Goal: Answer question/provide support: Share knowledge or assist other users

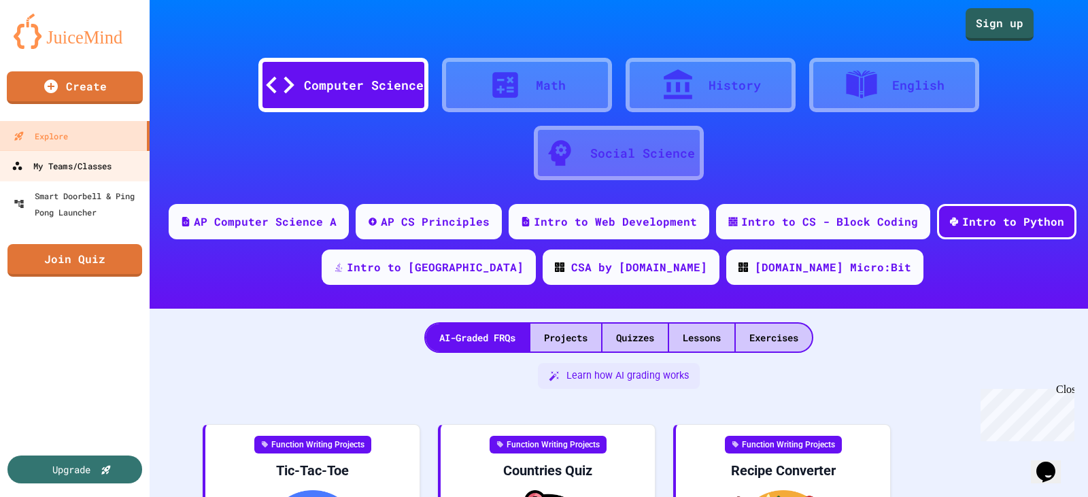
click at [63, 169] on div "My Teams/Classes" at bounding box center [62, 166] width 100 height 17
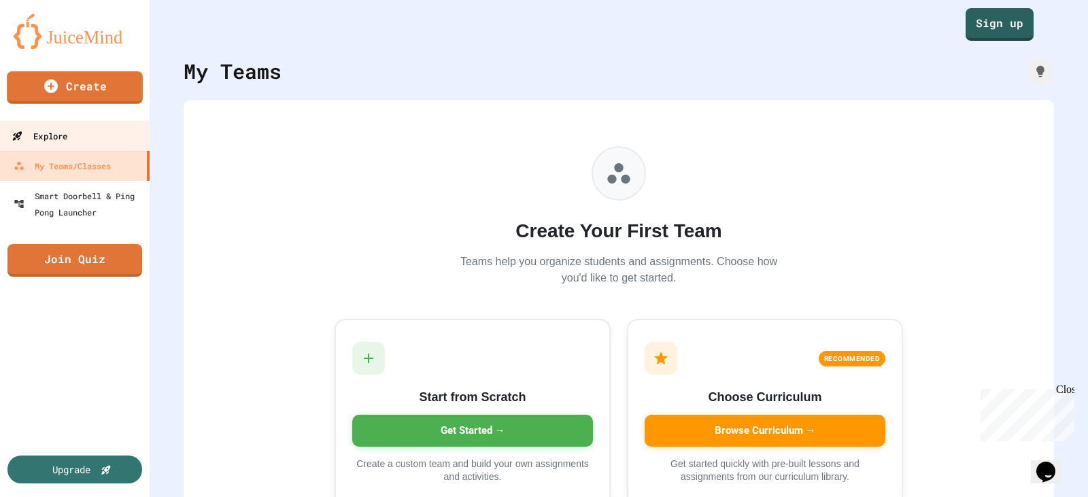
click at [49, 137] on div "Explore" at bounding box center [40, 136] width 56 height 17
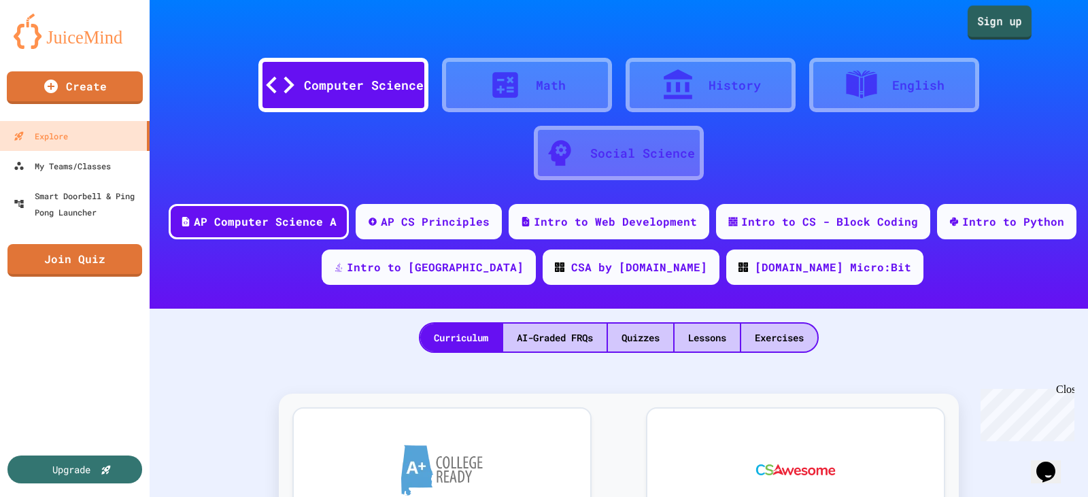
click at [999, 21] on link "Sign up" at bounding box center [1000, 22] width 64 height 34
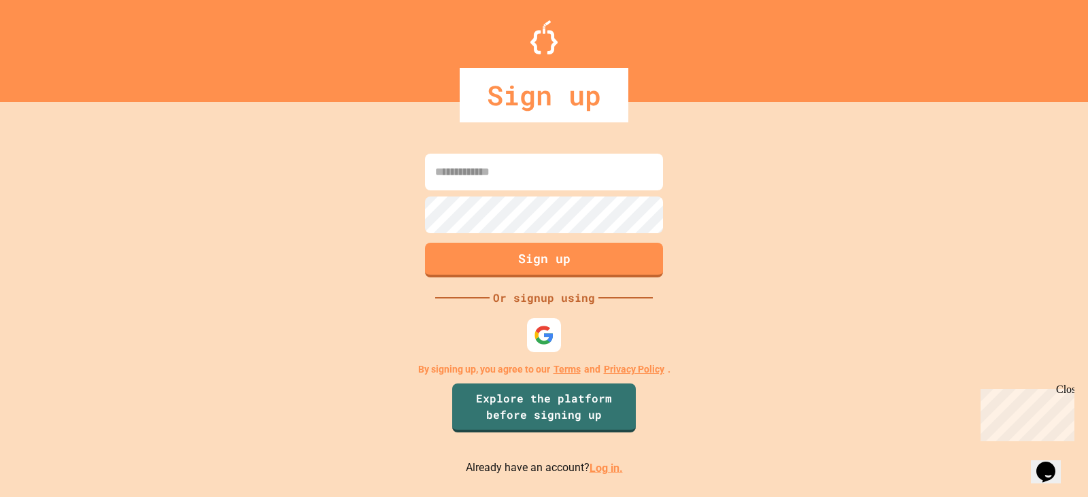
click at [602, 470] on link "Log in." at bounding box center [606, 467] width 33 height 13
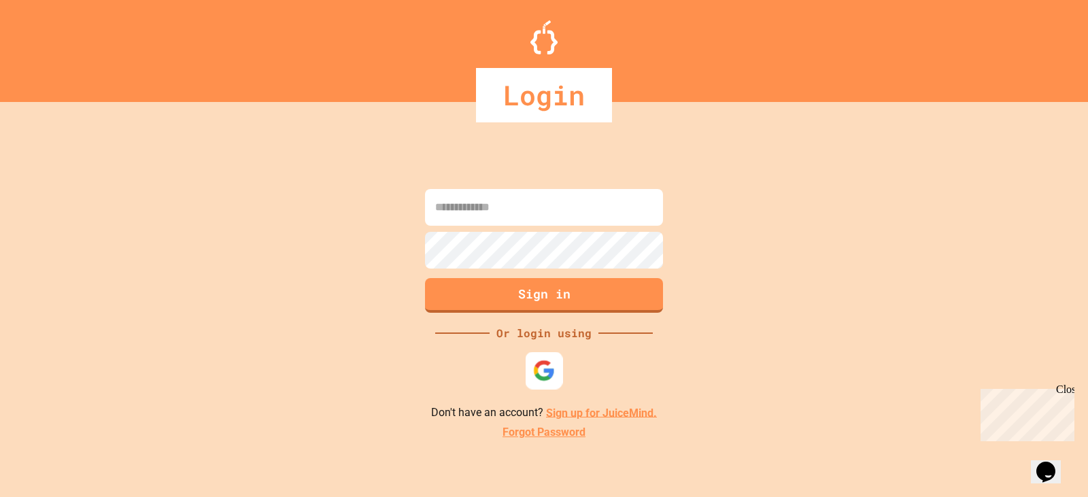
click at [551, 378] on img at bounding box center [544, 370] width 22 height 22
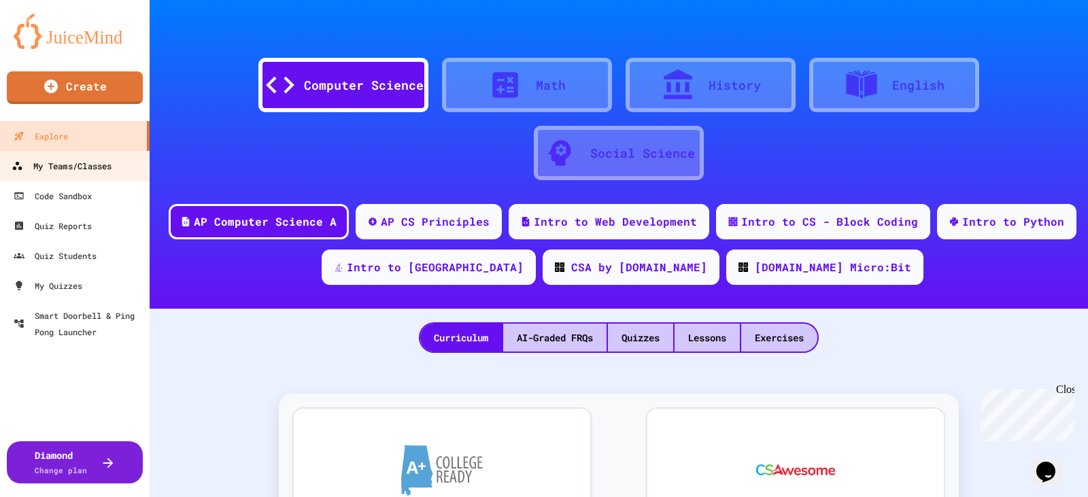
click at [63, 170] on div "My Teams/Classes" at bounding box center [62, 166] width 100 height 17
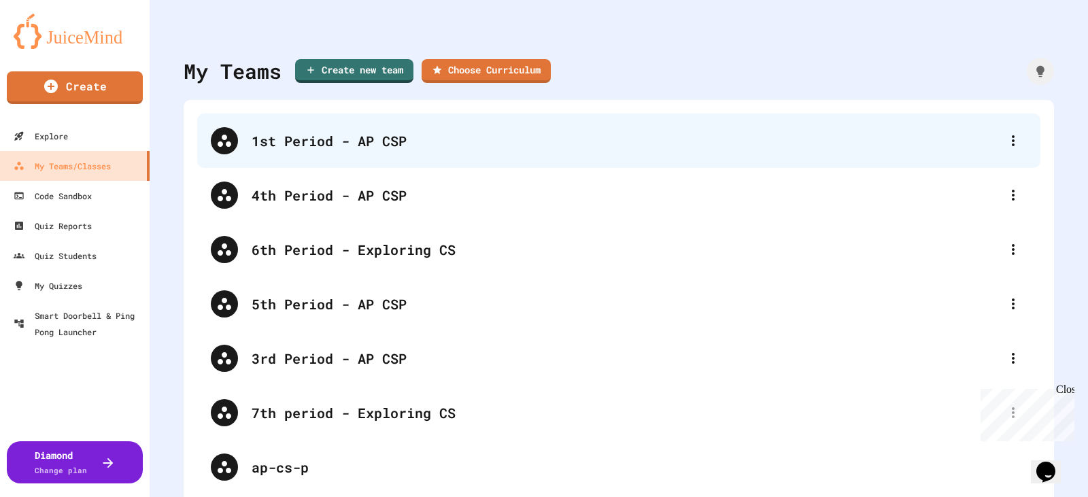
click at [386, 154] on div "1st Period - AP CSP" at bounding box center [618, 141] width 843 height 54
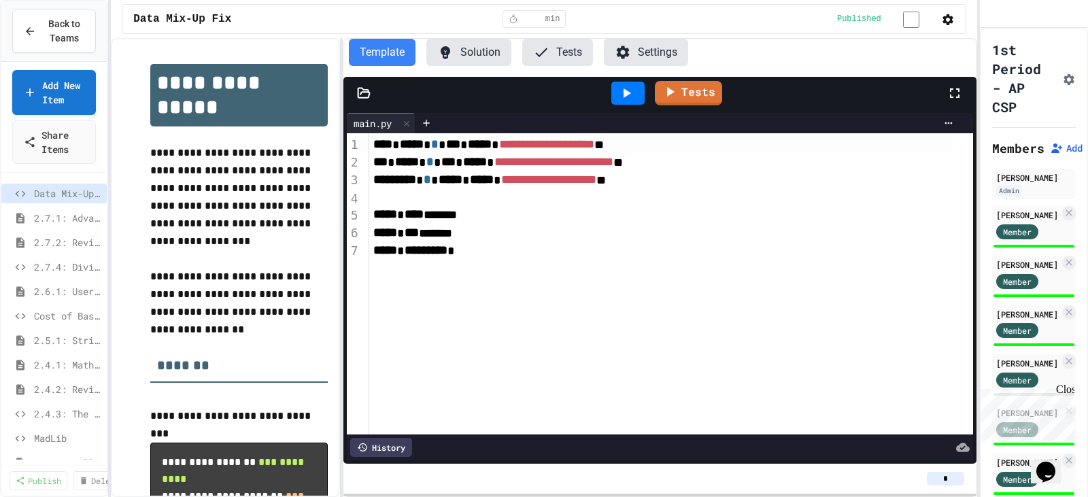
click at [1067, 390] on div "Close" at bounding box center [1064, 392] width 17 height 17
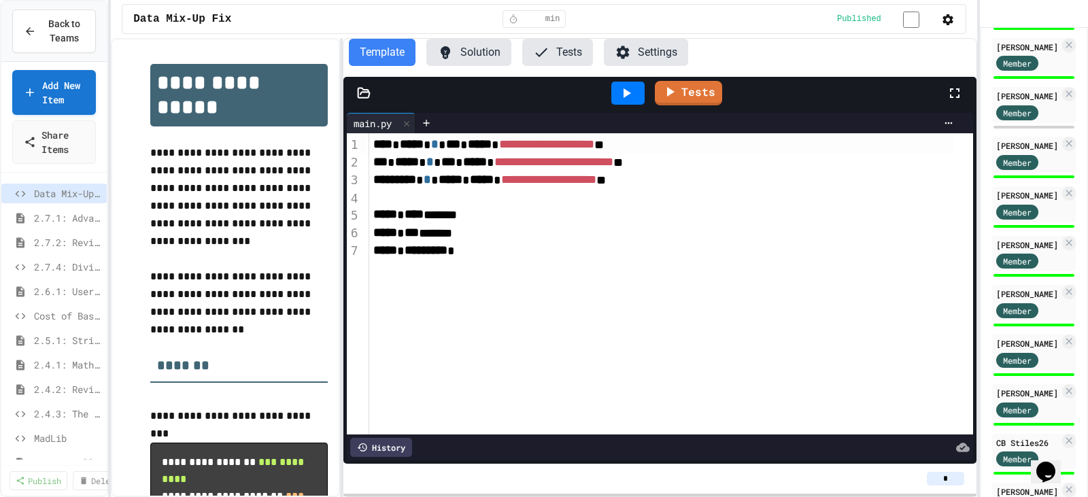
scroll to position [408, 0]
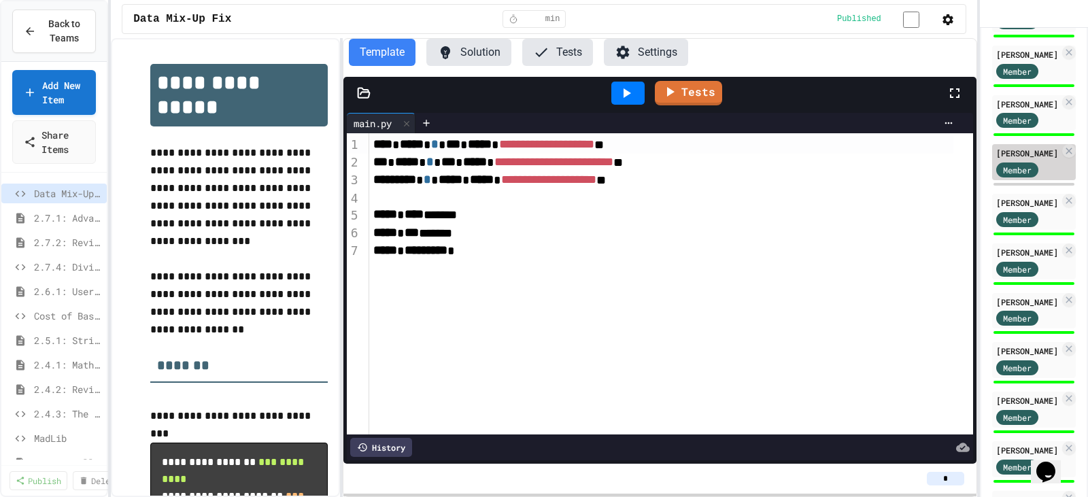
click at [1016, 159] on div "[PERSON_NAME]" at bounding box center [1027, 153] width 63 height 12
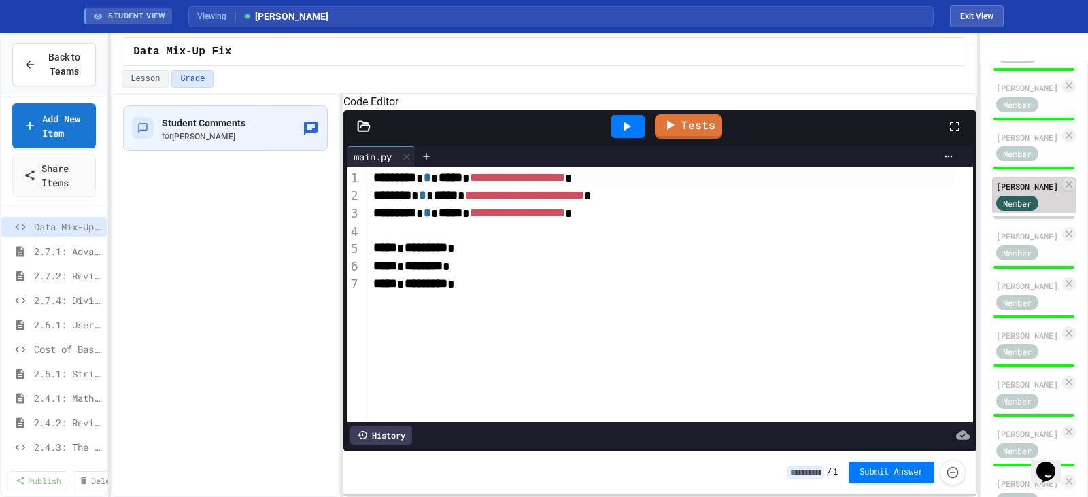
click at [1010, 192] on div "[PERSON_NAME]" at bounding box center [1027, 186] width 63 height 12
click at [902, 474] on span "Submit Answer" at bounding box center [892, 471] width 64 height 11
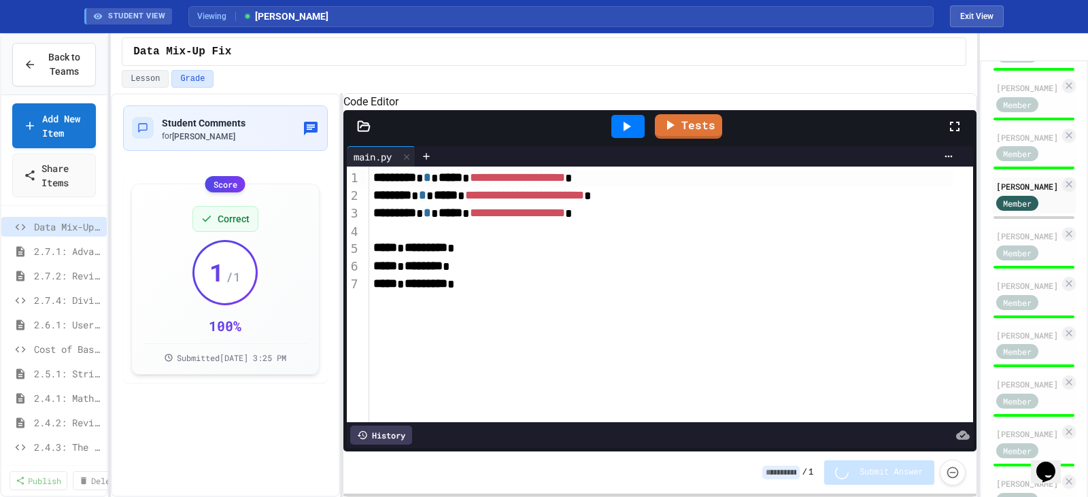
type input "*"
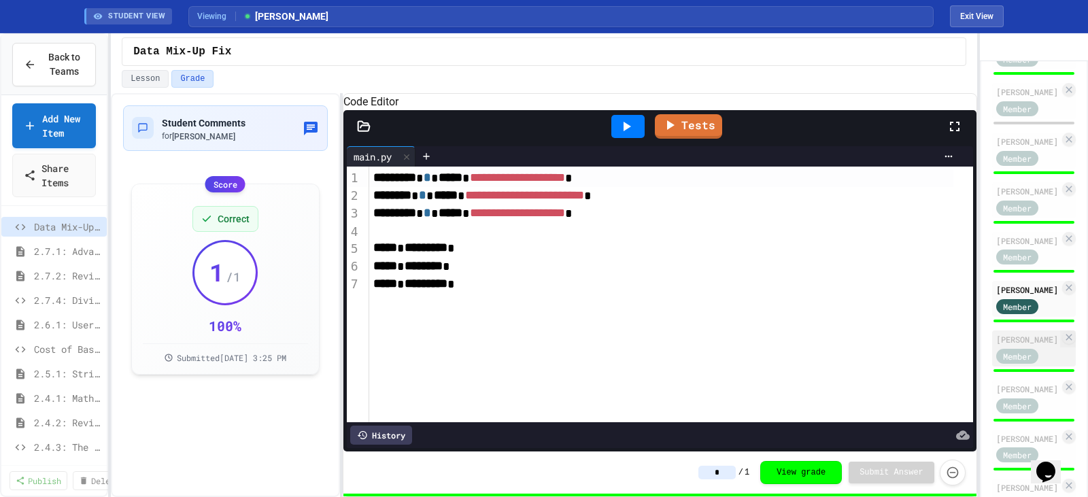
scroll to position [272, 0]
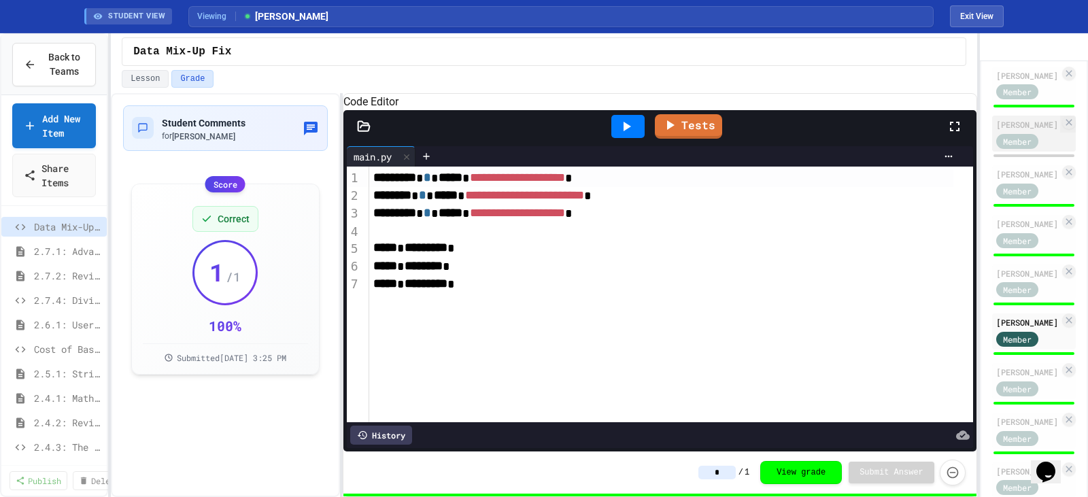
click at [1006, 147] on div "Member" at bounding box center [1027, 140] width 63 height 17
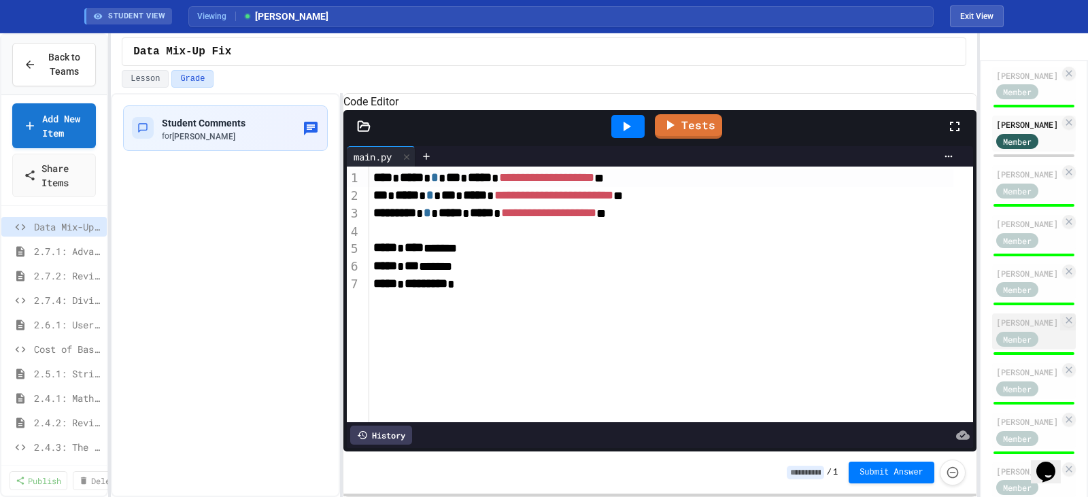
click at [1021, 328] on div "[PERSON_NAME]" at bounding box center [1027, 322] width 63 height 12
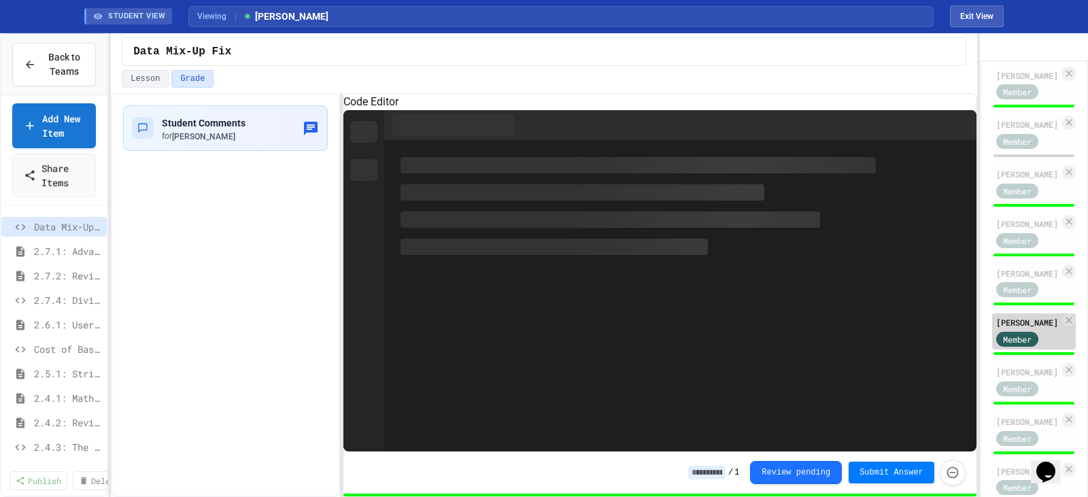
type input "*"
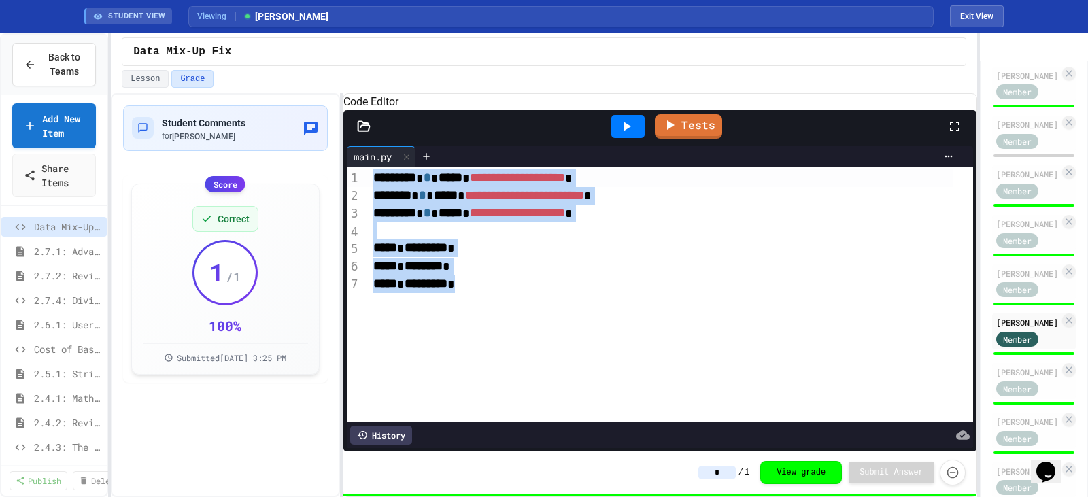
drag, startPoint x: 484, startPoint y: 303, endPoint x: 370, endPoint y: 197, distance: 156.4
click at [370, 197] on div "**********" at bounding box center [670, 295] width 603 height 256
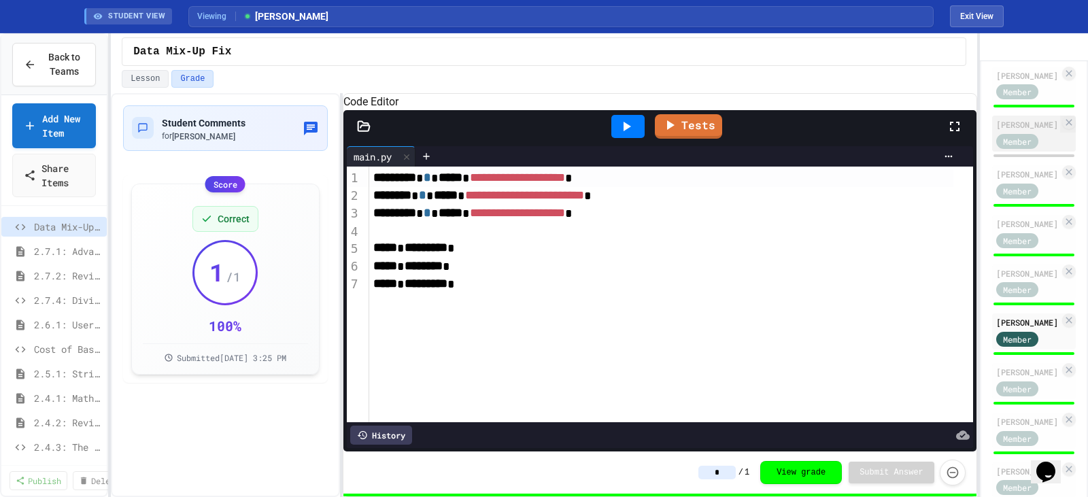
click at [1010, 131] on div "[PERSON_NAME]" at bounding box center [1027, 124] width 63 height 12
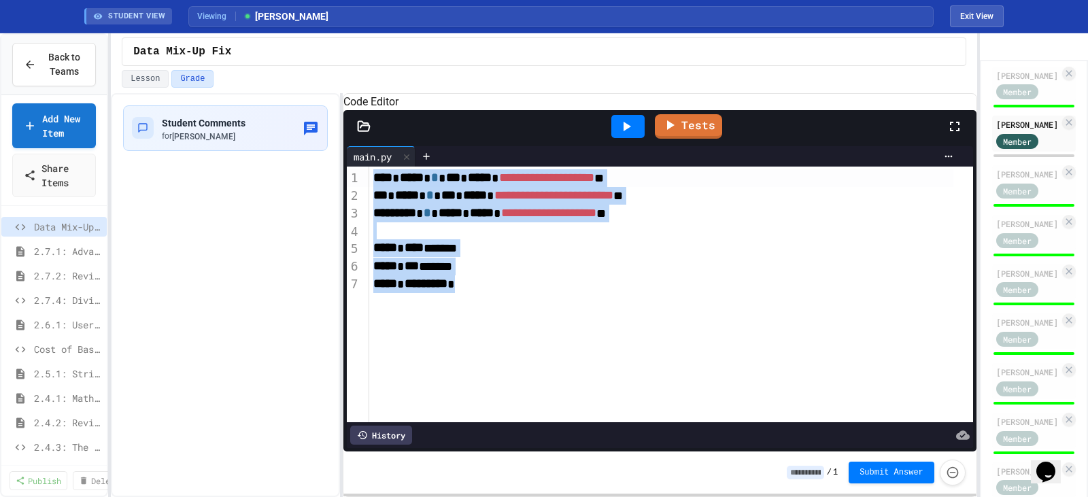
drag, startPoint x: 496, startPoint y: 295, endPoint x: 374, endPoint y: 192, distance: 159.2
click at [374, 192] on div "**********" at bounding box center [670, 295] width 603 height 256
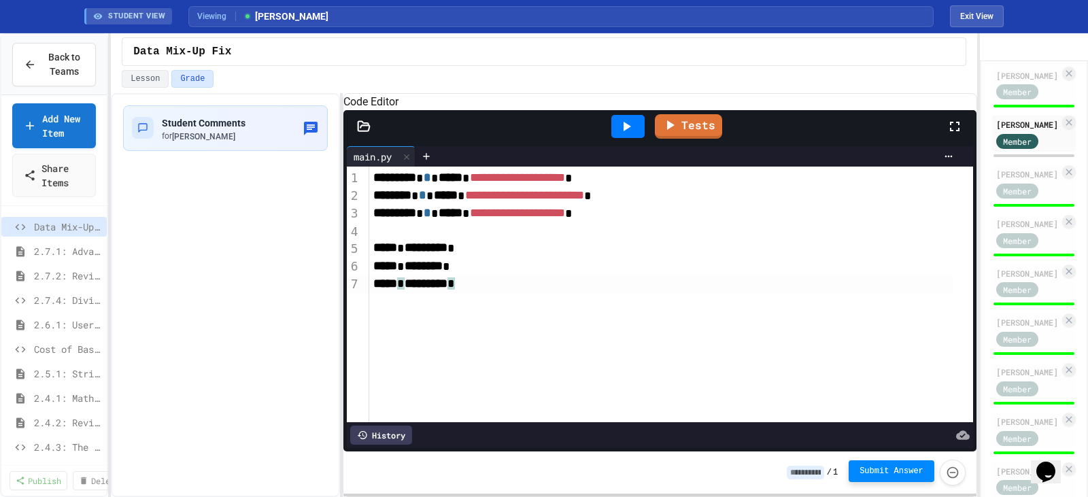
click at [912, 475] on span "Submit Answer" at bounding box center [892, 471] width 64 height 11
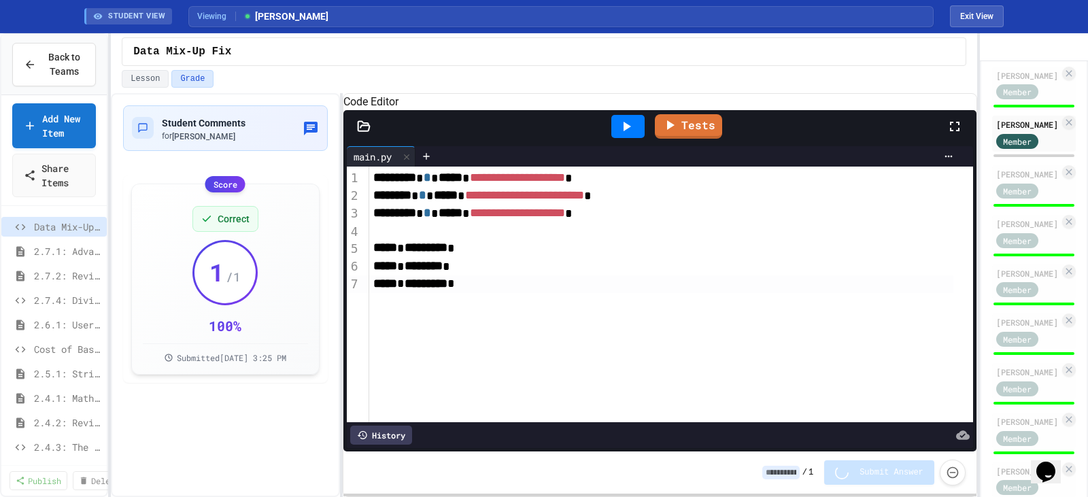
type input "*"
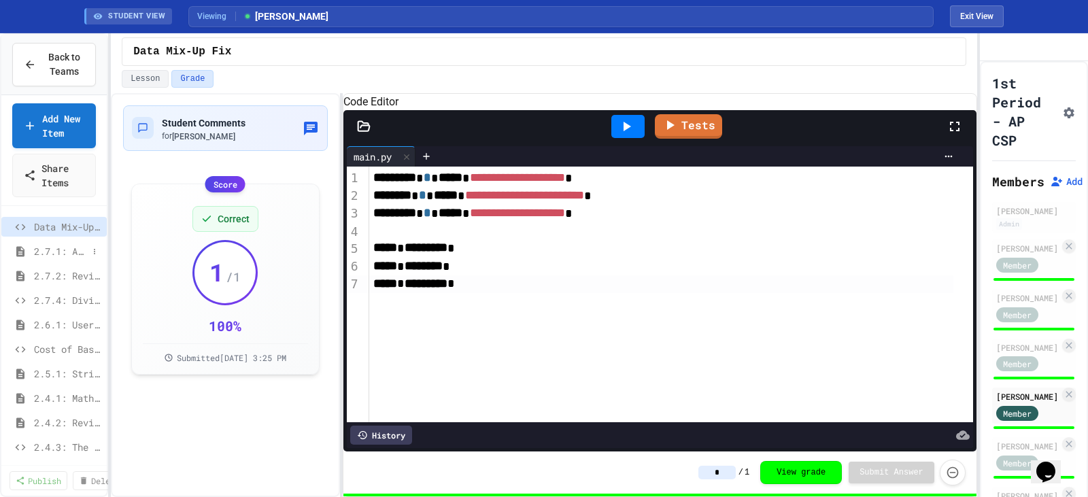
click at [31, 252] on div "2.7.1: Advanced Math" at bounding box center [53, 251] width 105 height 20
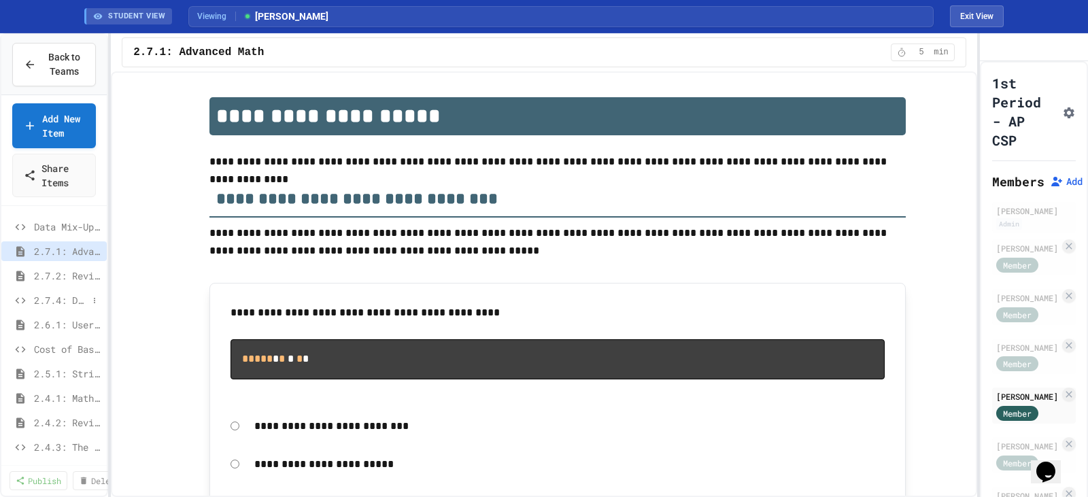
click at [48, 307] on span "2.7.4: Dividing a Number" at bounding box center [61, 300] width 54 height 14
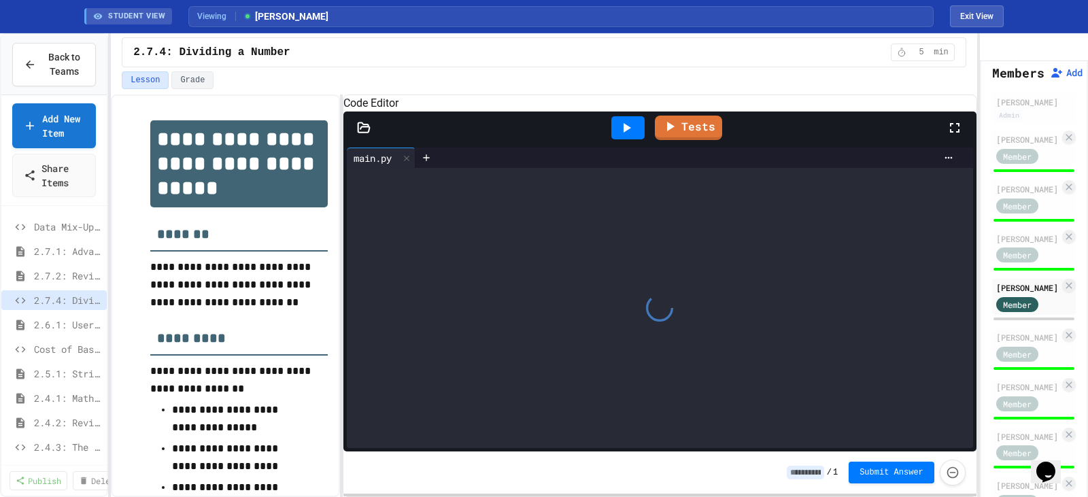
scroll to position [136, 0]
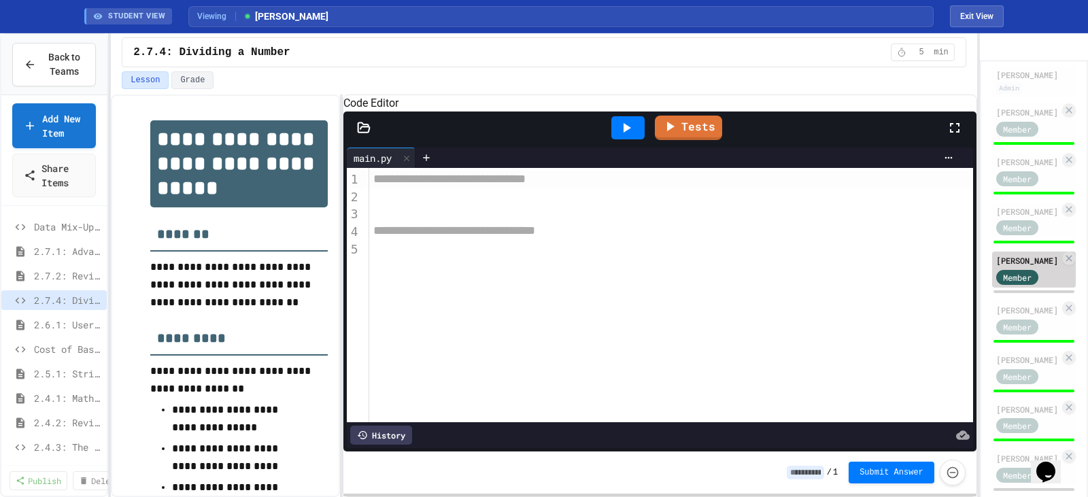
click at [1015, 267] on div "[PERSON_NAME]" at bounding box center [1027, 260] width 63 height 12
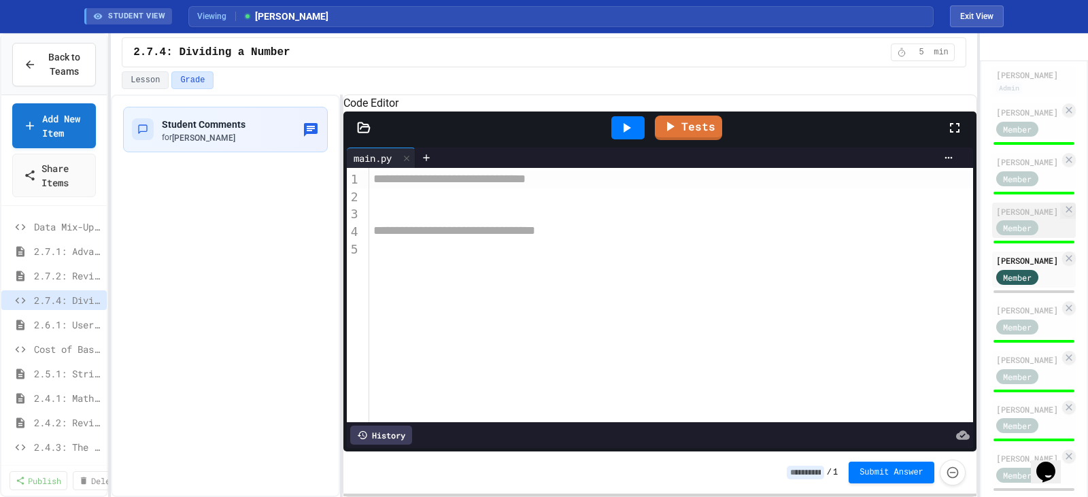
click at [1009, 218] on div "[PERSON_NAME]" at bounding box center [1027, 211] width 63 height 12
type input "*"
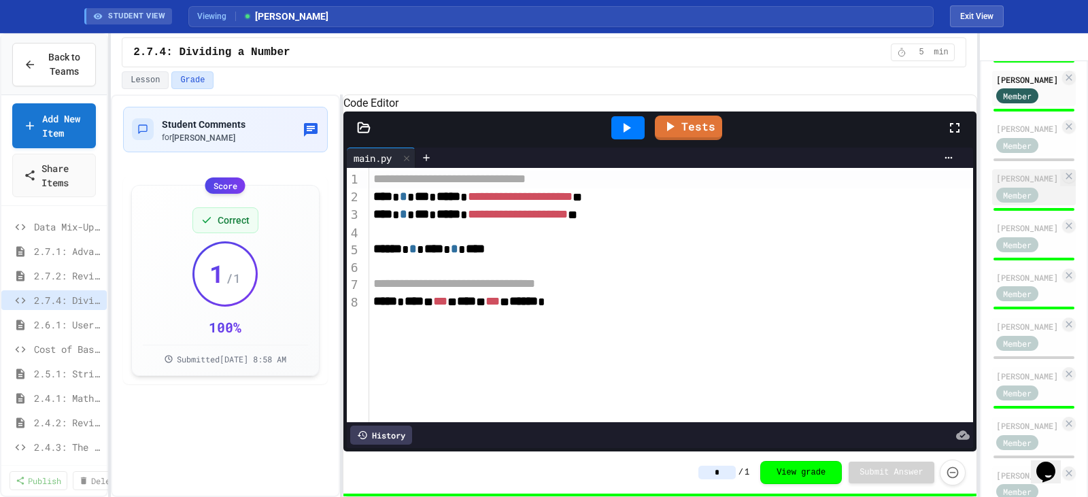
scroll to position [272, 0]
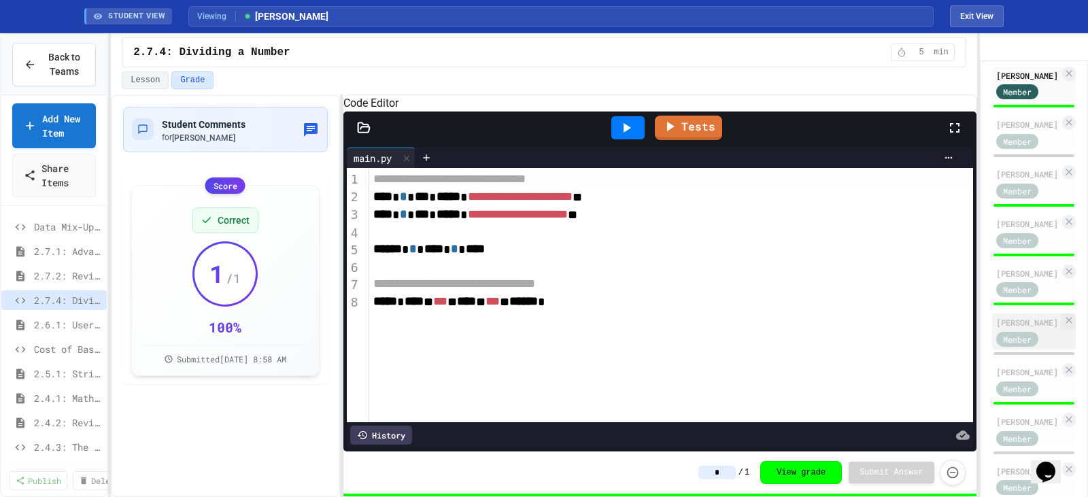
click at [1019, 328] on div "[PERSON_NAME]" at bounding box center [1027, 322] width 63 height 12
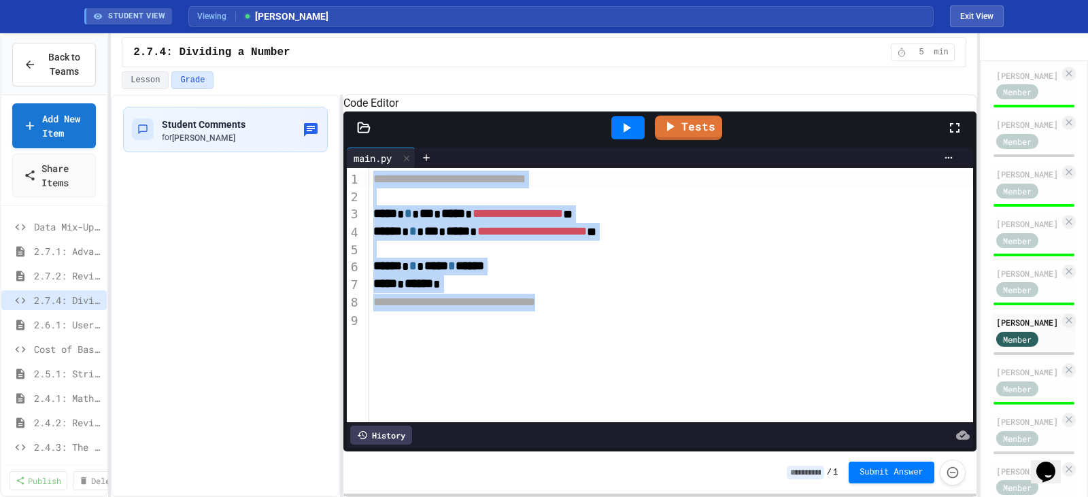
drag, startPoint x: 650, startPoint y: 319, endPoint x: 345, endPoint y: 202, distance: 327.0
click at [345, 202] on div "**********" at bounding box center [659, 297] width 633 height 307
copy div "**********"
click at [906, 469] on span "Submit Answer" at bounding box center [892, 471] width 64 height 11
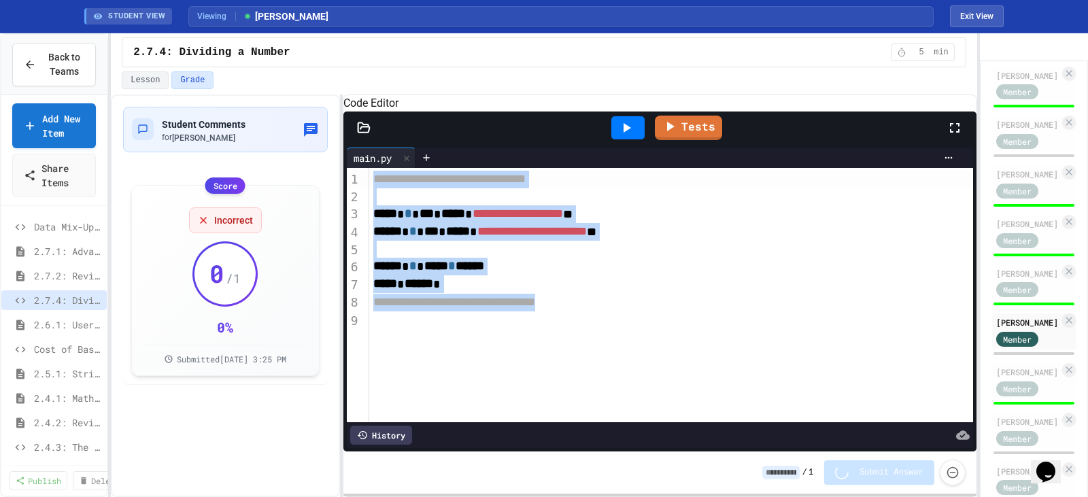
type input "*"
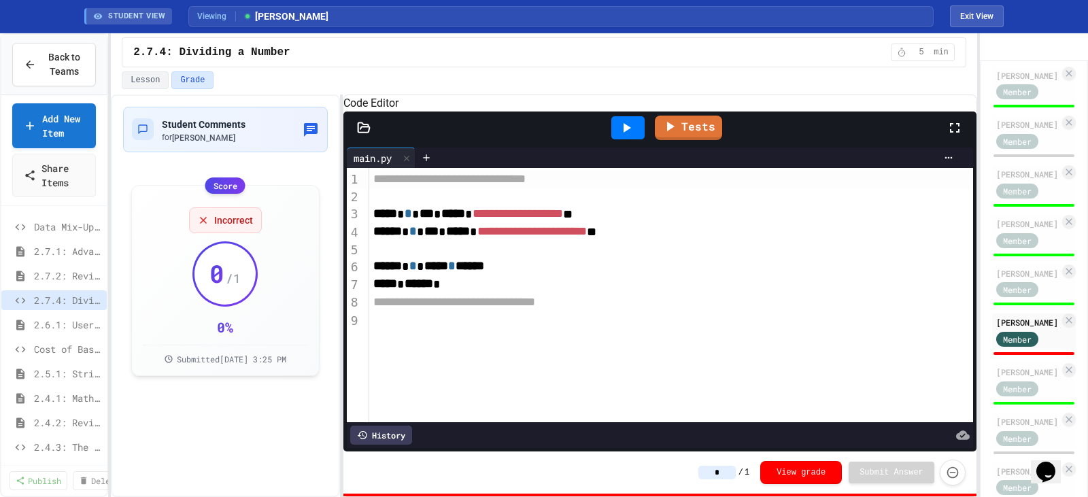
click at [681, 311] on div "**********" at bounding box center [670, 303] width 603 height 18
drag, startPoint x: 464, startPoint y: 305, endPoint x: 366, endPoint y: 281, distance: 101.6
click at [366, 281] on div "**********" at bounding box center [660, 295] width 626 height 254
click at [620, 311] on div "**********" at bounding box center [670, 303] width 603 height 18
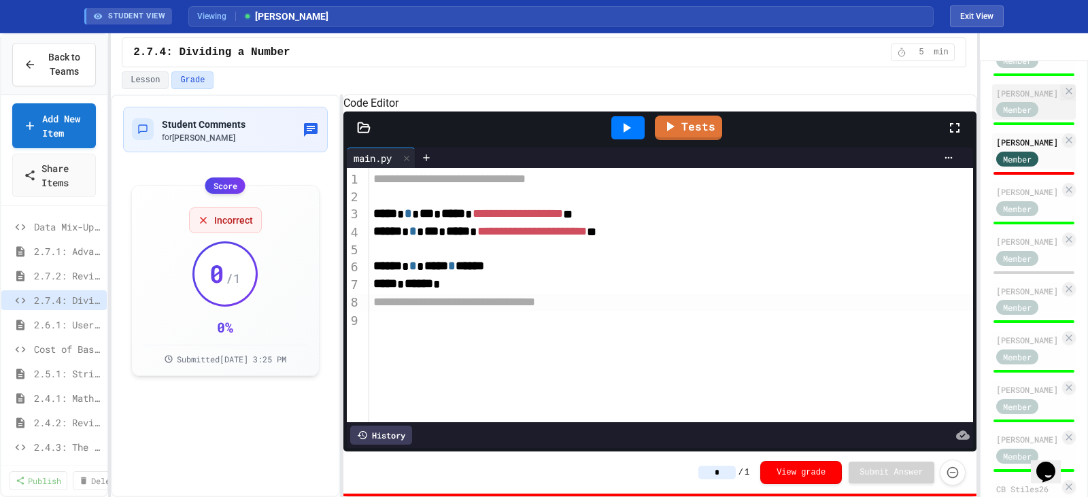
scroll to position [408, 0]
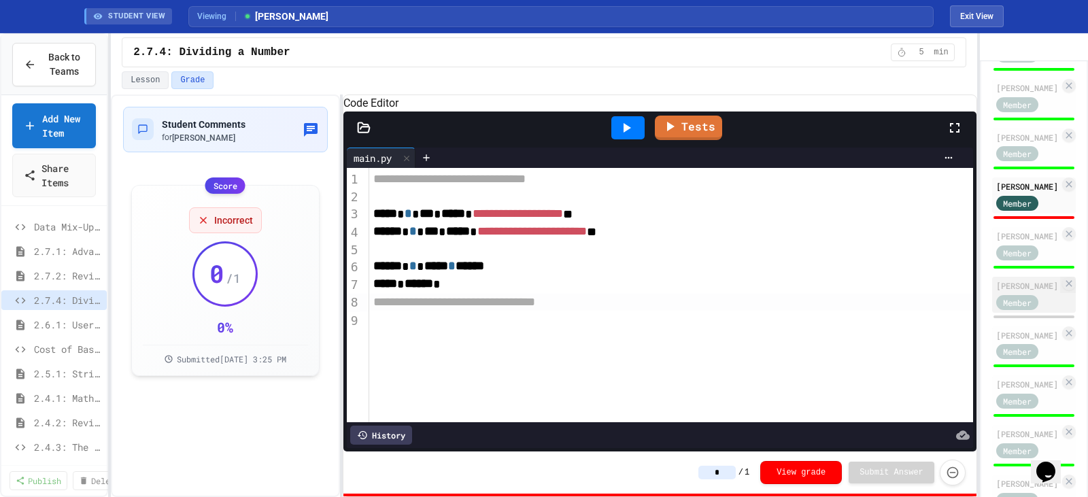
click at [1015, 292] on div "[PERSON_NAME]" at bounding box center [1027, 285] width 63 height 12
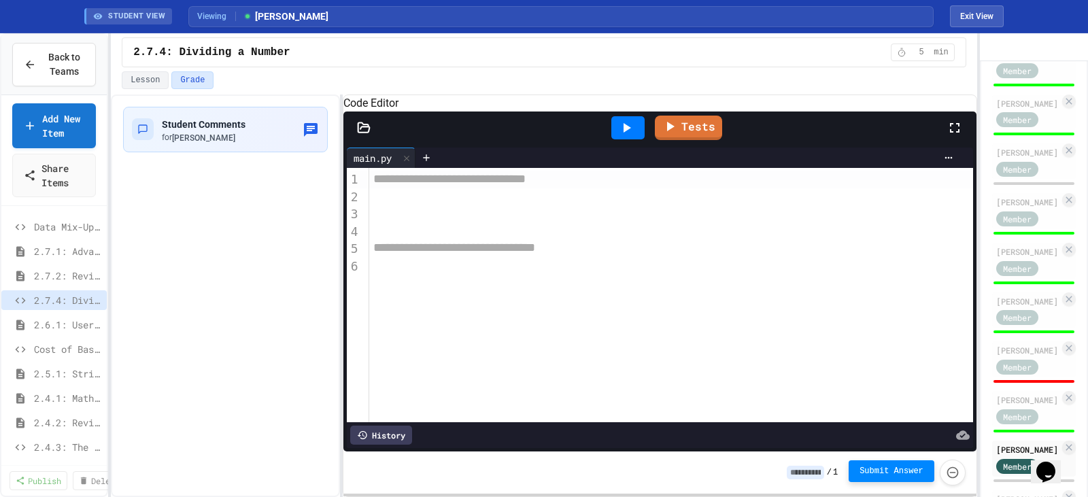
scroll to position [204, 0]
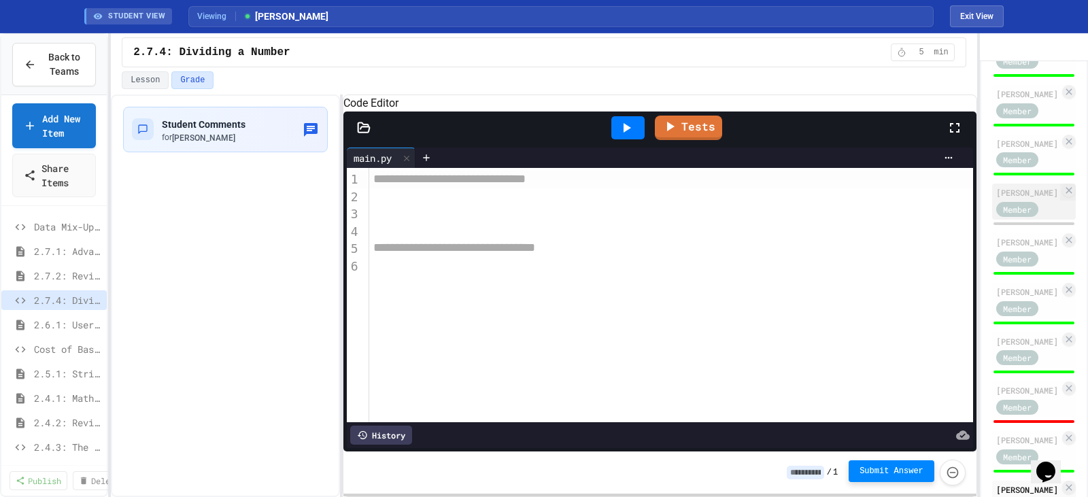
click at [1013, 199] on div "[PERSON_NAME]" at bounding box center [1027, 192] width 63 height 12
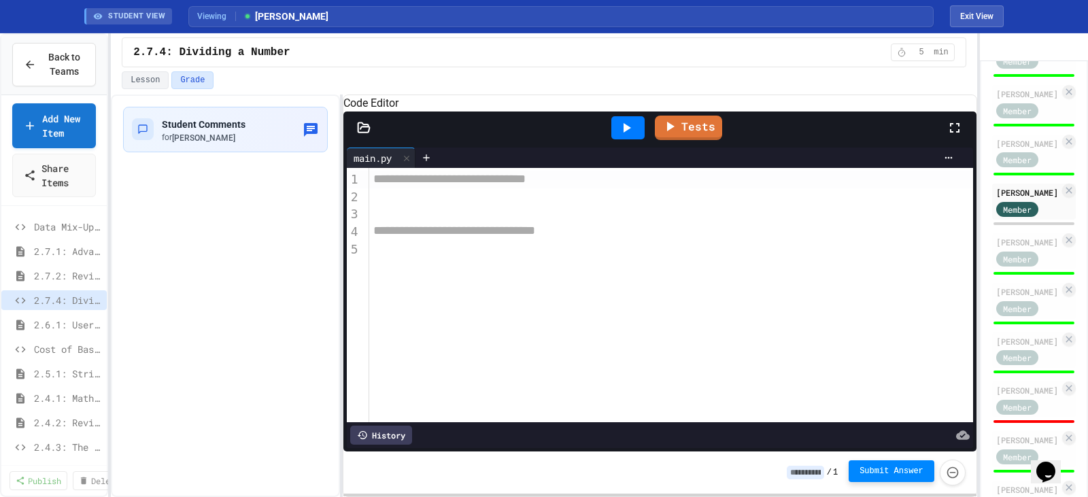
click at [477, 280] on div "**********" at bounding box center [670, 295] width 603 height 254
click at [54, 347] on span "Cost of Basketballs" at bounding box center [61, 349] width 54 height 14
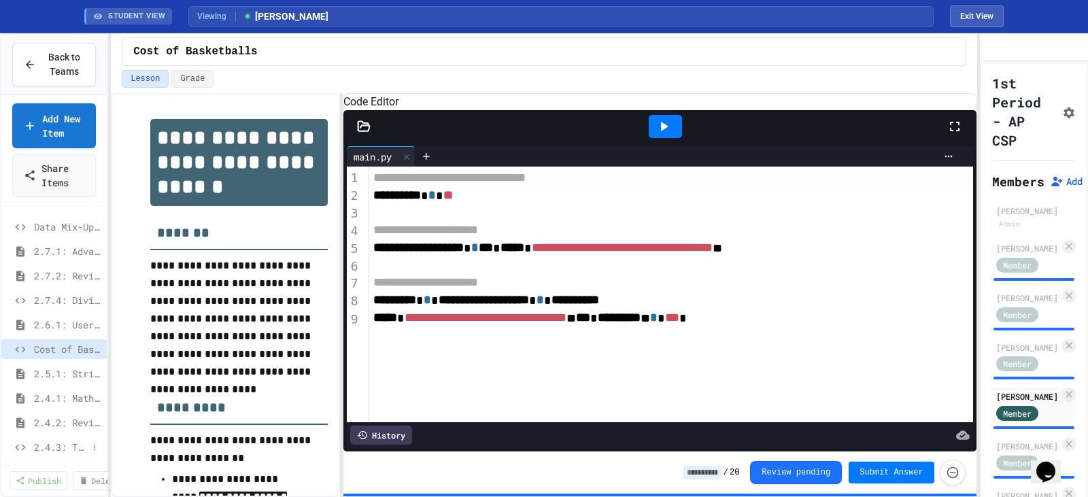
click at [39, 447] on span "2.4.3: The World's Worst [PERSON_NAME] Market" at bounding box center [61, 447] width 54 height 14
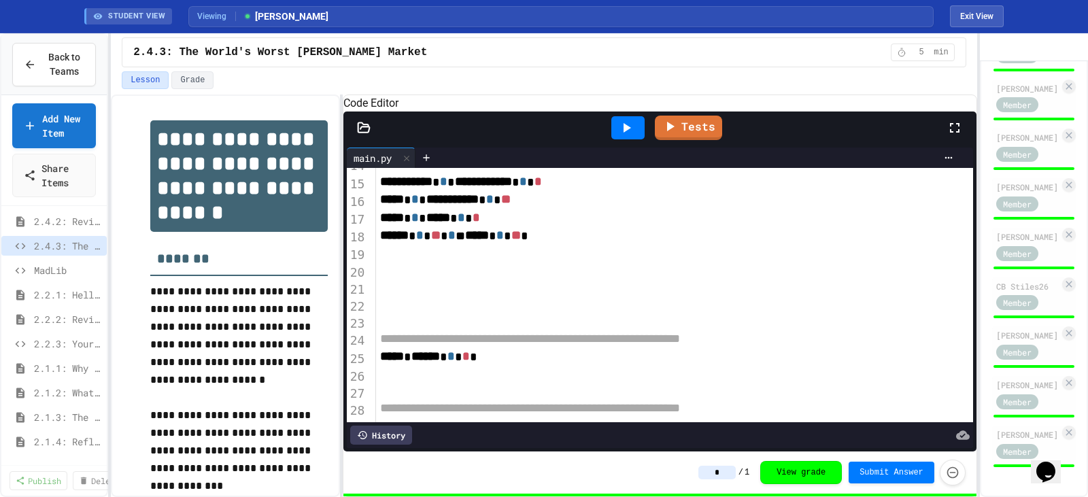
scroll to position [203, 0]
click at [46, 269] on span "MadLib" at bounding box center [61, 268] width 54 height 14
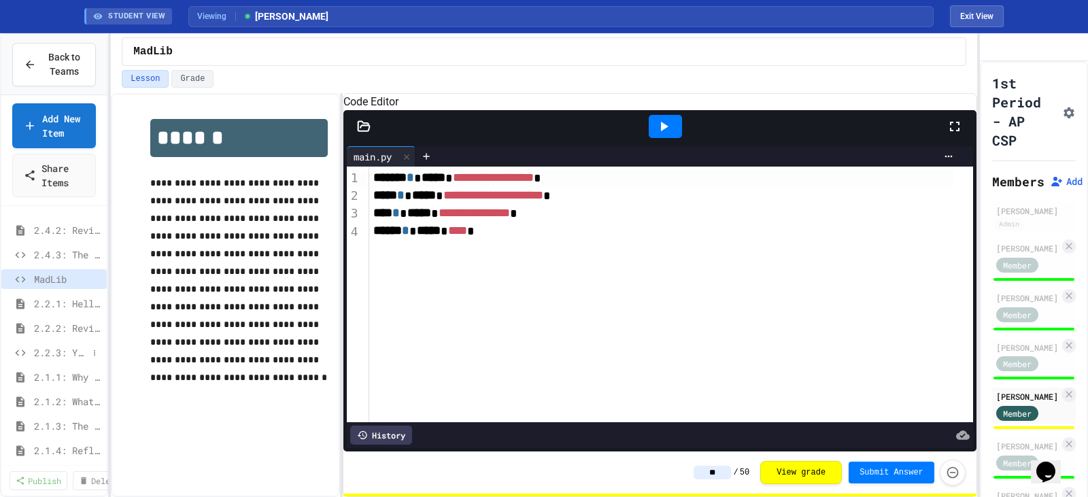
click at [46, 354] on span "2.2.3: Your Name and Favorite Movie" at bounding box center [61, 352] width 54 height 14
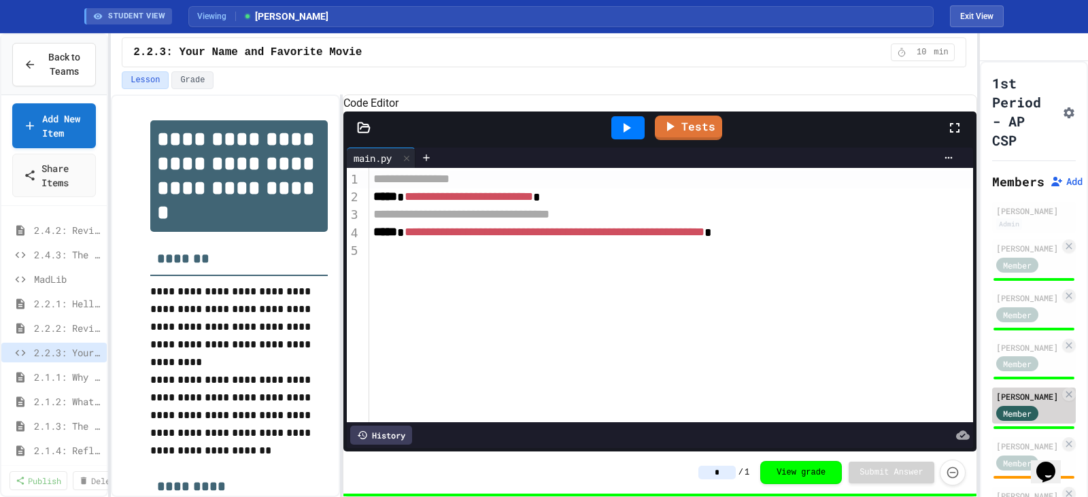
click at [1000, 403] on div "[PERSON_NAME]" at bounding box center [1027, 396] width 63 height 12
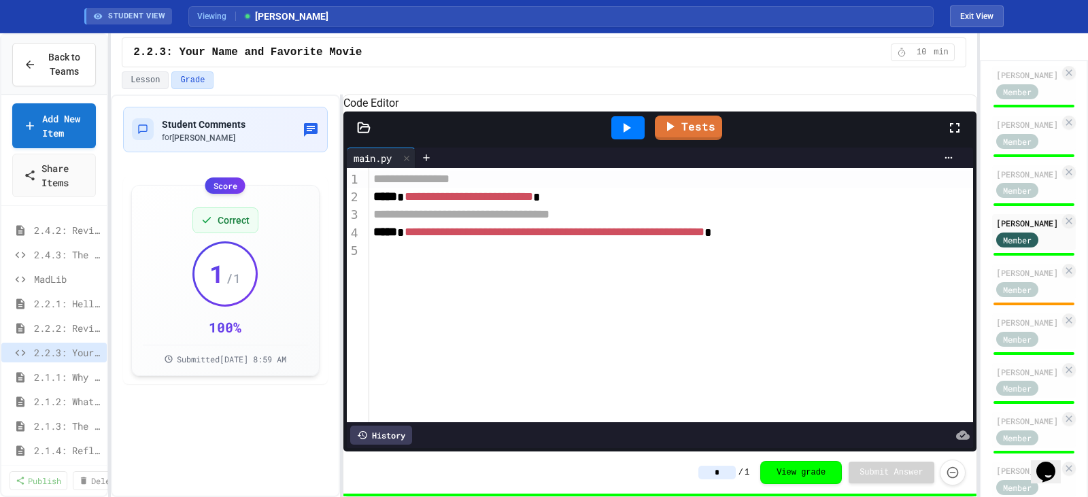
scroll to position [204, 0]
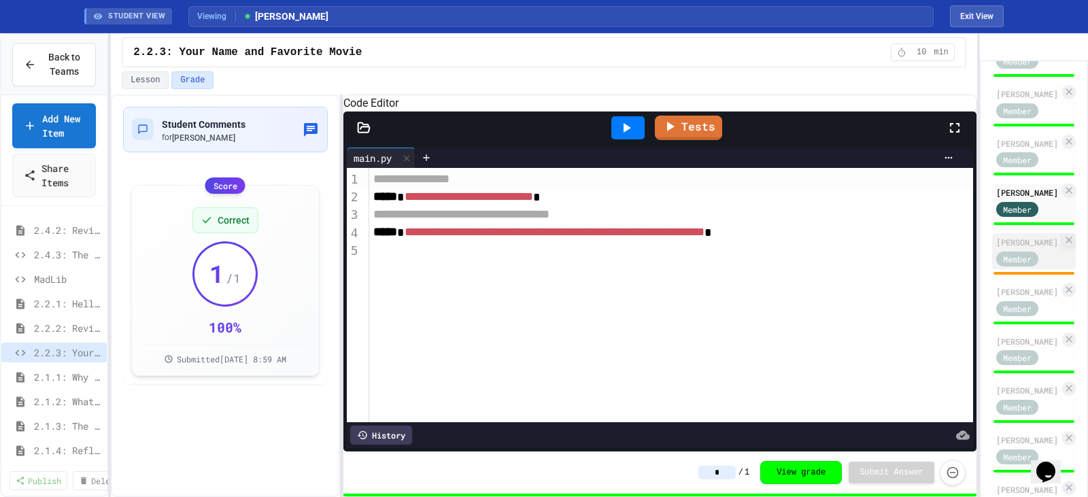
click at [1012, 248] on div "[PERSON_NAME]" at bounding box center [1027, 242] width 63 height 12
type input "***"
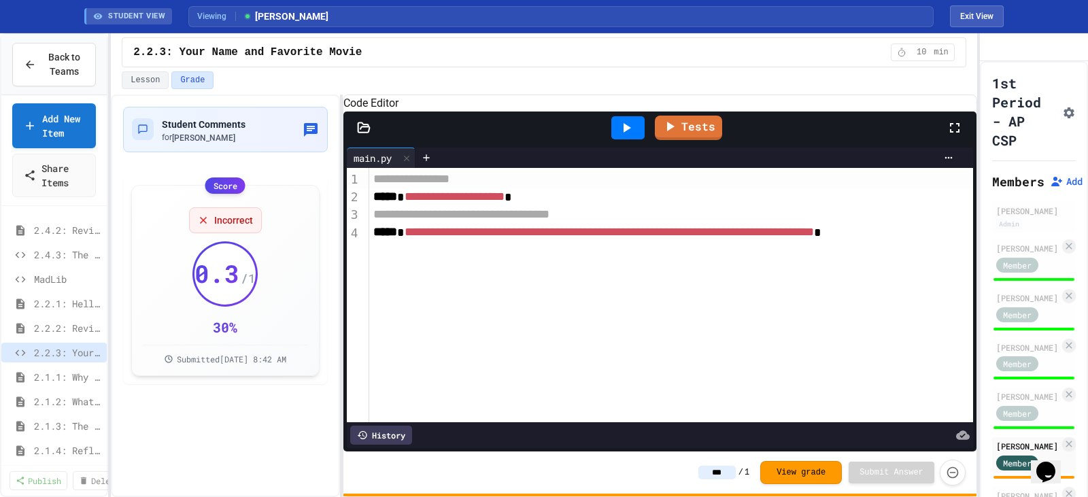
scroll to position [203, 0]
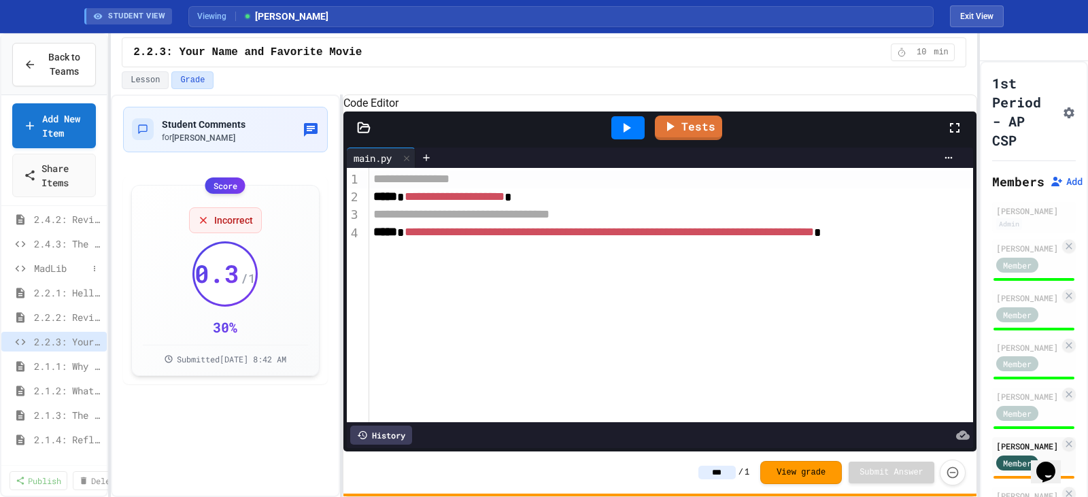
click at [40, 272] on span "MadLib" at bounding box center [61, 268] width 54 height 14
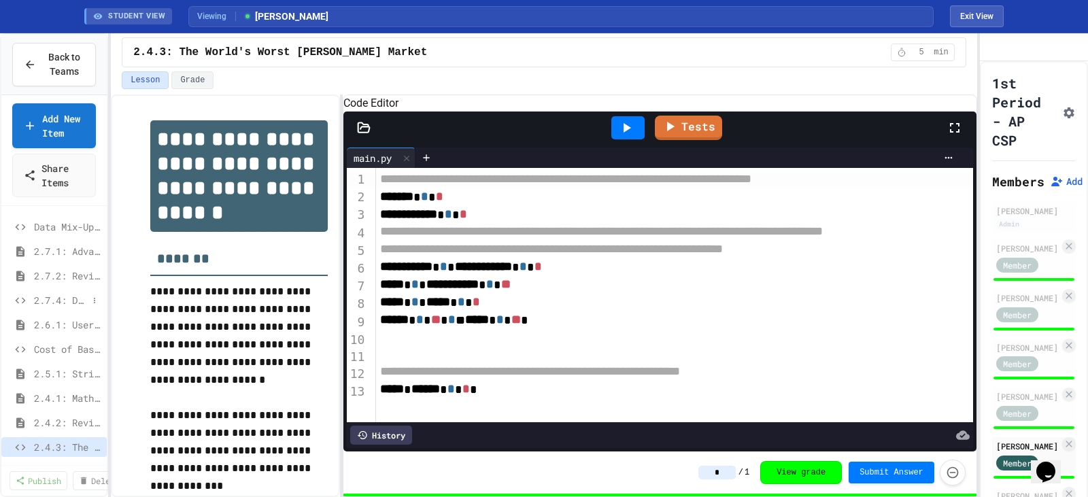
click at [42, 301] on span "2.7.4: Dividing a Number" at bounding box center [61, 300] width 54 height 14
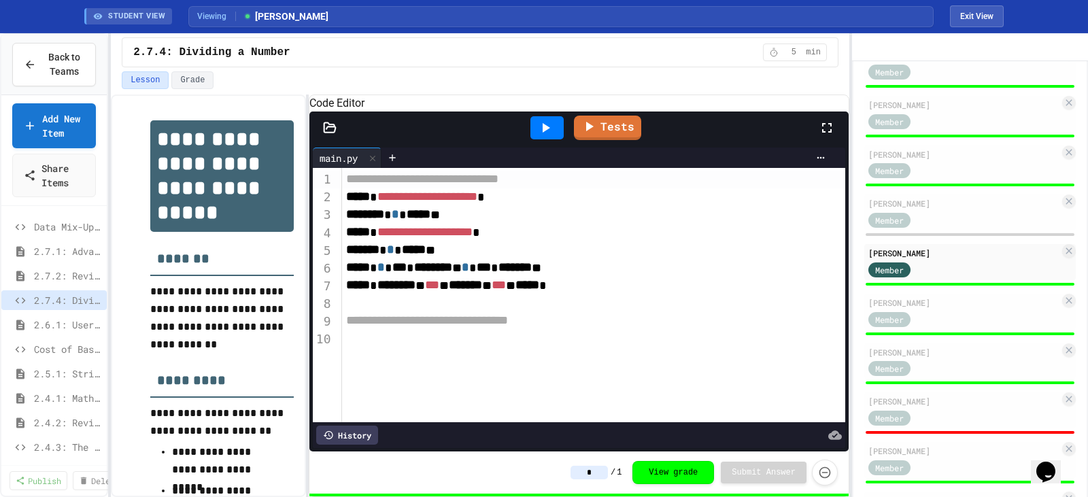
scroll to position [84, 0]
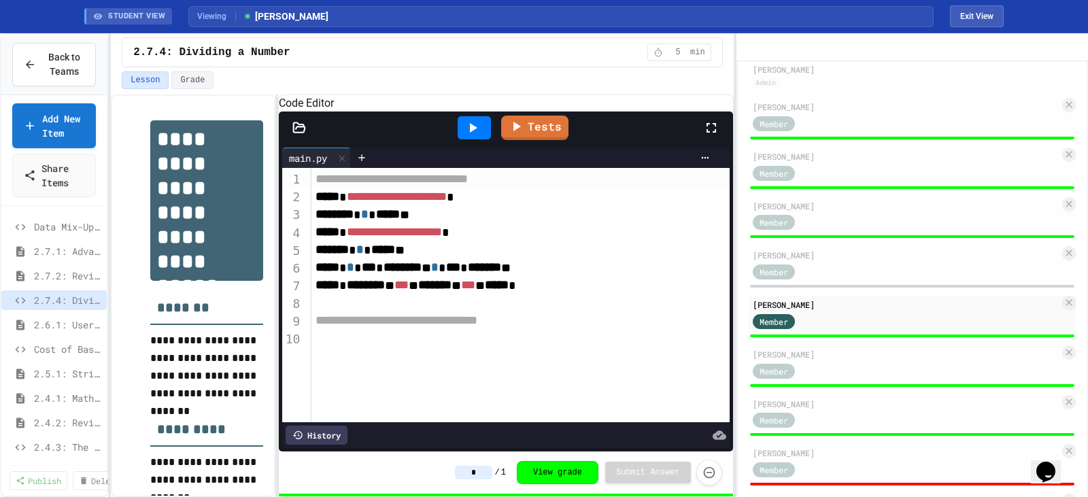
click at [731, 146] on div "**********" at bounding box center [544, 265] width 1088 height 464
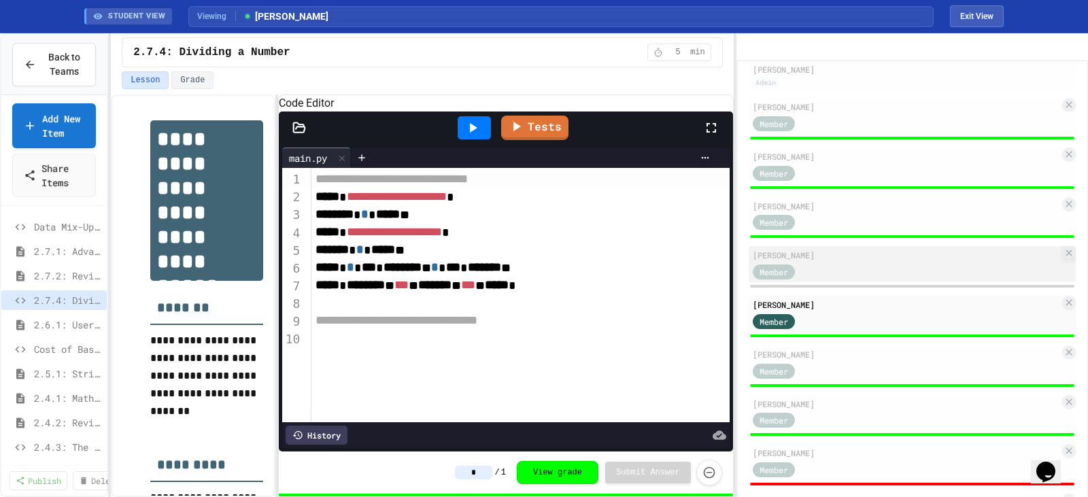
click at [847, 279] on div "Member" at bounding box center [906, 270] width 307 height 17
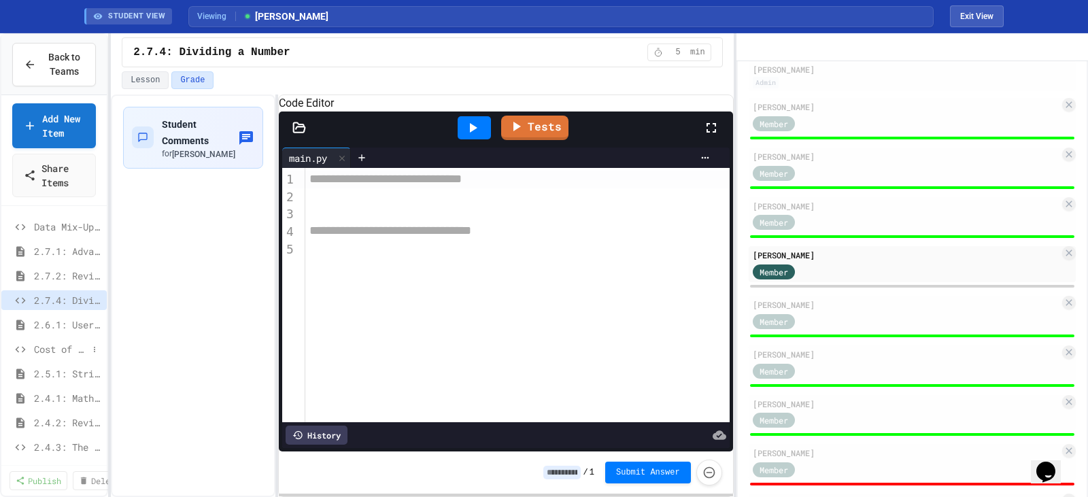
click at [65, 351] on span "Cost of Basketballs" at bounding box center [61, 349] width 54 height 14
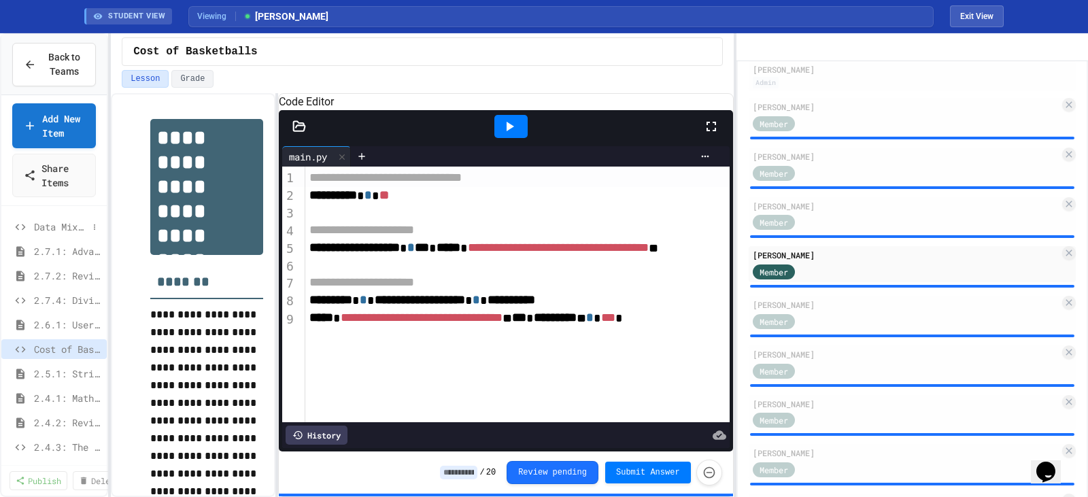
click at [46, 229] on span "Data Mix-Up Fix" at bounding box center [61, 227] width 54 height 14
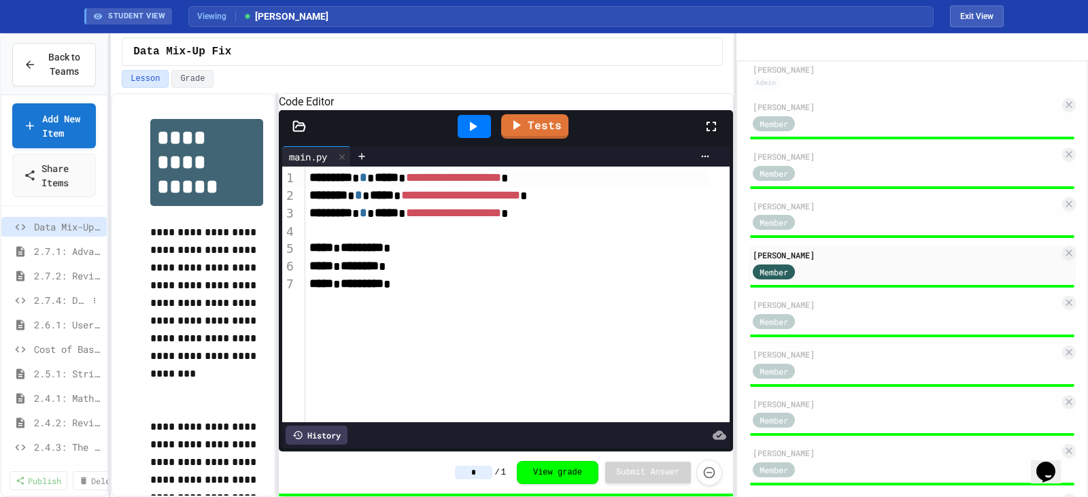
click at [49, 303] on span "2.7.4: Dividing a Number" at bounding box center [61, 300] width 54 height 14
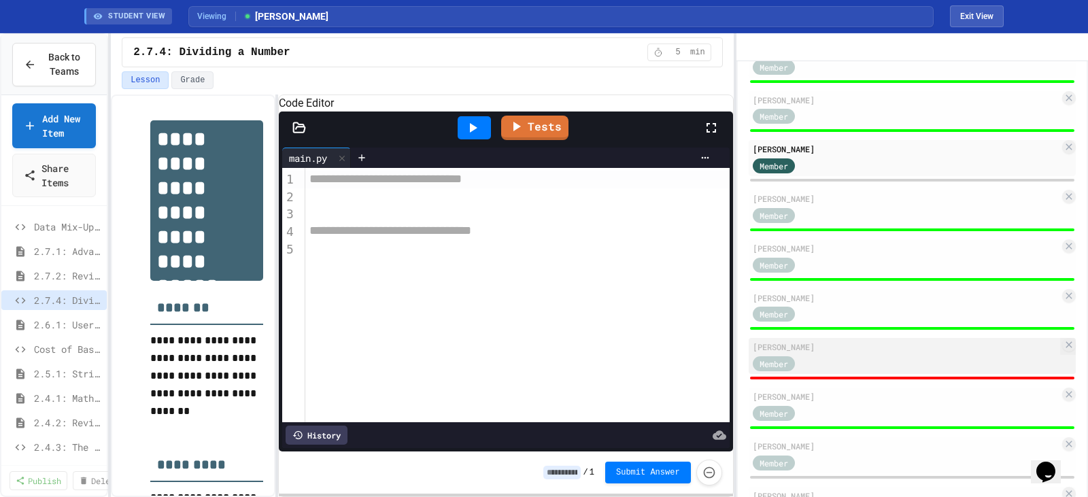
scroll to position [220, 0]
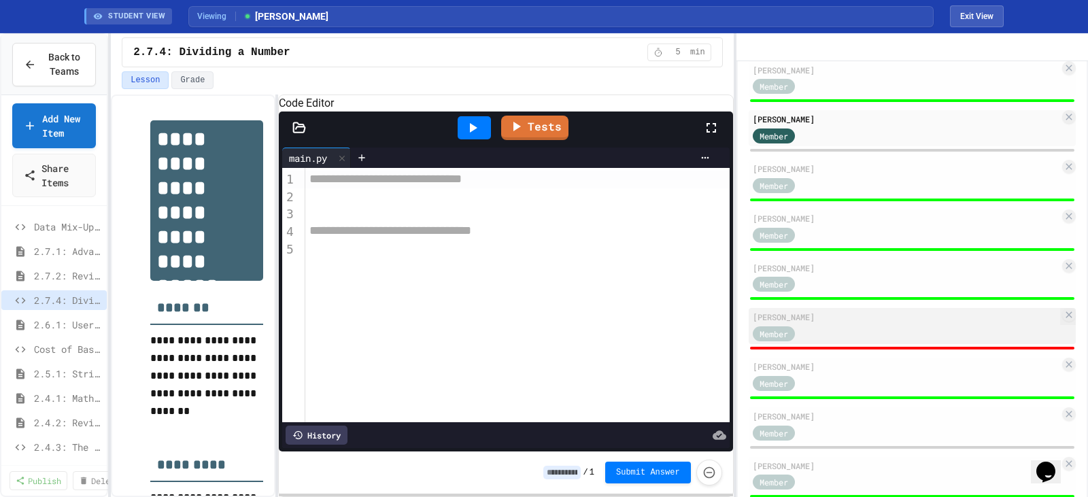
click at [861, 341] on div "Member" at bounding box center [906, 332] width 307 height 17
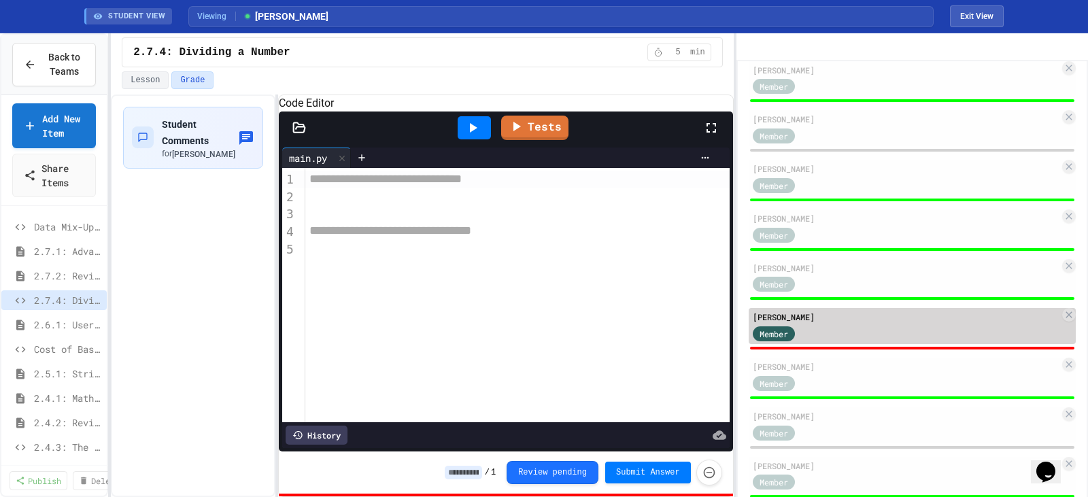
type input "*"
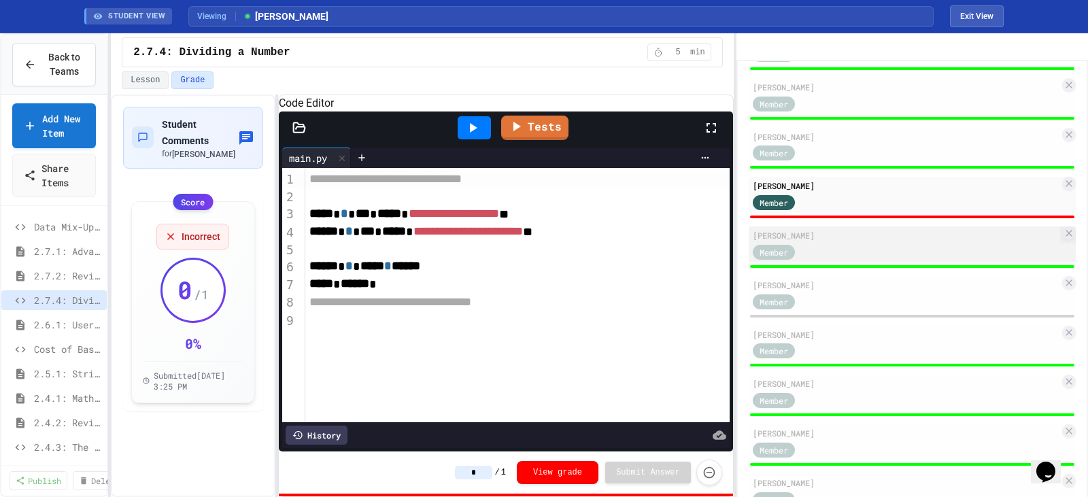
scroll to position [424, 0]
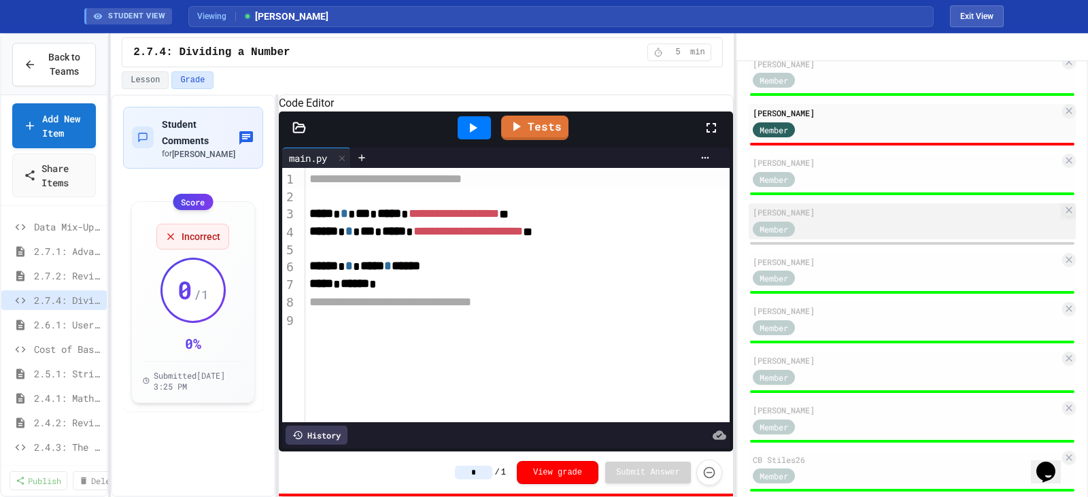
click at [818, 237] on div "Member" at bounding box center [787, 228] width 68 height 17
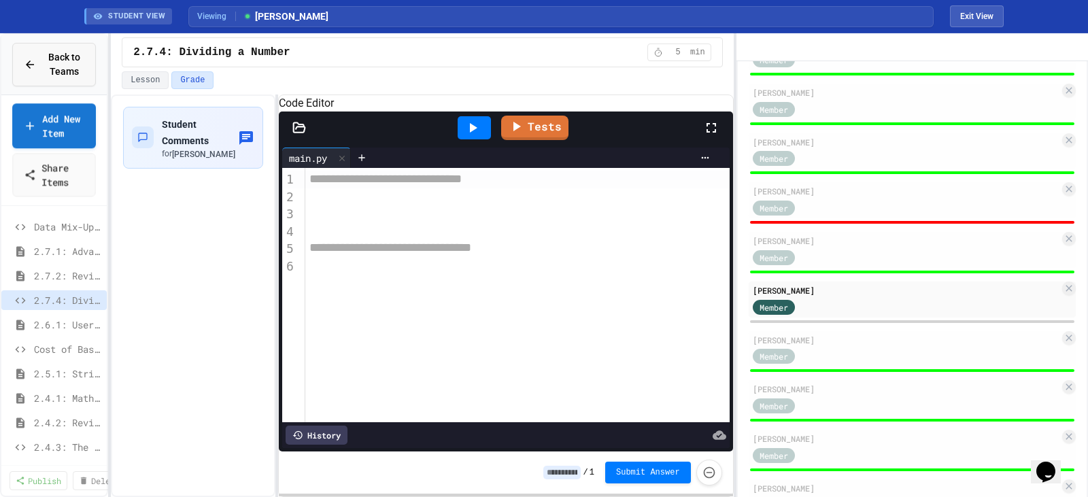
click at [40, 64] on div "Back to Teams" at bounding box center [54, 64] width 61 height 29
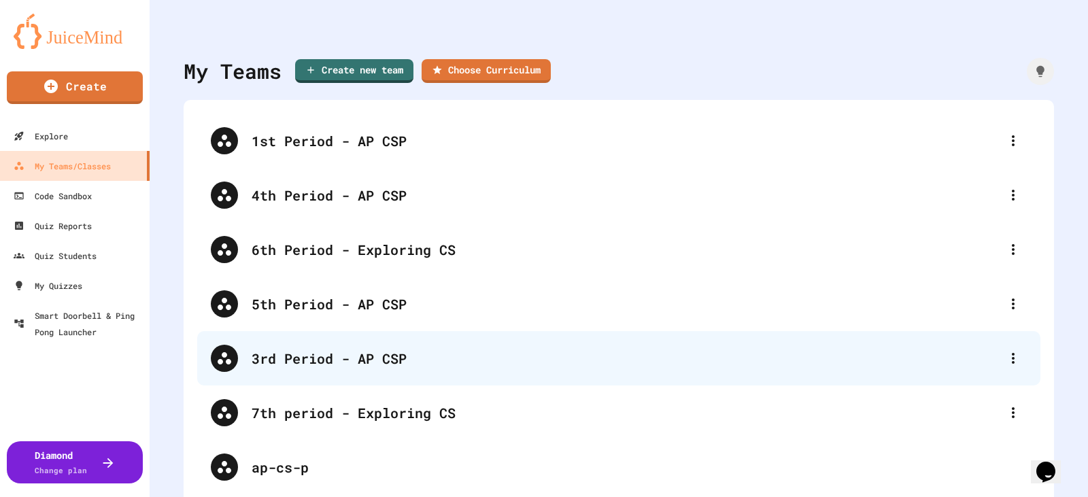
click at [293, 367] on div "3rd Period - AP CSP" at bounding box center [626, 358] width 748 height 20
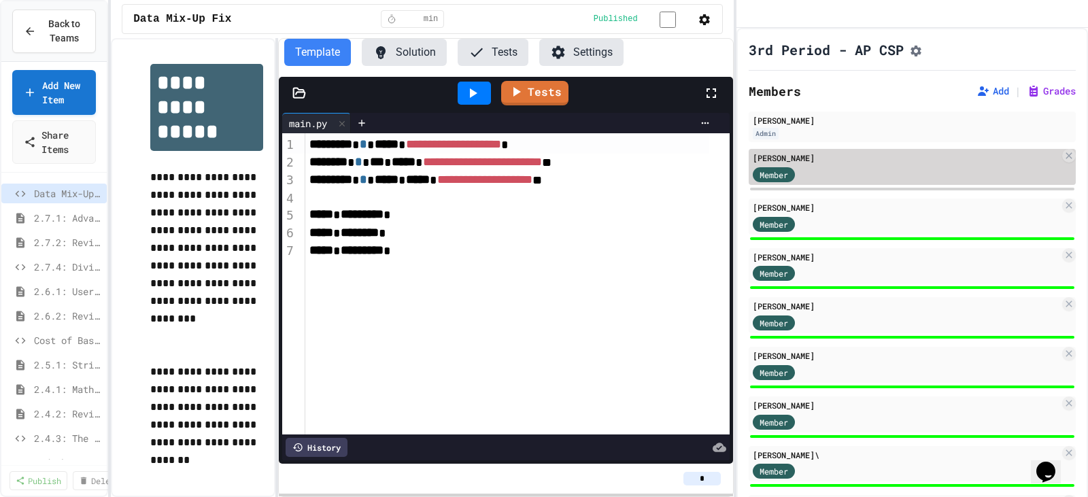
click at [808, 182] on div "Member" at bounding box center [787, 173] width 68 height 17
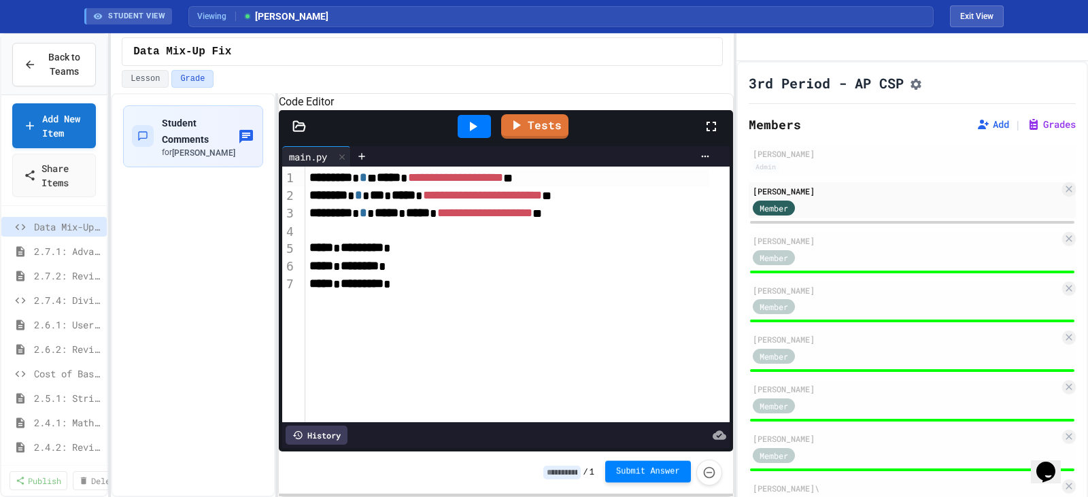
click at [664, 475] on span "Submit Answer" at bounding box center [648, 471] width 64 height 11
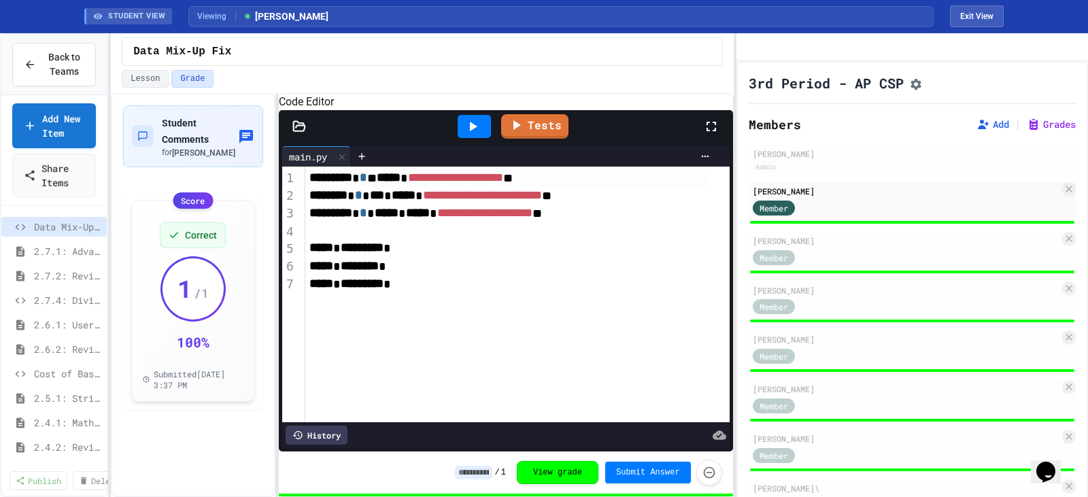
type input "*"
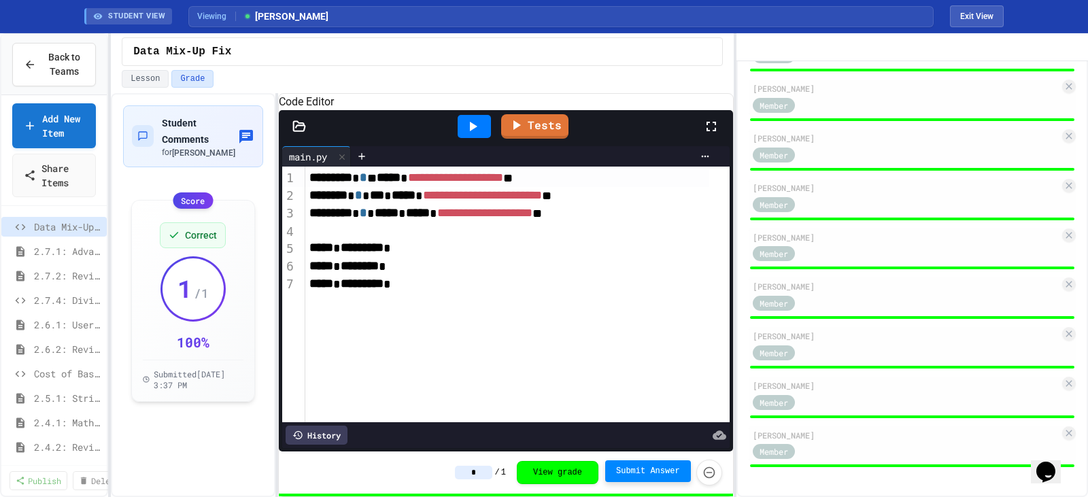
scroll to position [915, 0]
click at [42, 300] on span "2.7.4: Dividing a Number" at bounding box center [61, 300] width 54 height 14
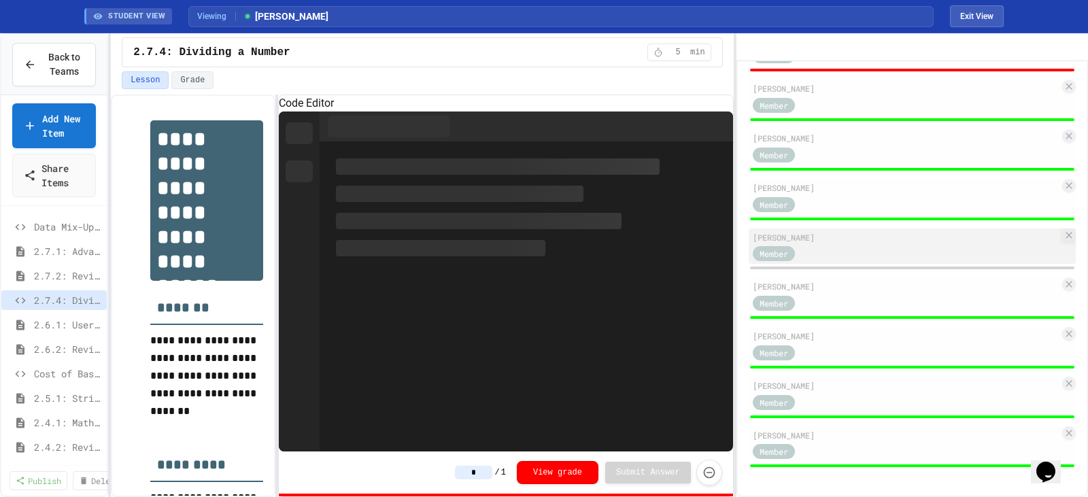
click at [840, 252] on div "Member" at bounding box center [906, 253] width 307 height 17
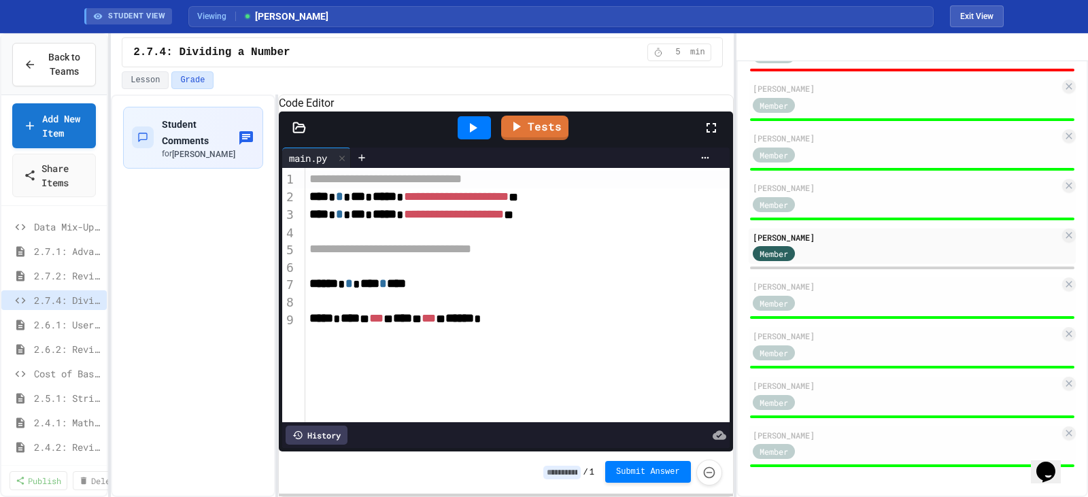
click at [641, 463] on button "Submit Answer" at bounding box center [648, 472] width 86 height 22
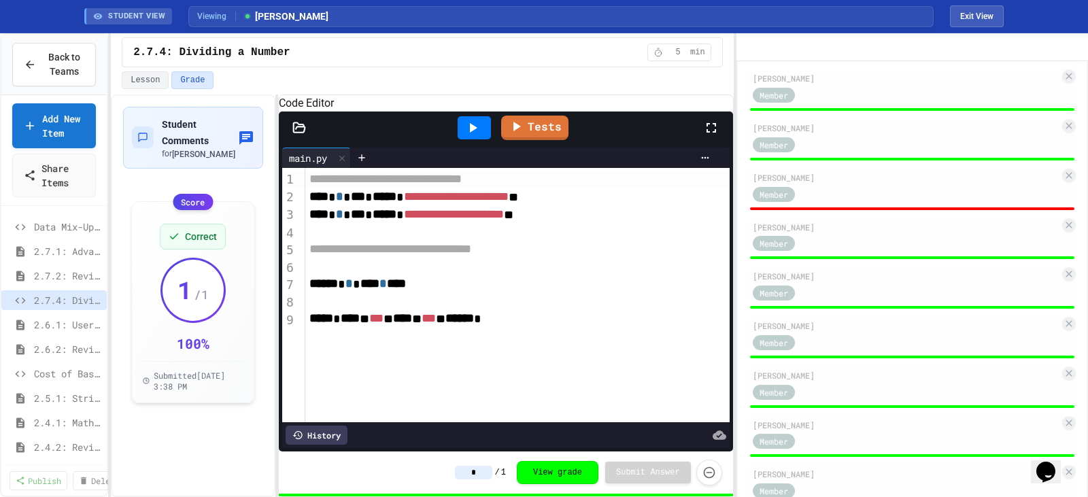
scroll to position [476, 0]
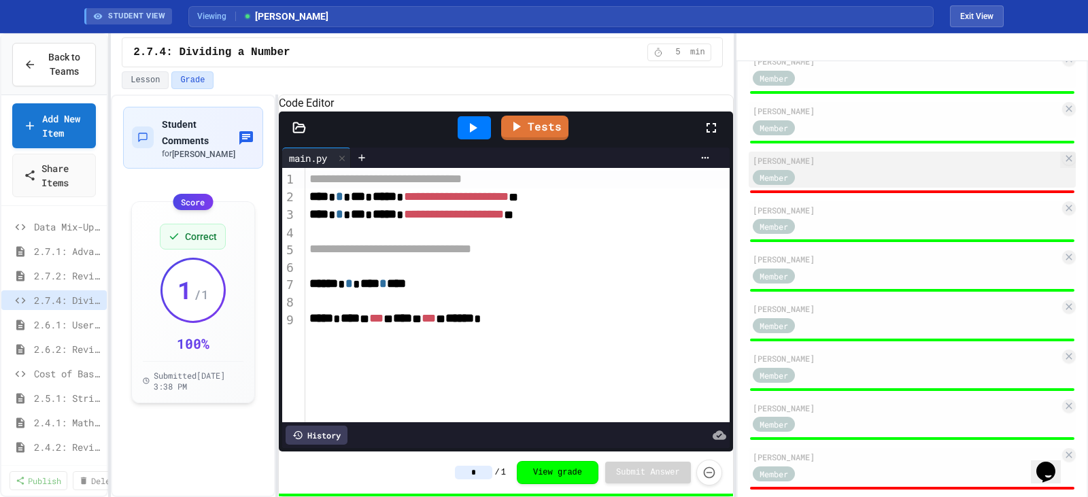
click at [825, 185] on div "Member" at bounding box center [906, 176] width 307 height 17
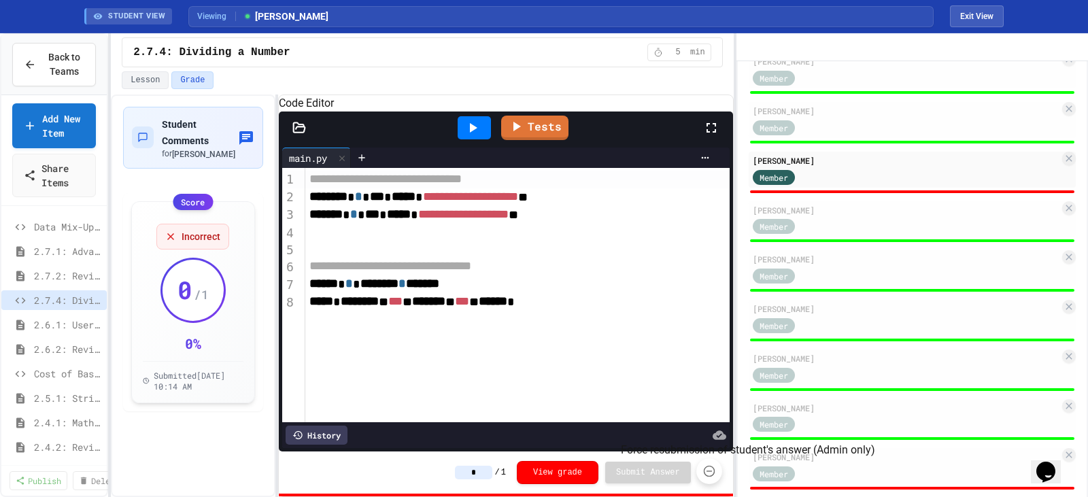
click at [711, 469] on icon "Force resubmission of student's answer (Admin only)" at bounding box center [709, 471] width 14 height 14
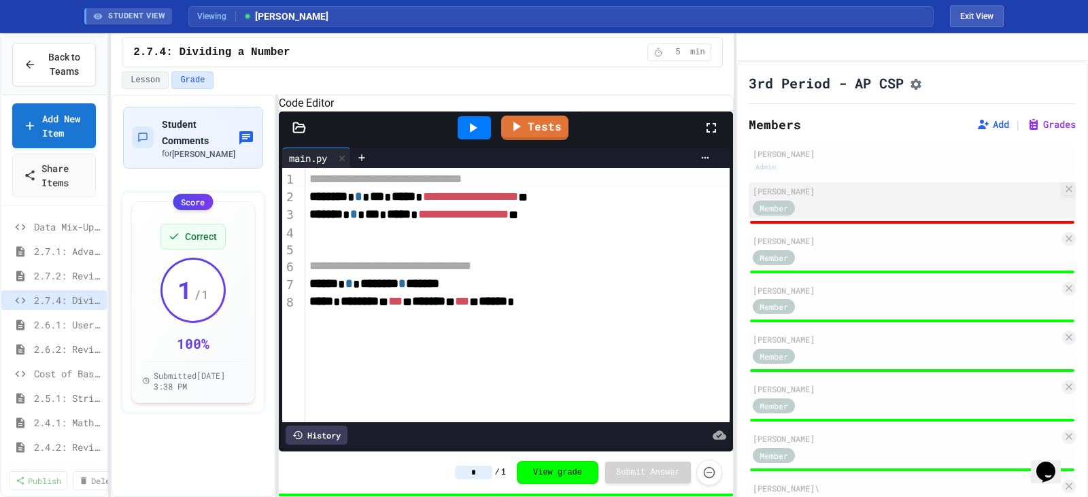
click at [822, 216] on div "Member" at bounding box center [906, 207] width 307 height 17
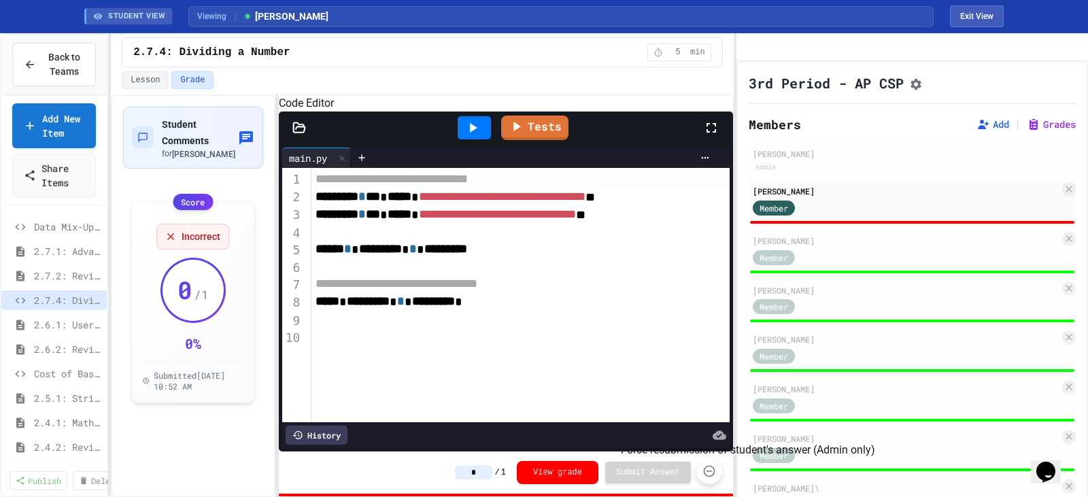
click at [713, 473] on icon "Force resubmission of student's answer (Admin only)" at bounding box center [709, 471] width 14 height 14
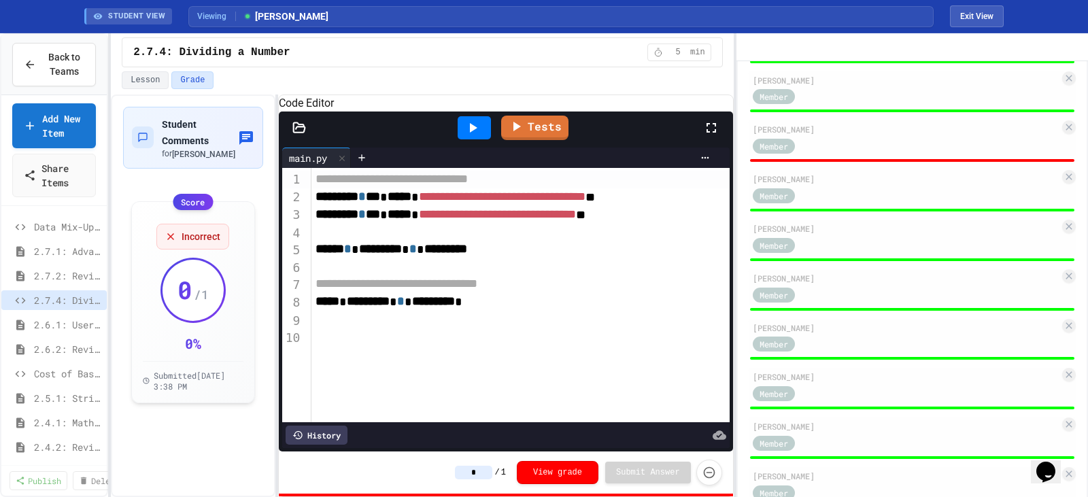
scroll to position [779, 0]
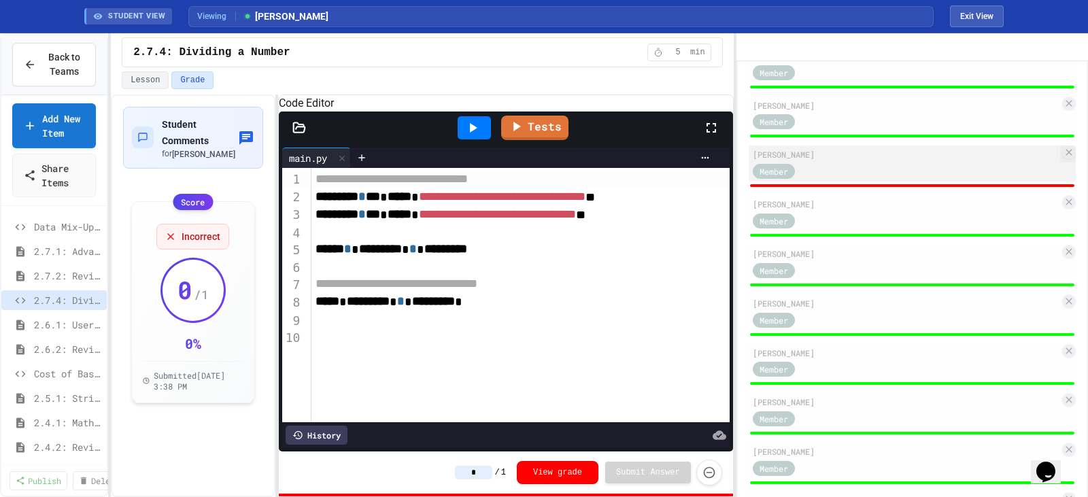
click at [842, 179] on div "Member" at bounding box center [906, 170] width 307 height 17
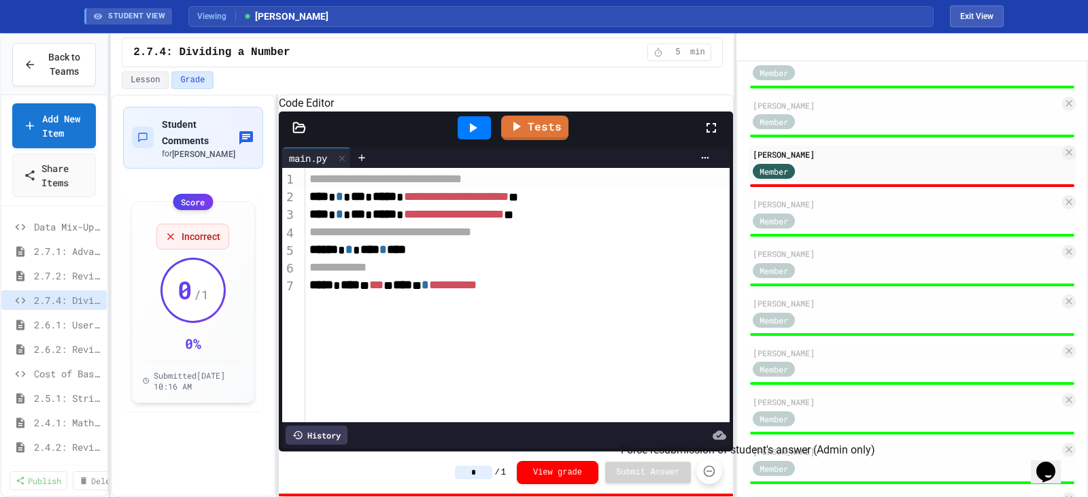
click at [704, 471] on icon "Force resubmission of student's answer (Admin only)" at bounding box center [709, 472] width 12 height 12
click at [477, 291] on span "**********" at bounding box center [453, 285] width 48 height 12
click at [450, 294] on div "**********" at bounding box center [507, 286] width 405 height 18
click at [701, 477] on button "Force resubmission of student's answer (Admin only)" at bounding box center [709, 471] width 26 height 26
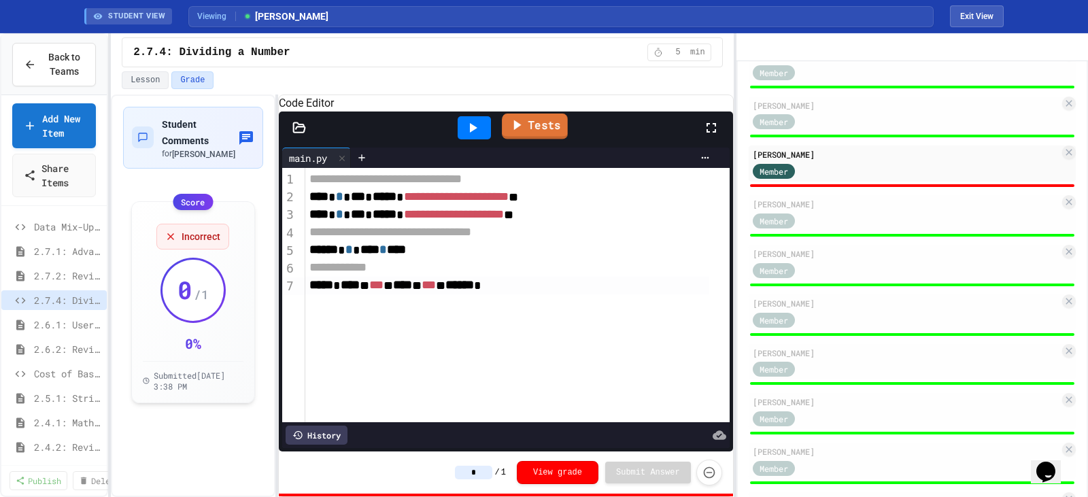
click at [532, 139] on link "Tests" at bounding box center [535, 127] width 66 height 26
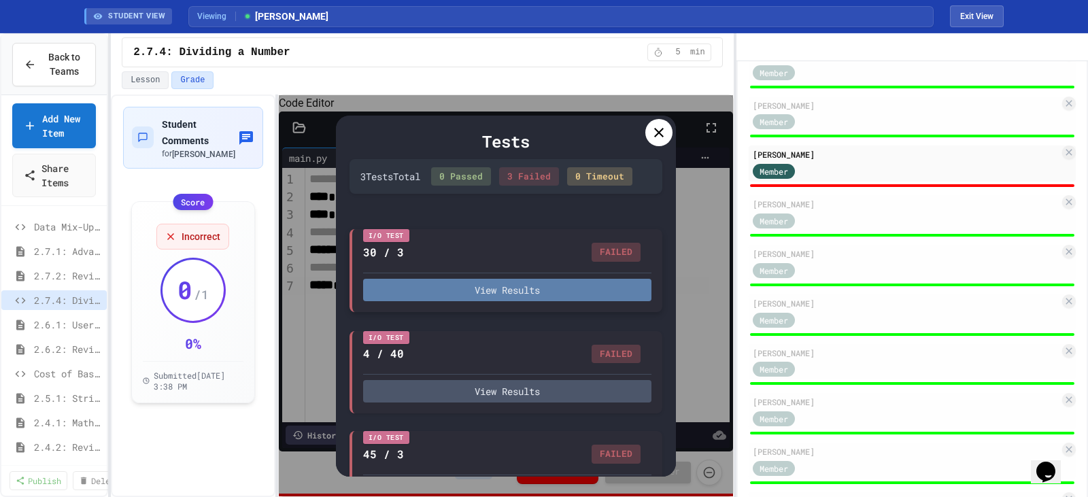
click at [542, 301] on button "View Results" at bounding box center [507, 290] width 288 height 22
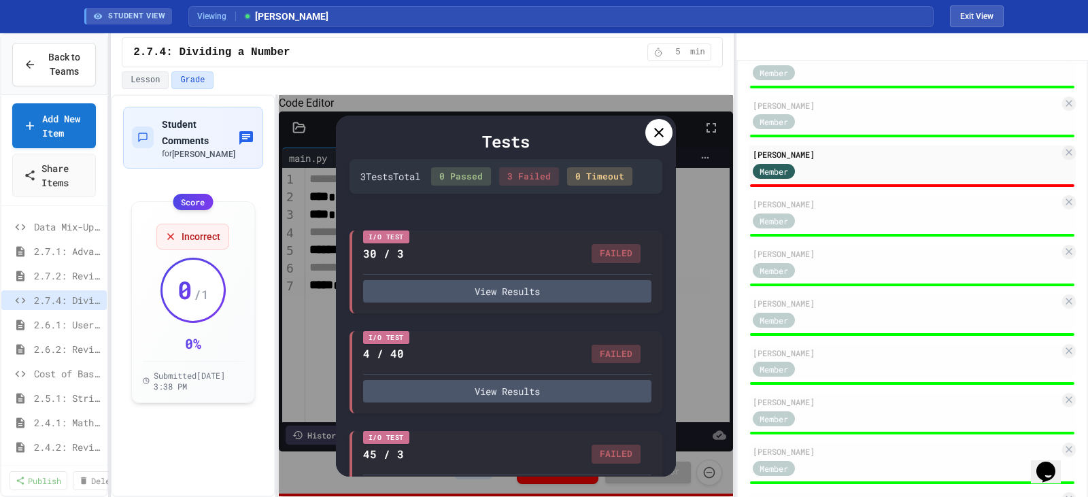
click at [665, 138] on icon at bounding box center [659, 132] width 16 height 16
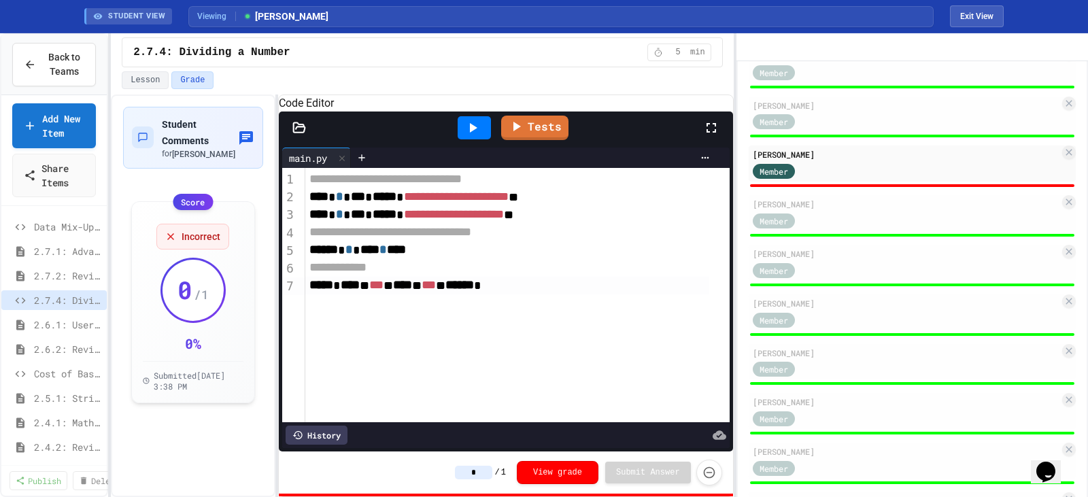
click at [395, 203] on span "*****" at bounding box center [385, 196] width 24 height 12
click at [709, 476] on icon "Force resubmission of student's answer (Admin only)" at bounding box center [709, 471] width 14 height 14
type input "*"
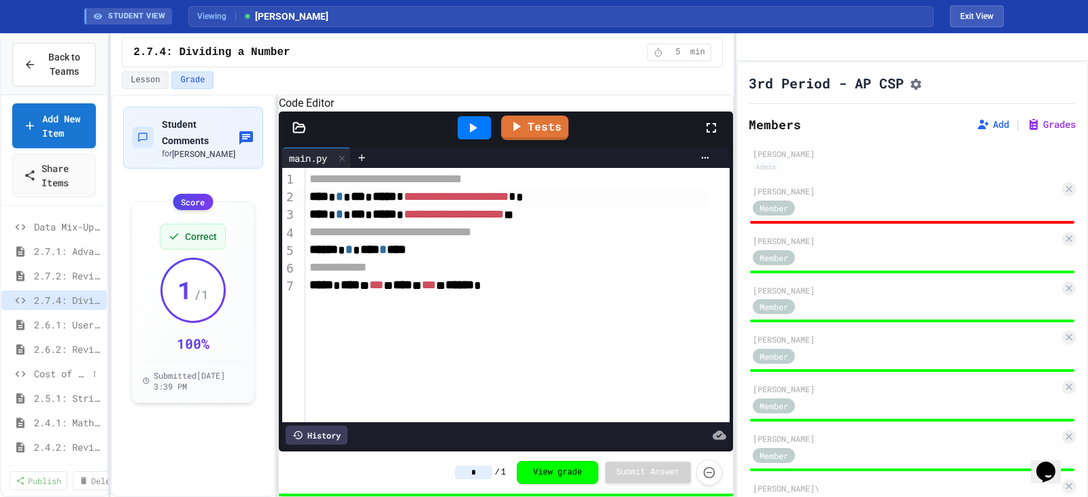
click at [48, 374] on span "Cost of Basketballs" at bounding box center [61, 374] width 54 height 14
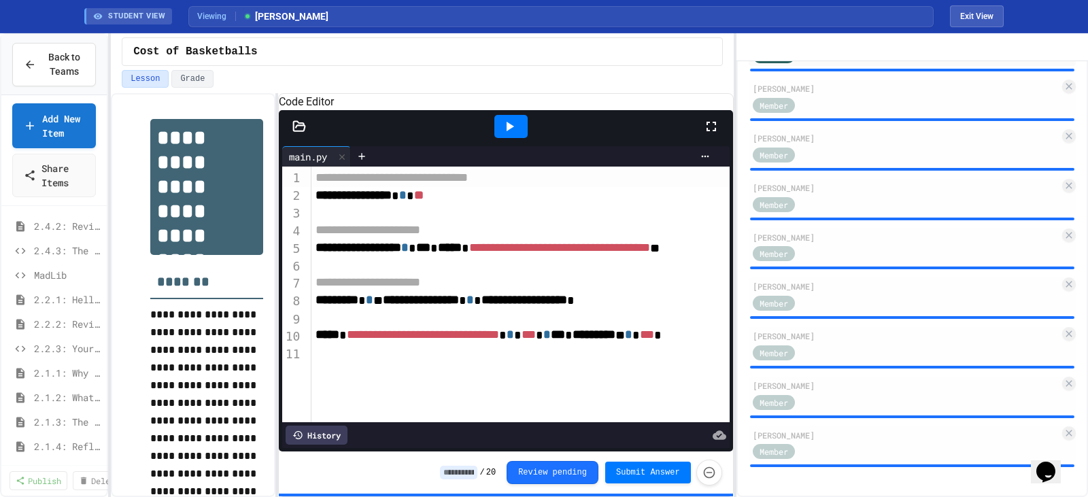
scroll to position [228, 0]
click at [37, 247] on span "2.4.3: The World's Worst [PERSON_NAME] Market" at bounding box center [61, 244] width 54 height 14
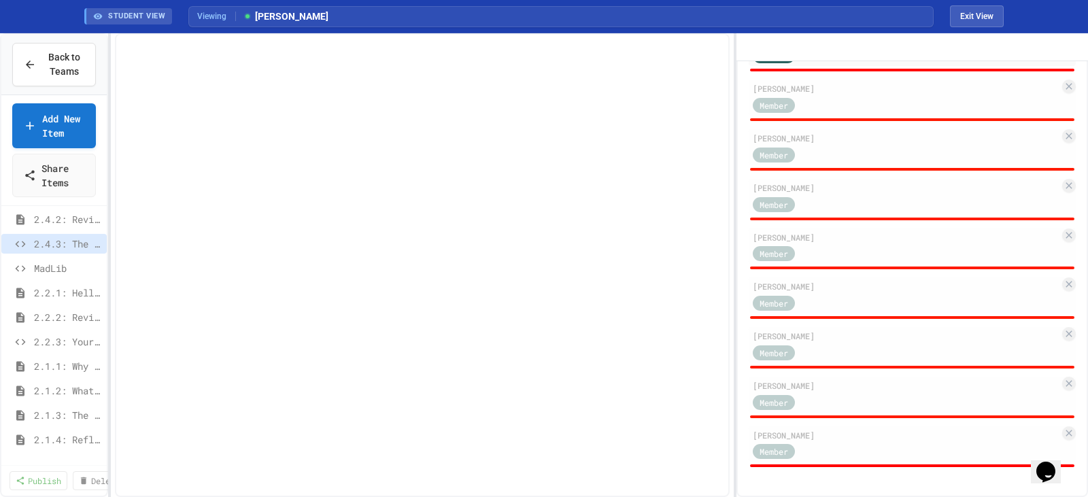
scroll to position [217, 0]
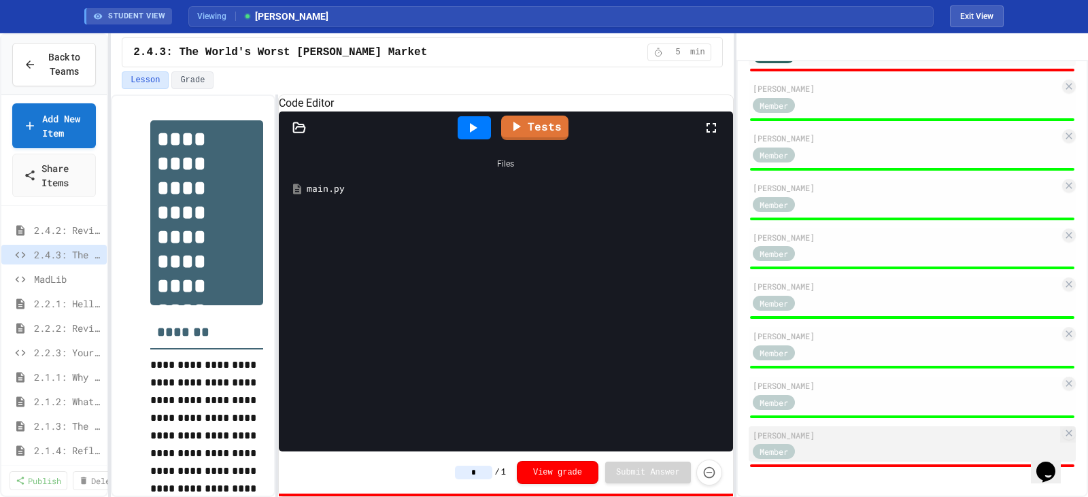
click at [843, 439] on div "[PERSON_NAME]" at bounding box center [906, 435] width 307 height 12
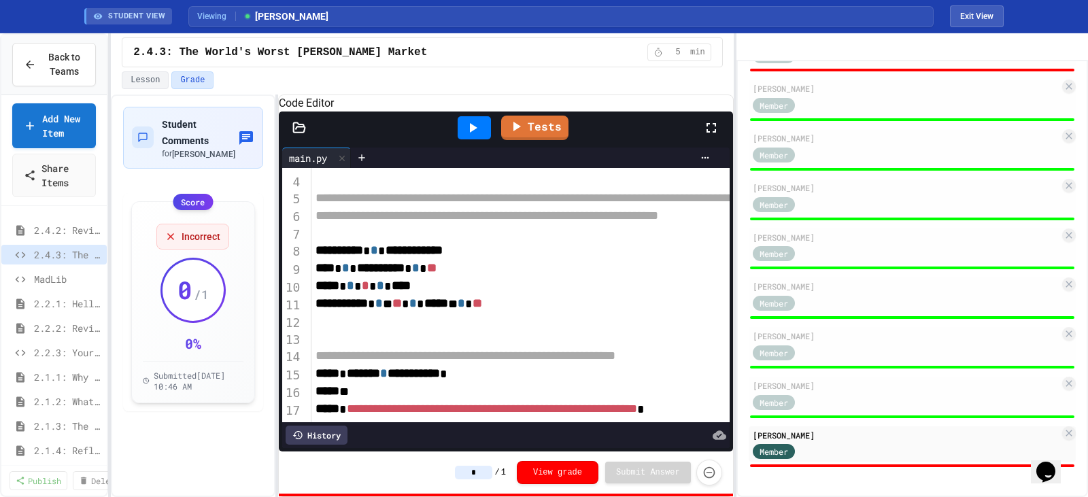
scroll to position [99, 0]
click at [706, 475] on icon "Force resubmission of student's answer (Admin only)" at bounding box center [709, 471] width 14 height 14
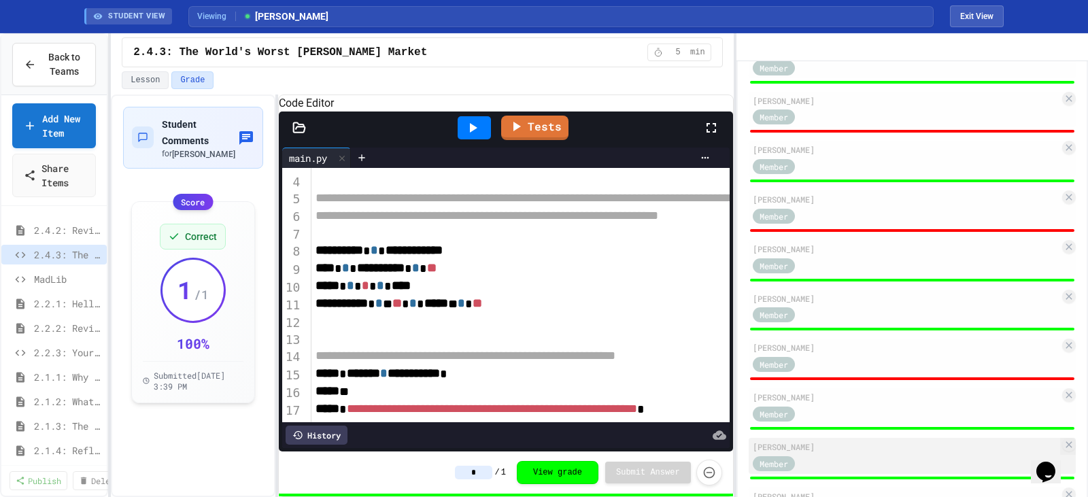
scroll to position [575, 0]
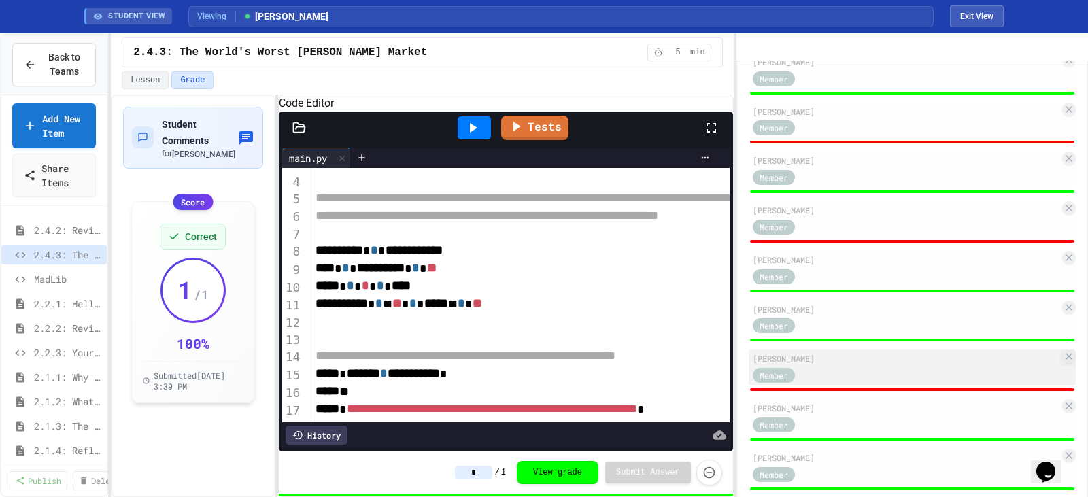
click at [900, 364] on div "[PERSON_NAME]" at bounding box center [906, 358] width 307 height 12
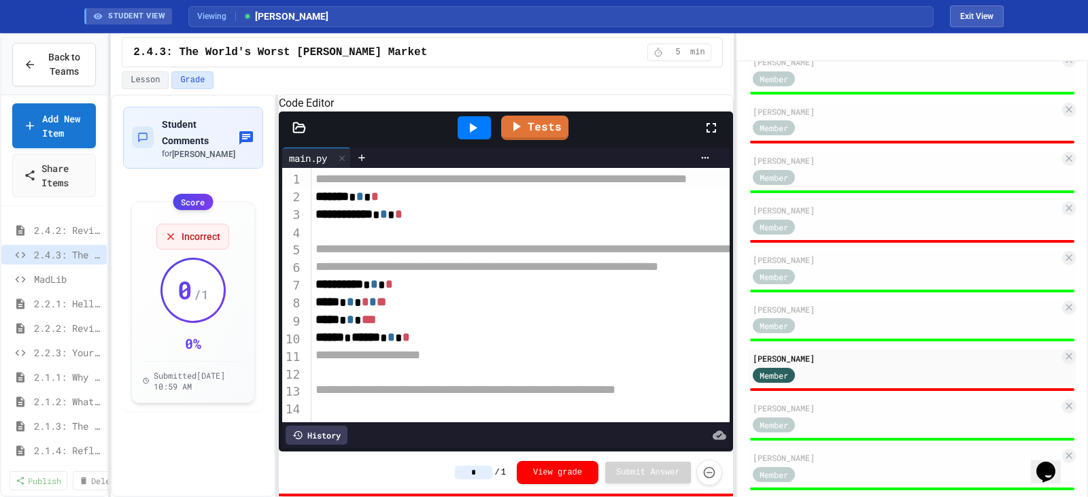
scroll to position [46, 0]
click at [709, 467] on icon "Force resubmission of student's answer (Admin only)" at bounding box center [709, 471] width 14 height 14
click at [361, 331] on span "******" at bounding box center [366, 337] width 29 height 12
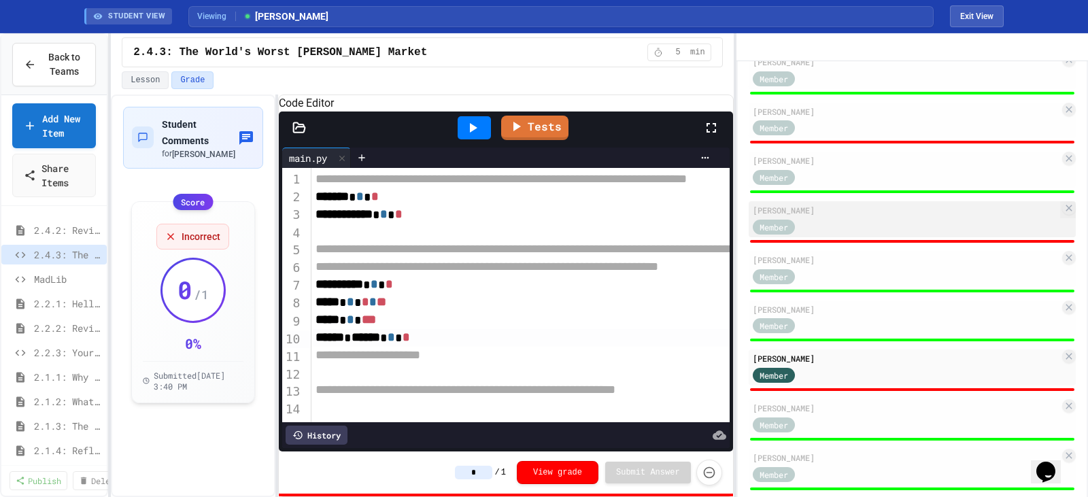
click at [864, 235] on div "Member" at bounding box center [906, 226] width 307 height 17
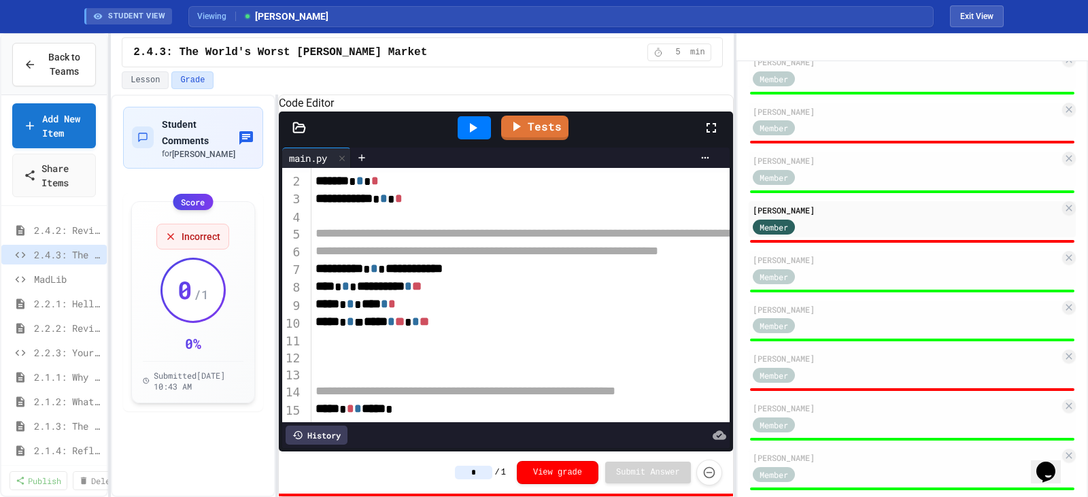
scroll to position [63, 0]
click at [711, 472] on icon "Force resubmission of student's answer (Admin only)" at bounding box center [709, 471] width 14 height 14
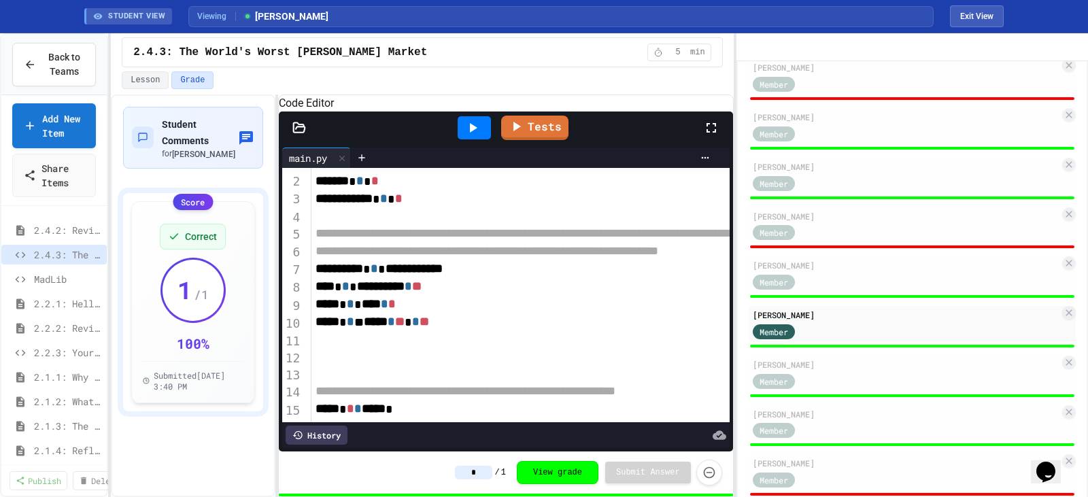
scroll to position [439, 0]
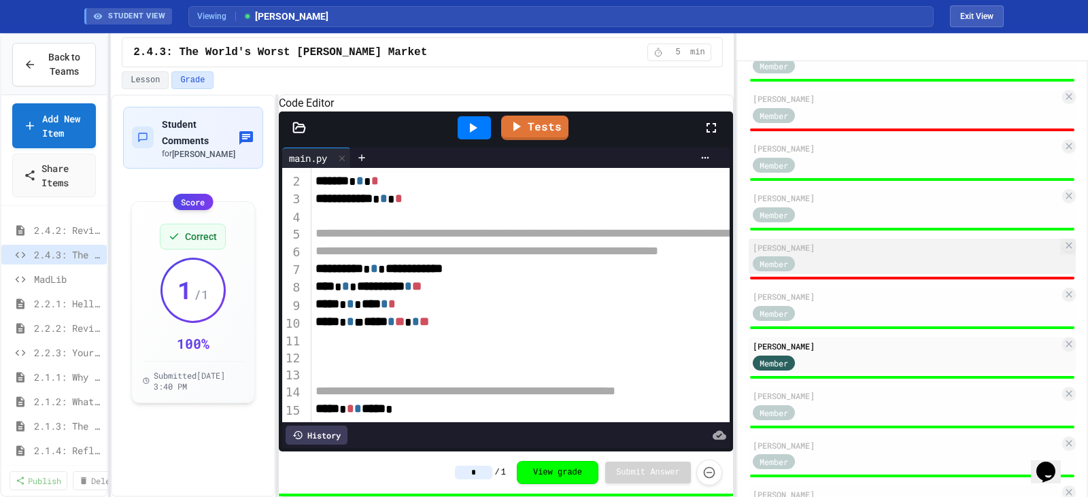
click at [837, 272] on div "Member" at bounding box center [906, 263] width 307 height 17
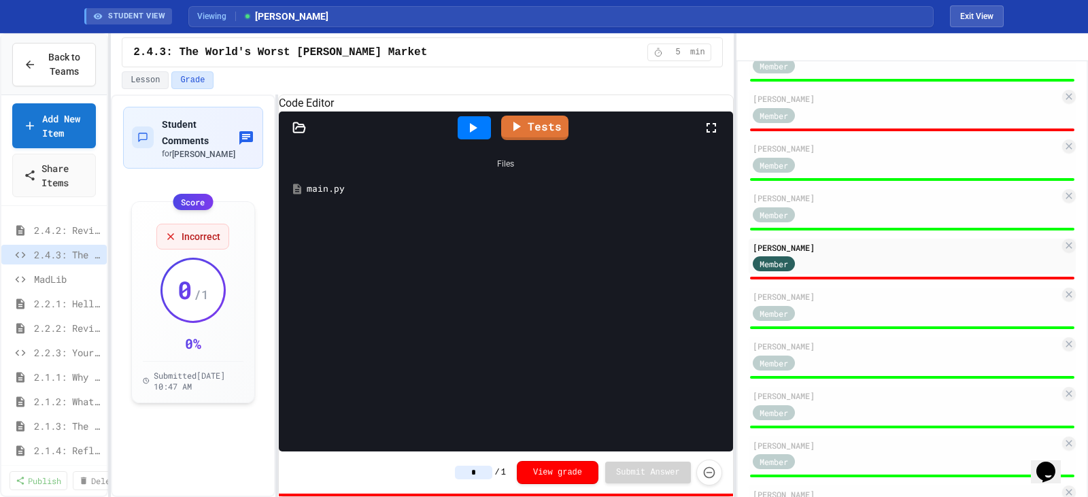
click at [326, 196] on div "main.py" at bounding box center [516, 189] width 418 height 14
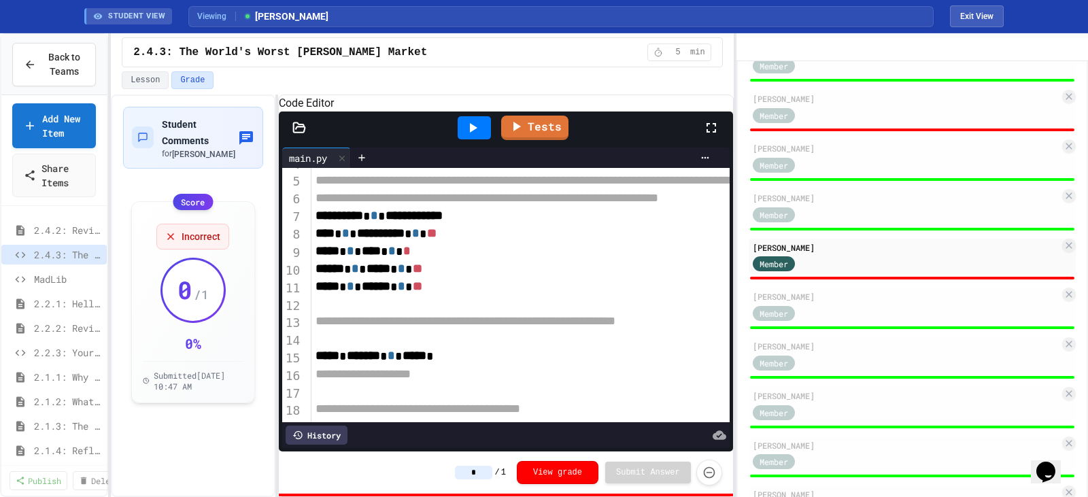
scroll to position [116, 0]
click at [707, 474] on icon "Force resubmission of student's answer (Admin only)" at bounding box center [709, 471] width 14 height 14
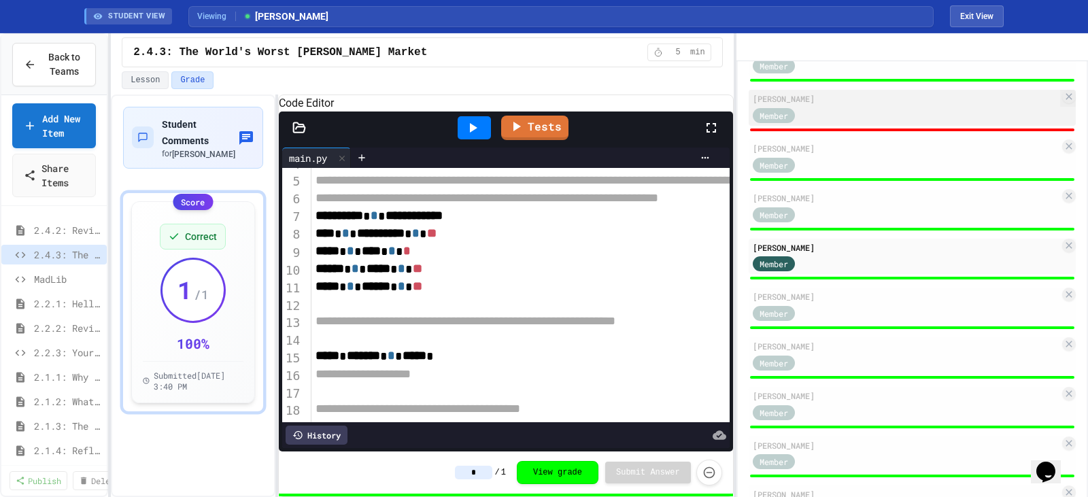
click at [812, 123] on div "Member" at bounding box center [787, 114] width 68 height 17
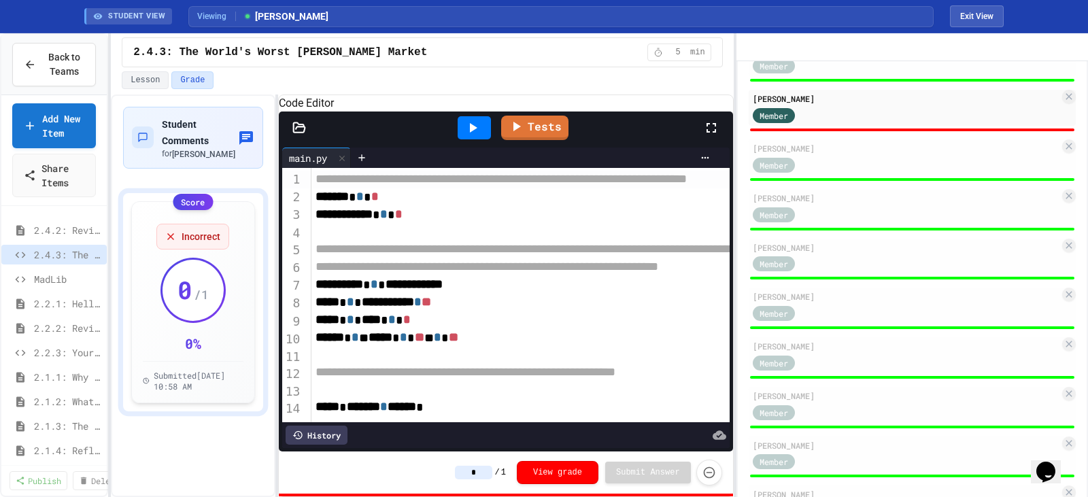
scroll to position [46, 0]
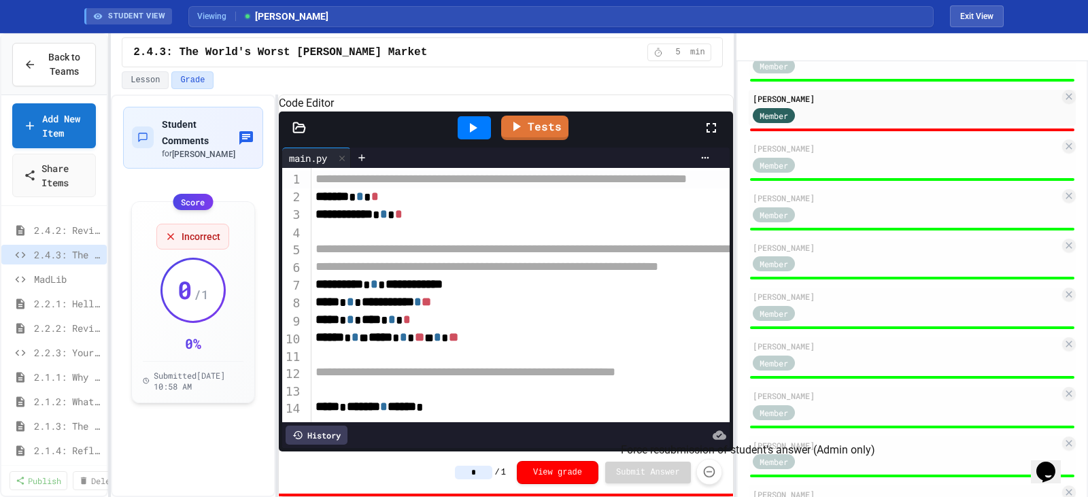
click at [708, 476] on icon "Force resubmission of student's answer (Admin only)" at bounding box center [709, 472] width 14 height 14
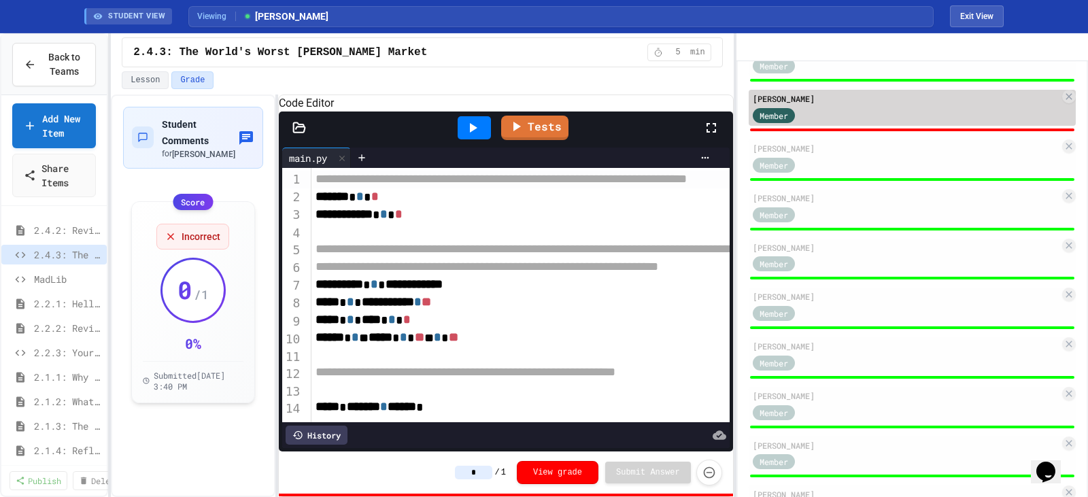
click at [917, 105] on div "[PERSON_NAME]" at bounding box center [906, 98] width 307 height 12
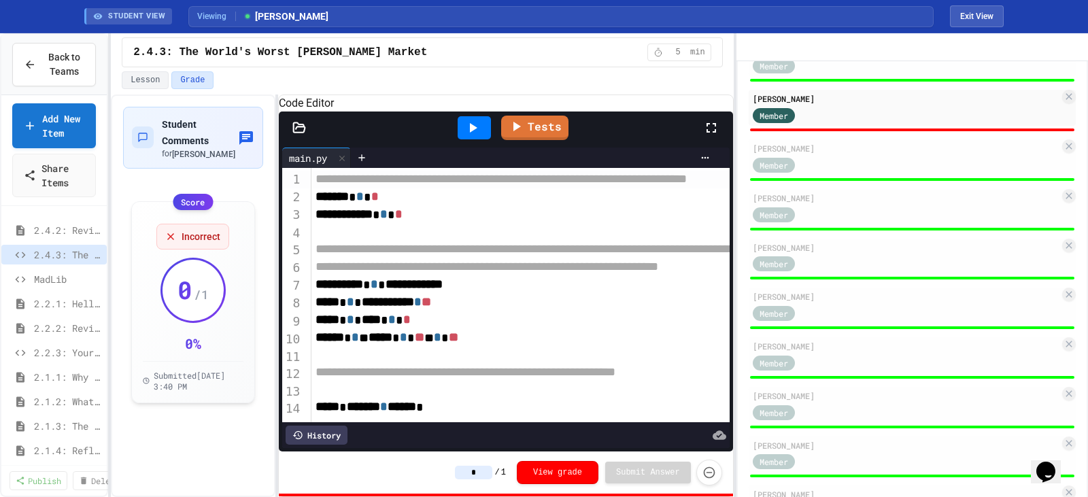
scroll to position [46, 0]
click at [534, 139] on link "Tests" at bounding box center [534, 126] width 63 height 26
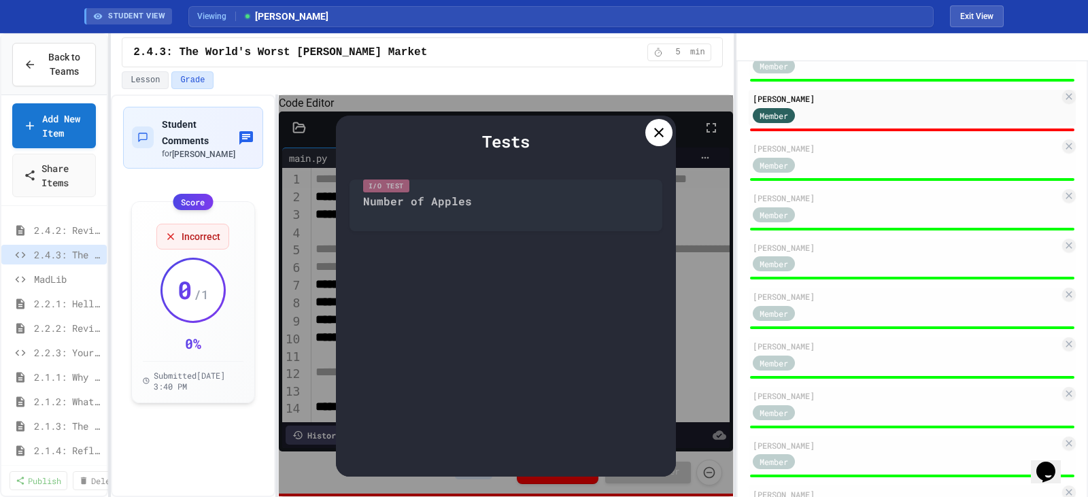
click at [526, 214] on div "Tests I/O Test Number of Apples" at bounding box center [506, 296] width 340 height 361
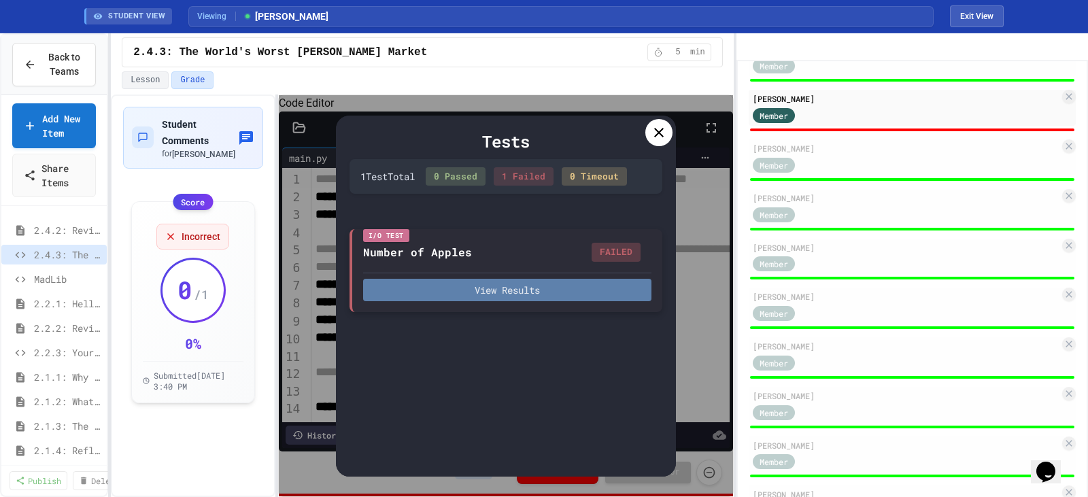
click at [575, 290] on button "View Results" at bounding box center [507, 290] width 288 height 22
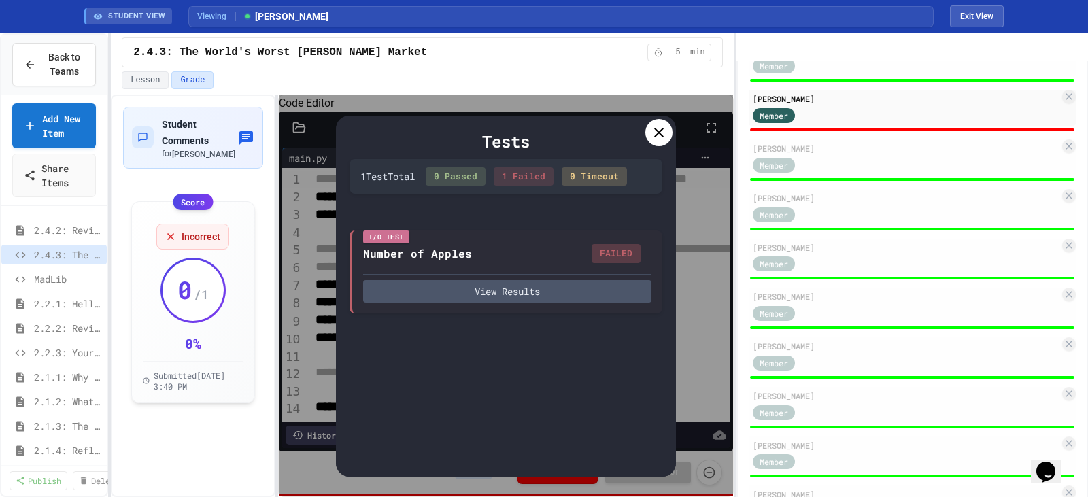
drag, startPoint x: 790, startPoint y: 119, endPoint x: 709, endPoint y: 197, distance: 112.5
click at [658, 133] on icon at bounding box center [659, 133] width 10 height 10
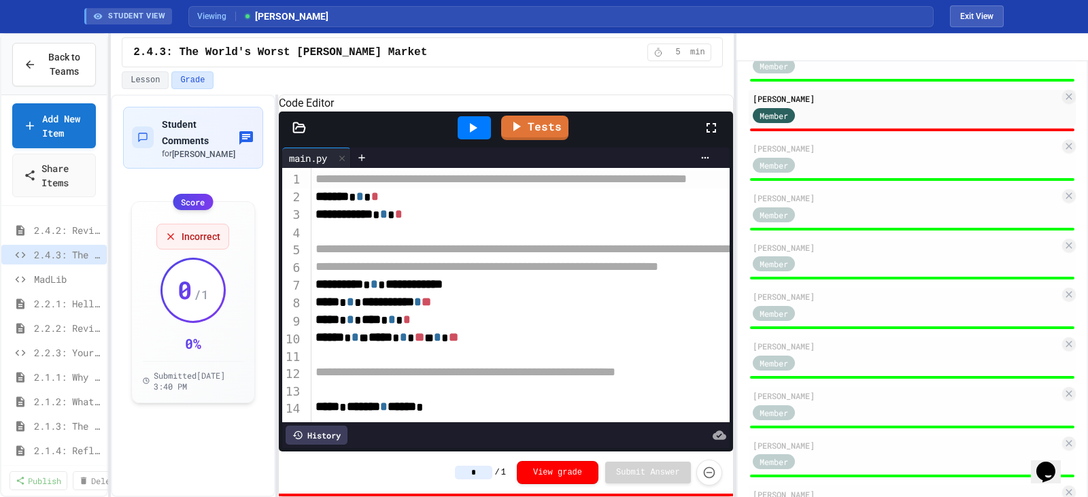
scroll to position [0, 0]
click at [363, 290] on span "**********" at bounding box center [340, 284] width 48 height 12
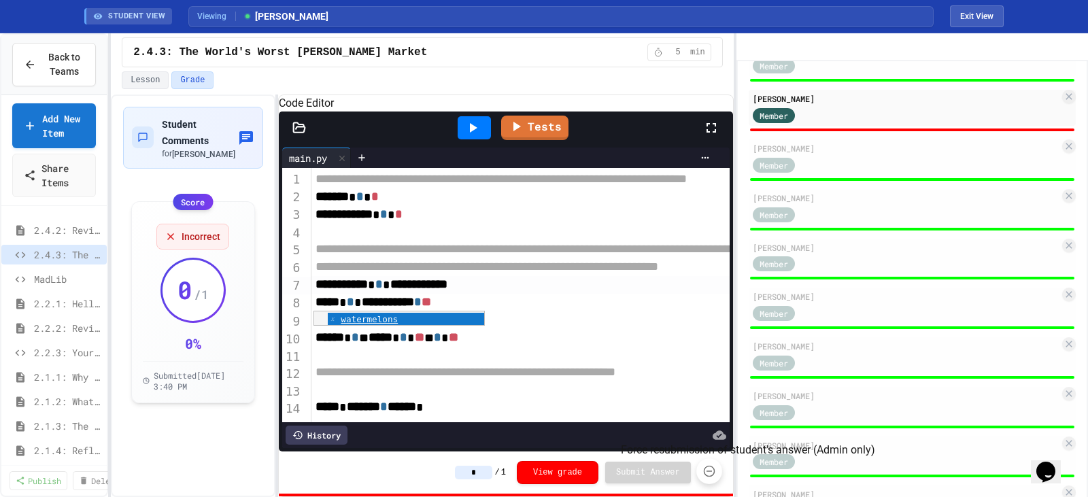
click at [707, 473] on icon "Force resubmission of student's answer (Admin only)" at bounding box center [709, 471] width 14 height 14
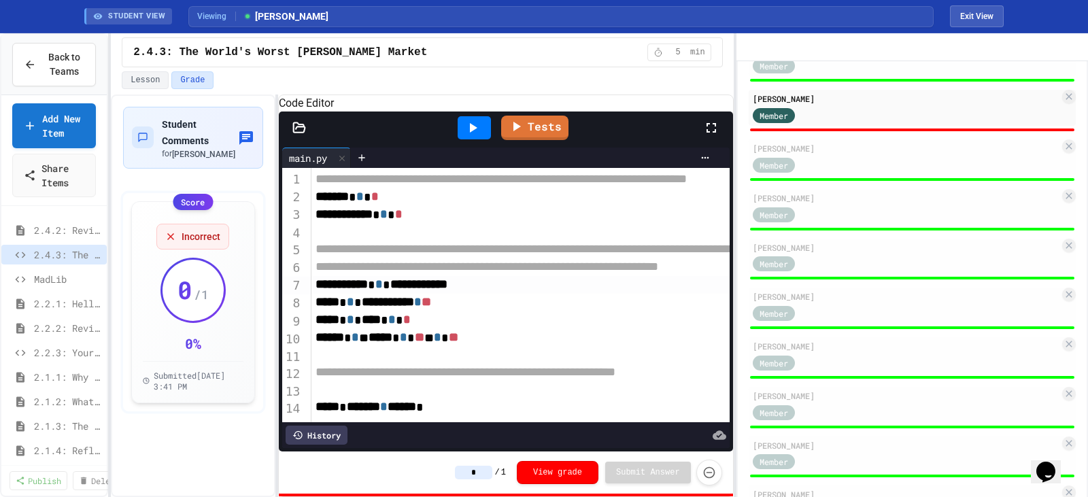
click at [529, 140] on link "Tests" at bounding box center [534, 128] width 67 height 24
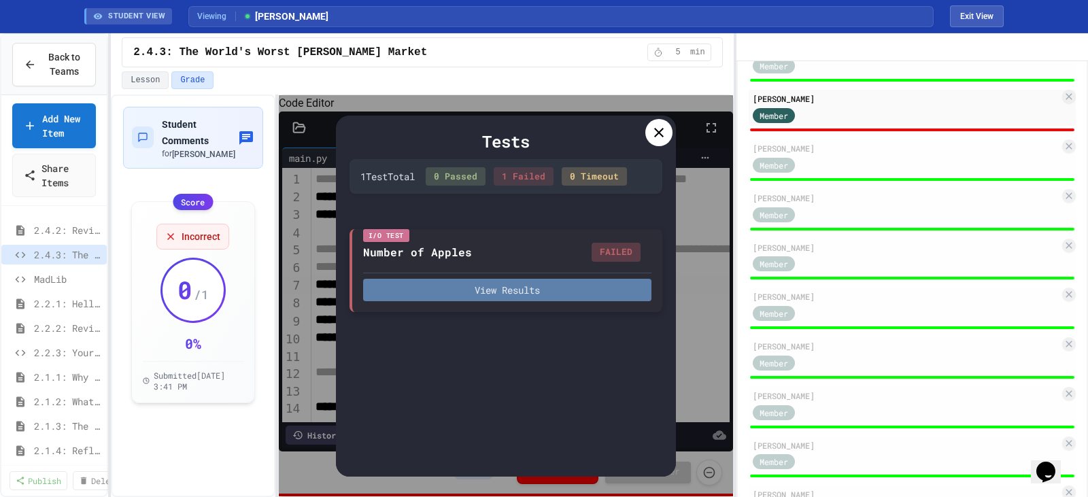
click at [606, 287] on button "View Results" at bounding box center [507, 290] width 288 height 22
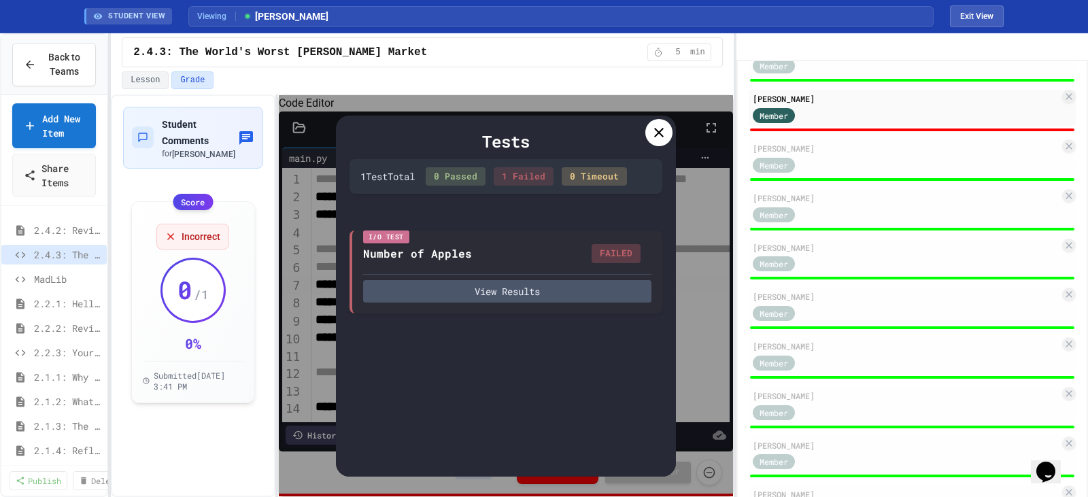
click at [657, 143] on div at bounding box center [658, 132] width 27 height 27
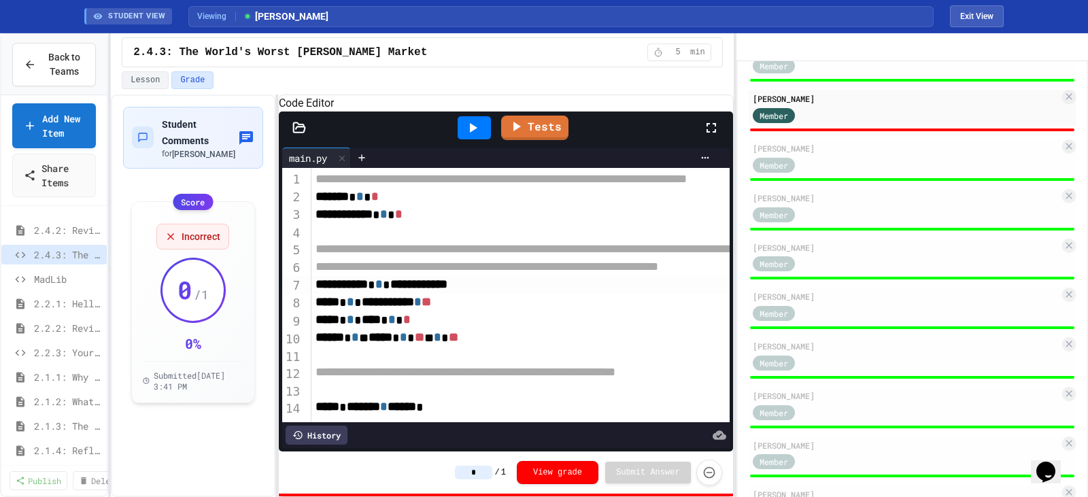
click at [381, 326] on span "****" at bounding box center [371, 319] width 19 height 12
click at [709, 473] on icon "Force resubmission of student's answer (Admin only)" at bounding box center [709, 471] width 14 height 14
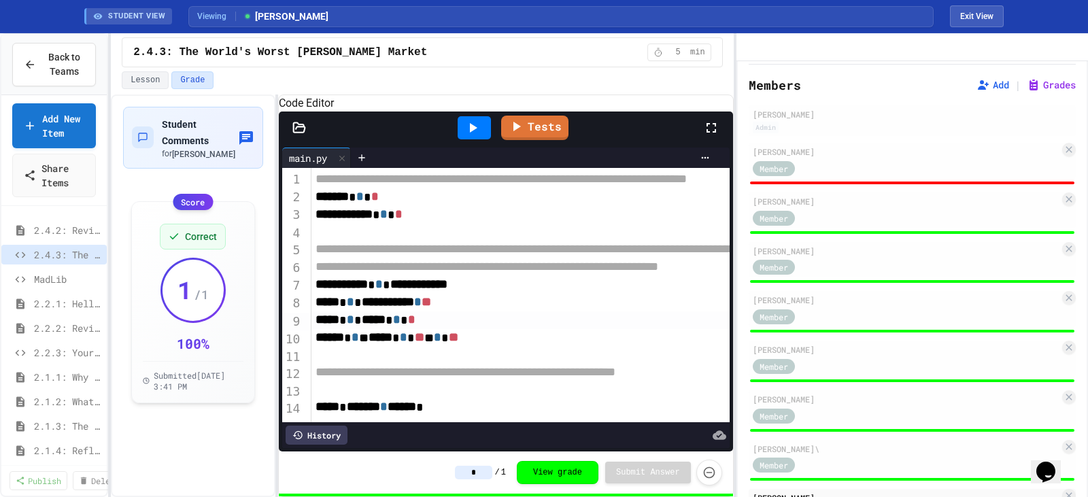
scroll to position [31, 0]
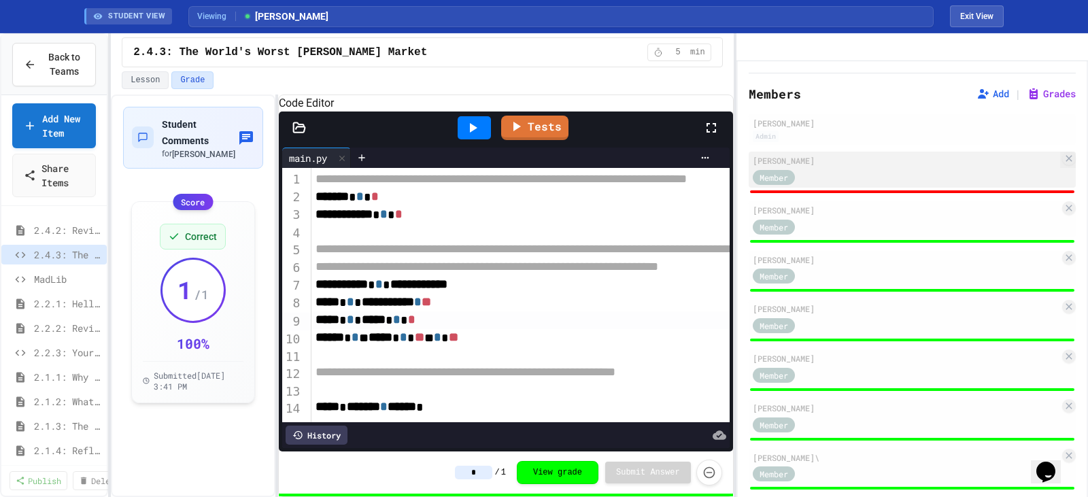
click at [889, 185] on div "Member" at bounding box center [906, 176] width 307 height 17
type input "*"
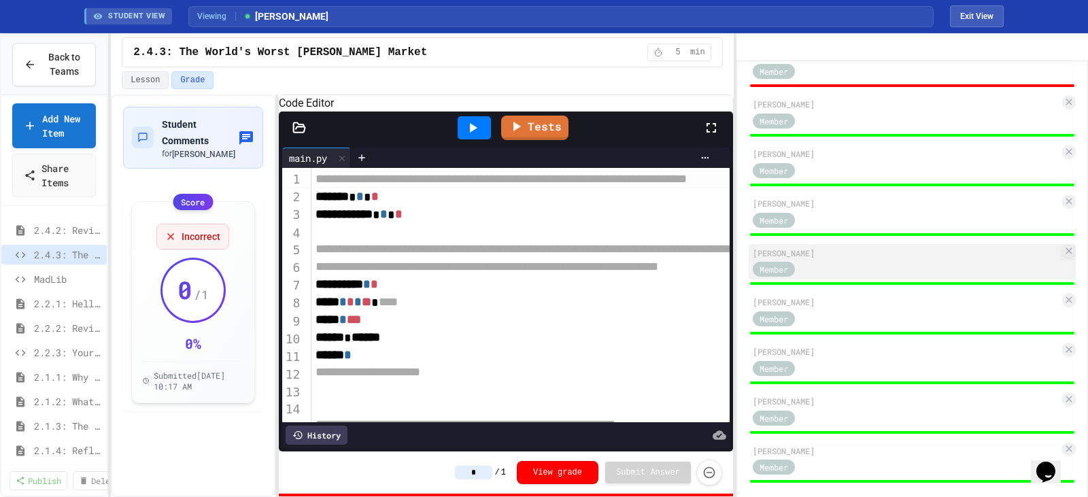
scroll to position [779, 0]
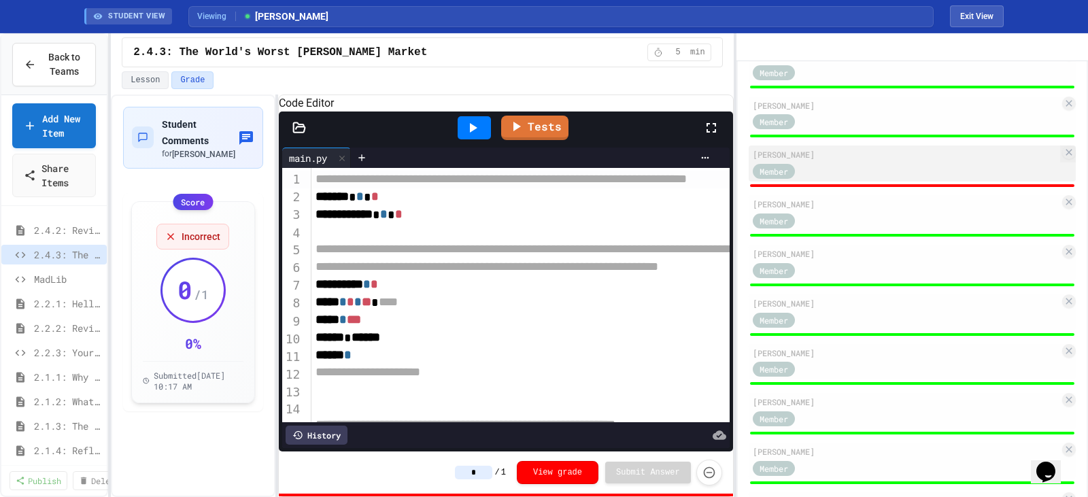
click at [836, 160] on div "[PERSON_NAME]" at bounding box center [906, 154] width 307 height 12
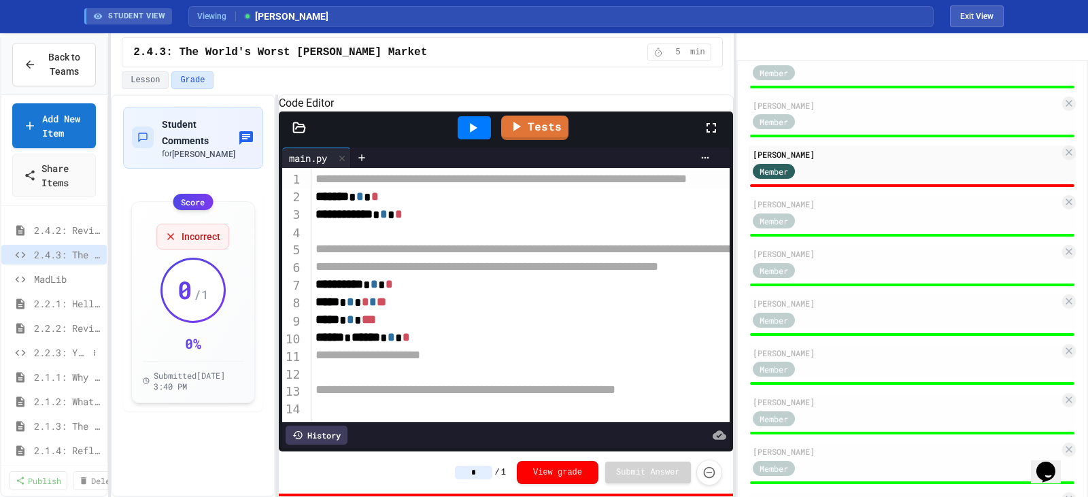
click at [53, 354] on span "2.2.3: Your Name and Favorite Movie" at bounding box center [61, 352] width 54 height 14
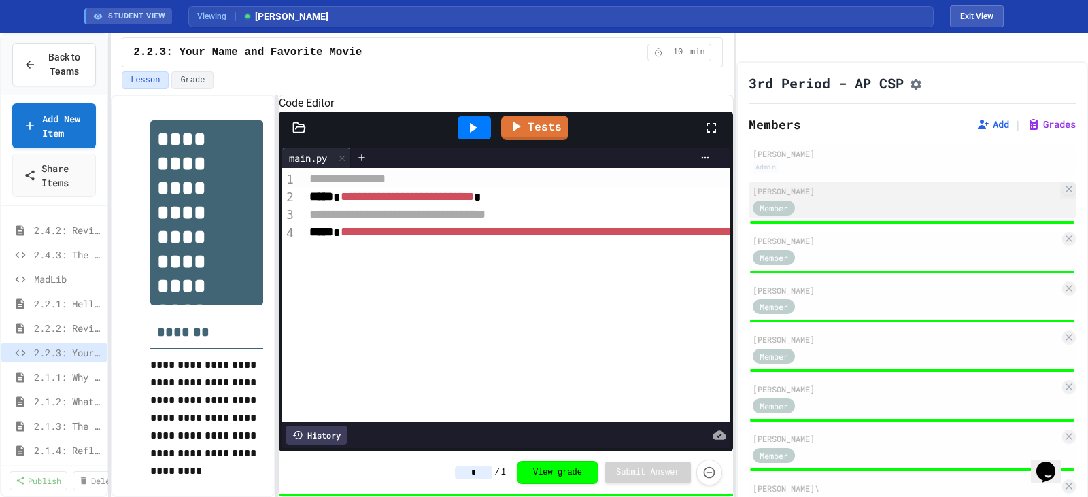
click at [832, 216] on div "Member" at bounding box center [906, 207] width 307 height 17
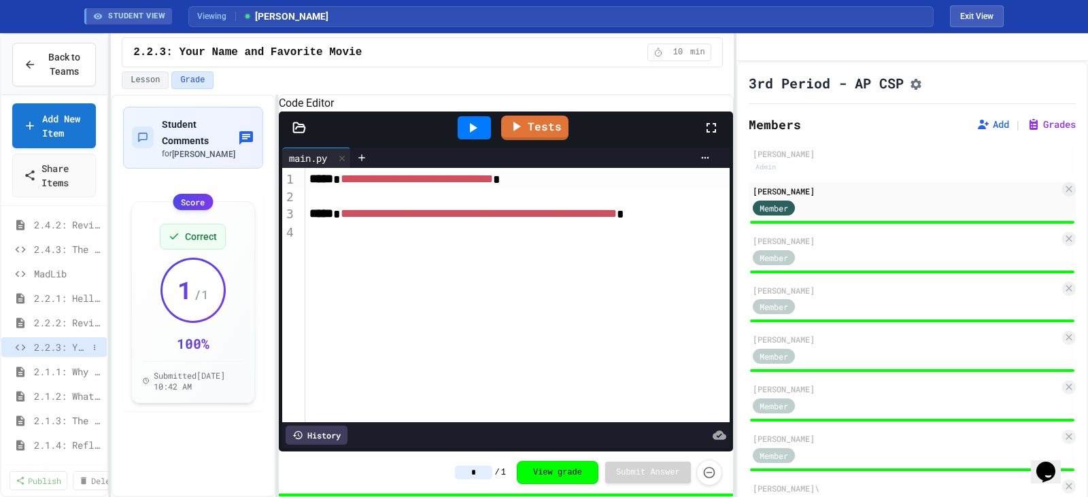
scroll to position [228, 0]
click at [52, 240] on span "2.4.3: The World's Worst [PERSON_NAME] Market" at bounding box center [61, 244] width 54 height 14
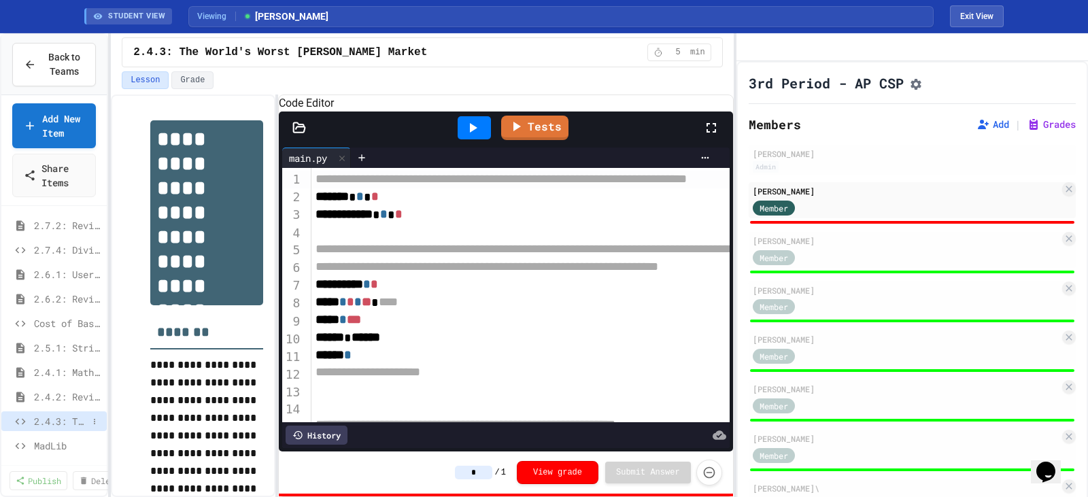
scroll to position [13, 0]
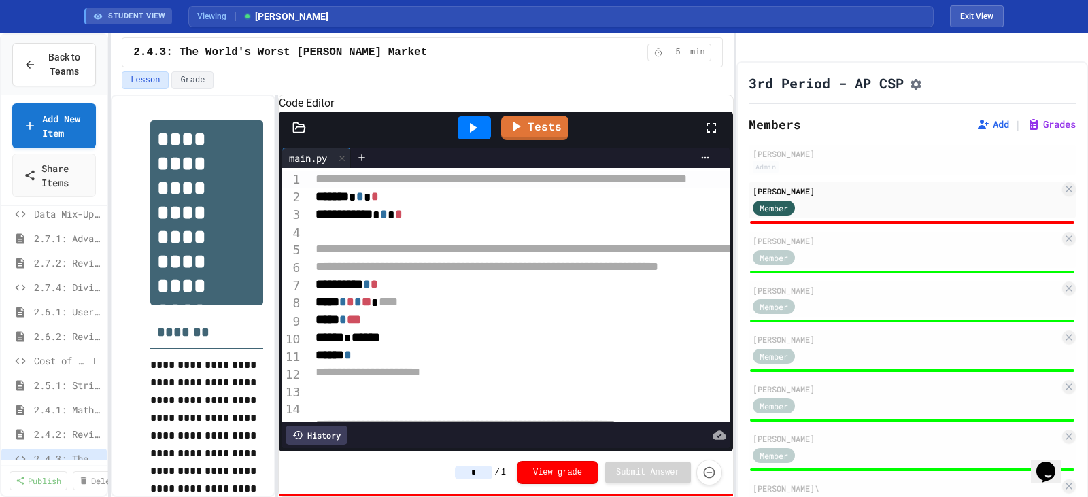
click at [51, 362] on span "Cost of Basketballs" at bounding box center [61, 361] width 54 height 14
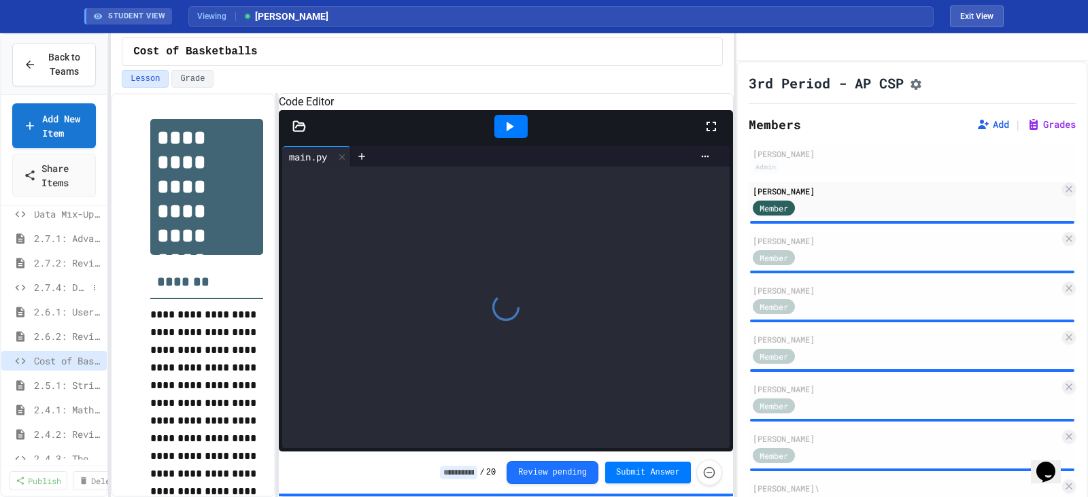
click at [47, 292] on span "2.7.4: Dividing a Number" at bounding box center [61, 287] width 54 height 14
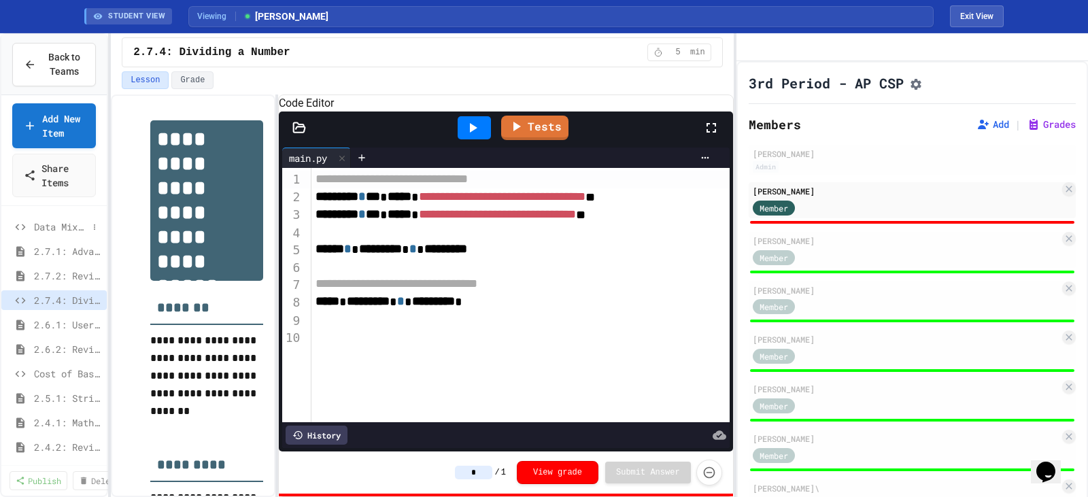
click at [47, 232] on span "Data Mix-Up Fix" at bounding box center [61, 227] width 54 height 14
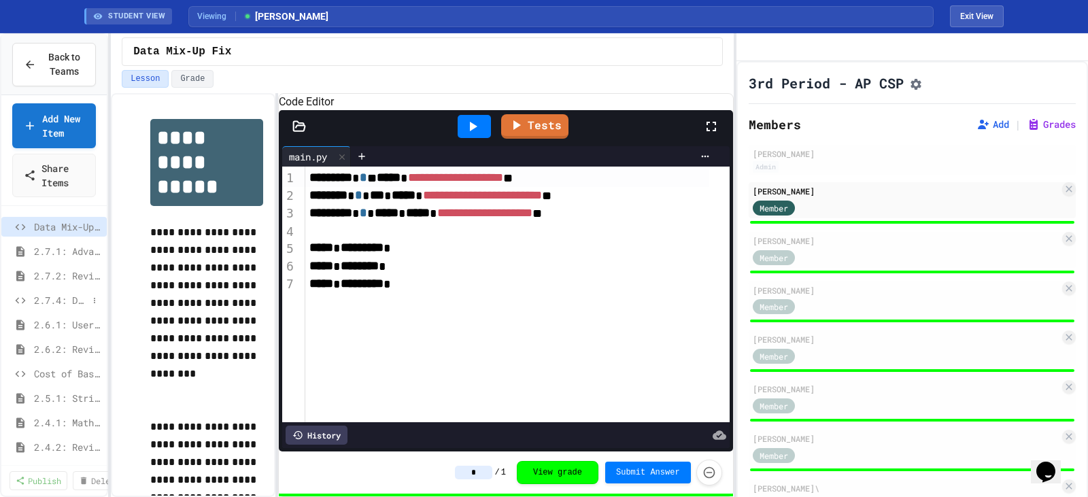
click at [50, 297] on span "2.7.4: Dividing a Number" at bounding box center [61, 300] width 54 height 14
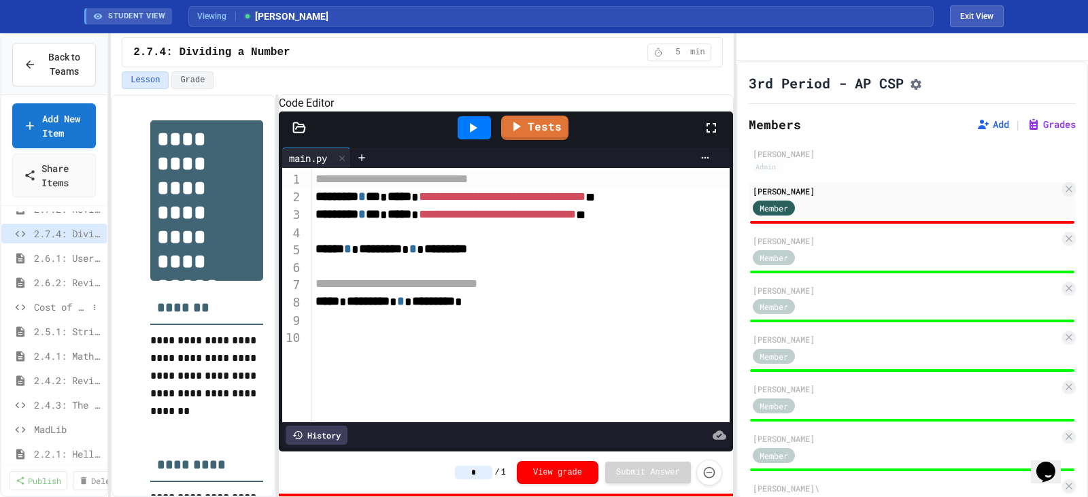
scroll to position [68, 0]
click at [50, 301] on span "Cost of Basketballs" at bounding box center [61, 306] width 54 height 14
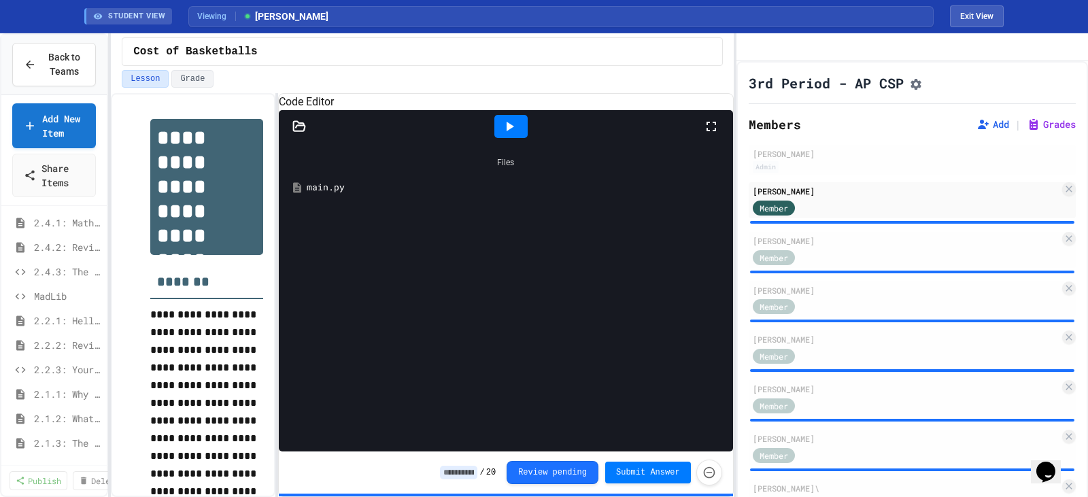
scroll to position [204, 0]
click at [329, 194] on div "main.py" at bounding box center [516, 188] width 418 height 14
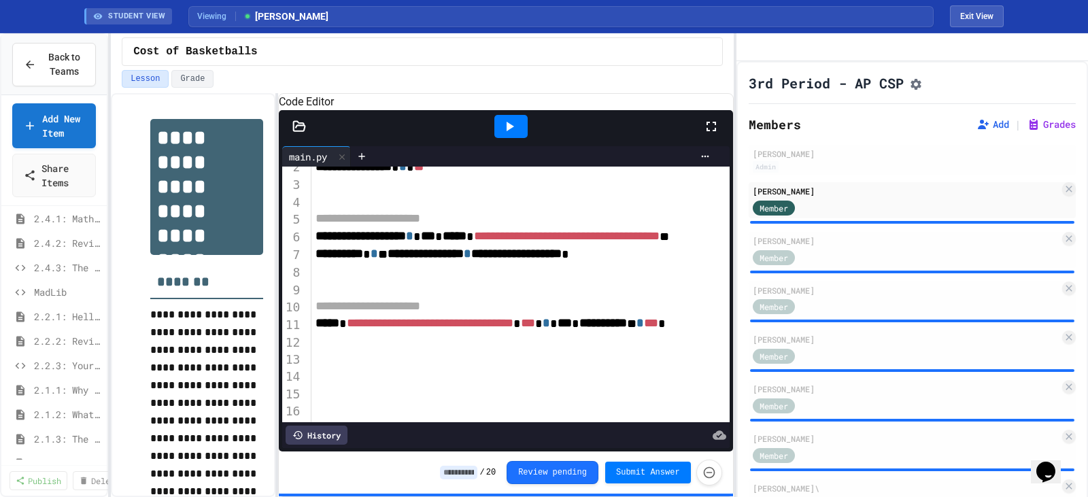
scroll to position [76, 0]
click at [42, 267] on span "2.4.3: The World's Worst [PERSON_NAME] Market" at bounding box center [61, 267] width 54 height 14
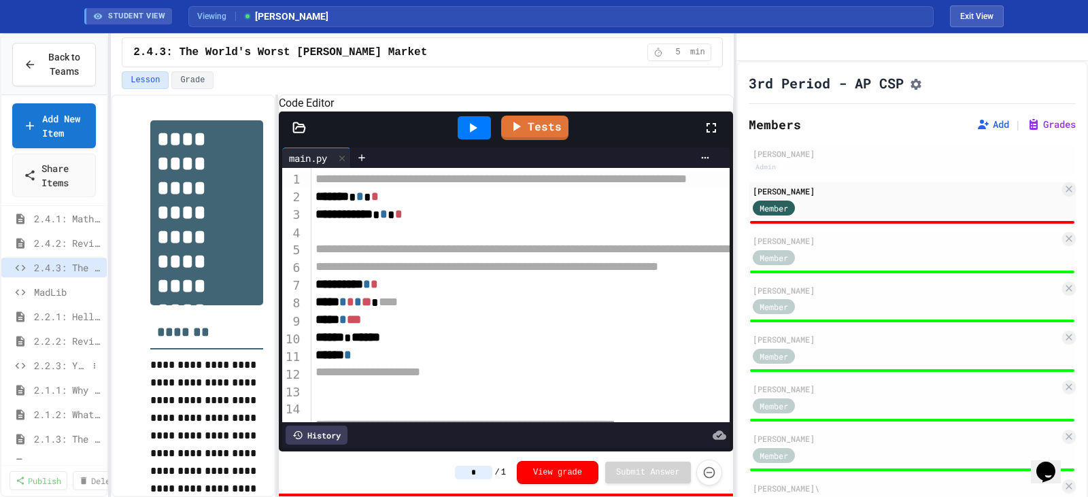
click at [39, 368] on span "2.2.3: Your Name and Favorite Movie" at bounding box center [61, 365] width 54 height 14
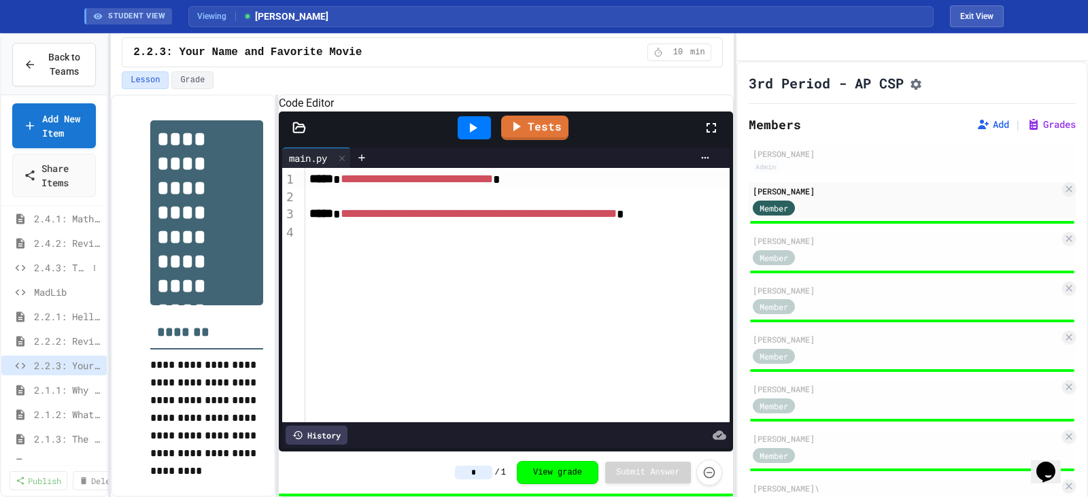
click at [58, 269] on span "2.4.3: The World's Worst [PERSON_NAME] Market" at bounding box center [61, 267] width 54 height 14
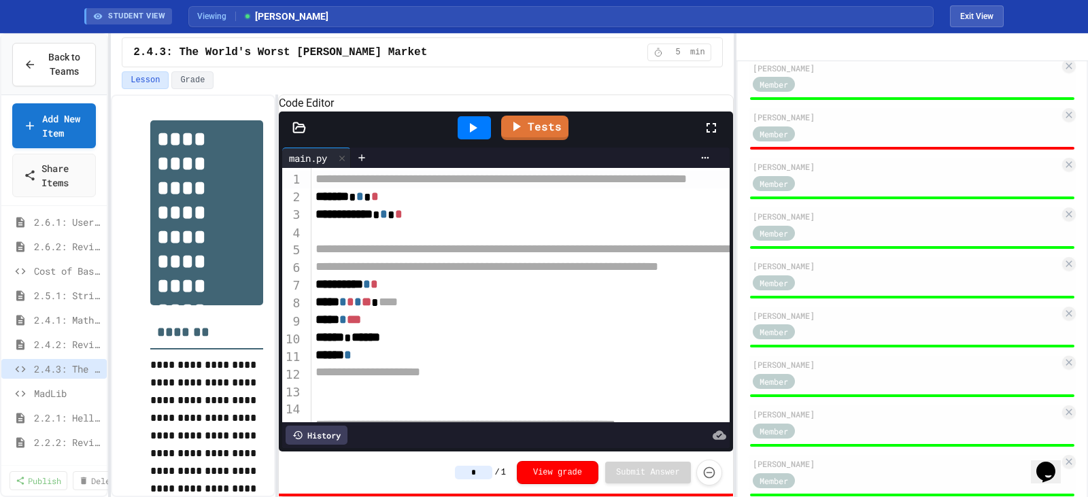
scroll to position [68, 0]
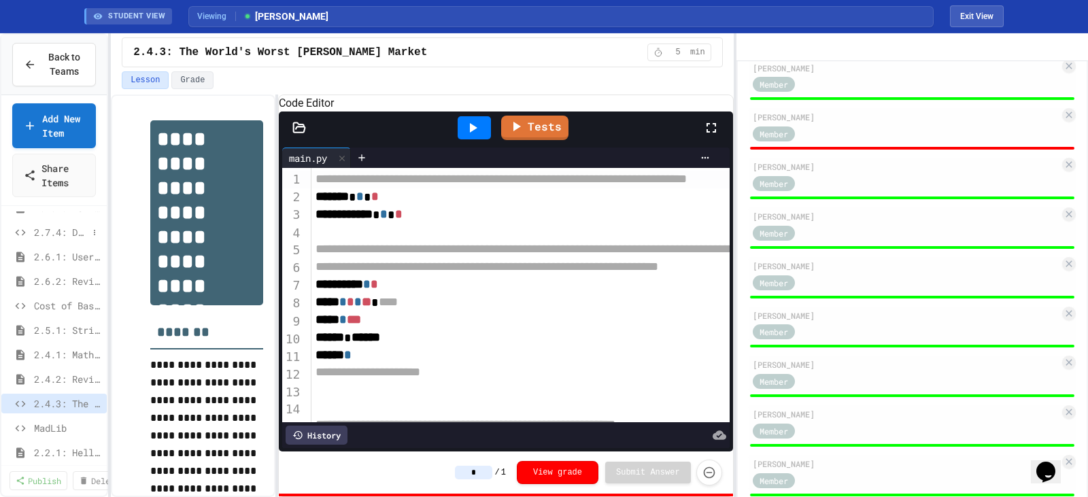
click at [49, 235] on span "2.7.4: Dividing a Number" at bounding box center [61, 232] width 54 height 14
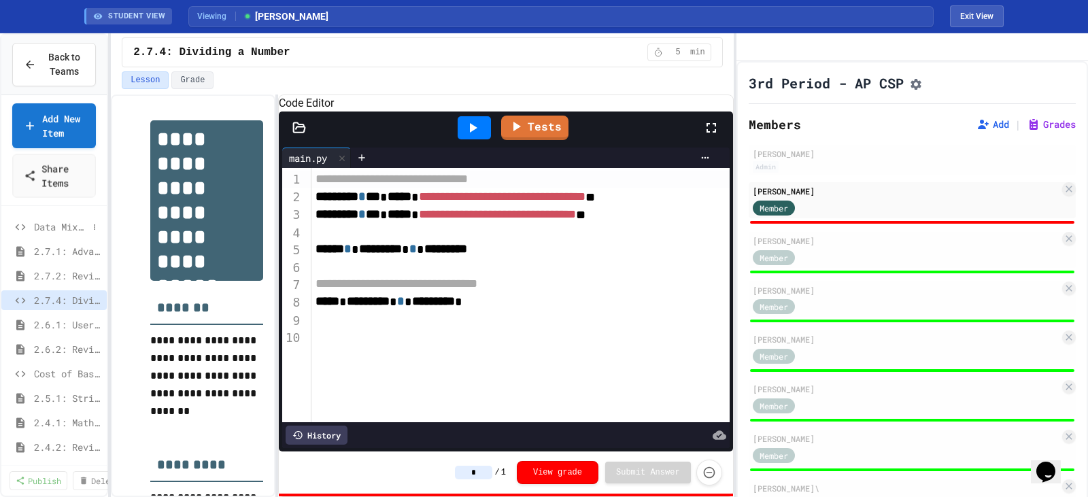
click at [52, 222] on span "Data Mix-Up Fix" at bounding box center [61, 227] width 54 height 14
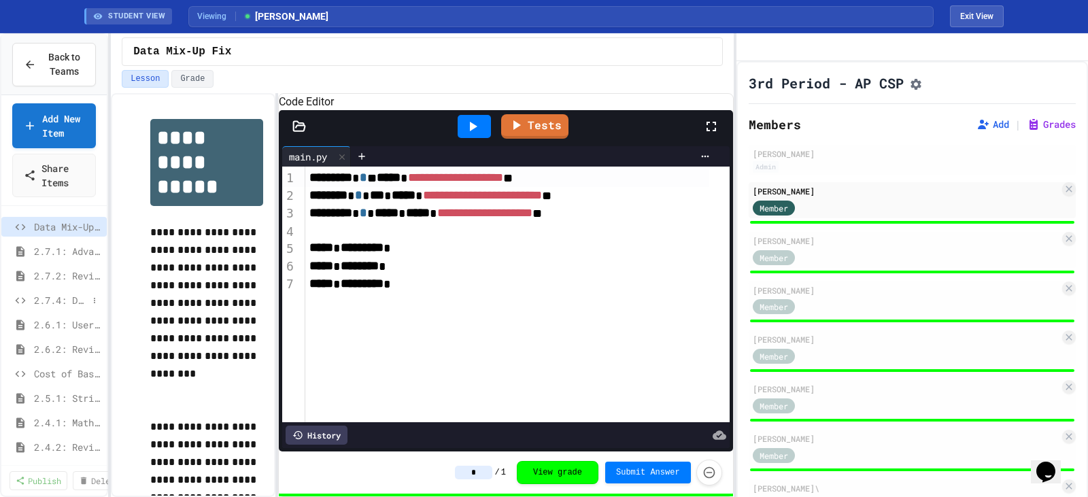
click at [44, 302] on span "2.7.4: Dividing a Number" at bounding box center [61, 300] width 54 height 14
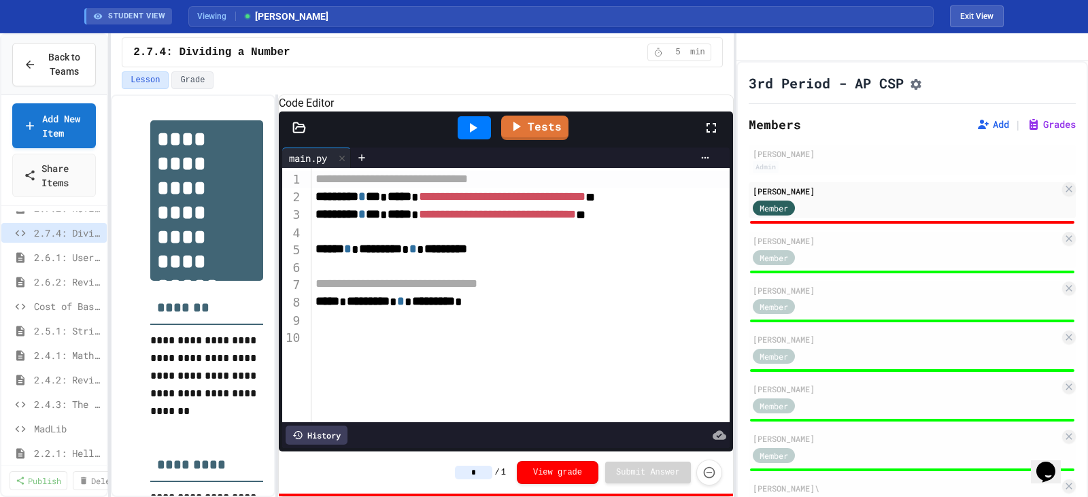
scroll to position [68, 0]
click at [50, 405] on span "2.4.3: The World's Worst [PERSON_NAME] Market" at bounding box center [61, 403] width 54 height 14
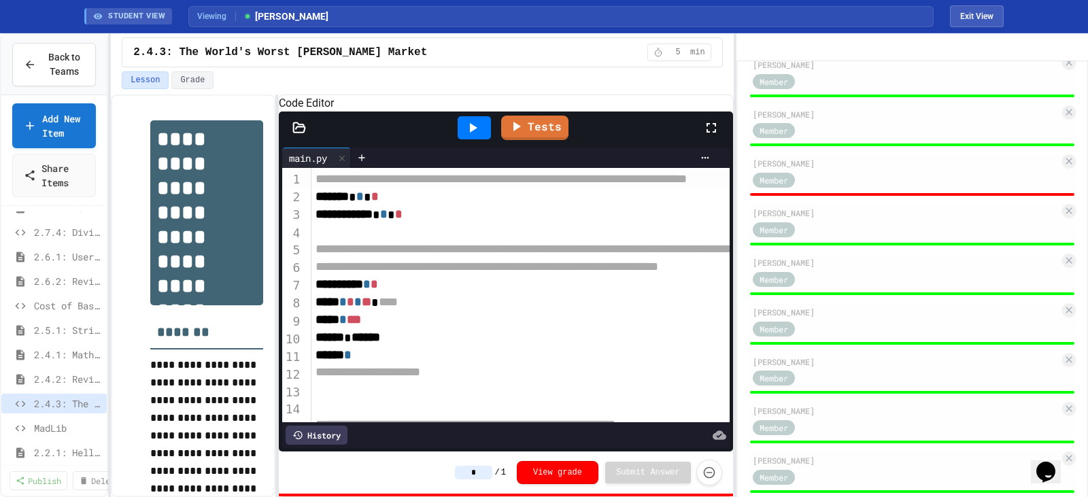
scroll to position [816, 0]
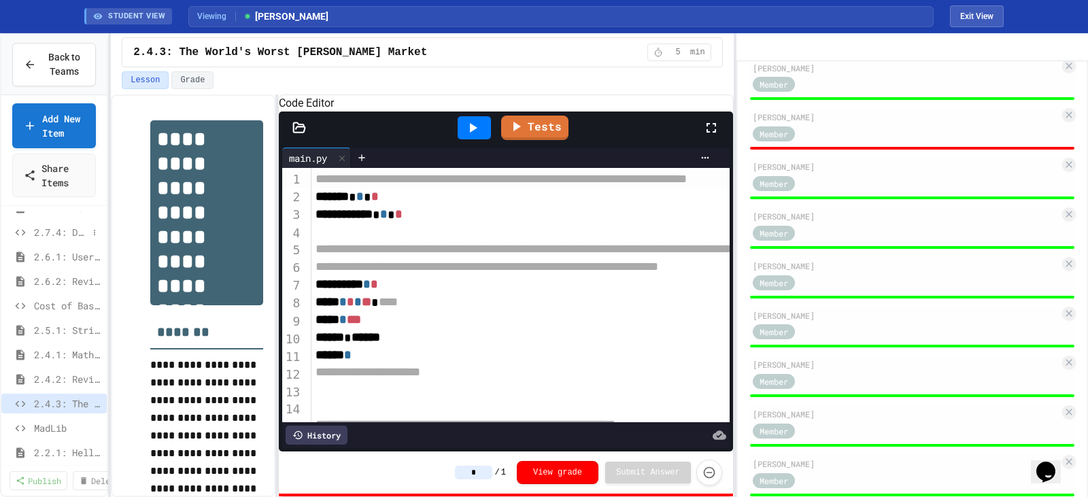
click at [58, 233] on span "2.7.4: Dividing a Number" at bounding box center [61, 232] width 54 height 14
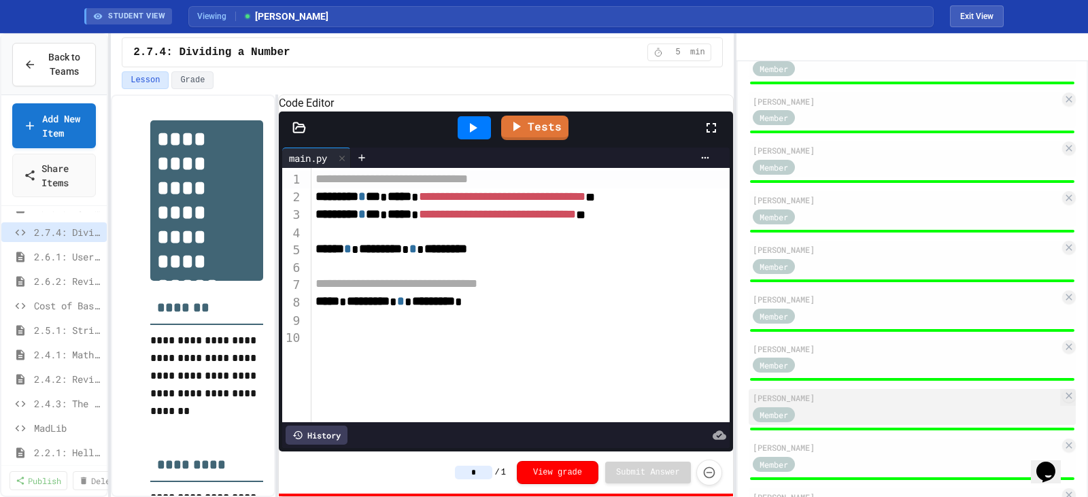
scroll to position [779, 0]
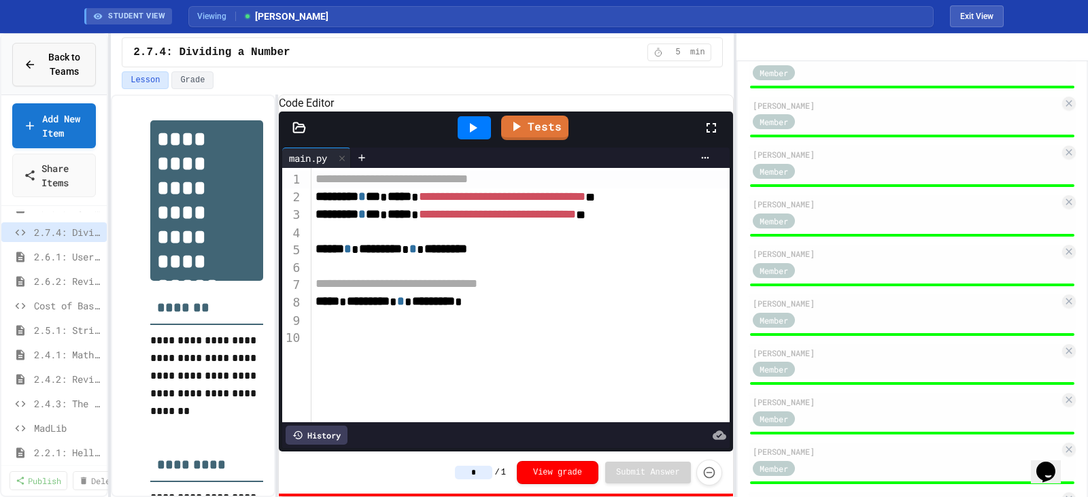
click at [47, 63] on span "Back to Teams" at bounding box center [64, 64] width 40 height 29
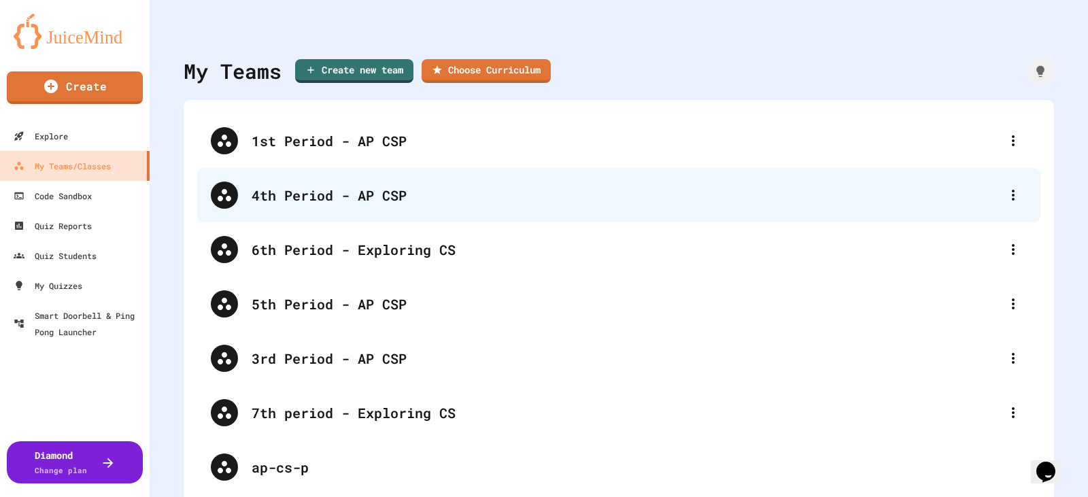
click at [428, 182] on div "4th Period - AP CSP" at bounding box center [618, 195] width 843 height 54
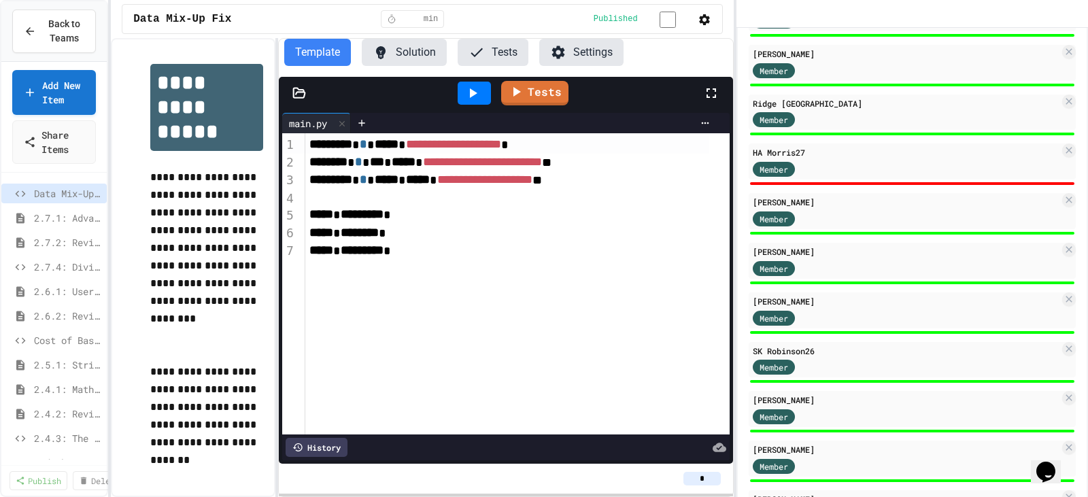
scroll to position [748, 0]
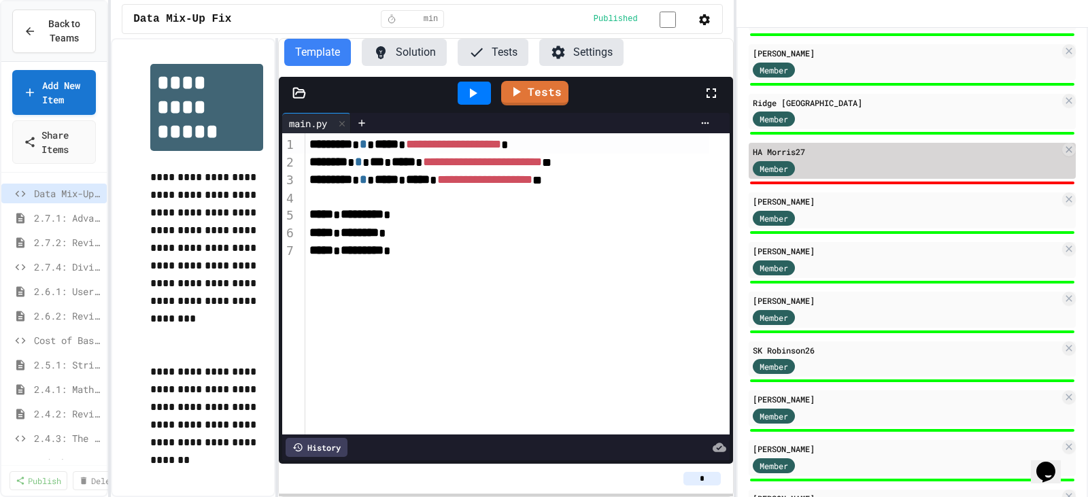
click at [842, 176] on div "Member" at bounding box center [906, 167] width 307 height 17
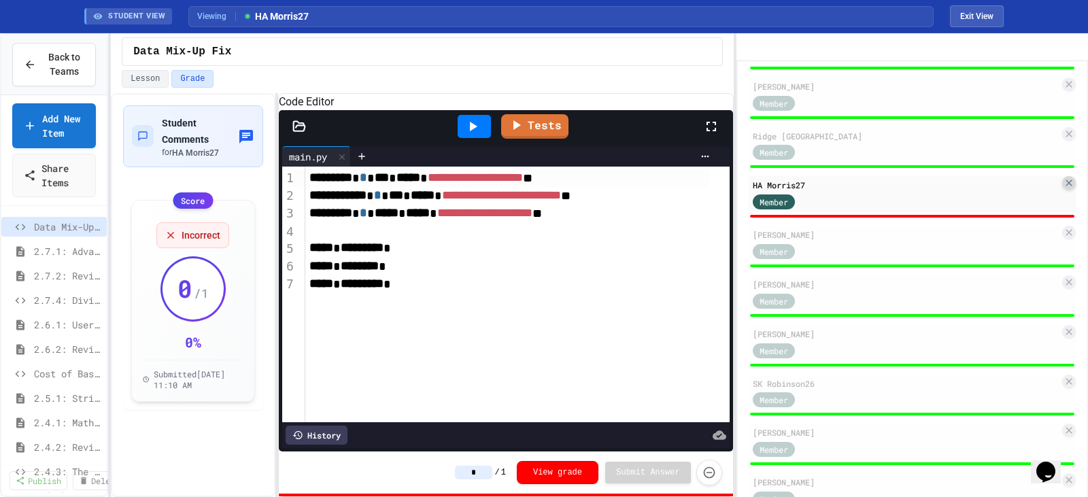
click at [1066, 186] on icon at bounding box center [1069, 183] width 6 height 6
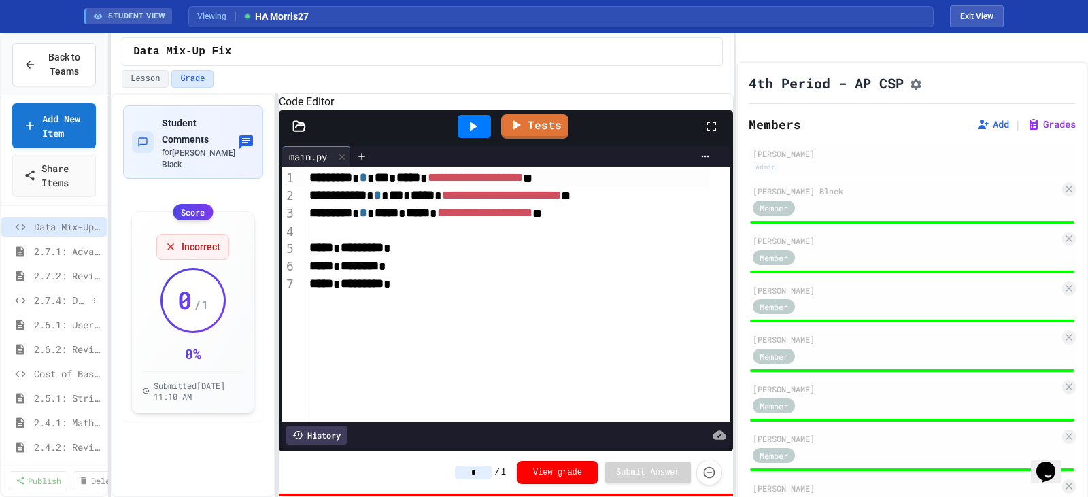
click at [44, 299] on span "2.7.4: Dividing a Number" at bounding box center [61, 300] width 54 height 14
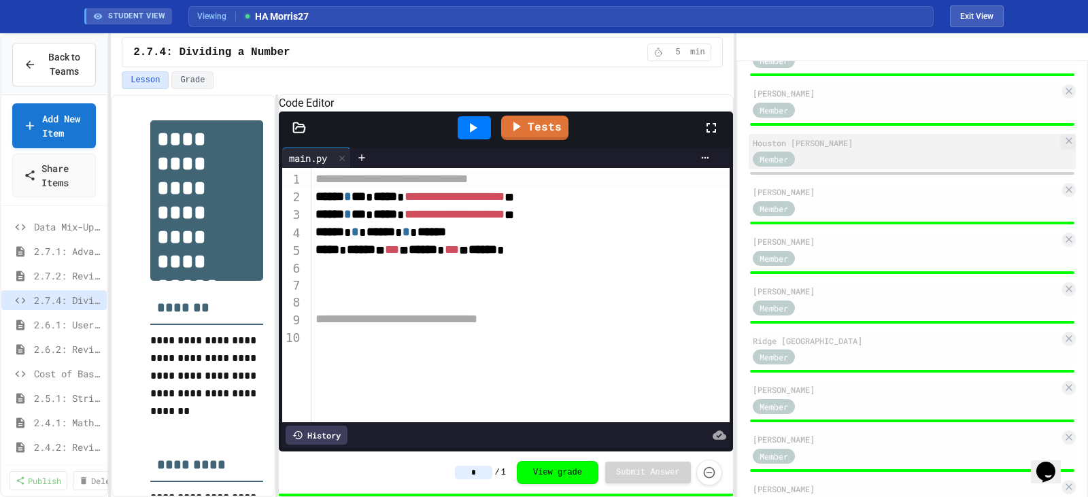
scroll to position [476, 0]
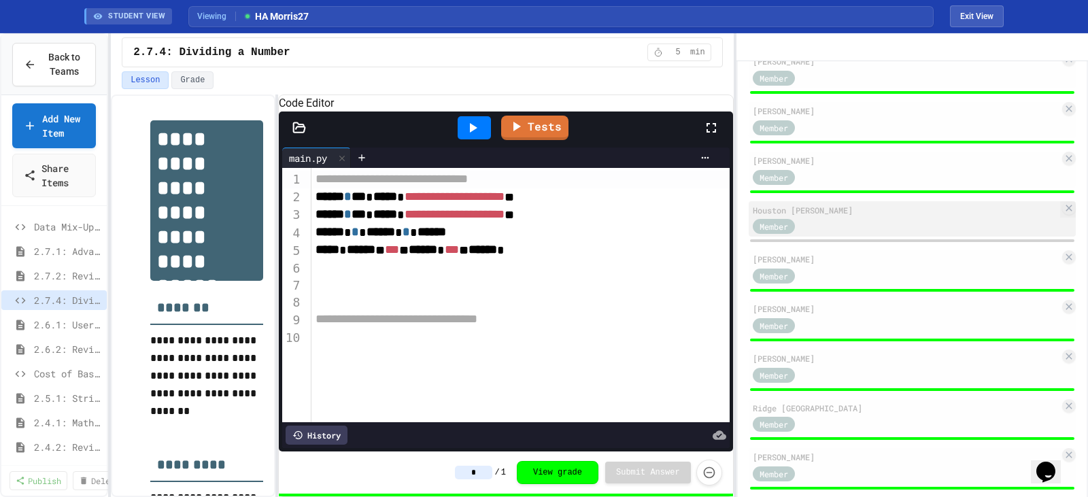
click at [830, 235] on div "Member" at bounding box center [906, 226] width 307 height 17
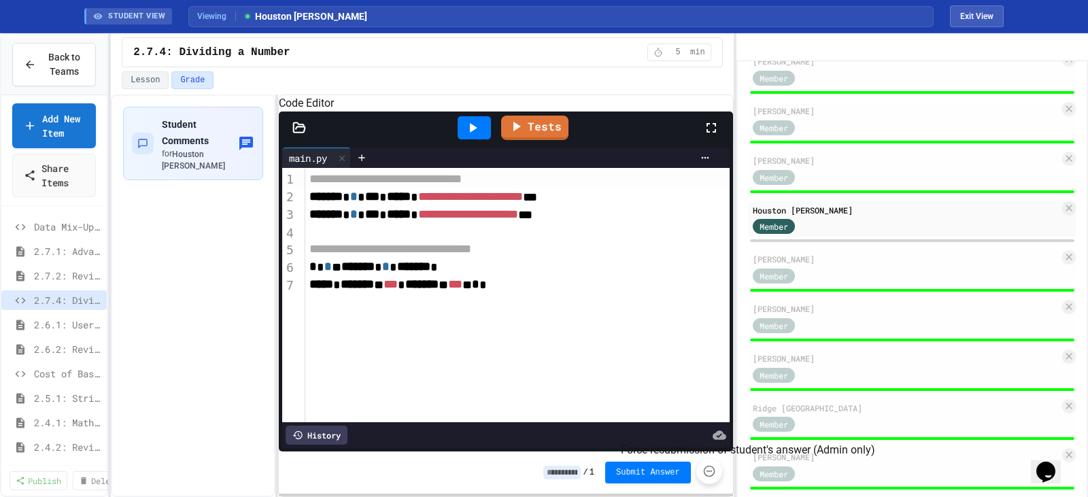
click at [708, 473] on icon "Force resubmission of student's answer (Admin only)" at bounding box center [709, 471] width 14 height 14
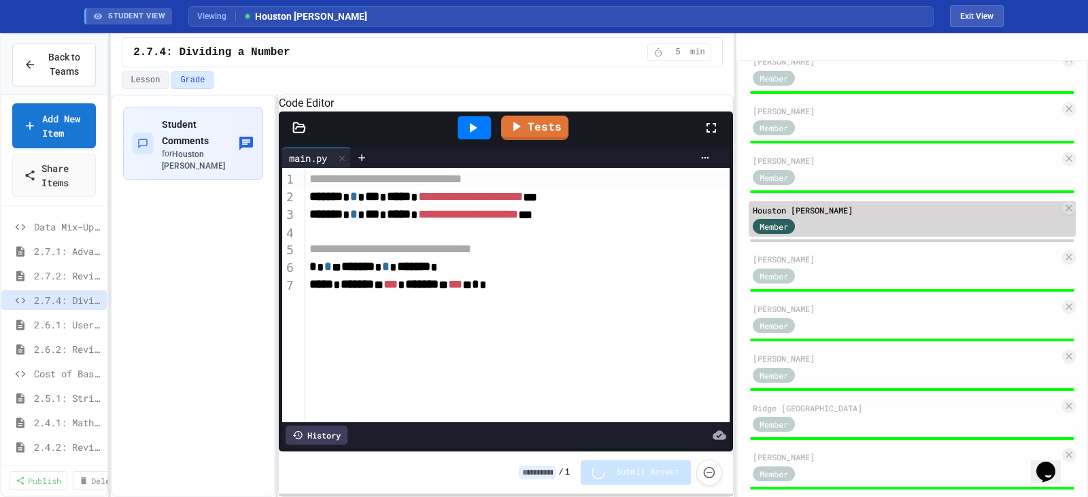
type input "*"
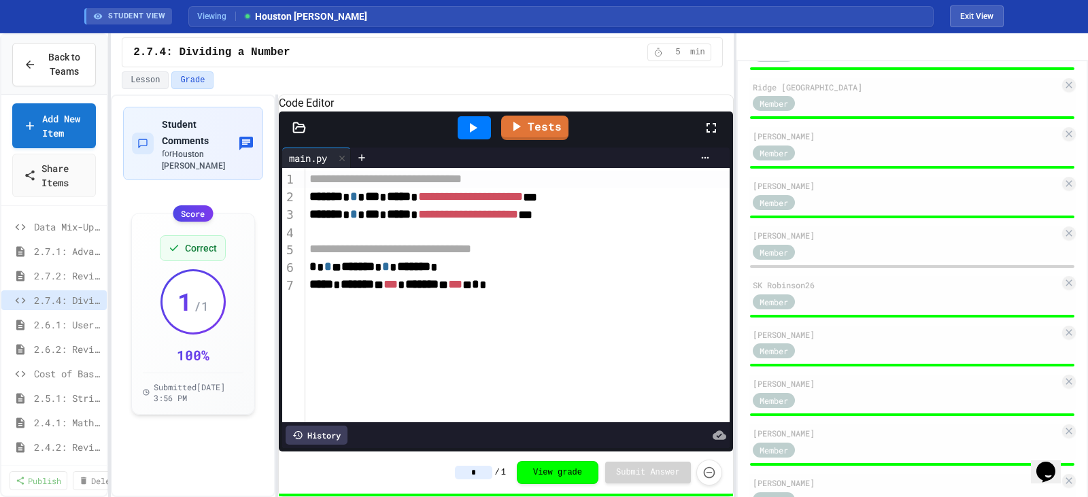
scroll to position [816, 0]
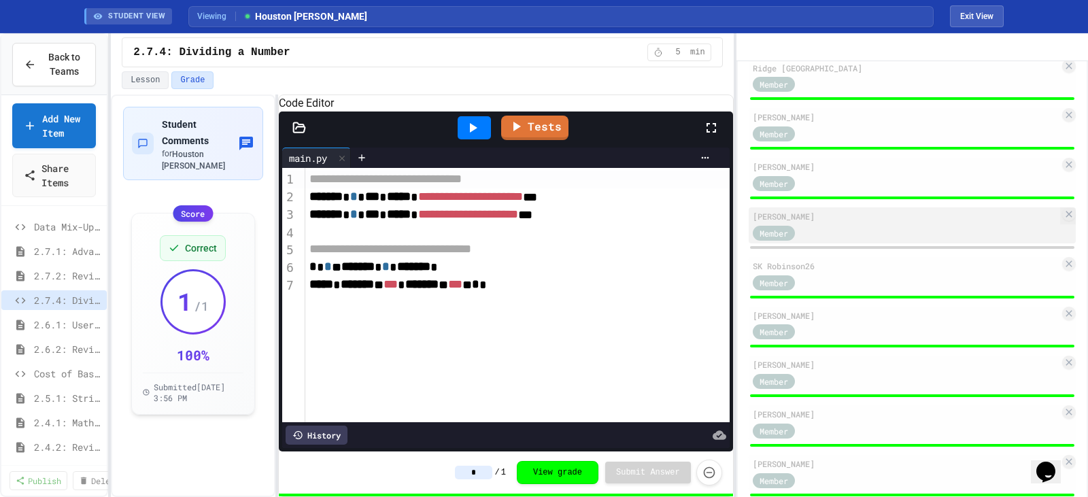
click at [854, 241] on div "Member" at bounding box center [906, 232] width 307 height 17
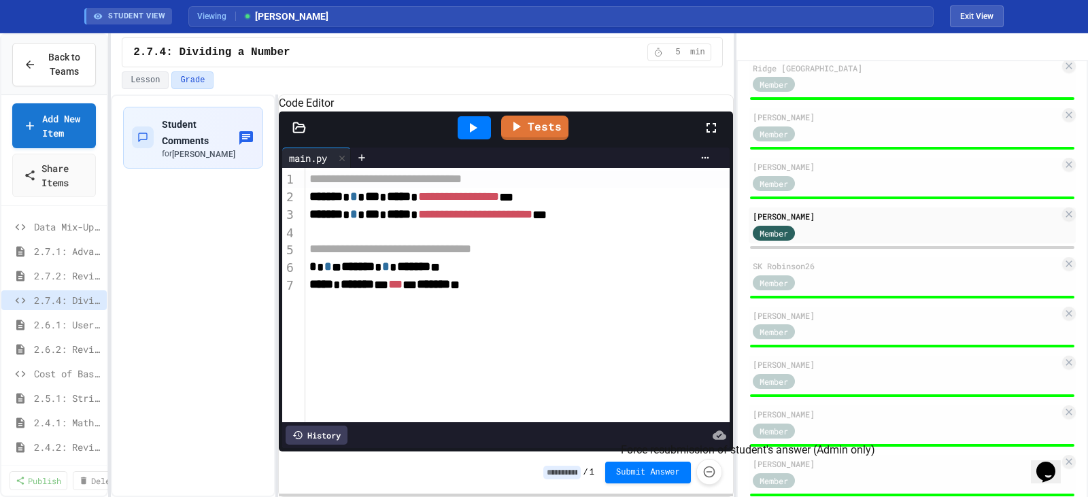
click at [707, 471] on icon "Force resubmission of student's answer (Admin only)" at bounding box center [709, 472] width 14 height 14
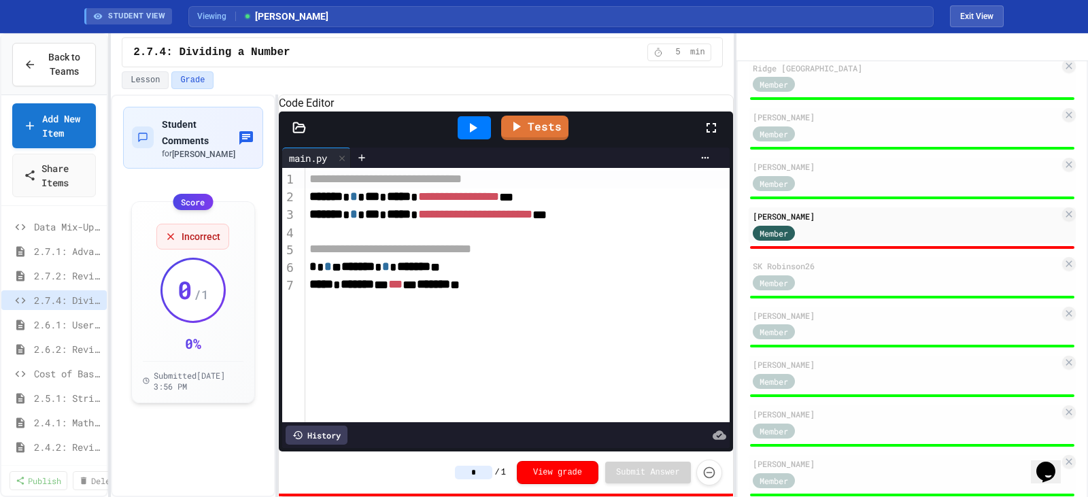
click at [505, 294] on div "***** * ******* * *** * ******* *" at bounding box center [507, 285] width 405 height 18
click at [703, 474] on icon "Force resubmission of student's answer (Admin only)" at bounding box center [709, 473] width 14 height 14
type input "*"
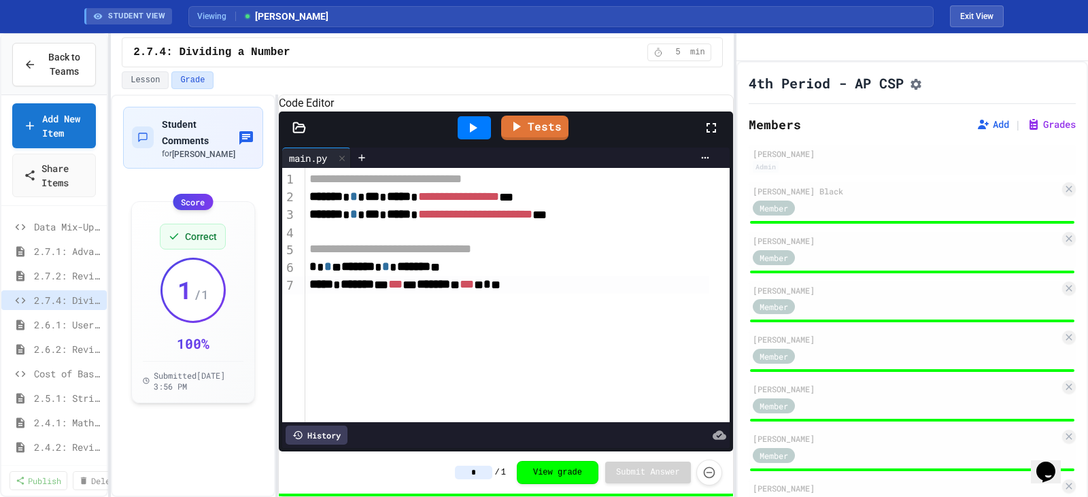
click at [65, 384] on div "Cost of Basketballs" at bounding box center [53, 376] width 105 height 24
click at [60, 372] on span "Cost of Basketballs" at bounding box center [61, 374] width 54 height 14
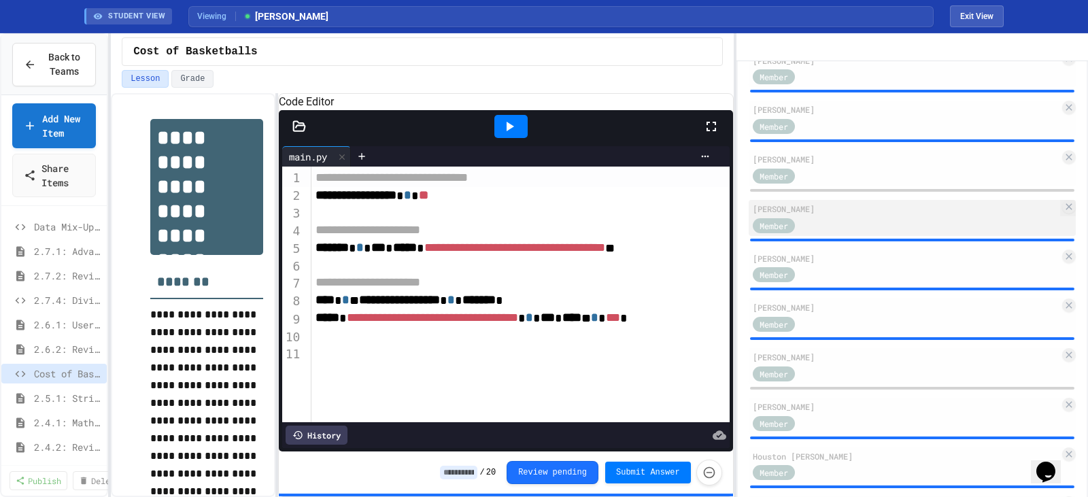
scroll to position [272, 0]
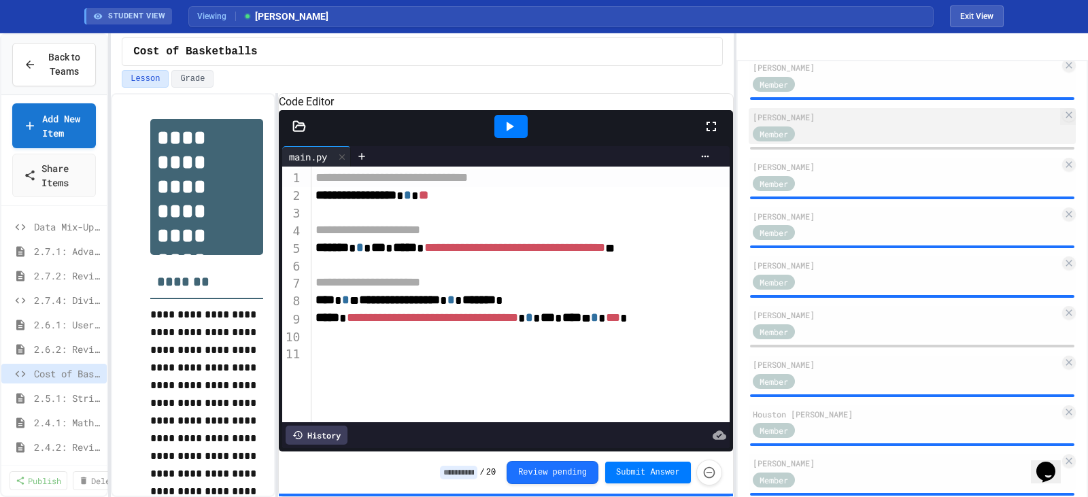
click at [839, 141] on div "Member" at bounding box center [906, 132] width 307 height 17
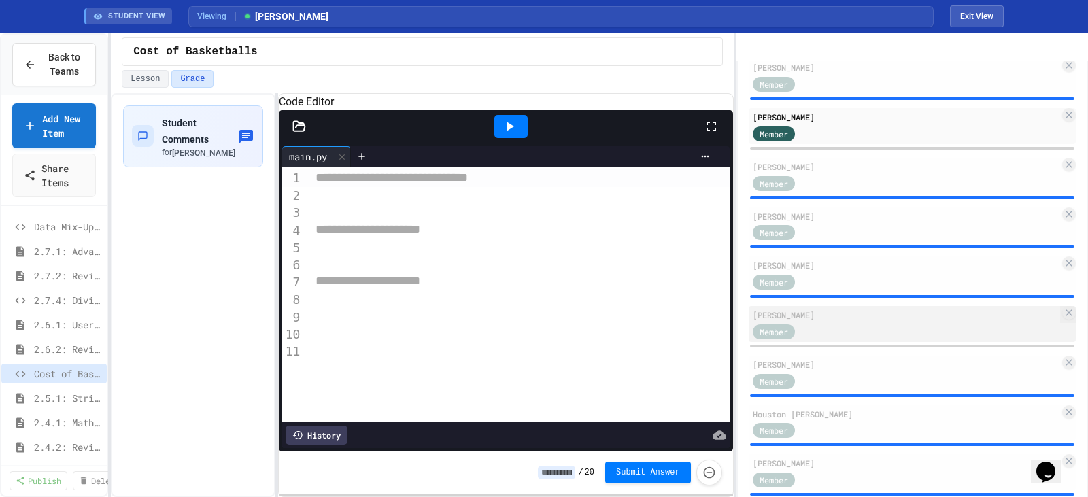
click at [843, 339] on div "Member" at bounding box center [906, 330] width 307 height 17
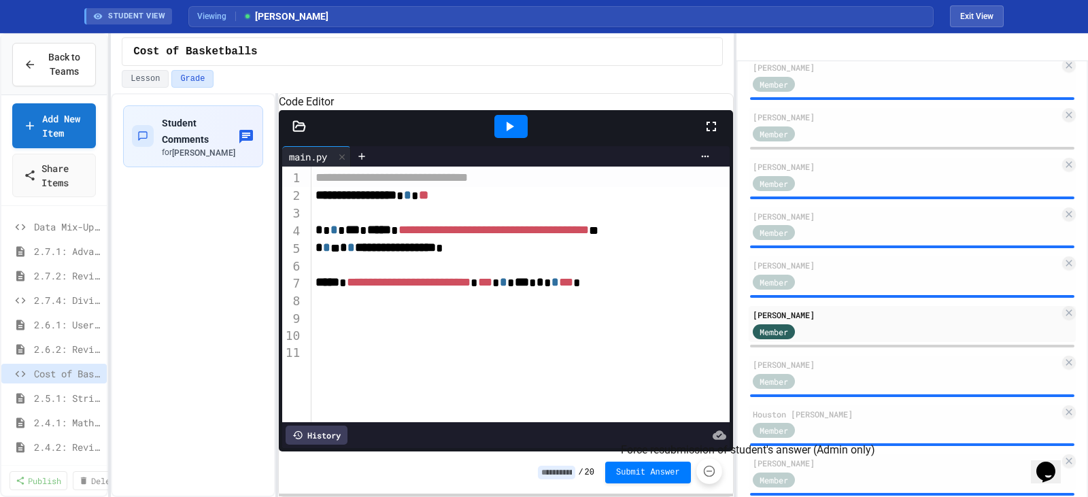
click at [709, 474] on icon "Force resubmission of student's answer (Admin only)" at bounding box center [709, 471] width 14 height 14
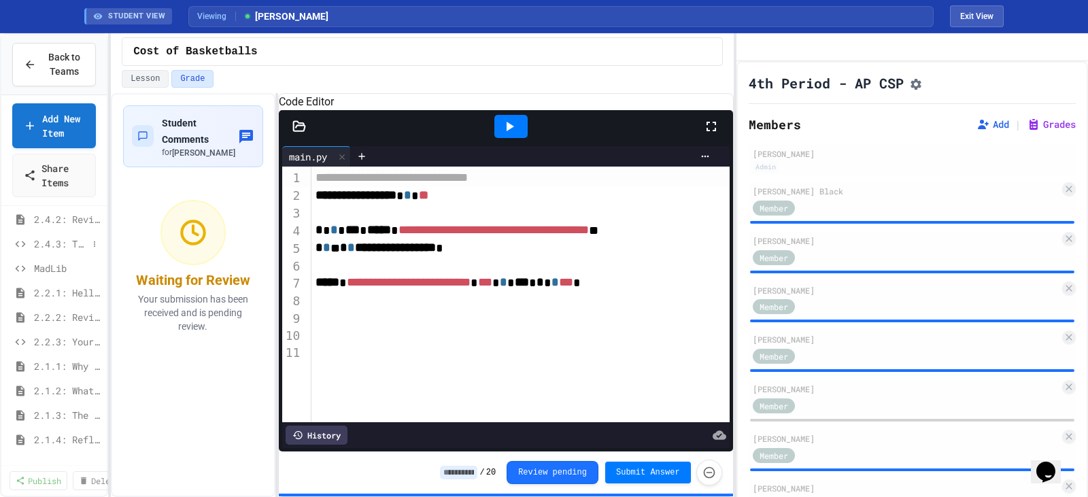
click at [51, 239] on span "2.4.3: The World's Worst [PERSON_NAME] Market" at bounding box center [61, 244] width 54 height 14
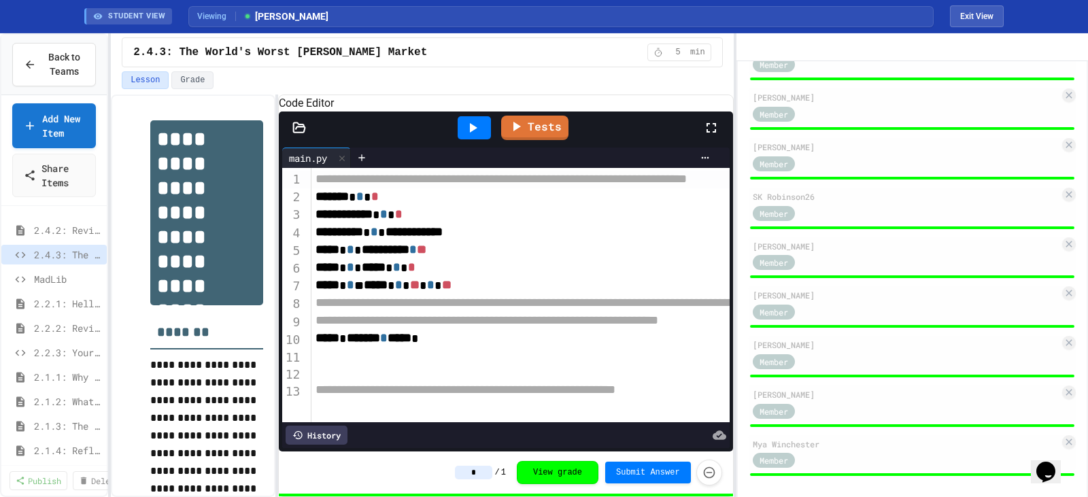
scroll to position [915, 0]
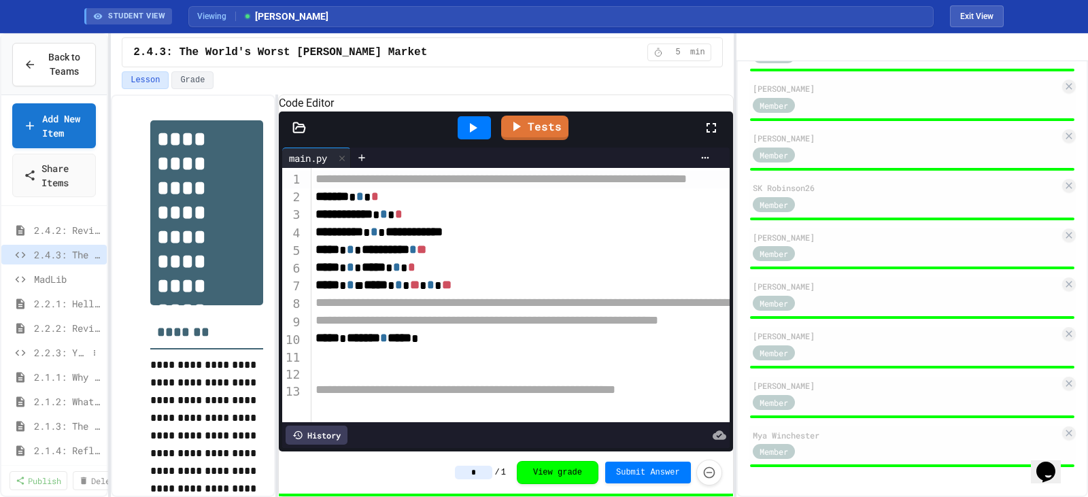
click at [51, 355] on span "2.2.3: Your Name and Favorite Movie" at bounding box center [61, 352] width 54 height 14
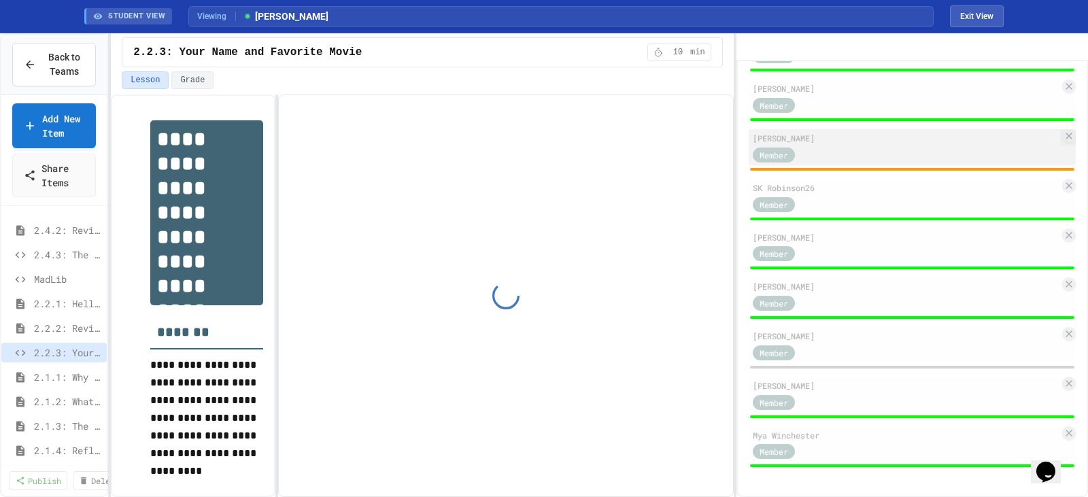
click at [870, 158] on div "Member" at bounding box center [906, 154] width 307 height 17
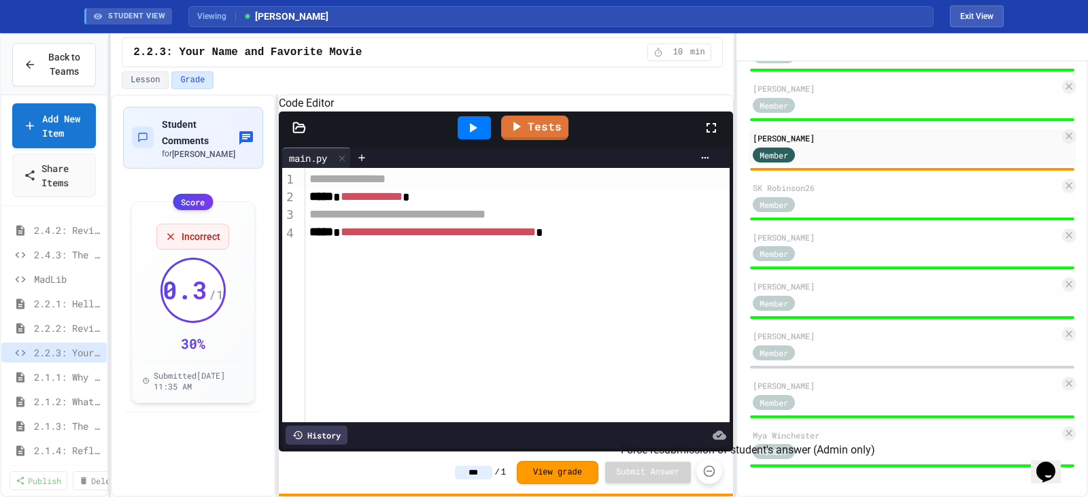
click at [713, 475] on icon "Force resubmission of student's answer (Admin only)" at bounding box center [709, 471] width 14 height 14
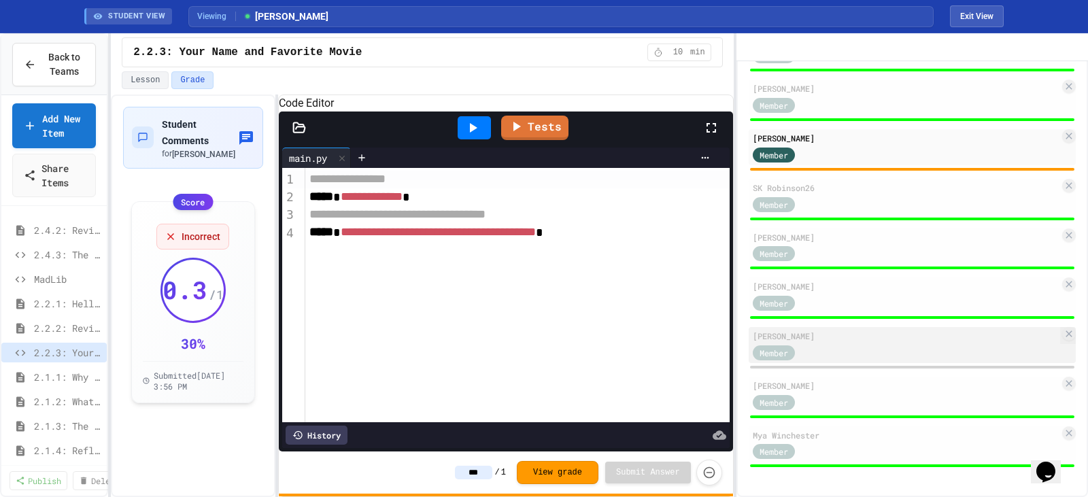
click at [884, 341] on div "[PERSON_NAME]" at bounding box center [906, 336] width 307 height 12
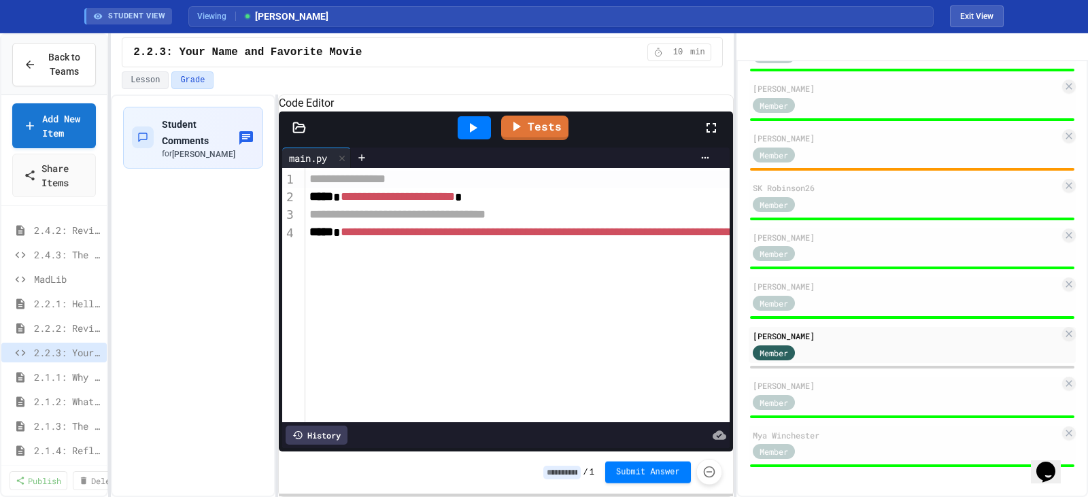
click at [706, 469] on icon "Force resubmission of student's answer (Admin only)" at bounding box center [709, 472] width 12 height 12
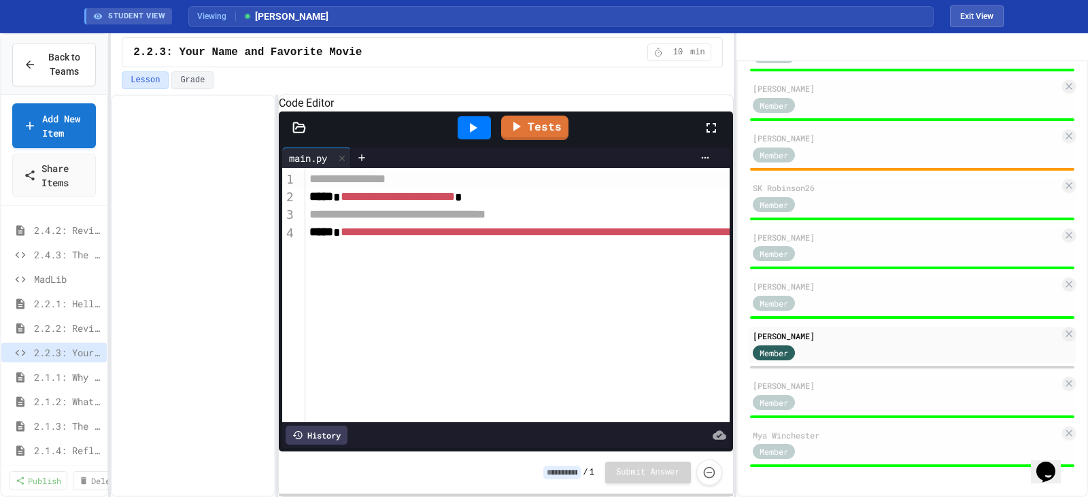
type input "*"
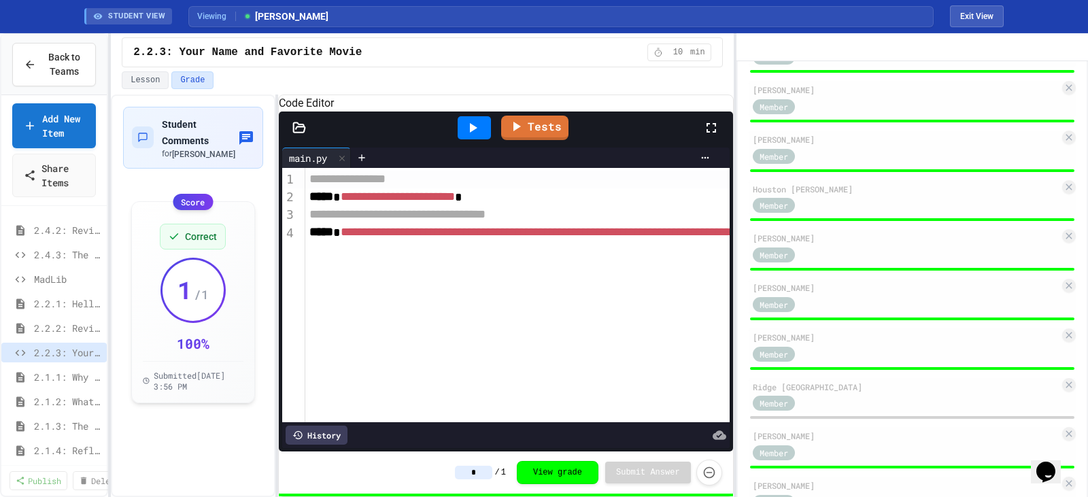
scroll to position [575, 0]
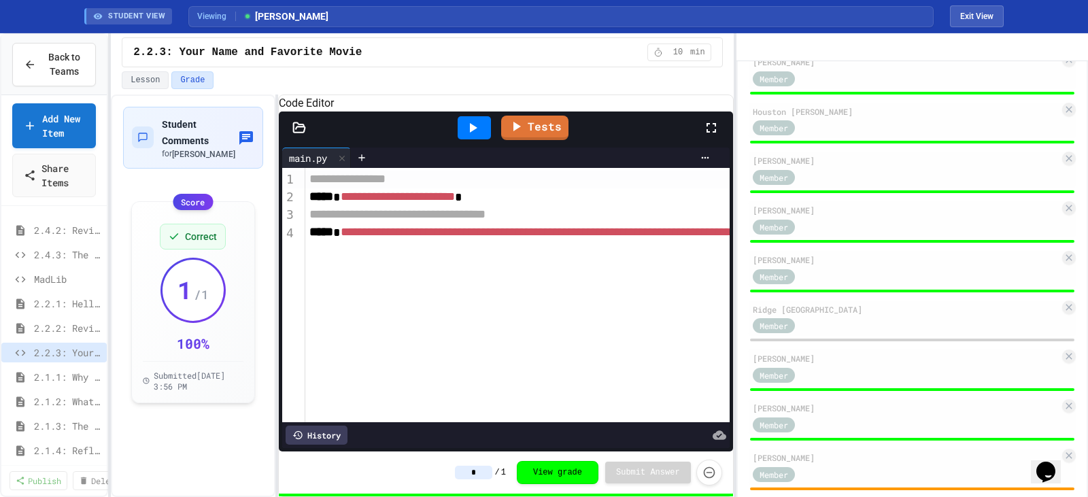
click at [874, 364] on div "[PERSON_NAME] [PERSON_NAME] Black Member [PERSON_NAME] Member [PERSON_NAME] Mem…" at bounding box center [912, 179] width 327 height 1218
click at [868, 334] on div "Member" at bounding box center [906, 325] width 307 height 17
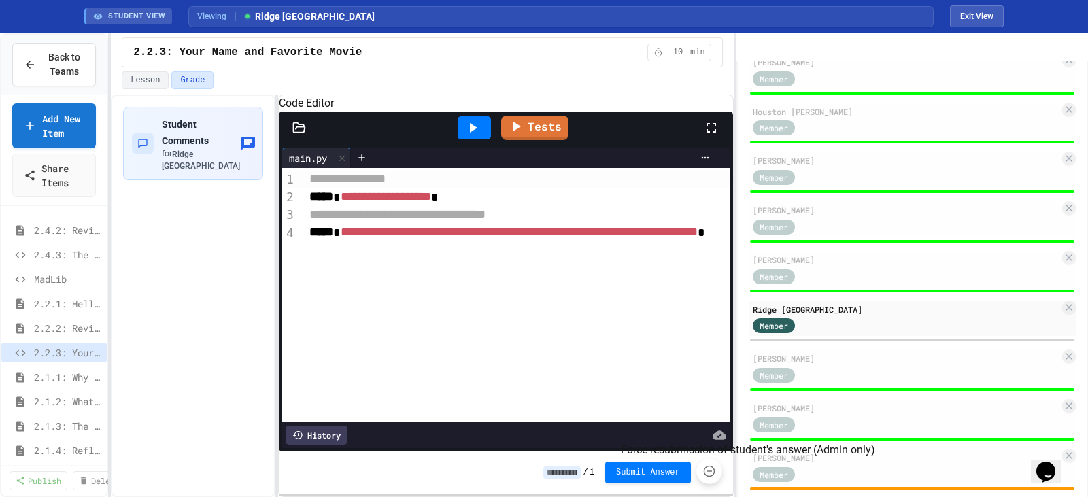
click at [709, 476] on icon "Force resubmission of student's answer (Admin only)" at bounding box center [709, 471] width 14 height 14
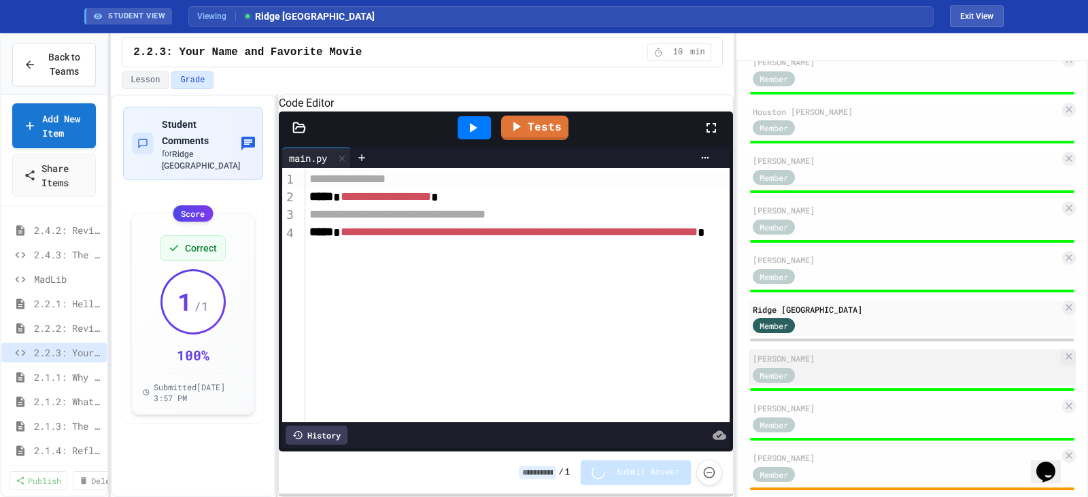
type input "*"
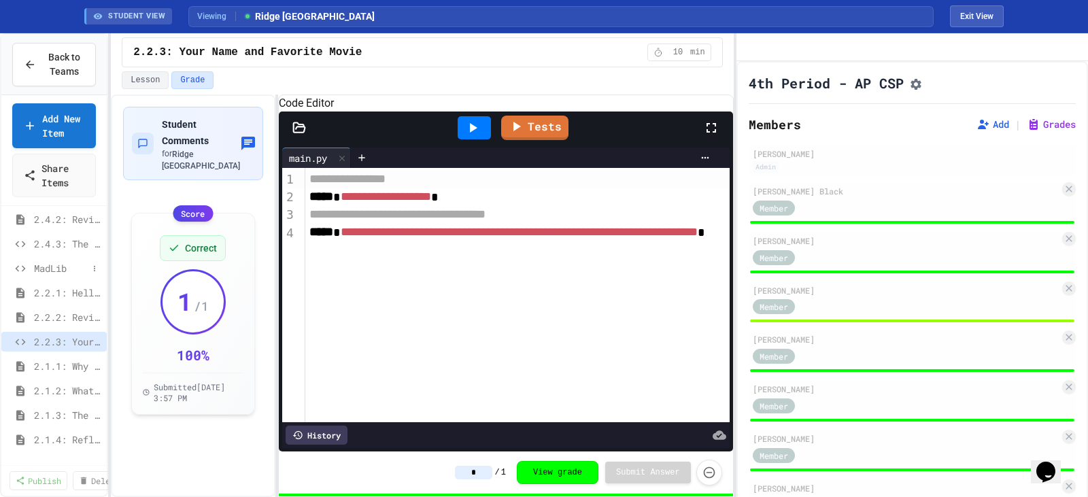
click at [61, 271] on span "MadLib" at bounding box center [61, 268] width 54 height 14
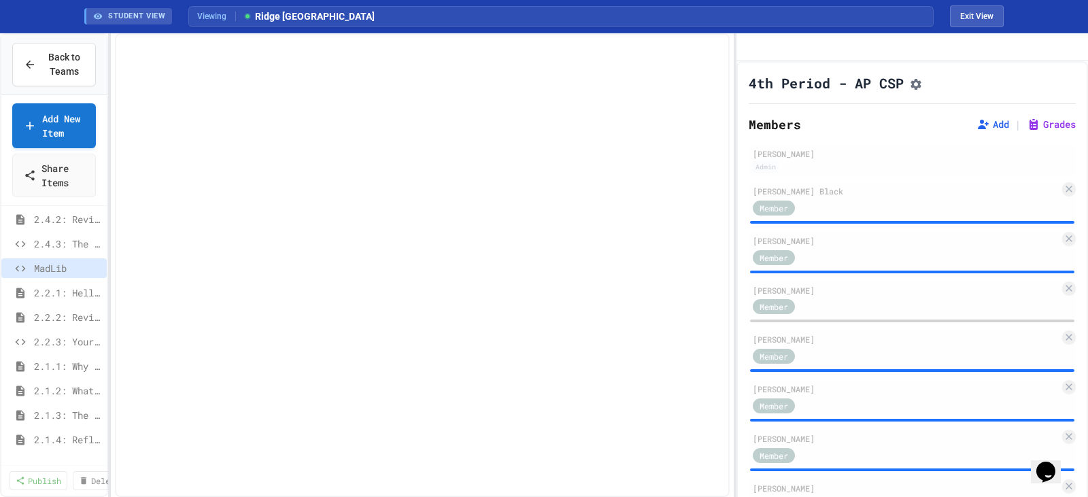
scroll to position [217, 0]
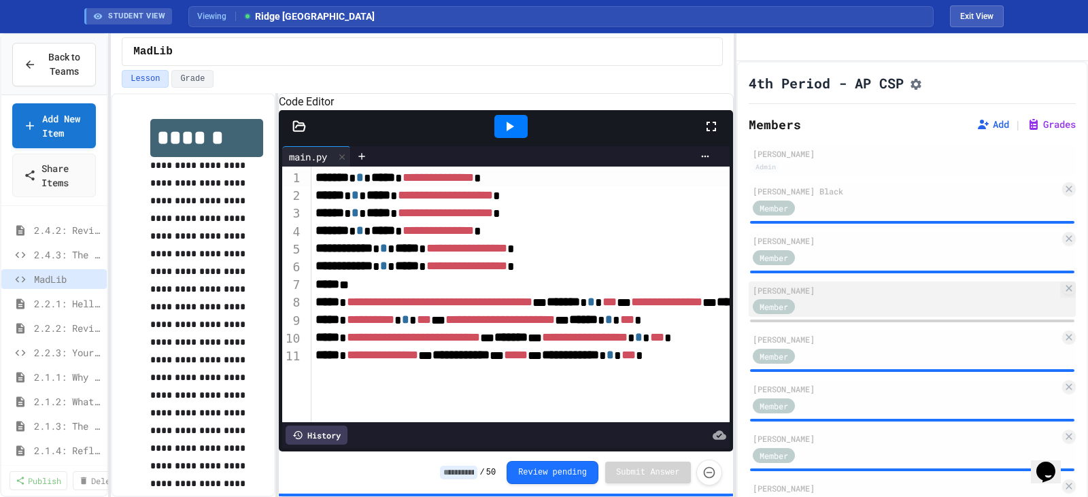
click at [849, 315] on div "Member" at bounding box center [906, 306] width 307 height 17
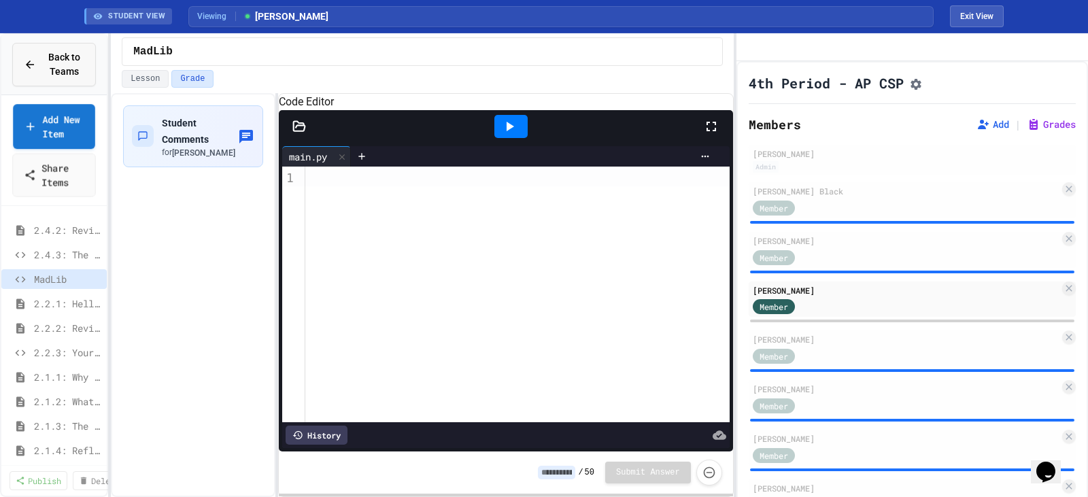
click at [55, 59] on span "Back to Teams" at bounding box center [64, 64] width 40 height 29
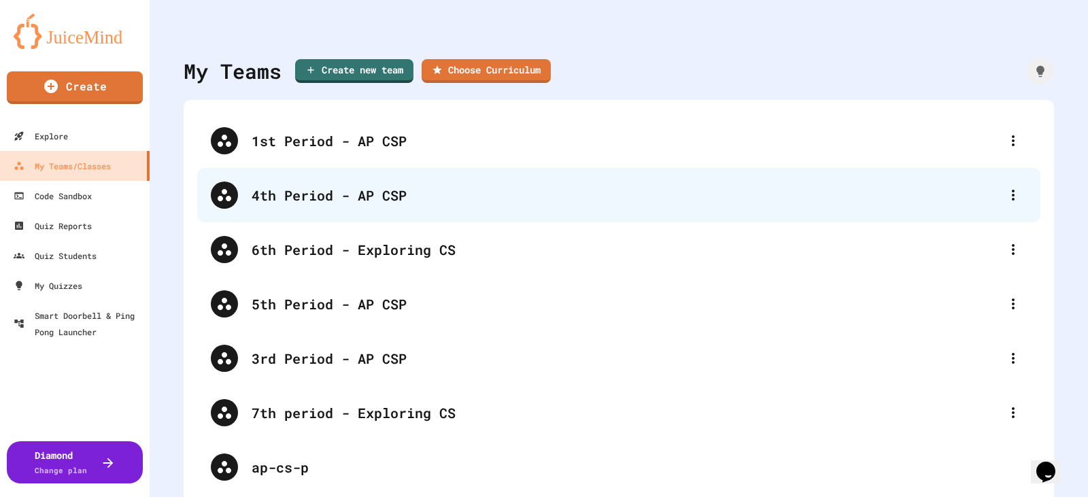
click at [315, 190] on div "4th Period - AP CSP" at bounding box center [626, 195] width 748 height 20
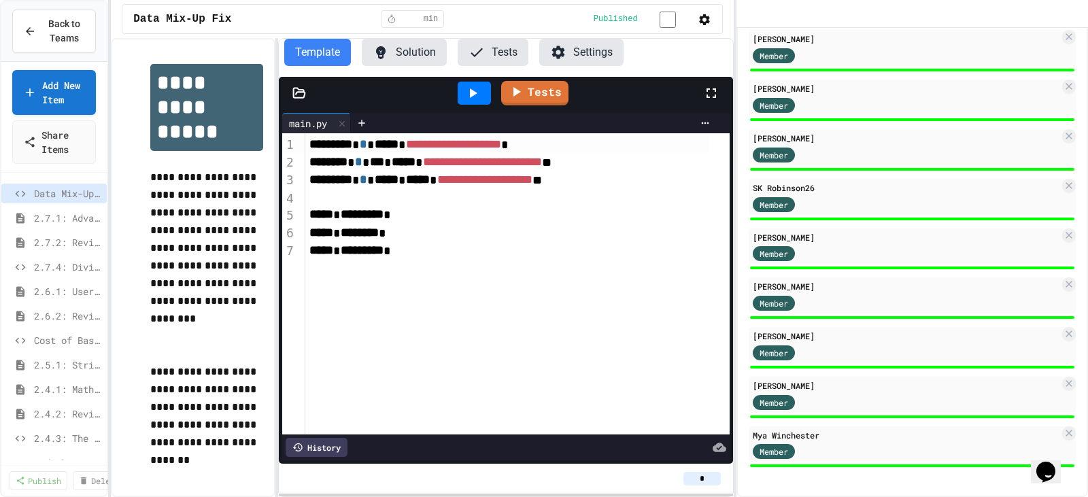
scroll to position [881, 0]
click at [59, 266] on span "2.7.4: Dividing a Number" at bounding box center [61, 267] width 54 height 14
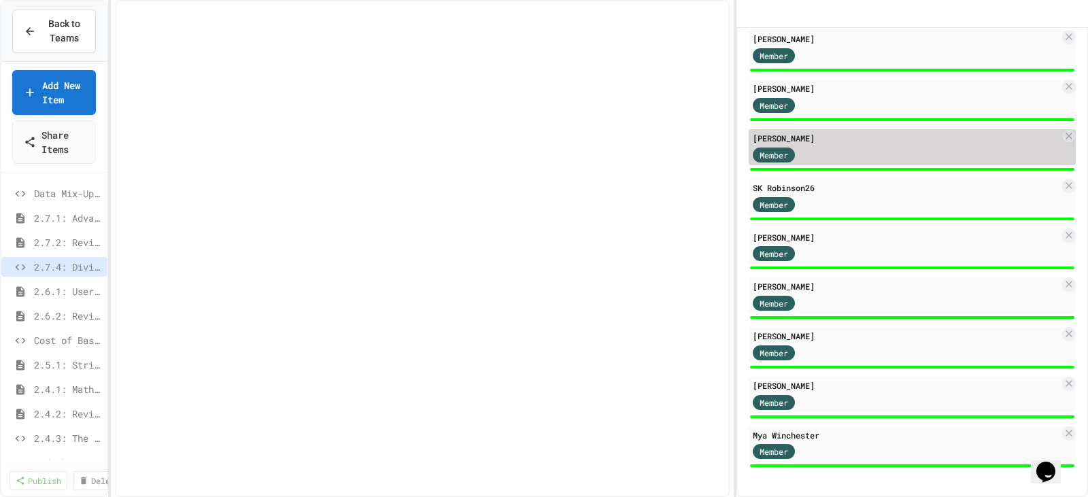
select select "***"
select select "*******"
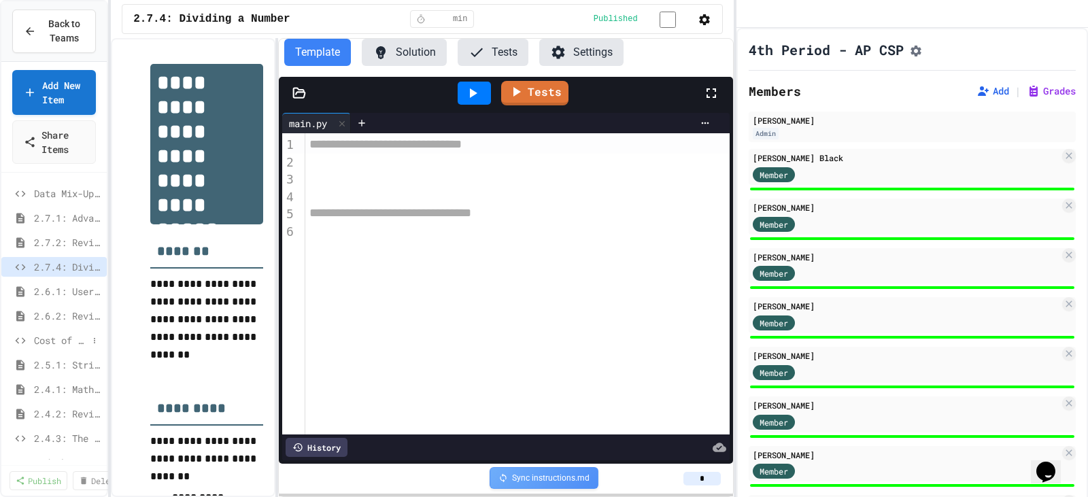
click at [43, 336] on span "Cost of Basketballs" at bounding box center [61, 340] width 54 height 14
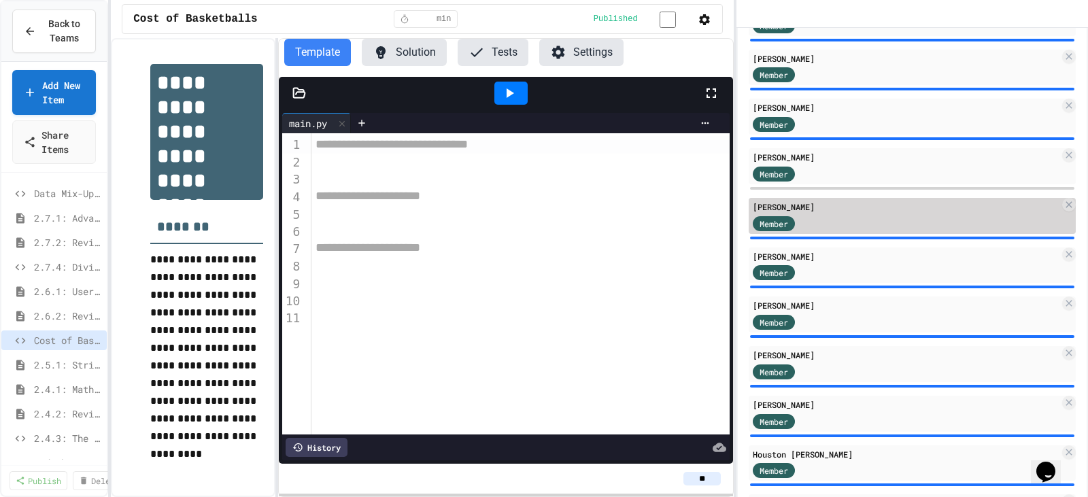
scroll to position [204, 0]
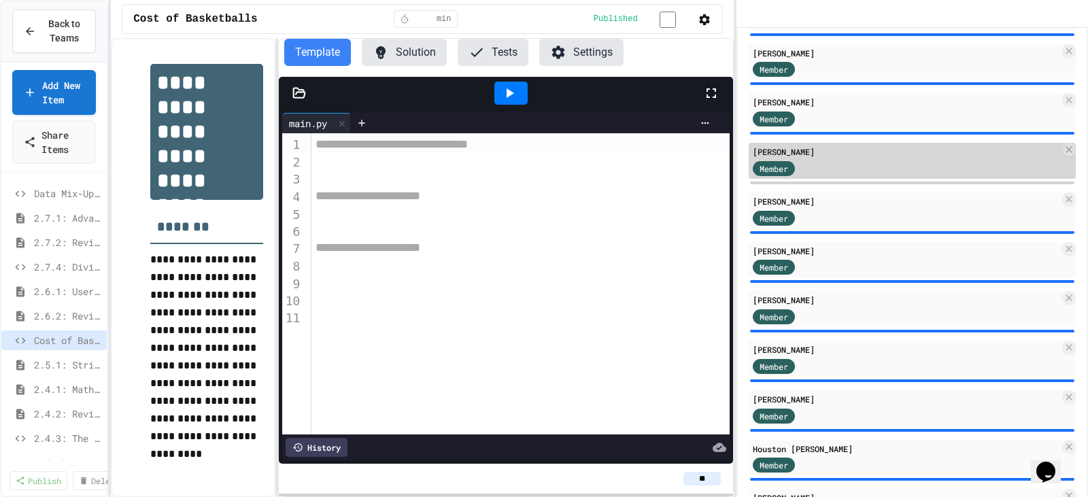
click at [830, 176] on div "Member" at bounding box center [906, 167] width 307 height 17
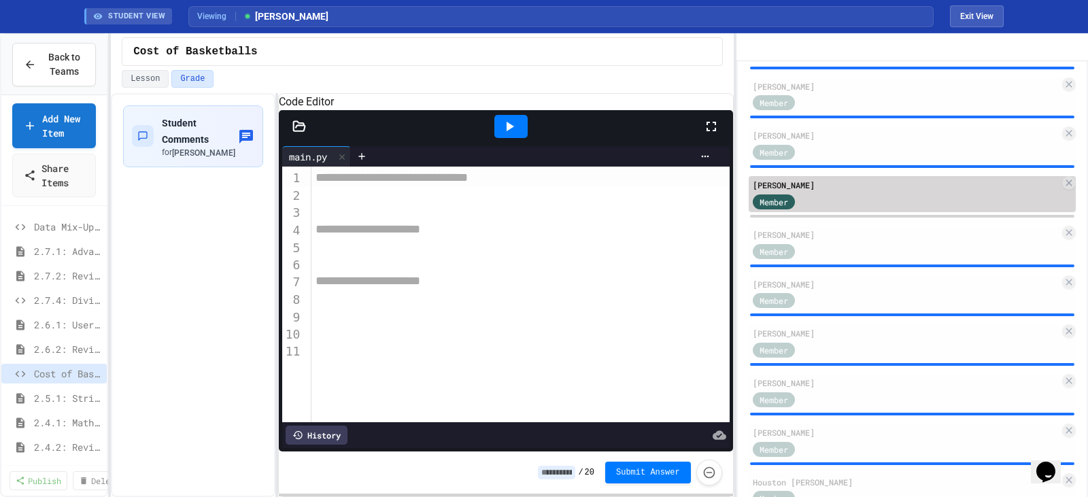
click at [887, 209] on div "Member" at bounding box center [906, 200] width 307 height 17
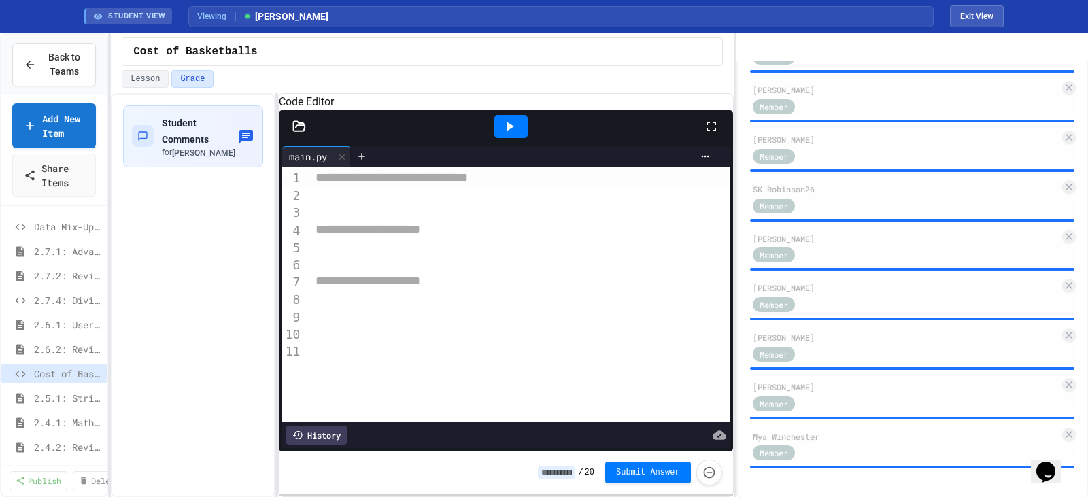
scroll to position [915, 0]
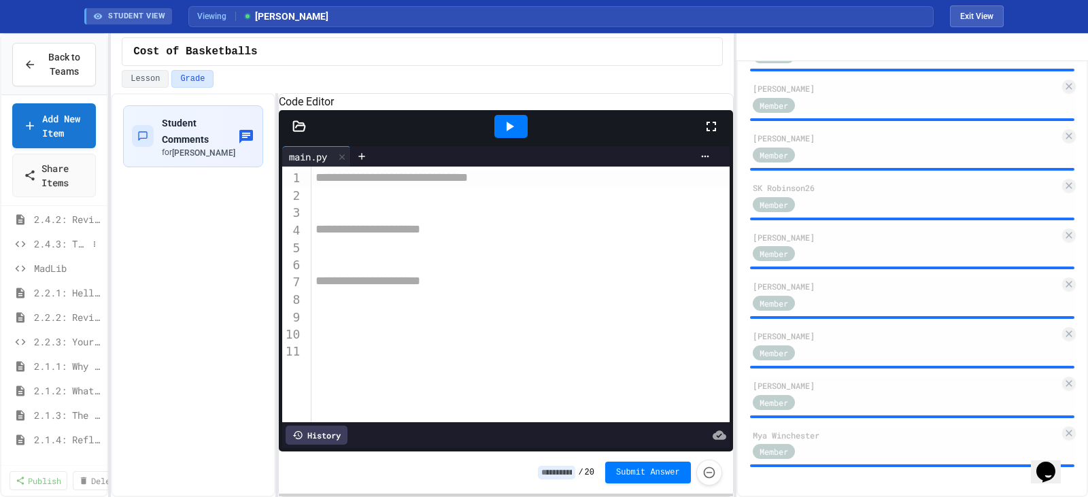
click at [50, 246] on span "2.4.3: The World's Worst [PERSON_NAME] Market" at bounding box center [61, 244] width 54 height 14
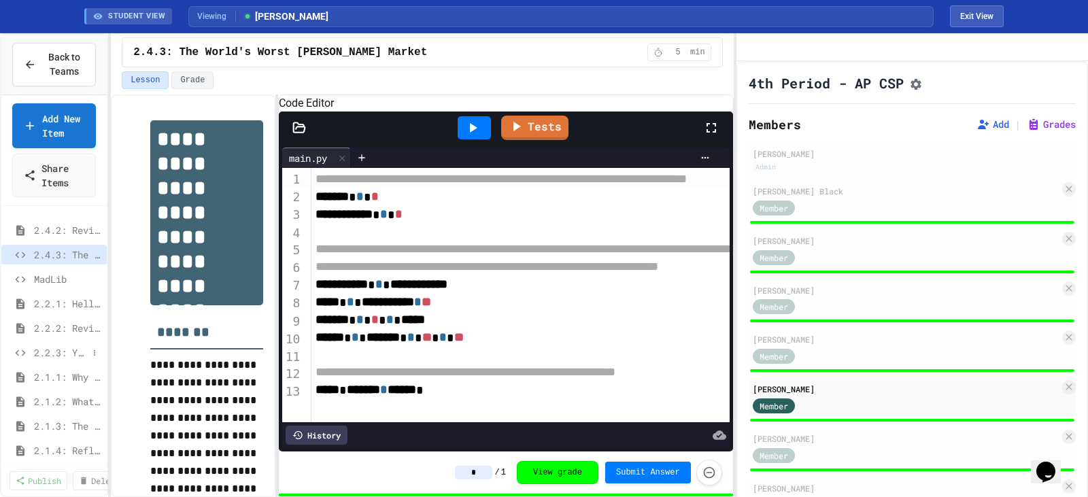
click at [46, 358] on span "2.2.3: Your Name and Favorite Movie" at bounding box center [61, 352] width 54 height 14
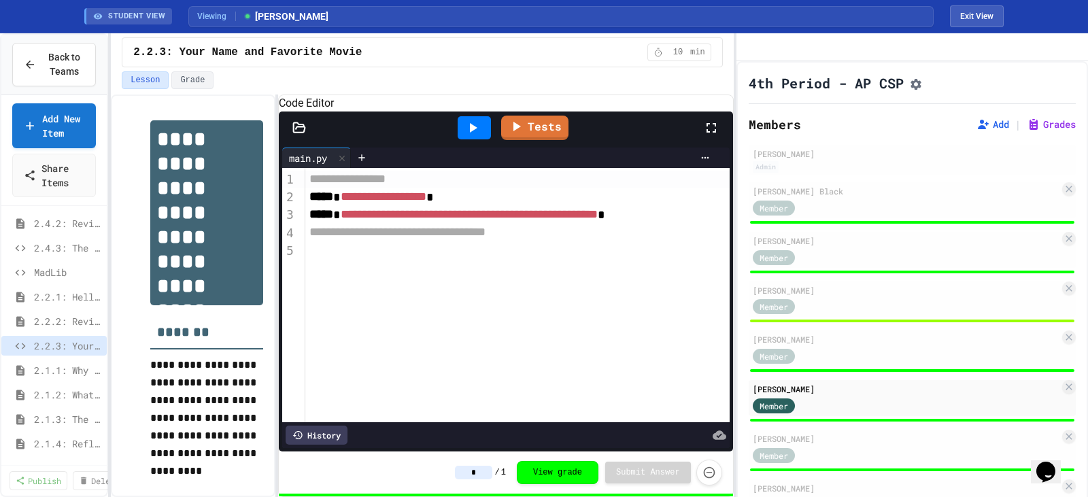
scroll to position [228, 0]
click at [54, 61] on span "Back to Teams" at bounding box center [64, 64] width 40 height 29
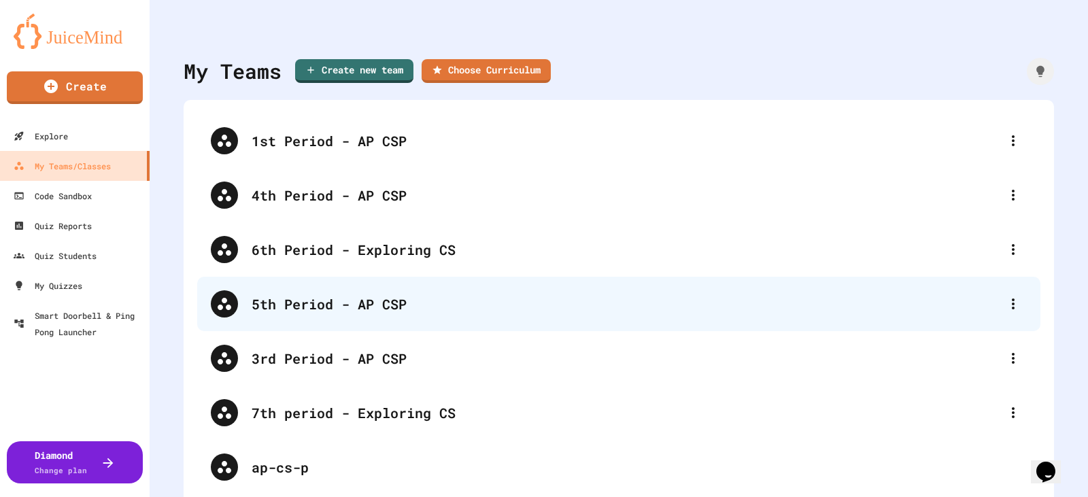
click at [293, 305] on div "5th Period - AP CSP" at bounding box center [626, 304] width 748 height 20
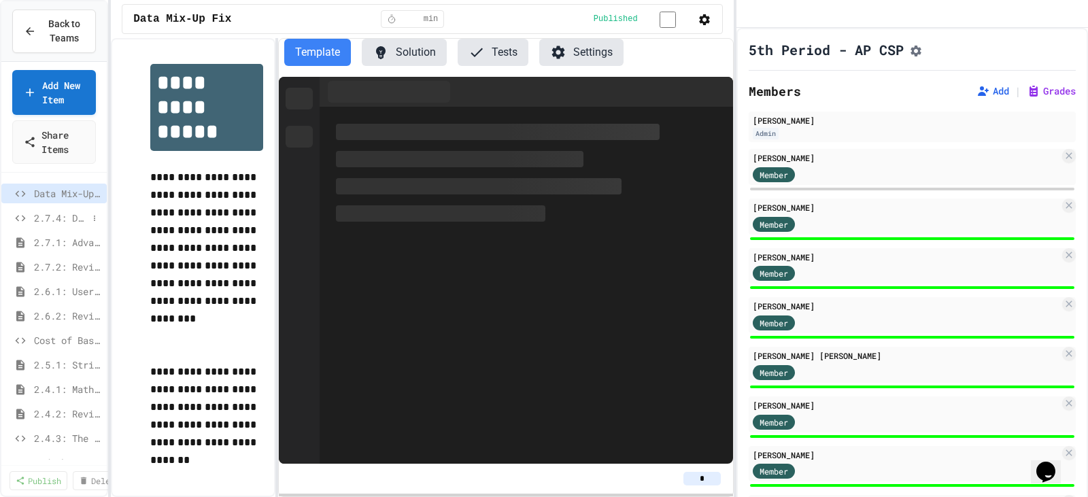
click at [56, 220] on span "2.7.4: Dividing a Number" at bounding box center [61, 218] width 54 height 14
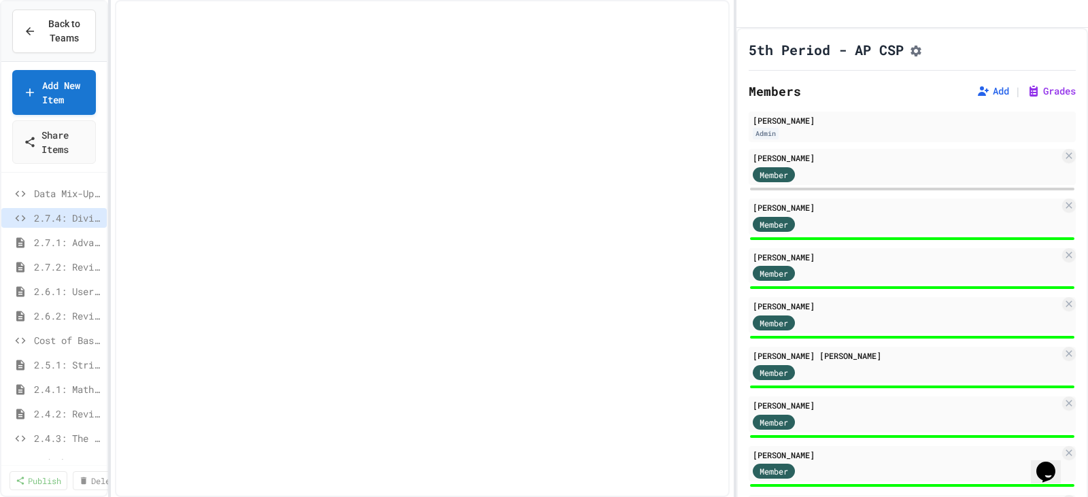
select select "***"
select select "*******"
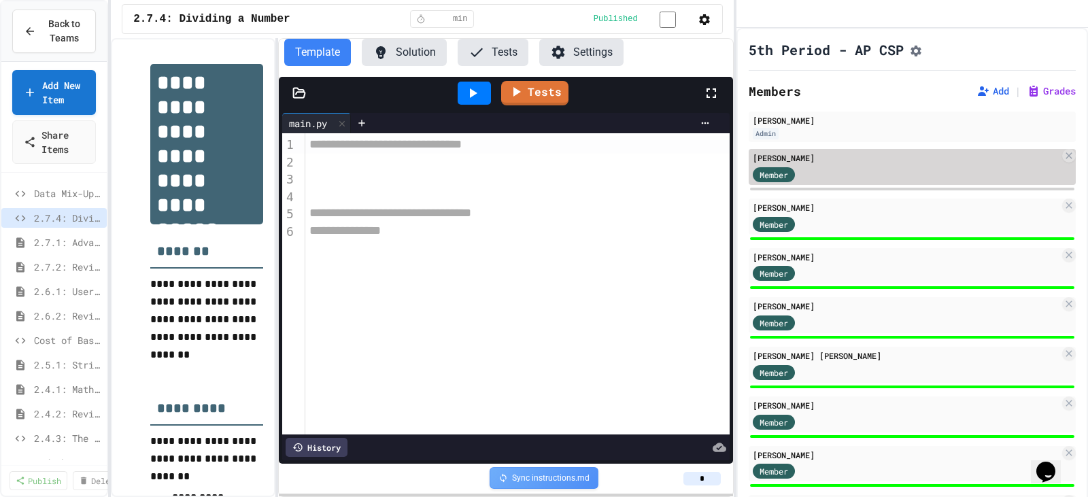
click at [840, 164] on div "[PERSON_NAME]" at bounding box center [906, 158] width 307 height 12
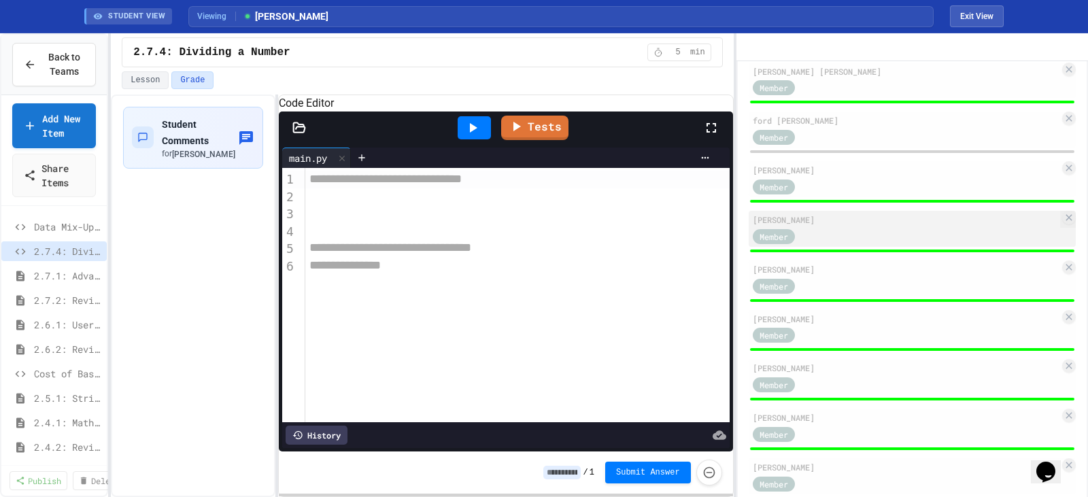
scroll to position [816, 0]
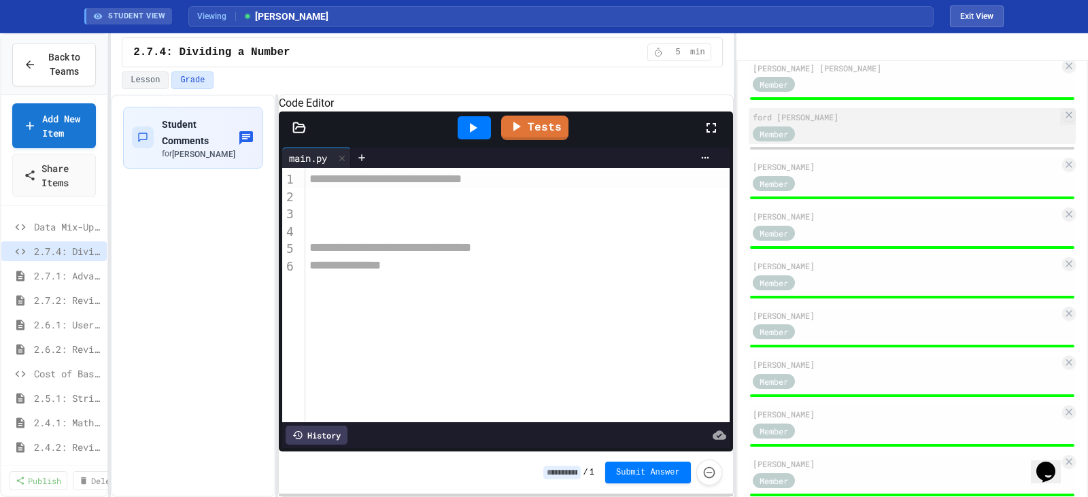
click at [839, 141] on div "Member" at bounding box center [906, 132] width 307 height 17
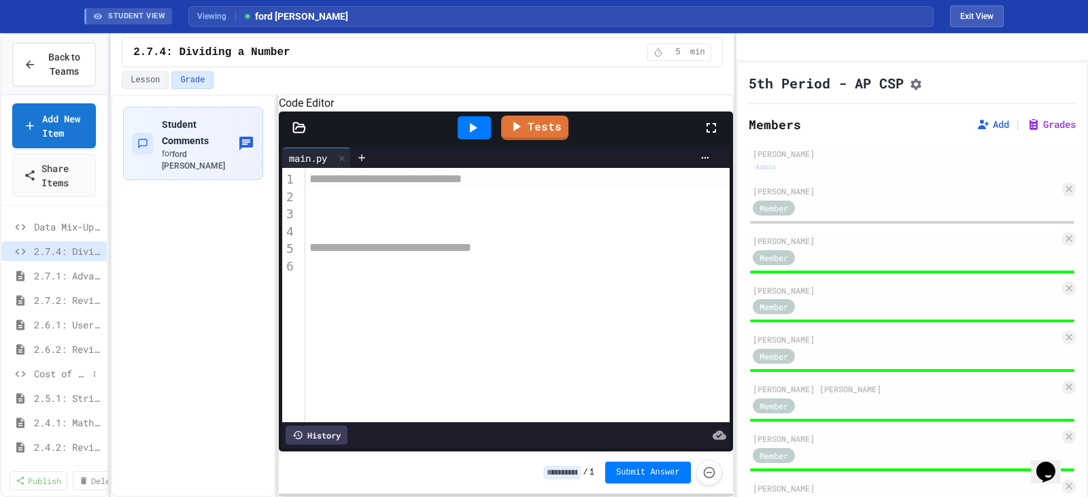
click at [52, 373] on span "Cost of Basketballs" at bounding box center [61, 374] width 54 height 14
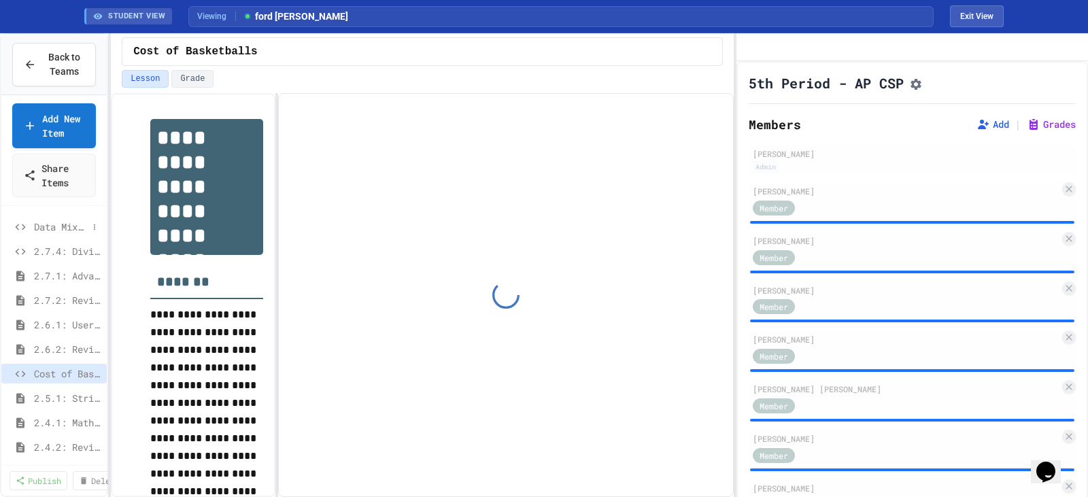
click at [46, 225] on span "Data Mix-Up Fix" at bounding box center [61, 227] width 54 height 14
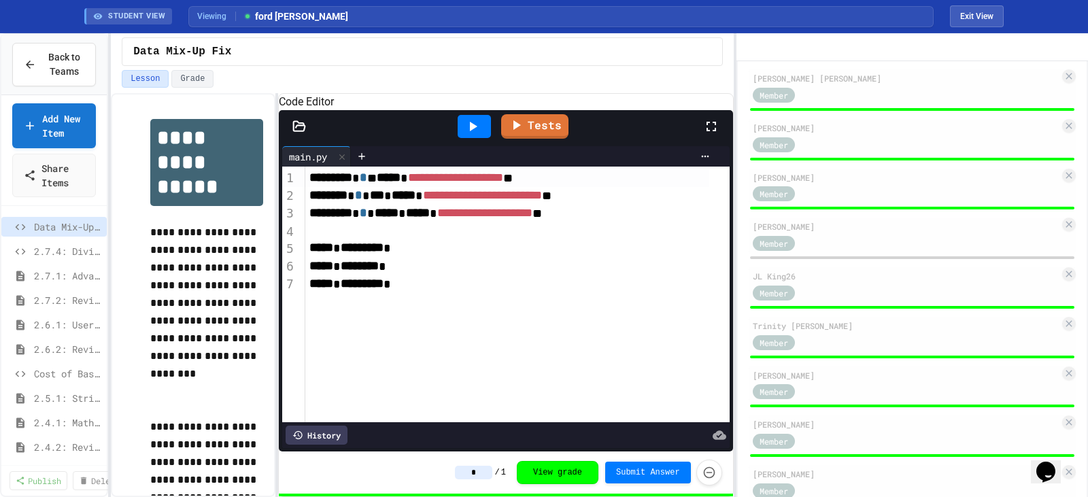
scroll to position [340, 0]
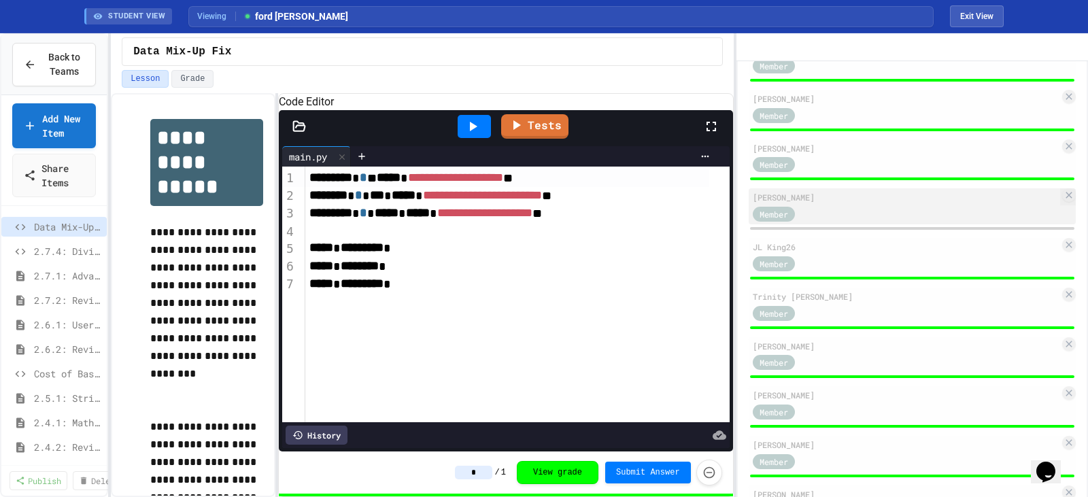
click at [884, 222] on div "Member" at bounding box center [906, 213] width 307 height 17
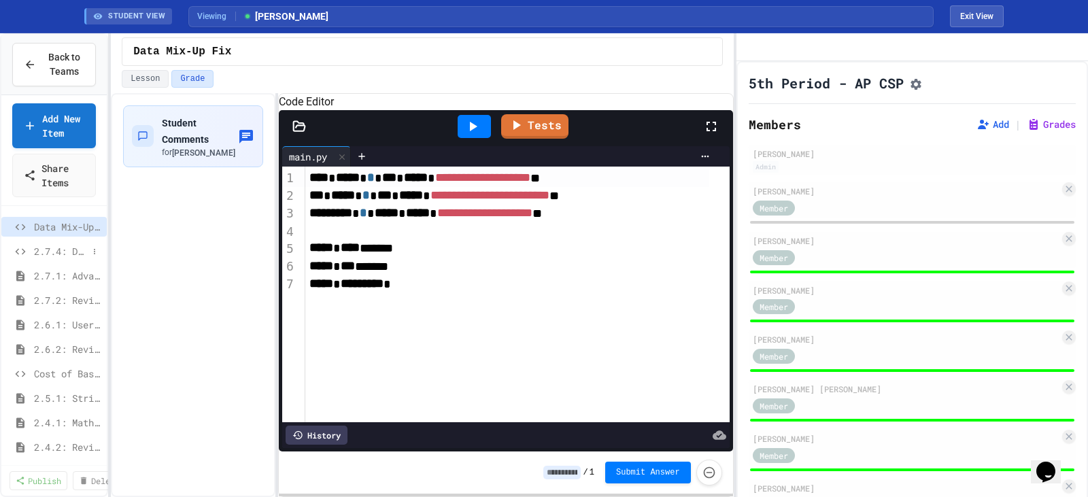
click at [50, 255] on span "2.7.4: Dividing a Number" at bounding box center [61, 251] width 54 height 14
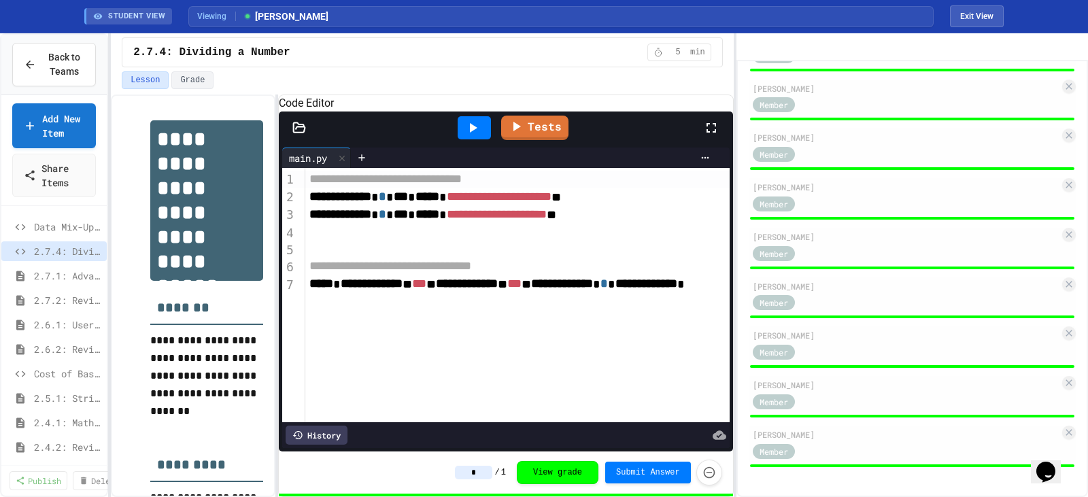
scroll to position [1064, 0]
click at [51, 367] on span "Cost of Basketballs" at bounding box center [61, 374] width 54 height 14
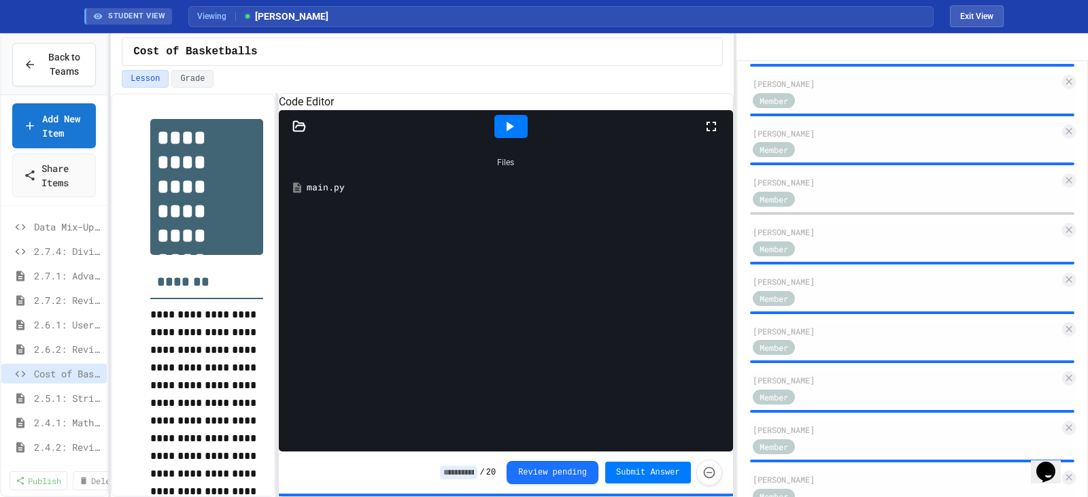
scroll to position [1020, 0]
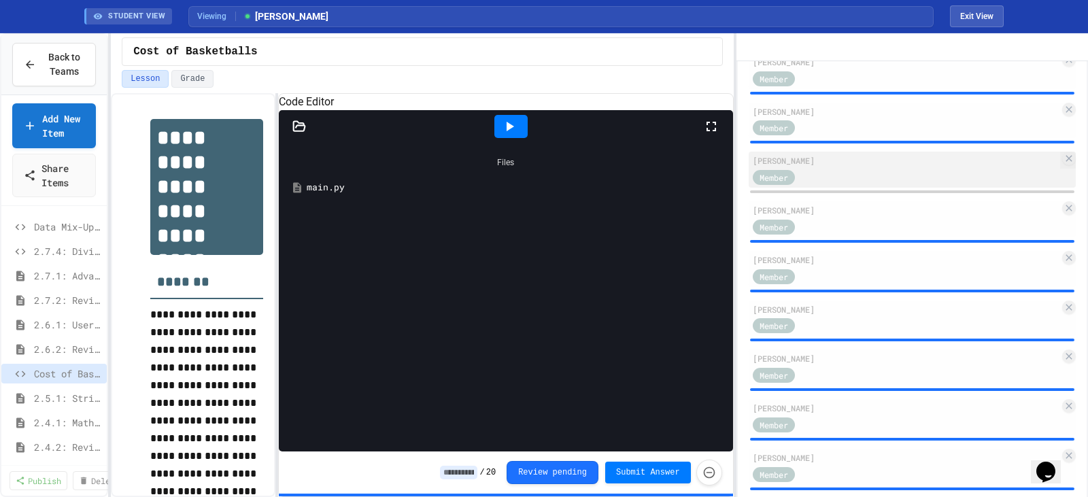
click at [864, 167] on div "[PERSON_NAME]" at bounding box center [906, 160] width 307 height 12
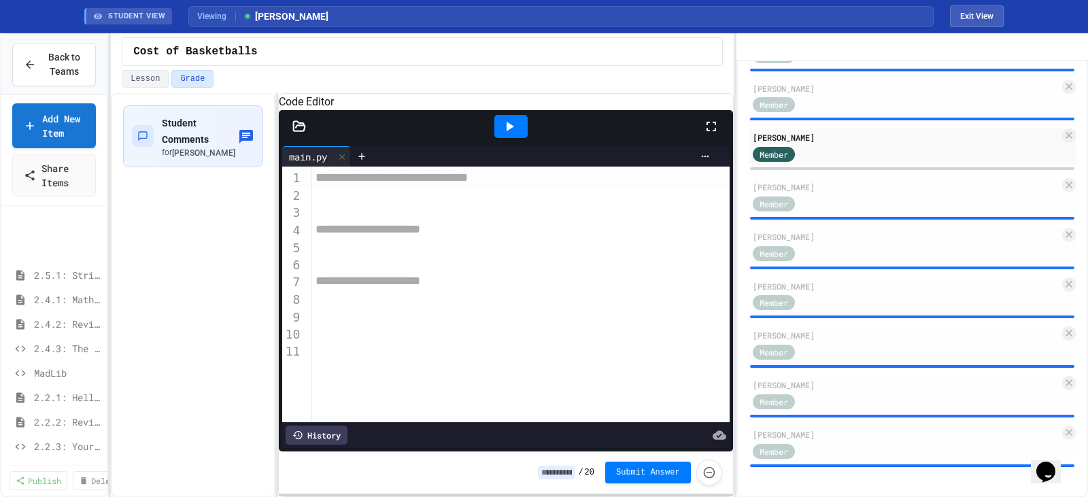
scroll to position [92, 0]
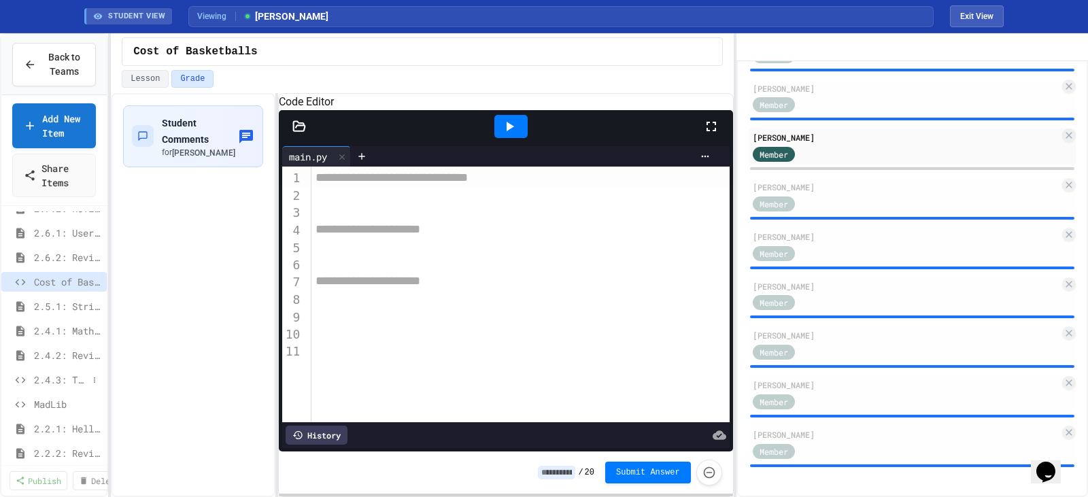
click at [56, 381] on span "2.4.3: The World's Worst [PERSON_NAME] Market" at bounding box center [61, 380] width 54 height 14
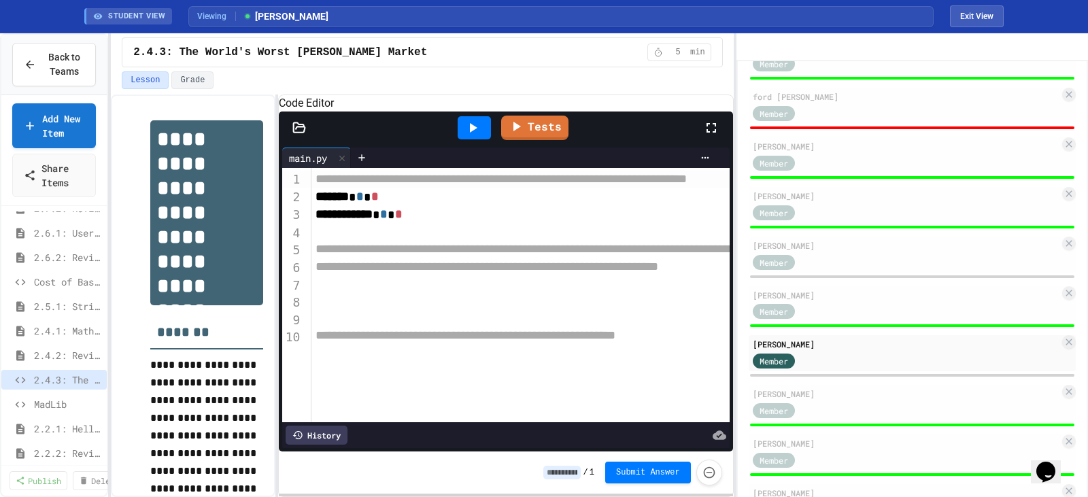
scroll to position [792, 0]
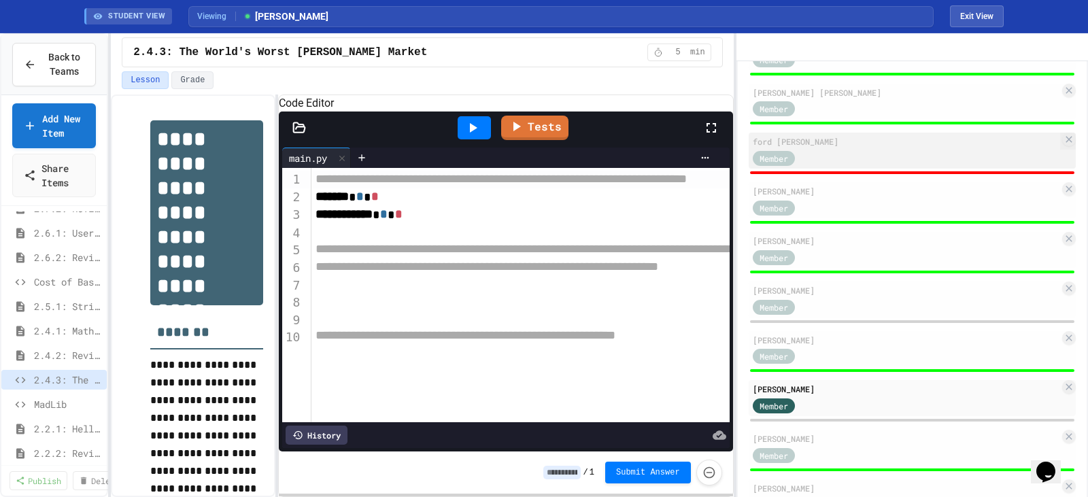
click at [860, 166] on div "Member" at bounding box center [906, 157] width 307 height 17
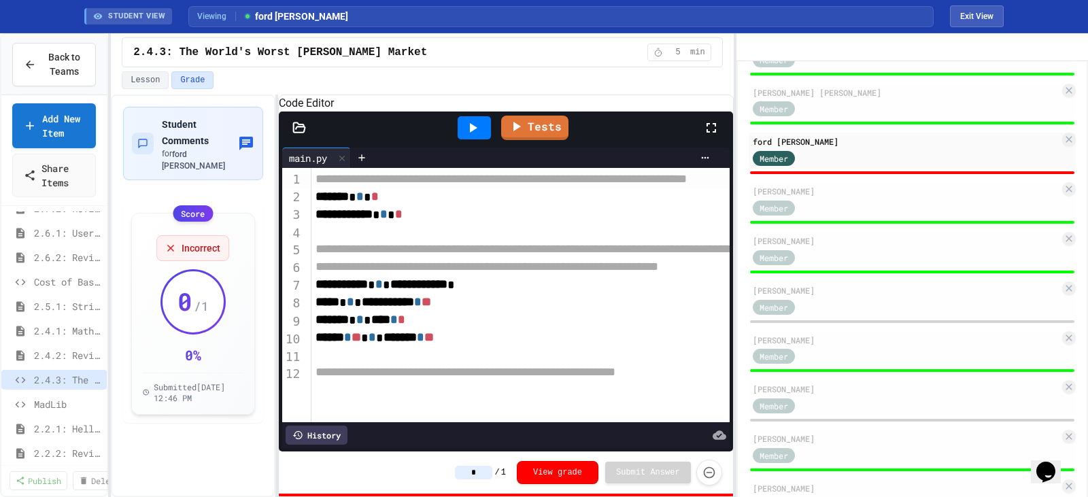
scroll to position [11, 0]
click at [716, 473] on button "Force resubmission of student's answer (Admin only)" at bounding box center [709, 472] width 26 height 26
type input "*"
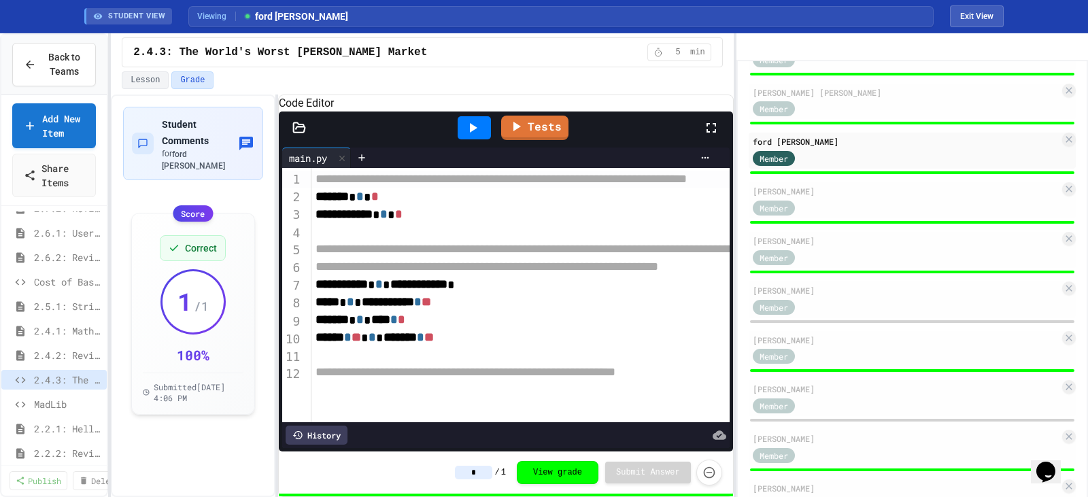
click at [361, 343] on span "**" at bounding box center [357, 337] width 10 height 12
click at [460, 347] on div "****** * ******* * **" at bounding box center [626, 338] width 631 height 18
click at [344, 343] on span "******" at bounding box center [330, 337] width 29 height 12
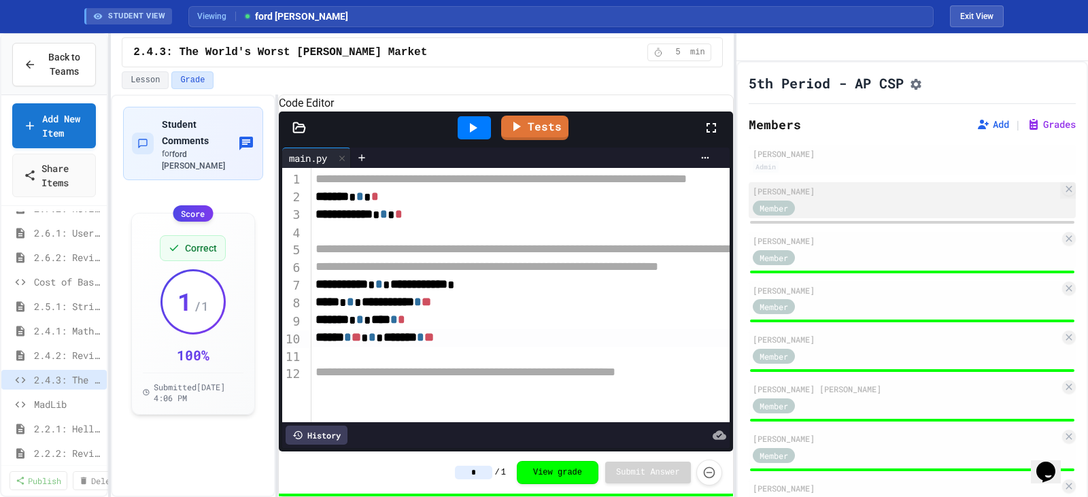
click at [813, 197] on div "[PERSON_NAME]" at bounding box center [906, 191] width 307 height 12
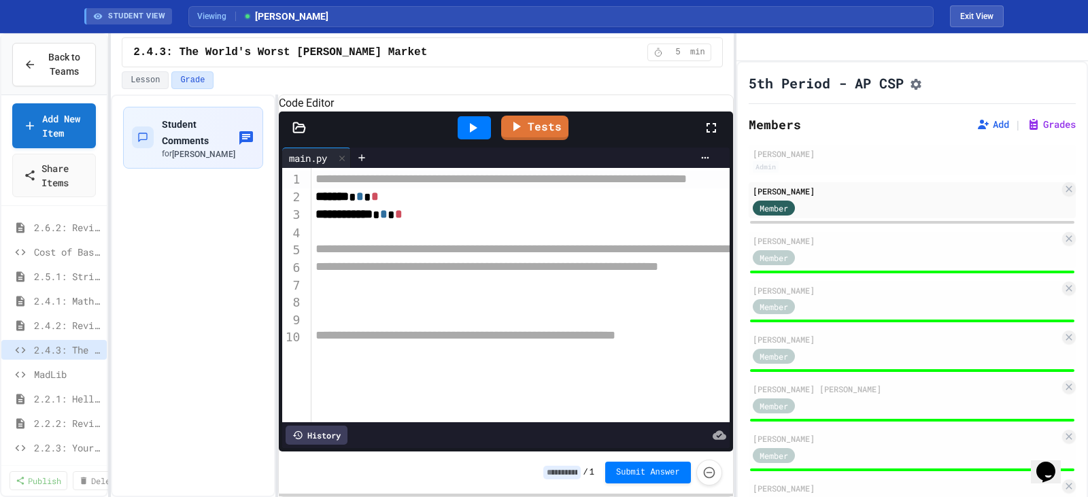
scroll to position [228, 0]
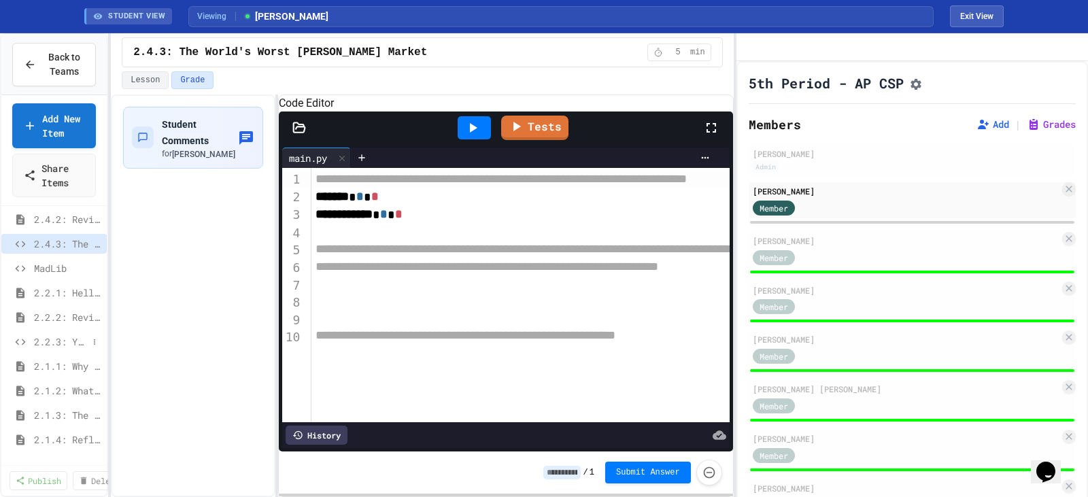
click at [46, 341] on span "2.2.3: Your Name and Favorite Movie" at bounding box center [61, 342] width 54 height 14
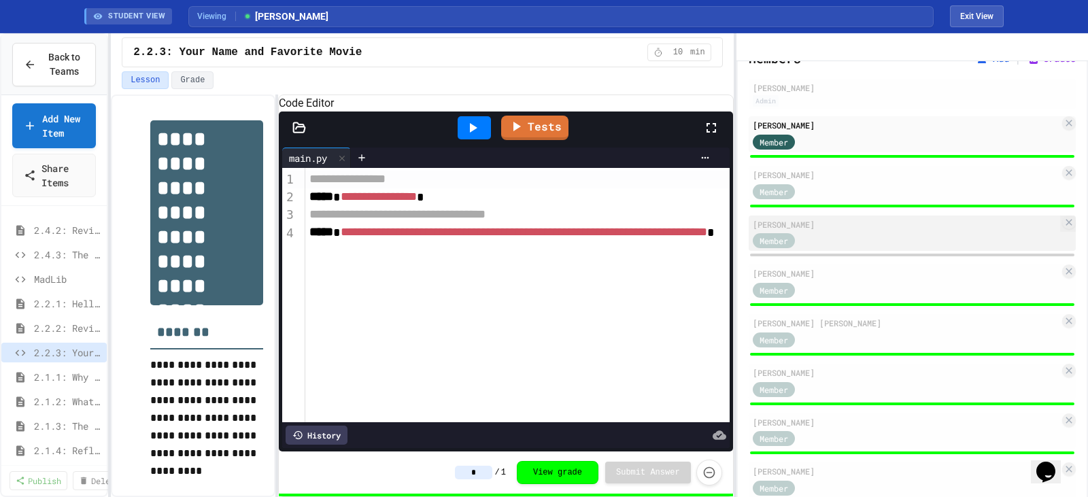
scroll to position [68, 0]
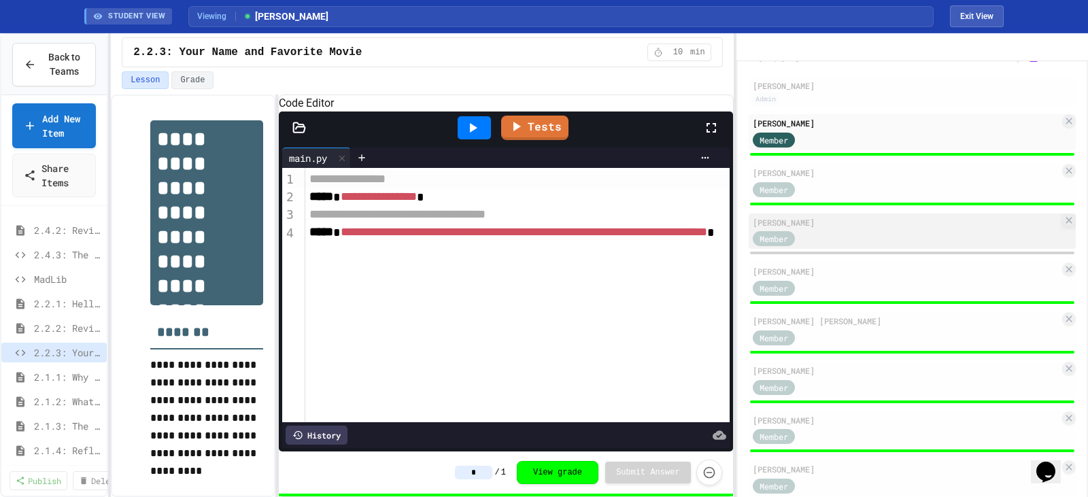
click at [858, 247] on div "Member" at bounding box center [906, 238] width 307 height 17
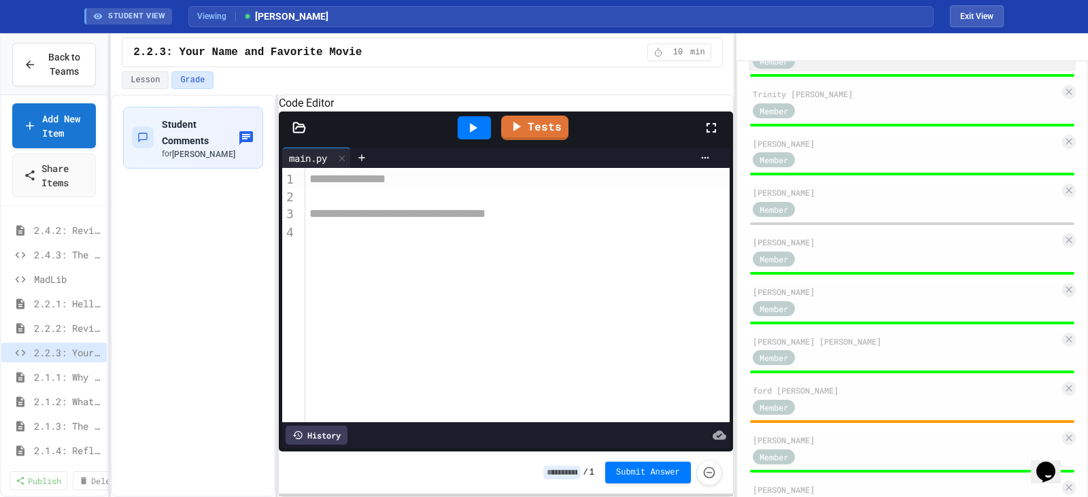
scroll to position [544, 0]
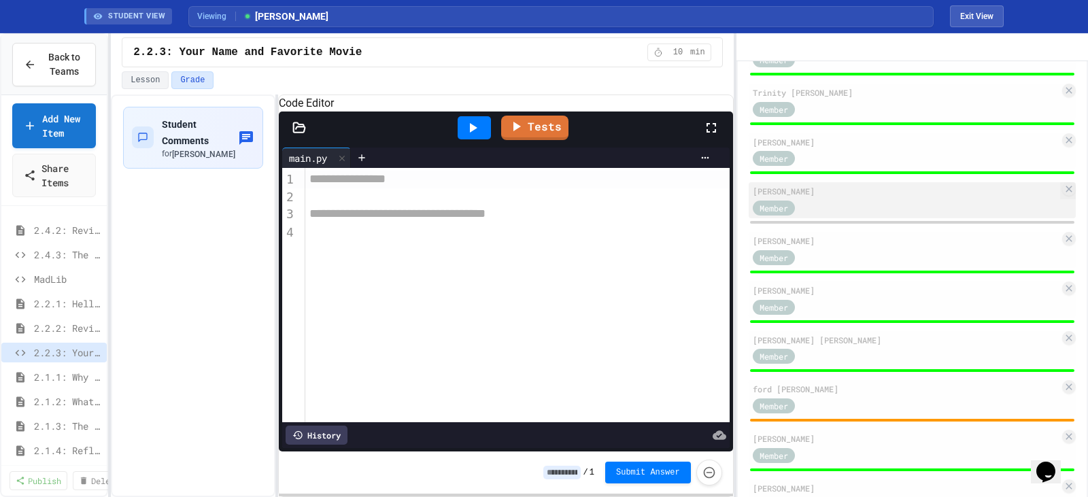
click at [873, 197] on div "[PERSON_NAME]" at bounding box center [906, 191] width 307 height 12
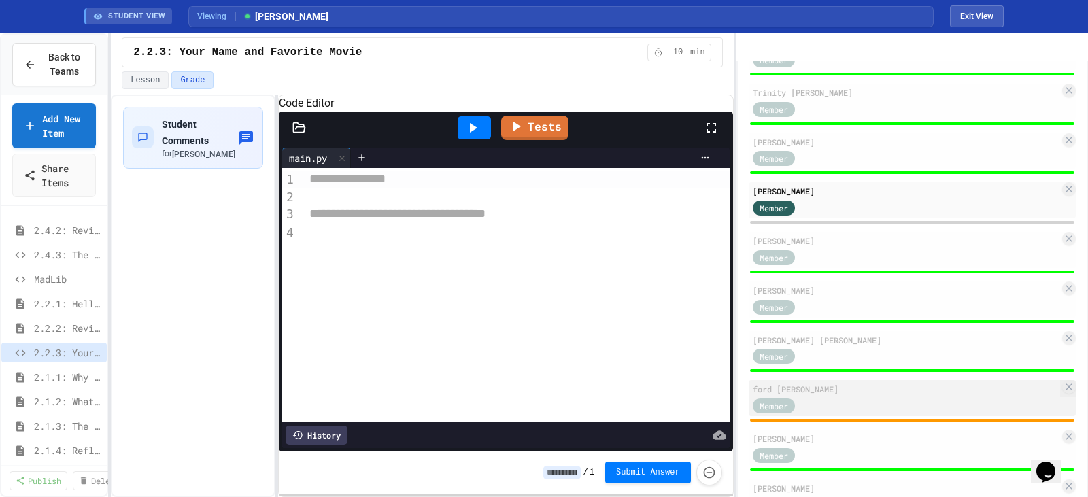
click at [893, 413] on div "Member" at bounding box center [906, 404] width 307 height 17
type input "***"
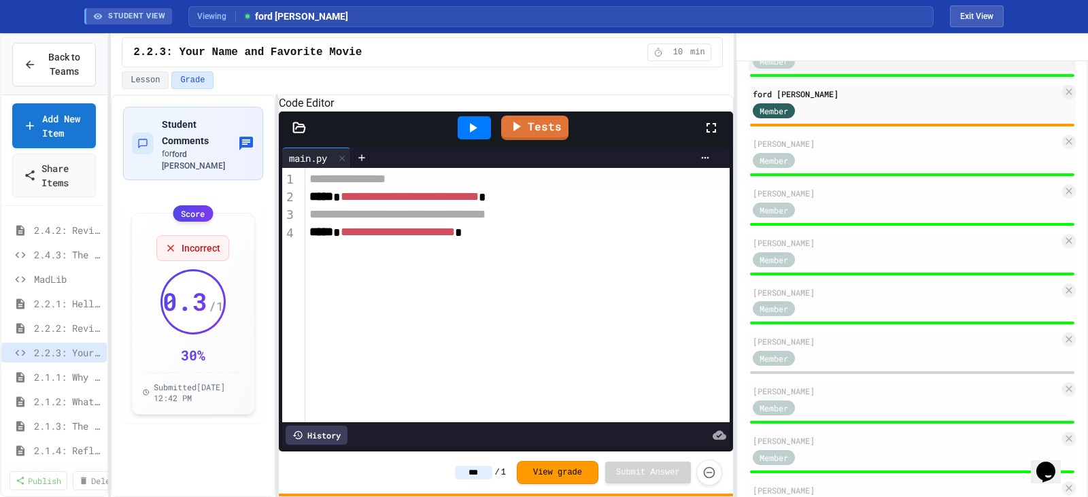
scroll to position [884, 0]
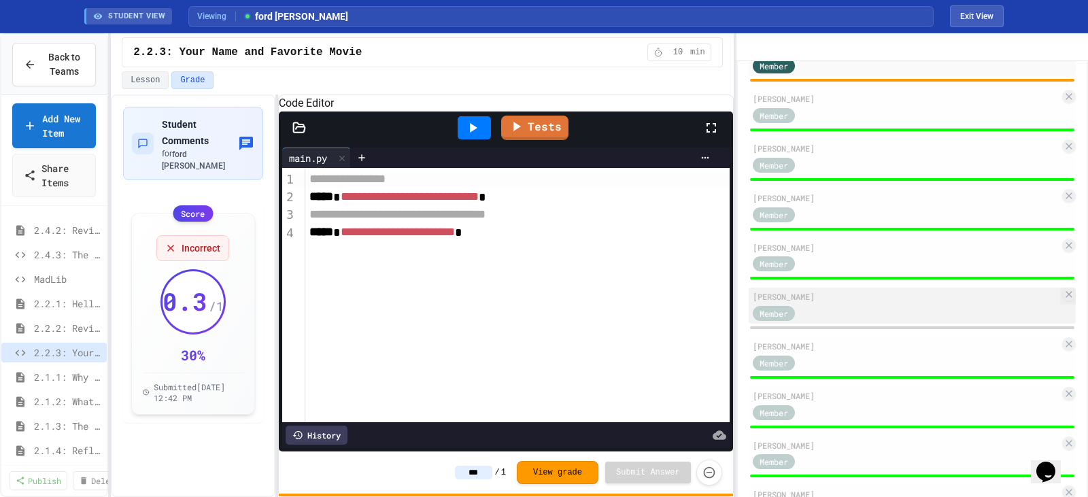
click at [876, 303] on div "[PERSON_NAME]" at bounding box center [906, 296] width 307 height 12
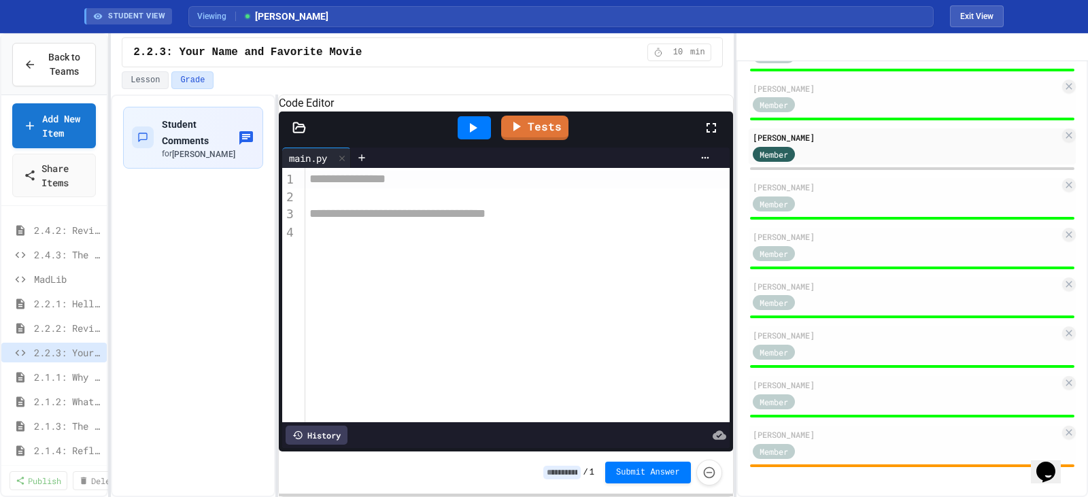
scroll to position [1064, 0]
click at [848, 453] on div "Member" at bounding box center [906, 450] width 307 height 17
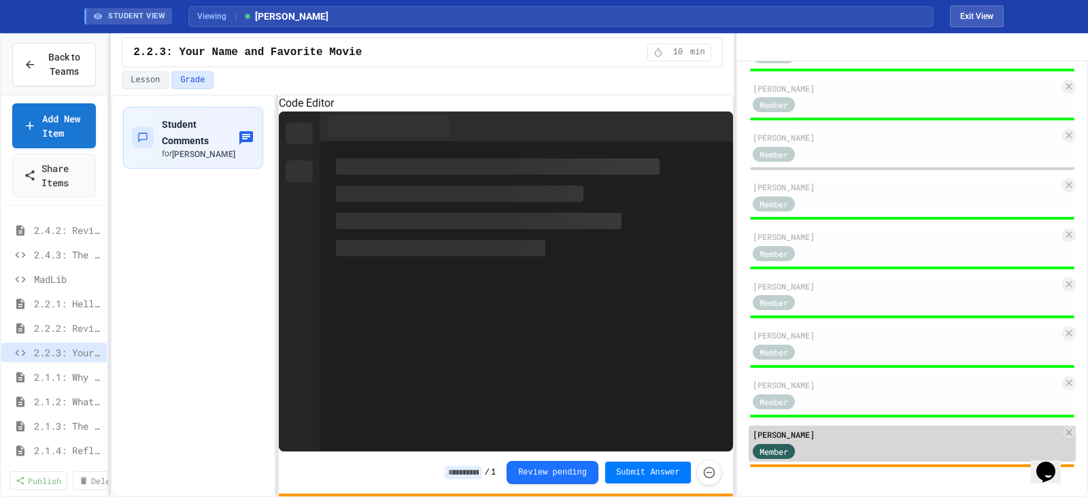
type input "***"
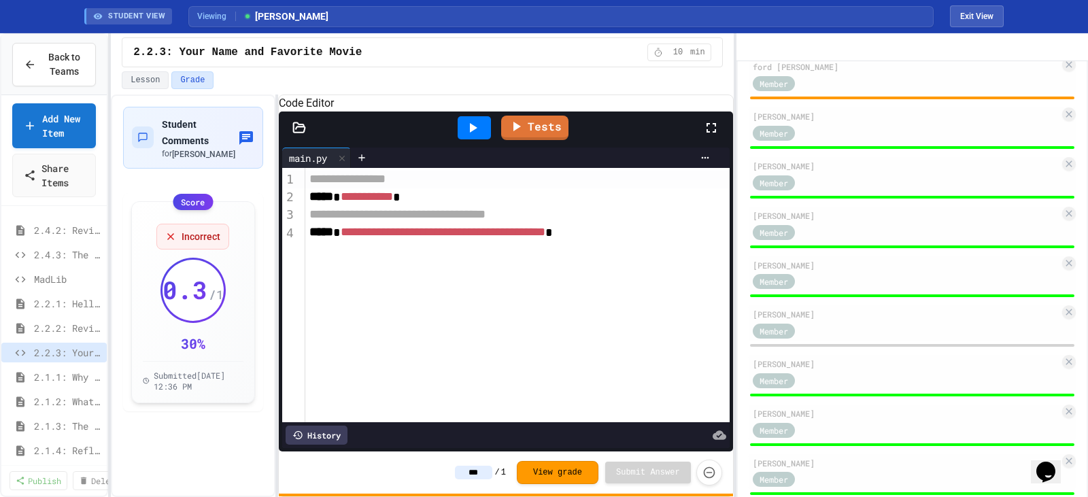
scroll to position [792, 0]
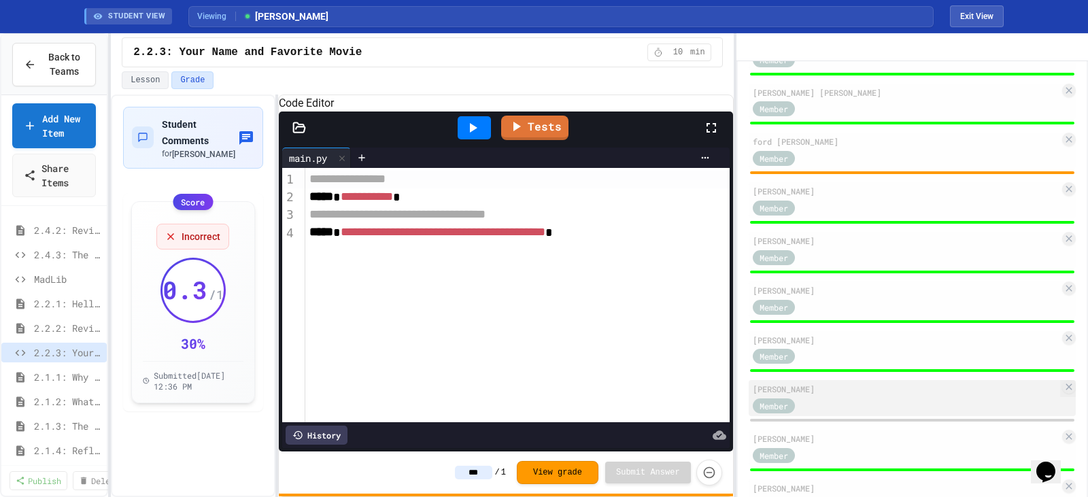
click at [873, 413] on div "Member" at bounding box center [906, 404] width 307 height 17
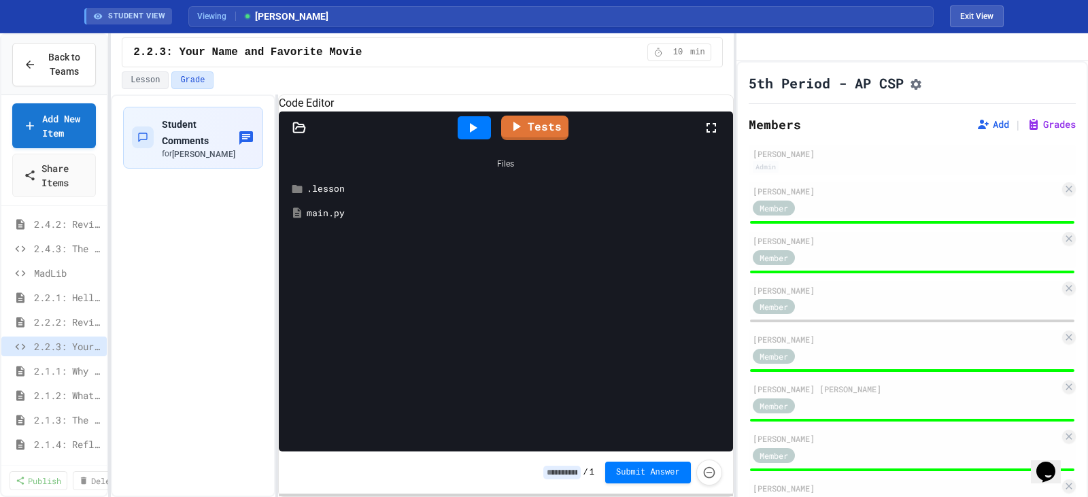
scroll to position [228, 0]
click at [52, 248] on span "2.4.3: The World's Worst [PERSON_NAME] Market" at bounding box center [61, 244] width 54 height 14
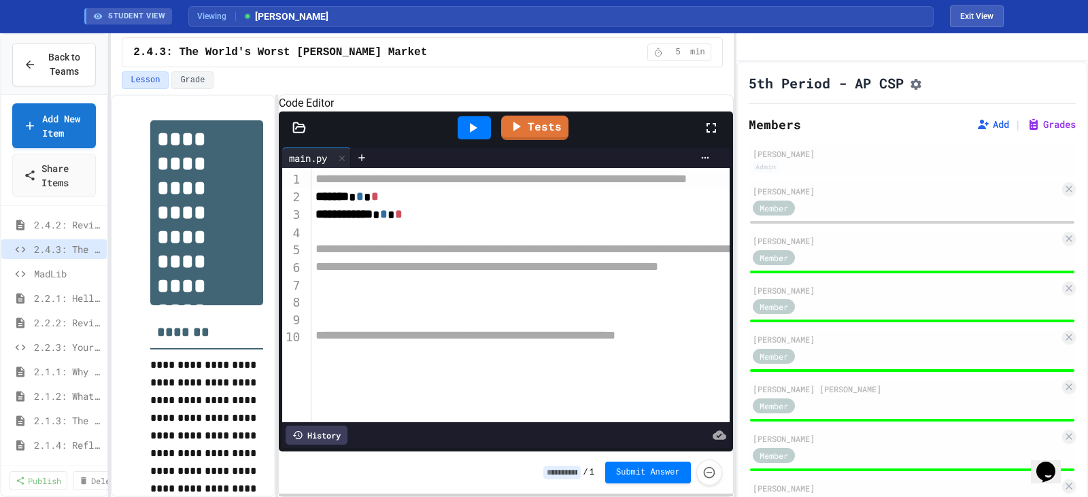
scroll to position [228, 0]
click at [50, 338] on span "2.2.3: Your Name and Favorite Movie" at bounding box center [61, 342] width 54 height 14
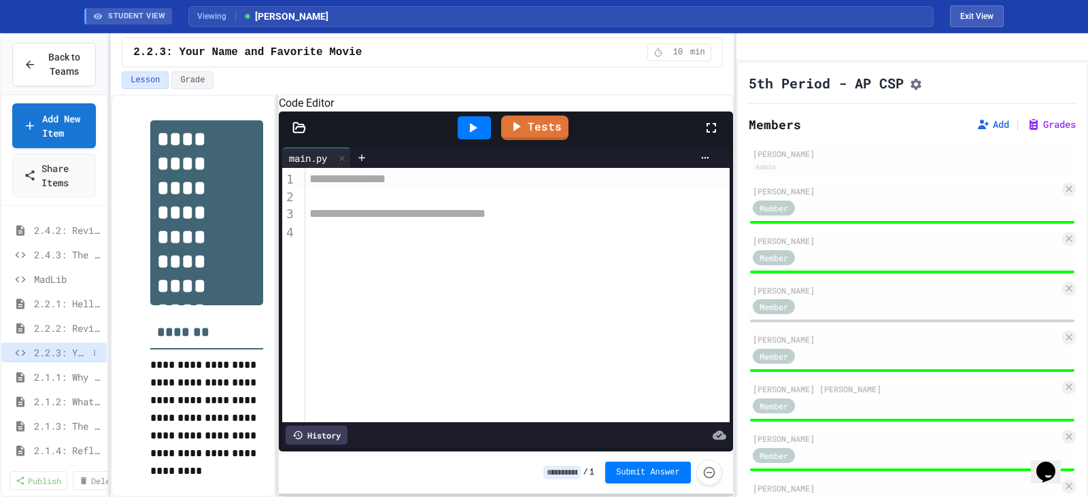
drag, startPoint x: 47, startPoint y: 353, endPoint x: 46, endPoint y: 341, distance: 11.6
click at [46, 353] on span "2.2.3: Your Name and Favorite Movie" at bounding box center [67, 352] width 67 height 14
click at [47, 251] on span "2.4.3: The World's Worst [PERSON_NAME] Market" at bounding box center [61, 255] width 54 height 14
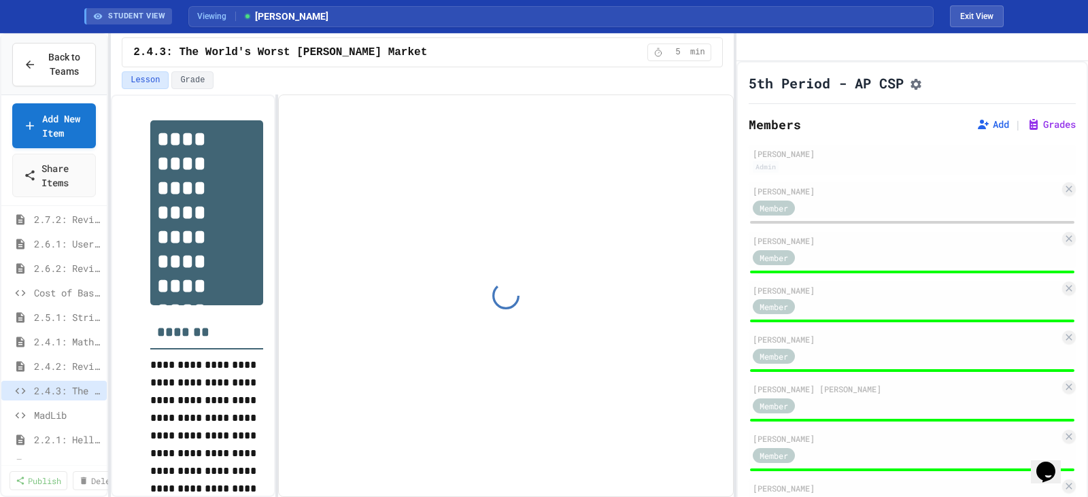
scroll to position [13, 0]
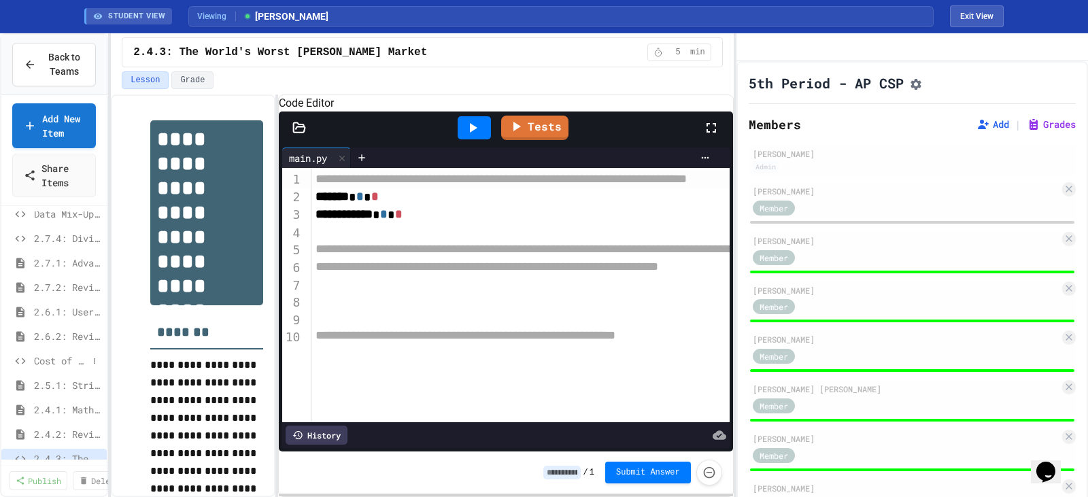
click at [52, 356] on span "Cost of Basketballs" at bounding box center [61, 361] width 54 height 14
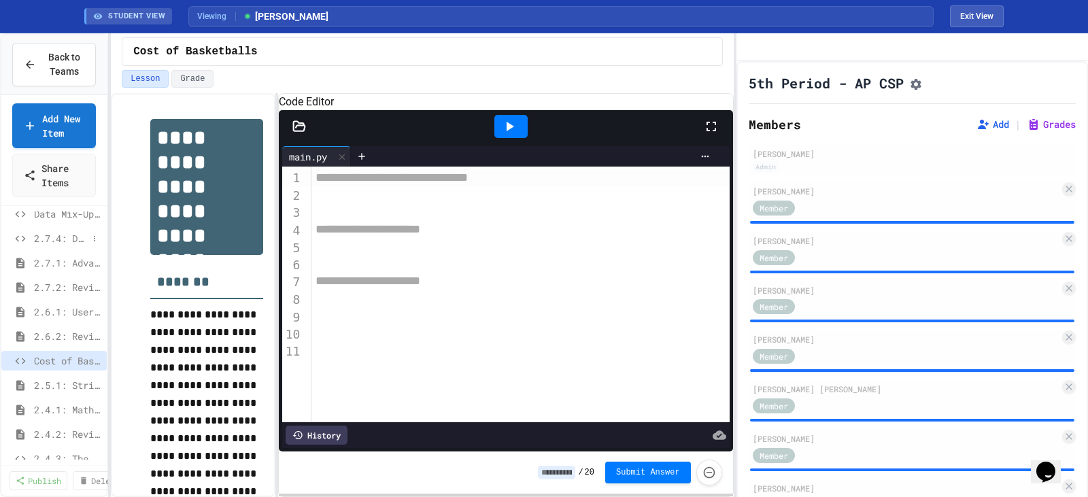
click at [53, 240] on span "2.7.4: Dividing a Number" at bounding box center [61, 238] width 54 height 14
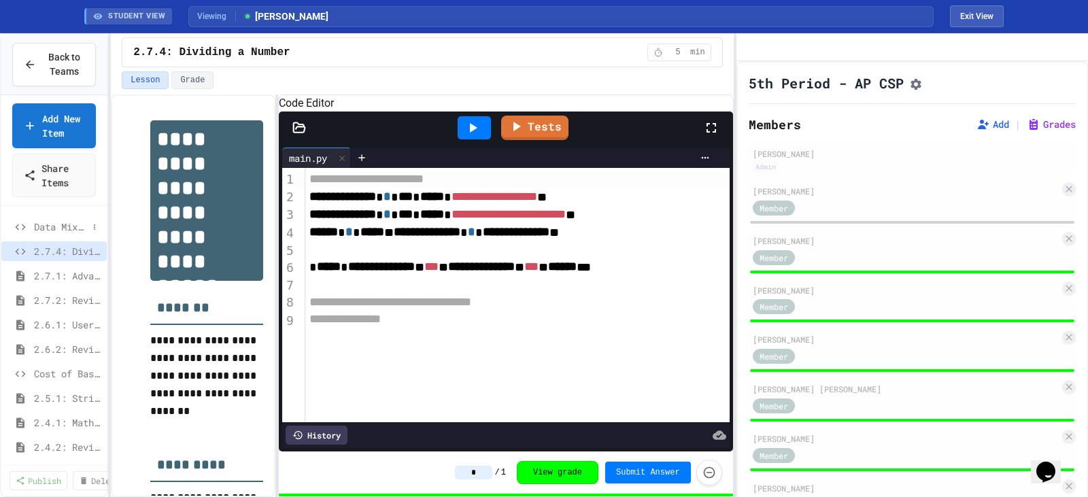
click at [60, 231] on span "Data Mix-Up Fix" at bounding box center [61, 227] width 54 height 14
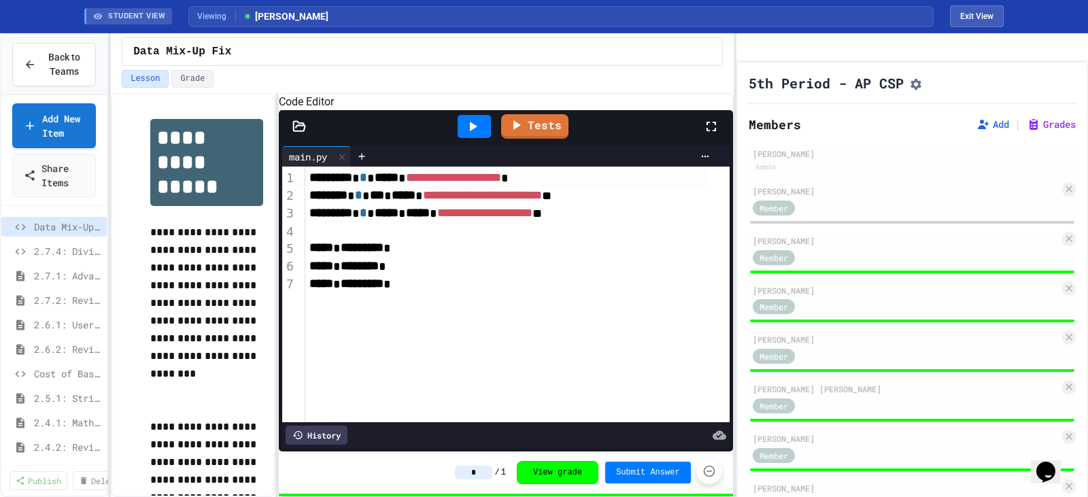
click at [713, 474] on icon "Force resubmission of student's answer (Admin only)" at bounding box center [709, 472] width 12 height 12
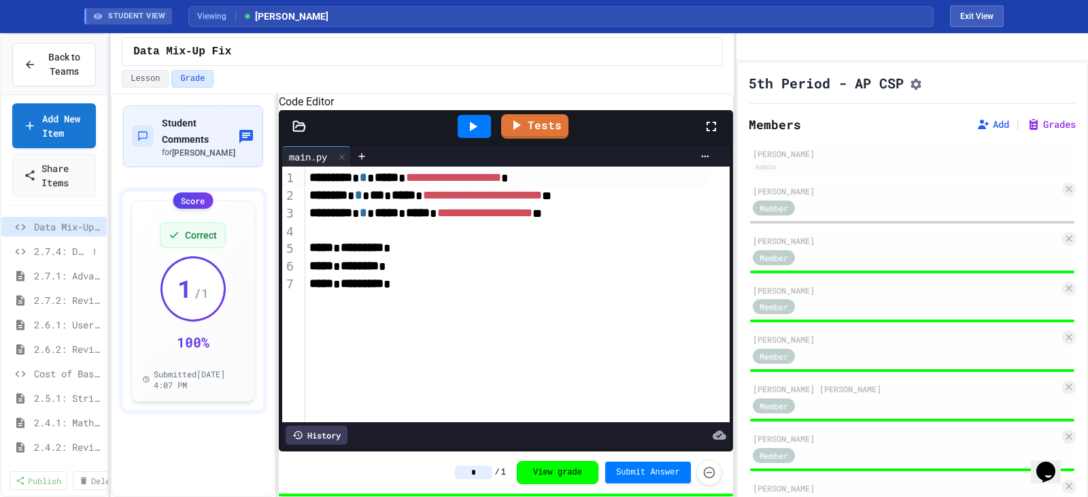
click at [59, 254] on span "2.7.4: Dividing a Number" at bounding box center [61, 251] width 54 height 14
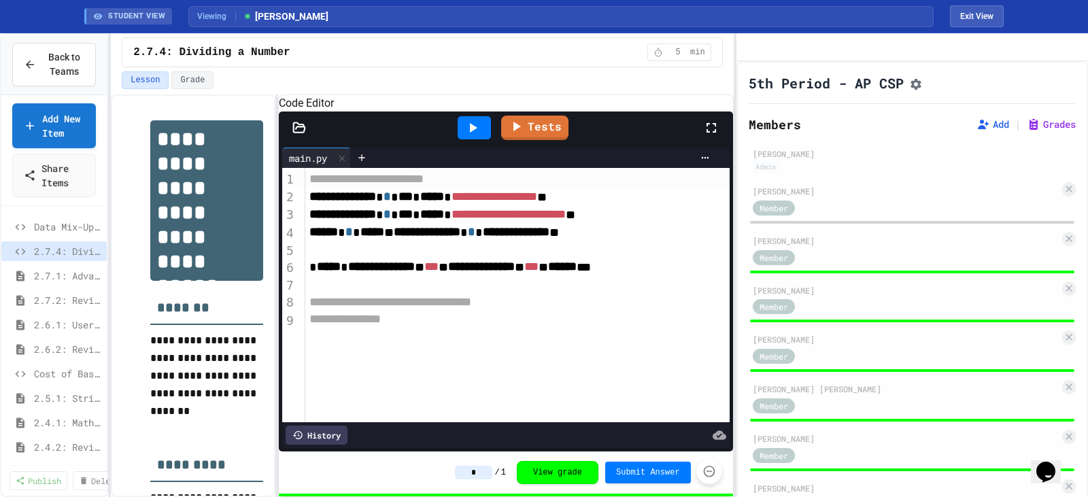
click at [707, 468] on icon "Force resubmission of student's answer (Admin only)" at bounding box center [709, 471] width 14 height 14
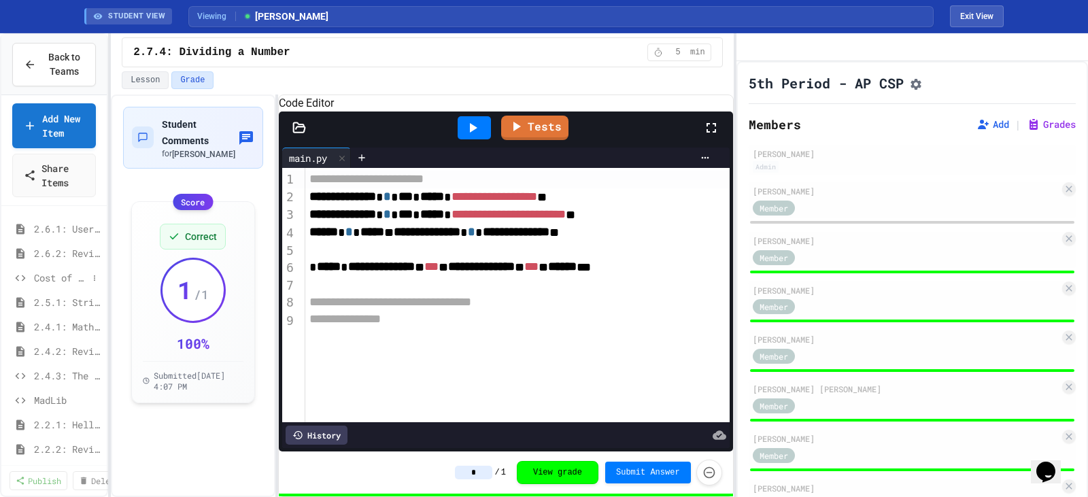
scroll to position [136, 0]
click at [46, 338] on span "2.4.3: The World's Worst [PERSON_NAME] Market" at bounding box center [61, 335] width 54 height 14
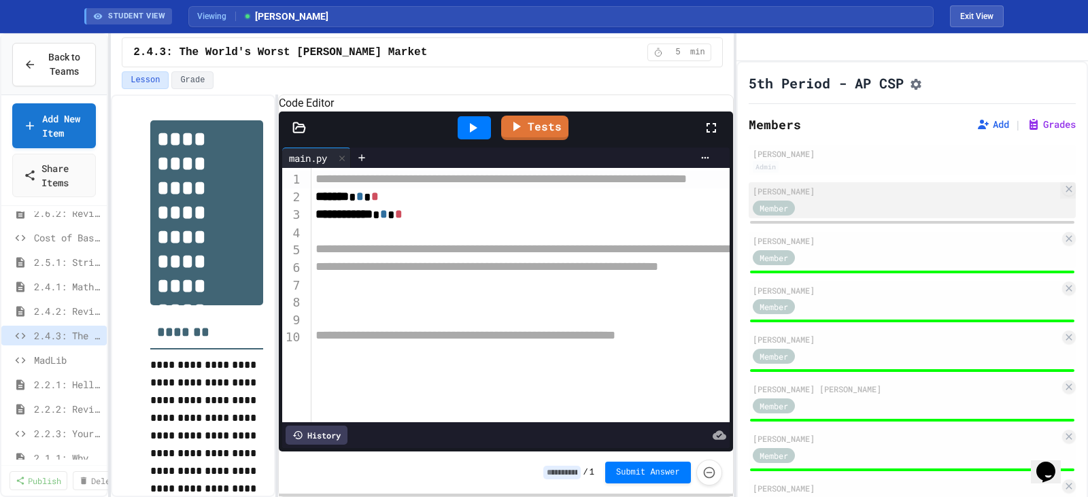
click at [841, 216] on div "Member" at bounding box center [906, 207] width 307 height 17
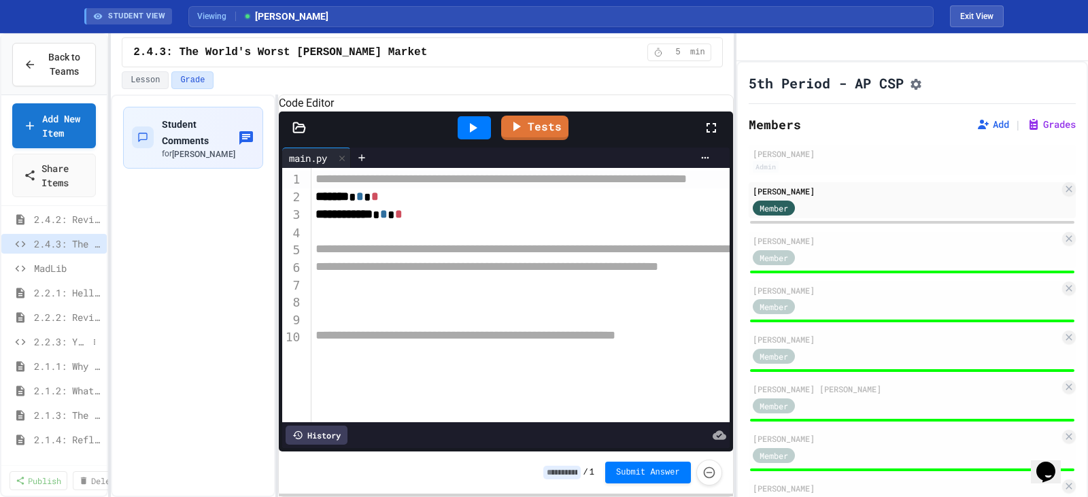
click at [56, 346] on span "2.2.3: Your Name and Favorite Movie" at bounding box center [61, 342] width 54 height 14
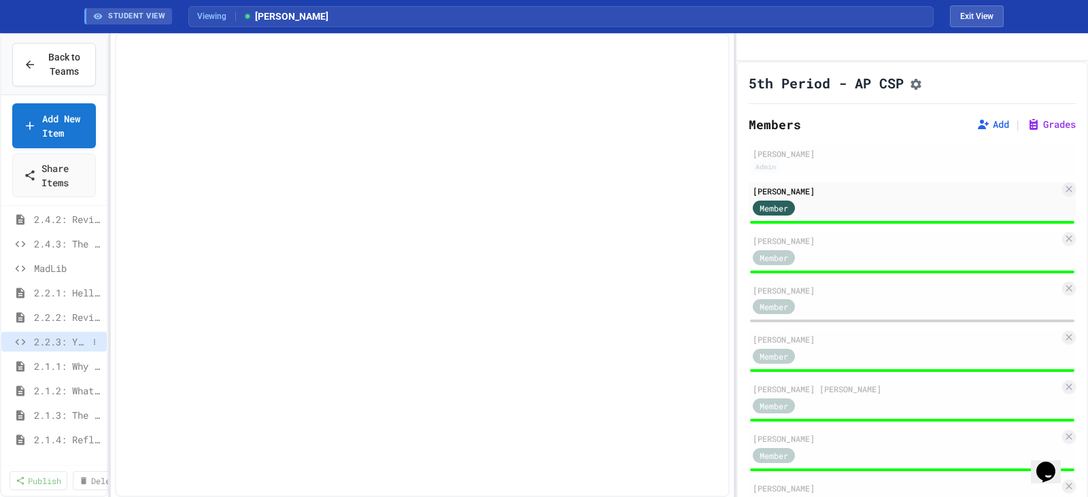
scroll to position [217, 0]
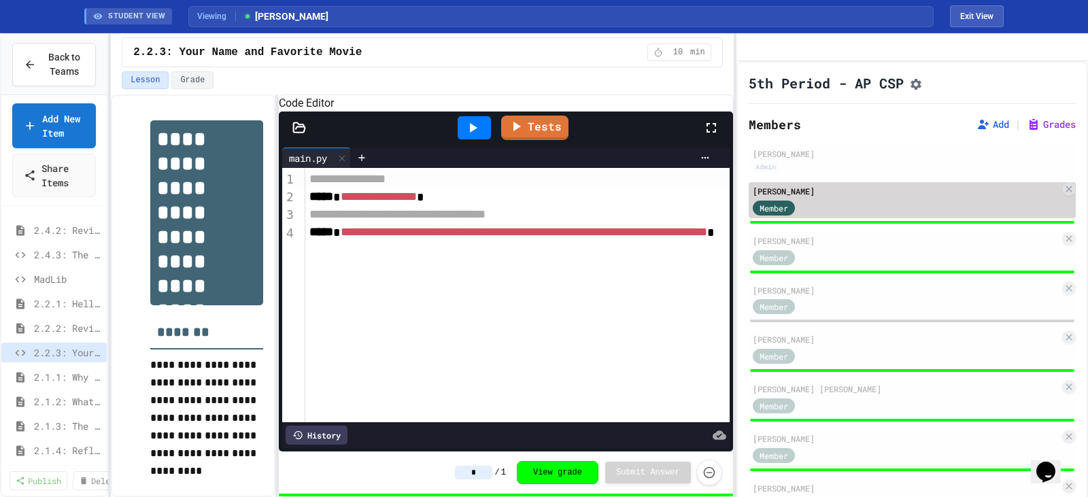
click at [854, 216] on div "Member" at bounding box center [906, 207] width 307 height 17
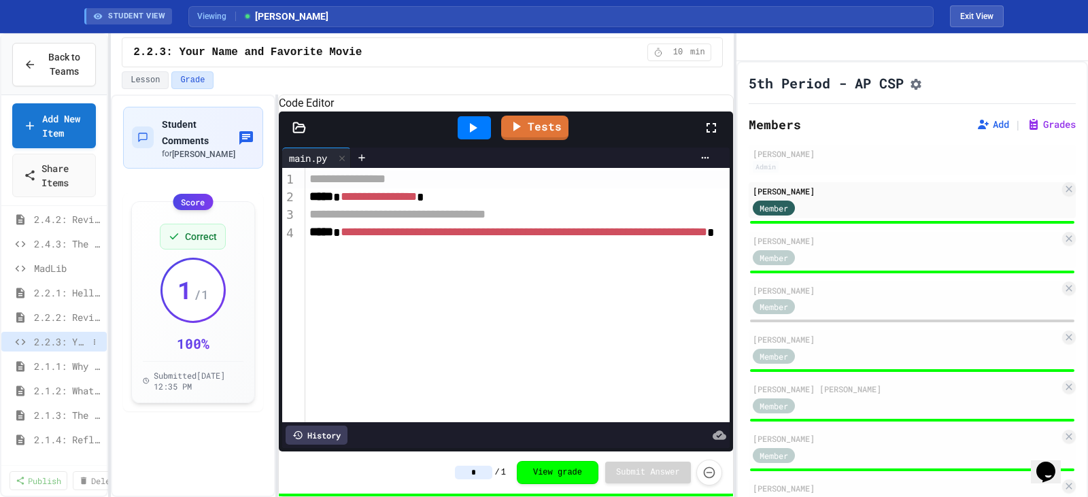
click at [46, 345] on span "2.2.3: Your Name and Favorite Movie" at bounding box center [61, 342] width 54 height 14
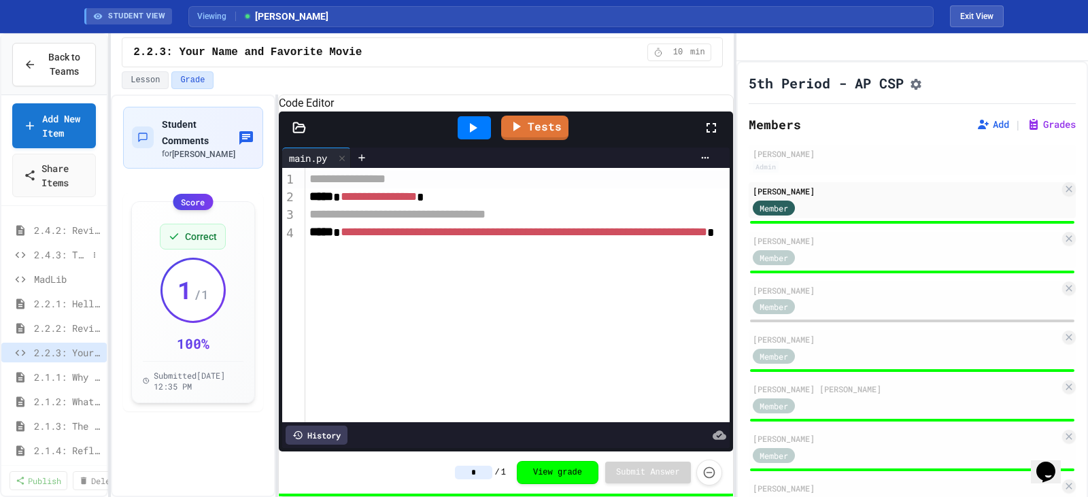
click at [59, 255] on span "2.4.3: The World's Worst [PERSON_NAME] Market" at bounding box center [61, 255] width 54 height 14
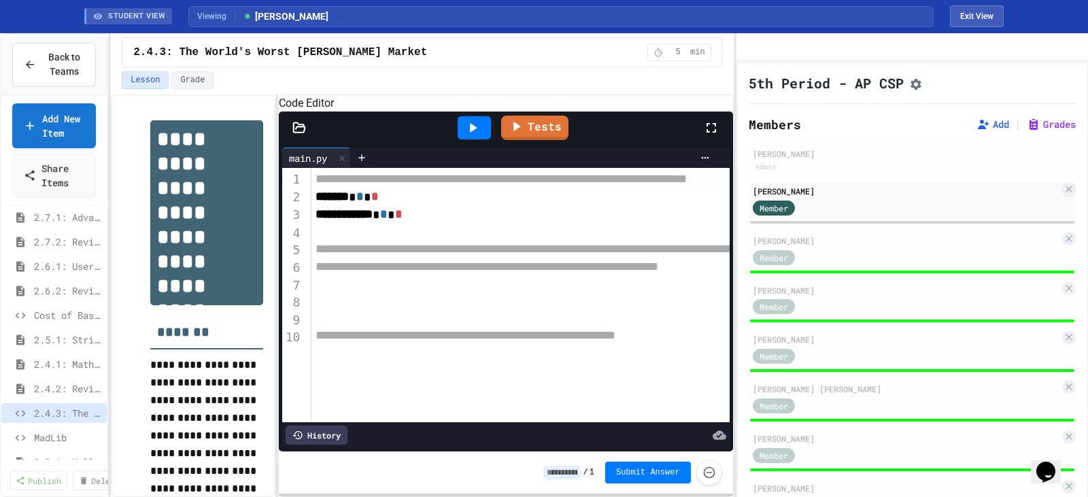
scroll to position [13, 0]
click at [49, 358] on span "Cost of Basketballs" at bounding box center [61, 361] width 54 height 14
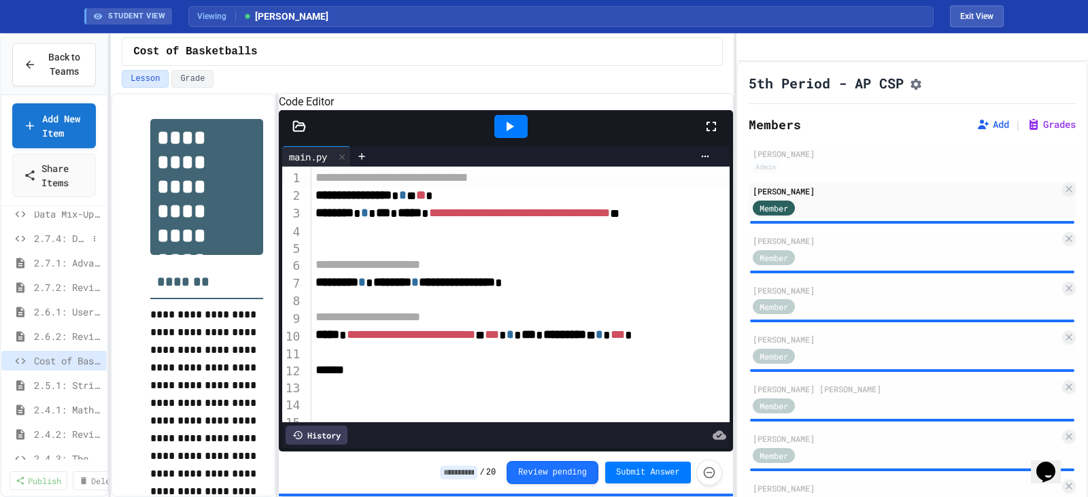
click at [54, 238] on span "2.7.4: Dividing a Number" at bounding box center [61, 238] width 54 height 14
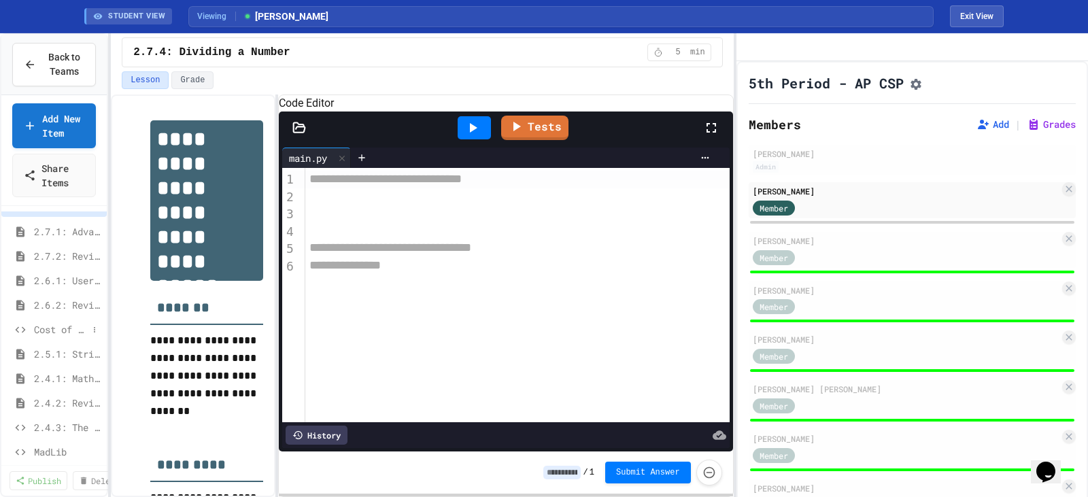
scroll to position [149, 0]
click at [46, 320] on span "2.4.3: The World's Worst [PERSON_NAME] Market" at bounding box center [61, 323] width 54 height 14
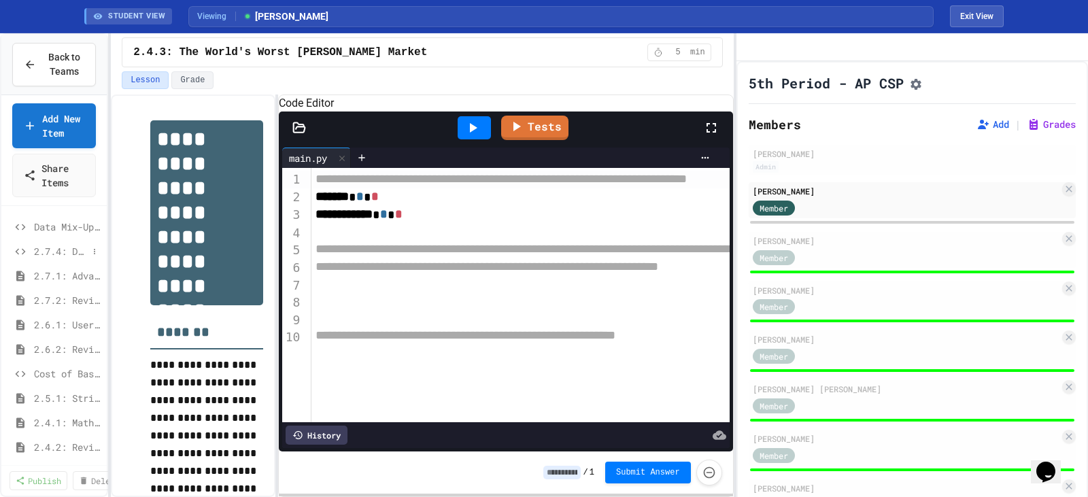
click at [60, 253] on span "2.7.4: Dividing a Number" at bounding box center [61, 251] width 54 height 14
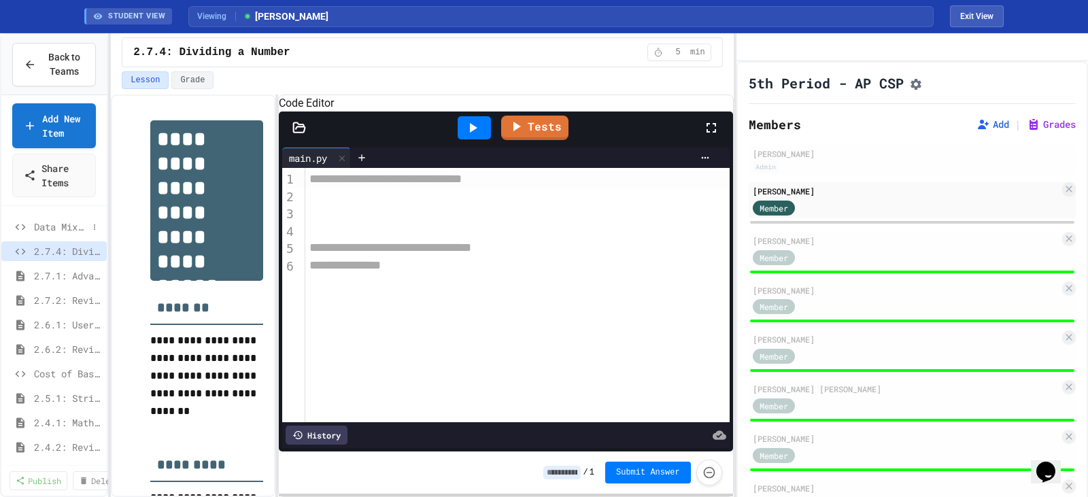
click at [58, 227] on span "Data Mix-Up Fix" at bounding box center [61, 227] width 54 height 14
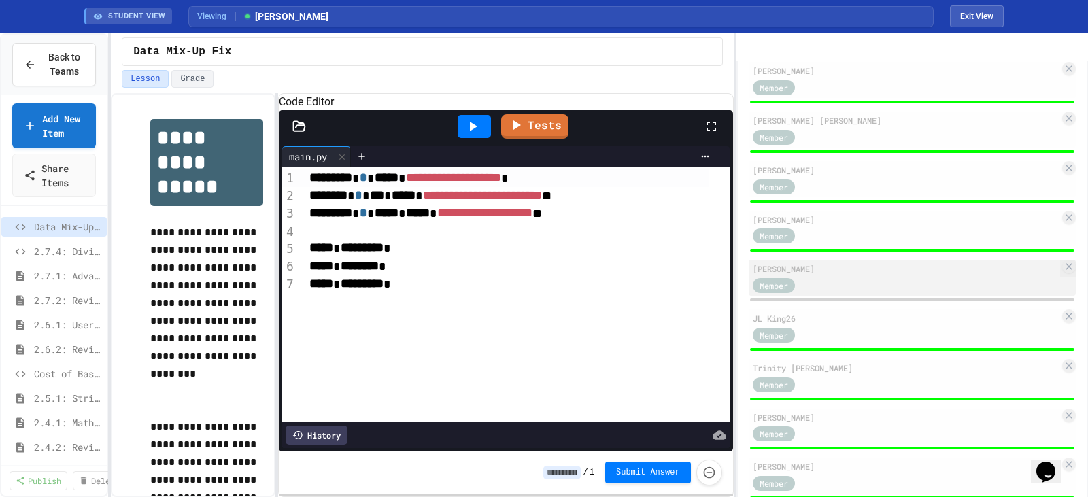
scroll to position [272, 0]
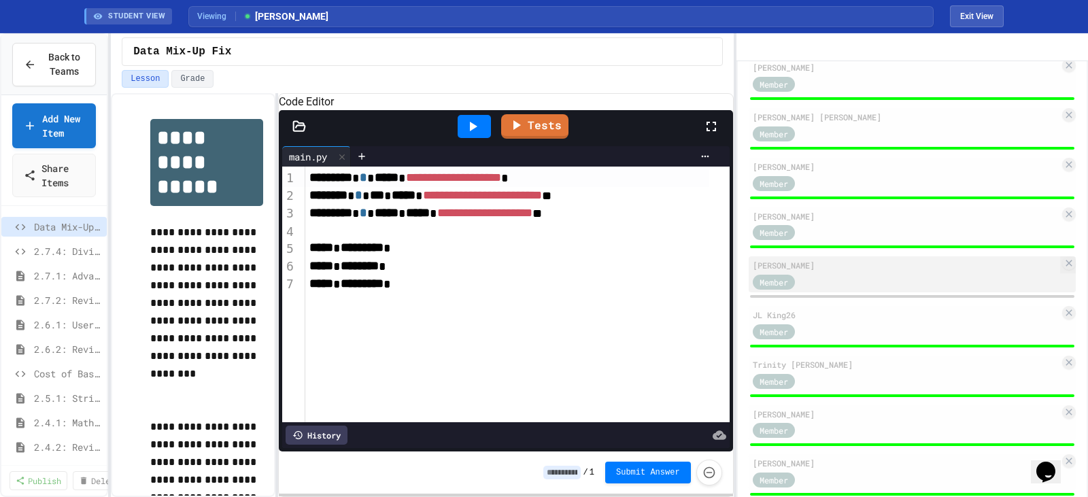
click at [848, 271] on div "[PERSON_NAME]" at bounding box center [906, 265] width 307 height 12
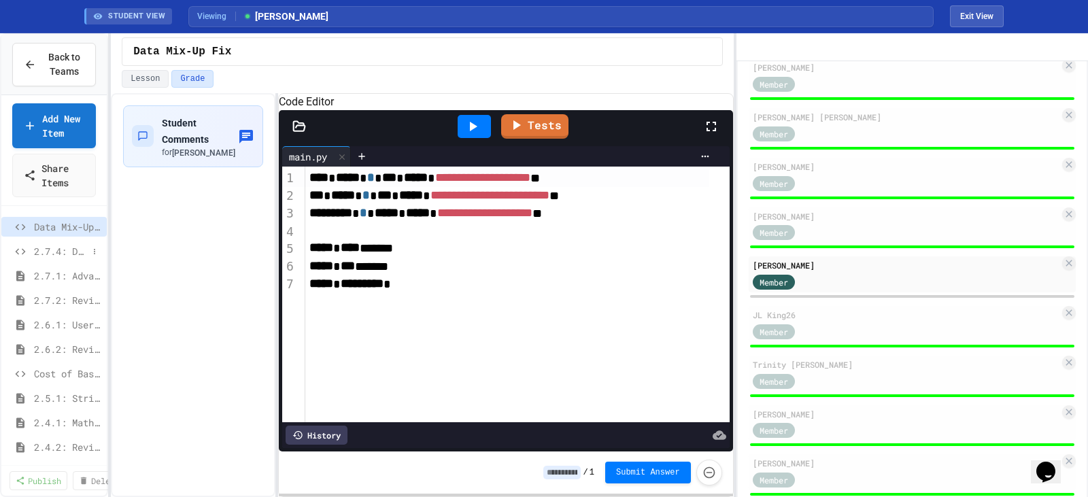
click at [51, 253] on span "2.7.4: Dividing a Number" at bounding box center [61, 251] width 54 height 14
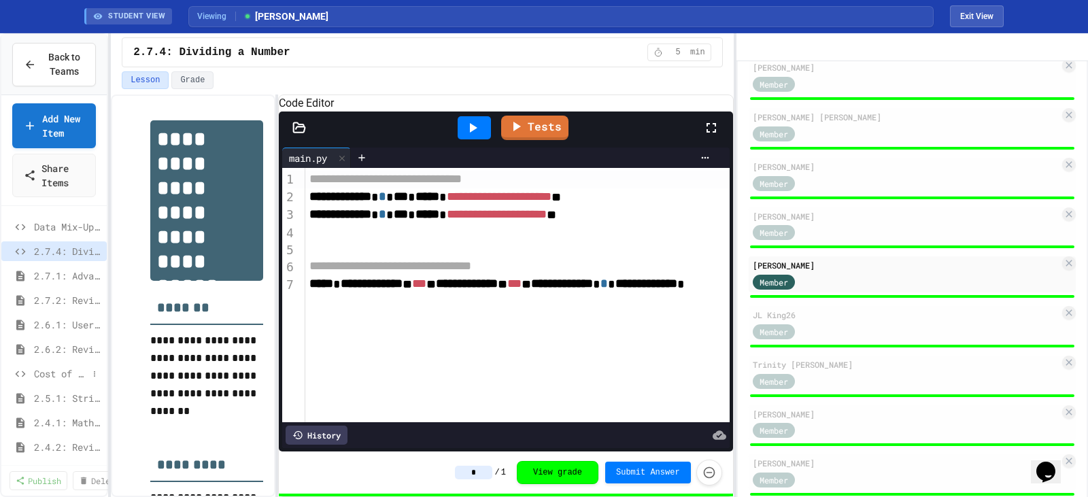
click at [49, 373] on span "Cost of Basketballs" at bounding box center [61, 374] width 54 height 14
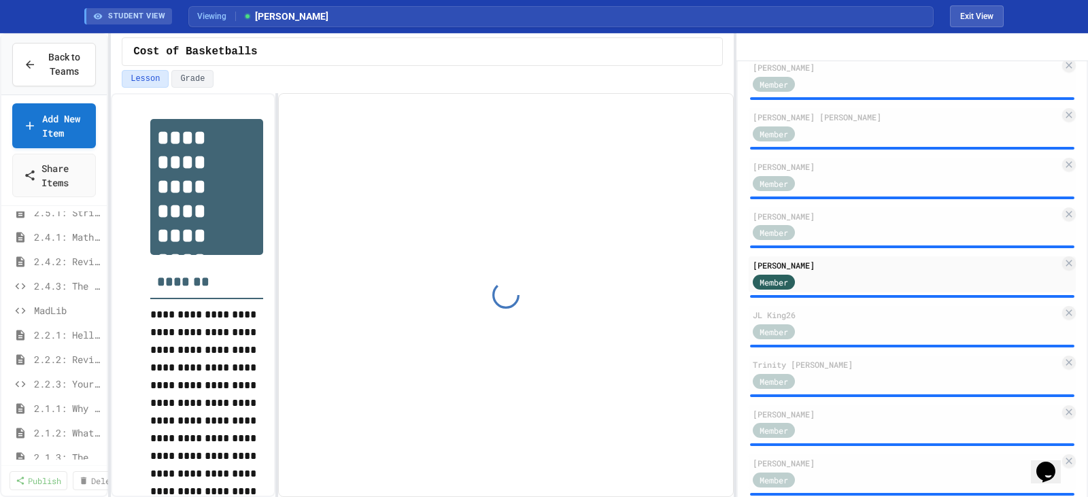
scroll to position [204, 0]
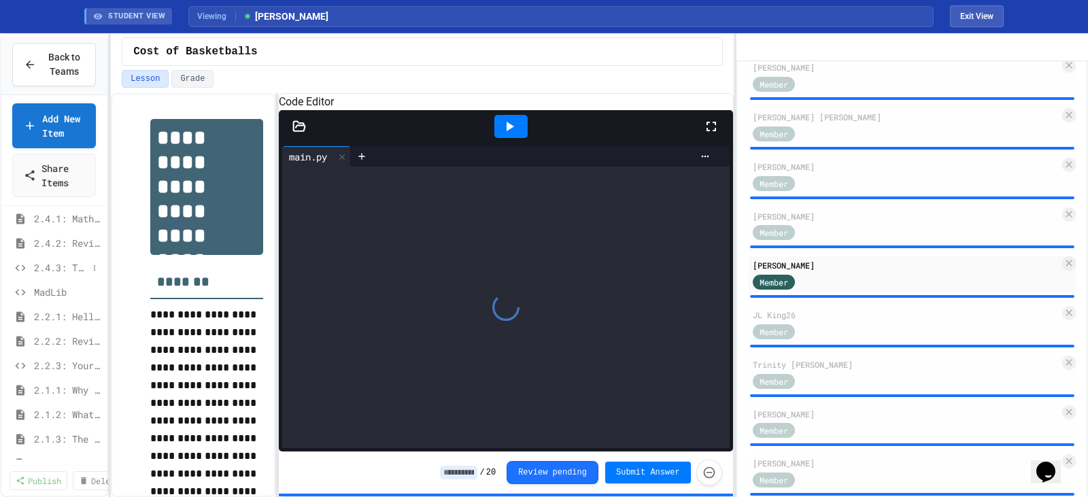
click at [48, 269] on span "2.4.3: The World's Worst [PERSON_NAME] Market" at bounding box center [61, 267] width 54 height 14
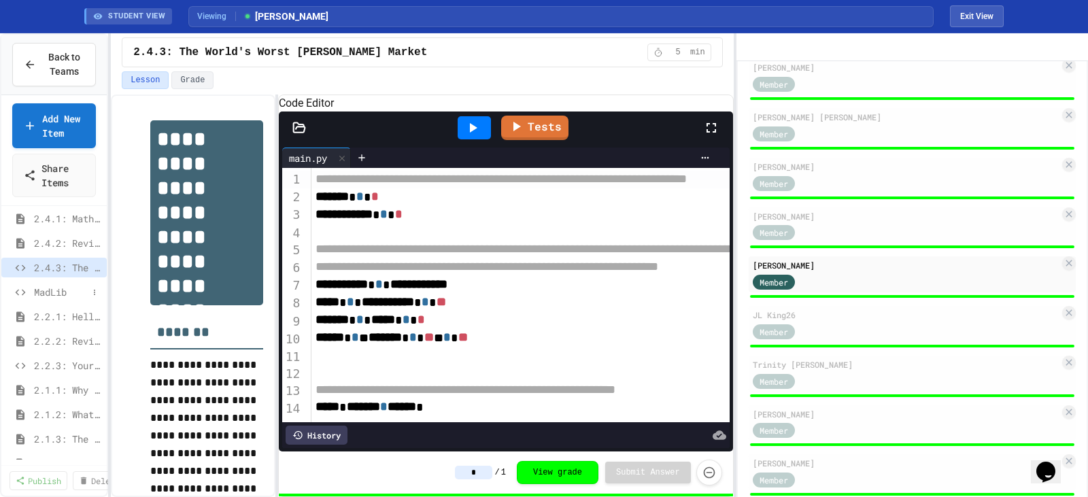
click at [54, 294] on span "MadLib" at bounding box center [61, 292] width 54 height 14
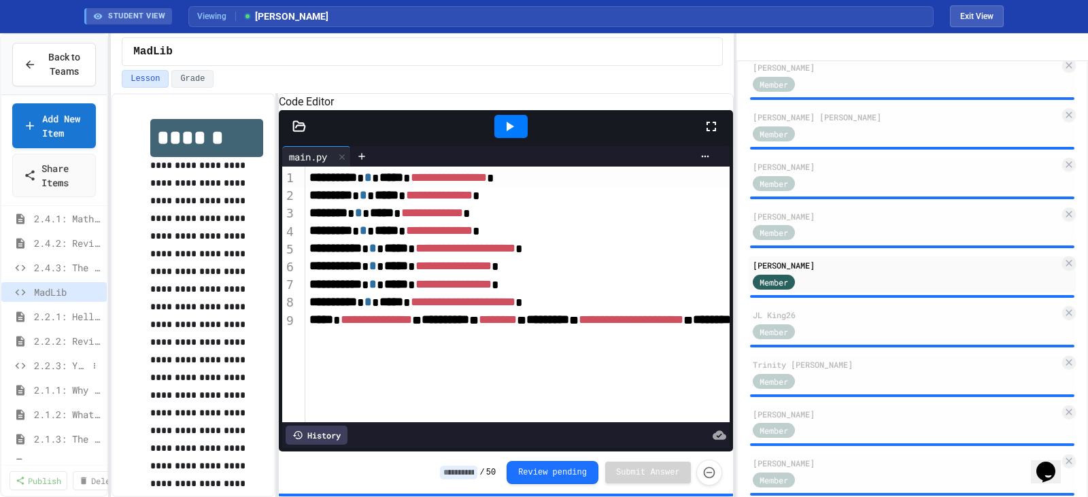
click at [56, 362] on span "2.2.3: Your Name and Favorite Movie" at bounding box center [61, 365] width 54 height 14
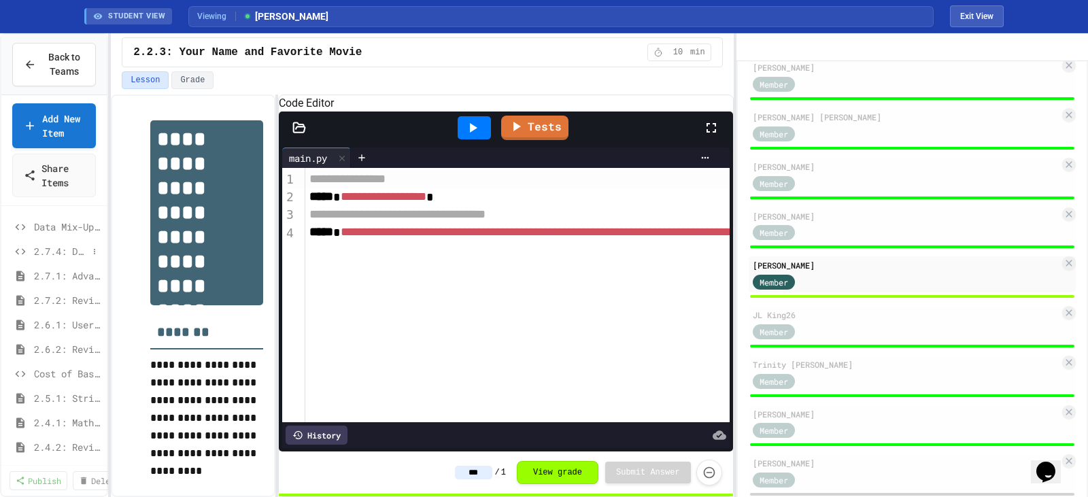
click at [58, 248] on span "2.7.4: Dividing a Number" at bounding box center [61, 251] width 54 height 14
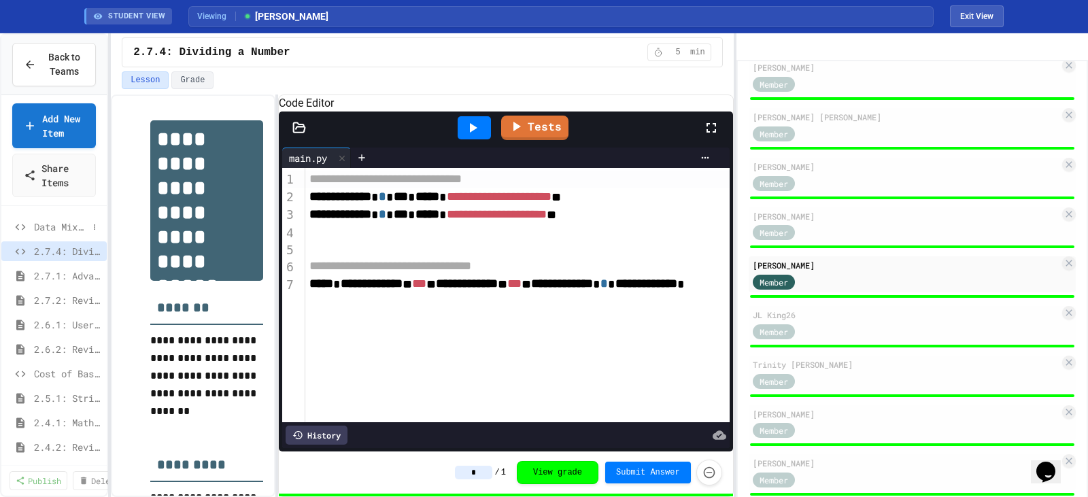
click at [48, 225] on span "Data Mix-Up Fix" at bounding box center [61, 227] width 54 height 14
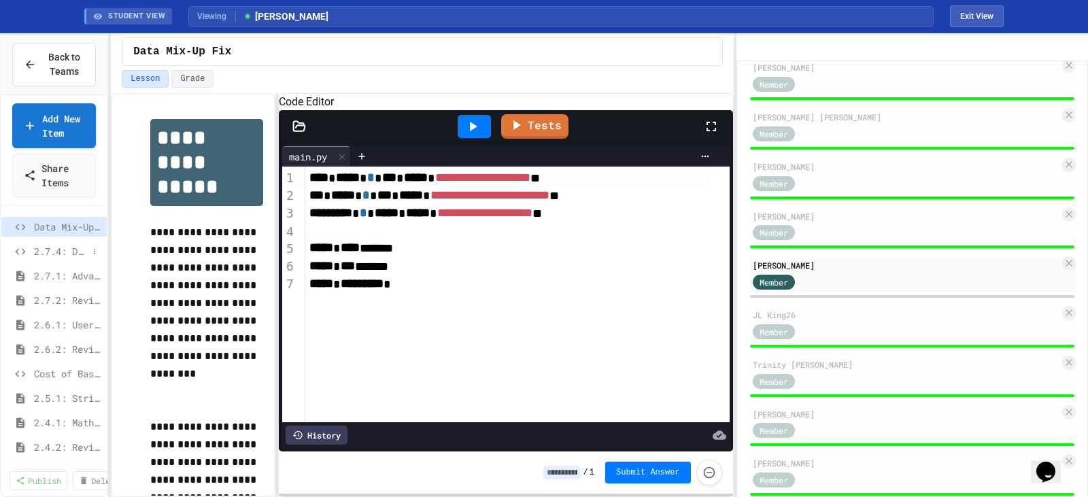
click at [61, 247] on span "2.7.4: Dividing a Number" at bounding box center [61, 251] width 54 height 14
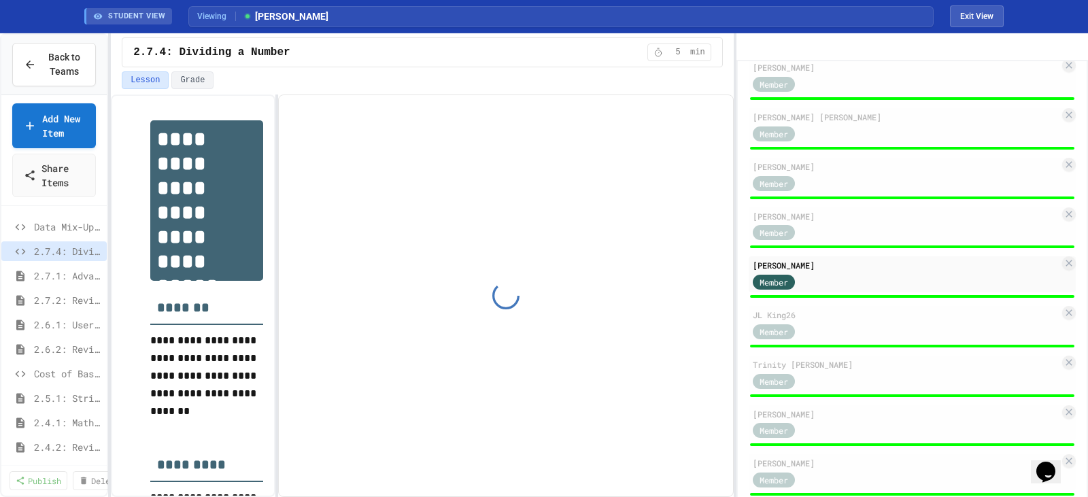
click at [57, 230] on span "Data Mix-Up Fix" at bounding box center [67, 227] width 67 height 14
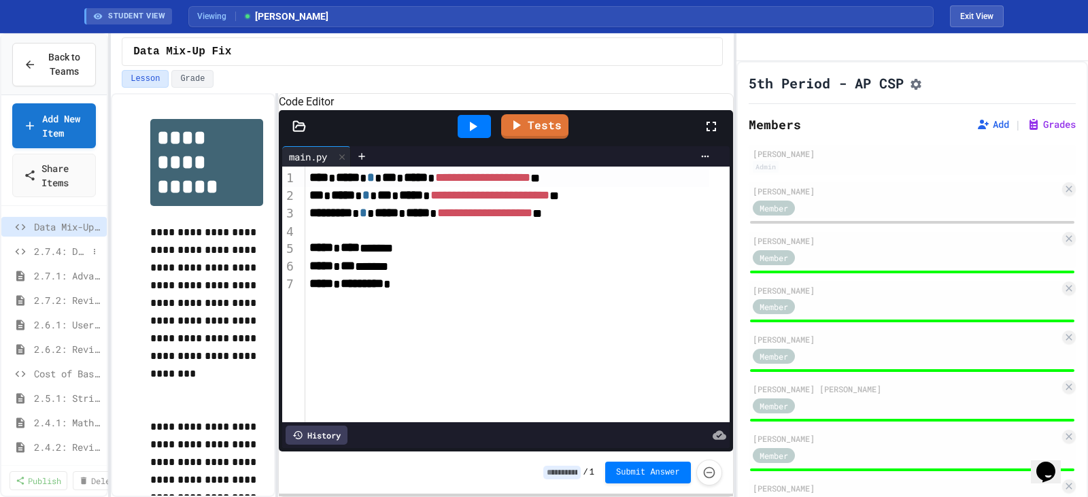
click at [55, 252] on span "2.7.4: Dividing a Number" at bounding box center [61, 251] width 54 height 14
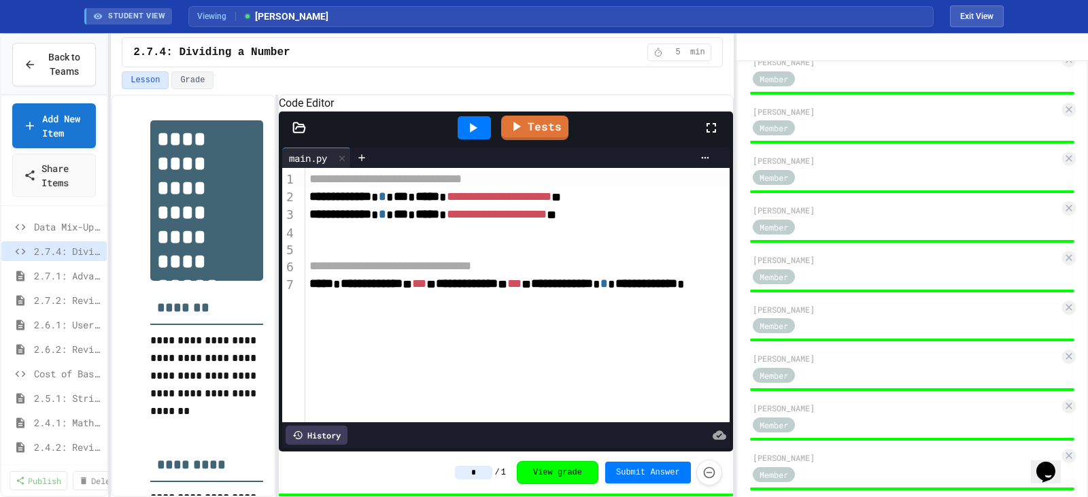
scroll to position [1064, 0]
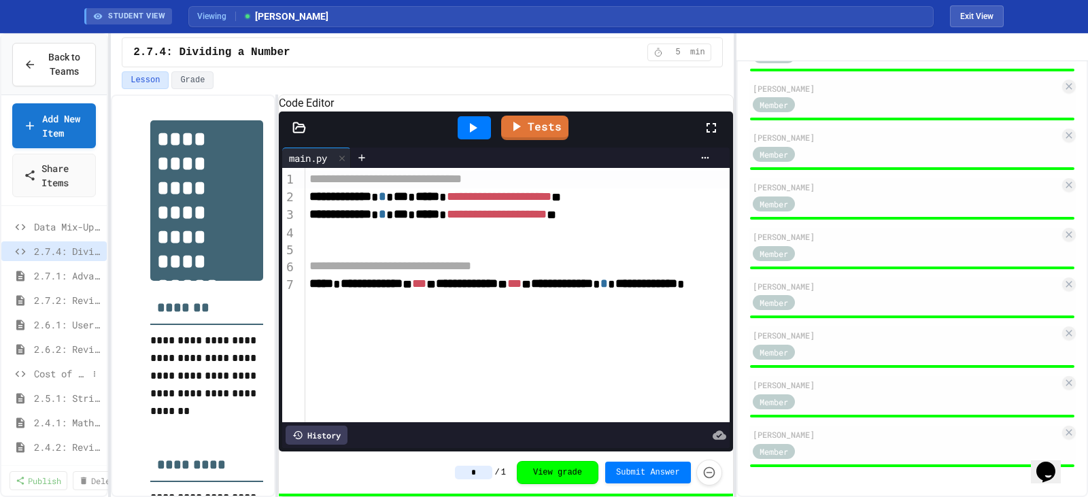
click at [50, 374] on span "Cost of Basketballs" at bounding box center [61, 374] width 54 height 14
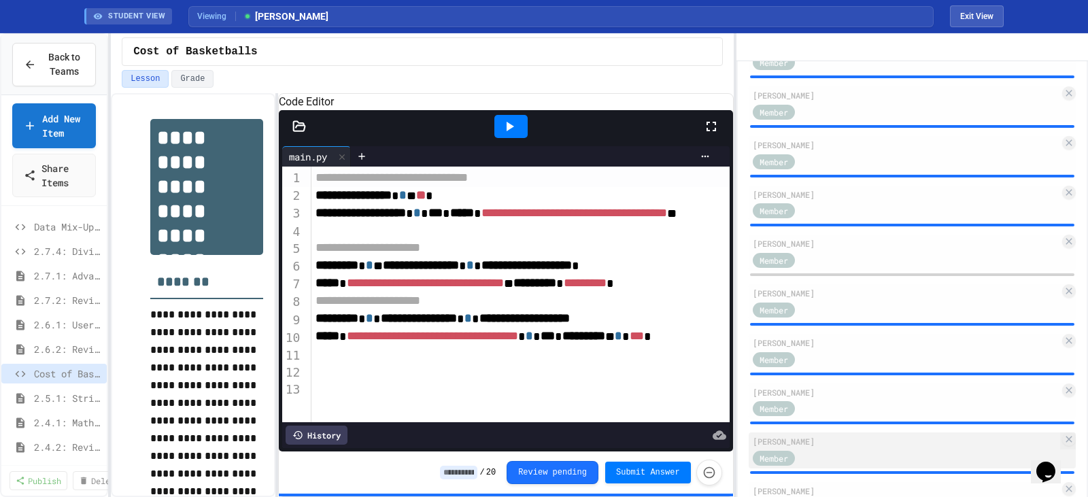
scroll to position [952, 0]
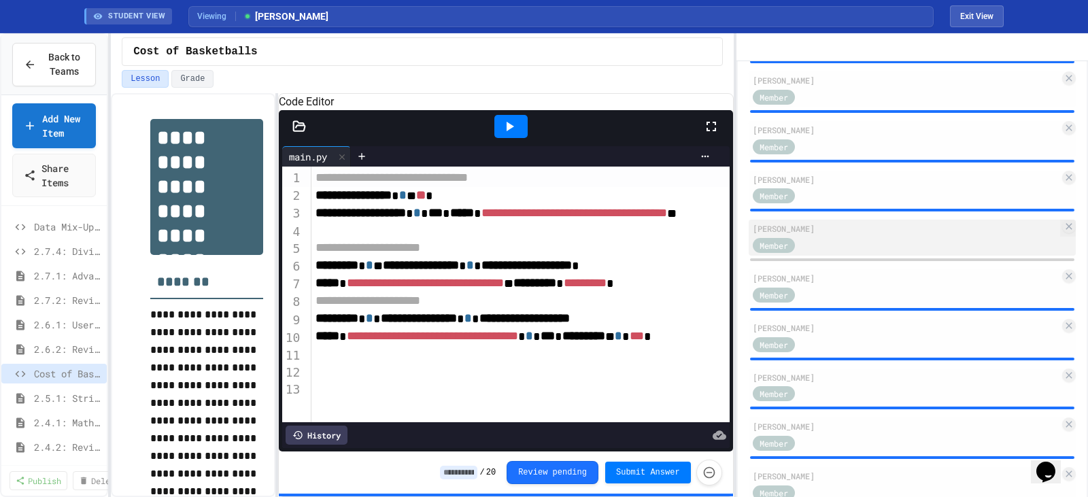
click at [874, 235] on div "[PERSON_NAME]" at bounding box center [906, 228] width 307 height 12
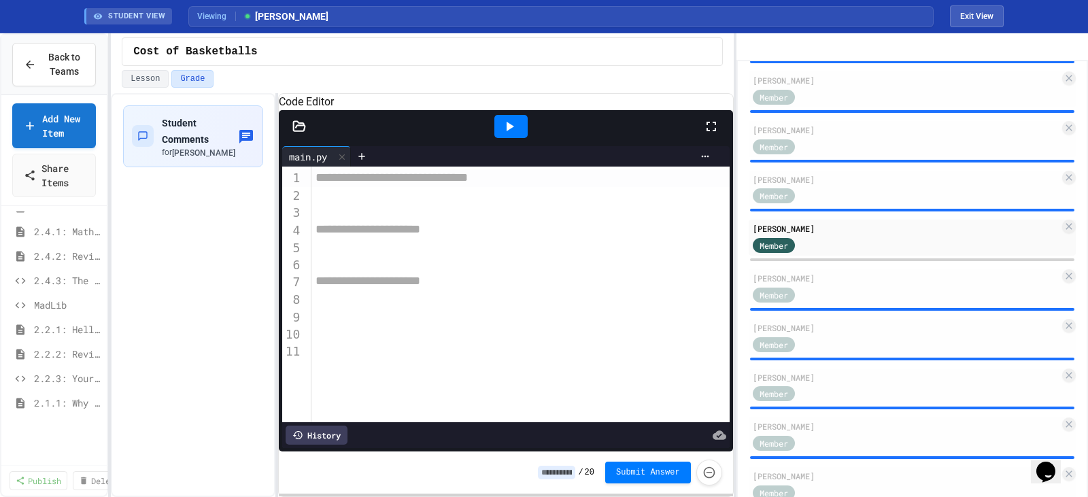
scroll to position [204, 0]
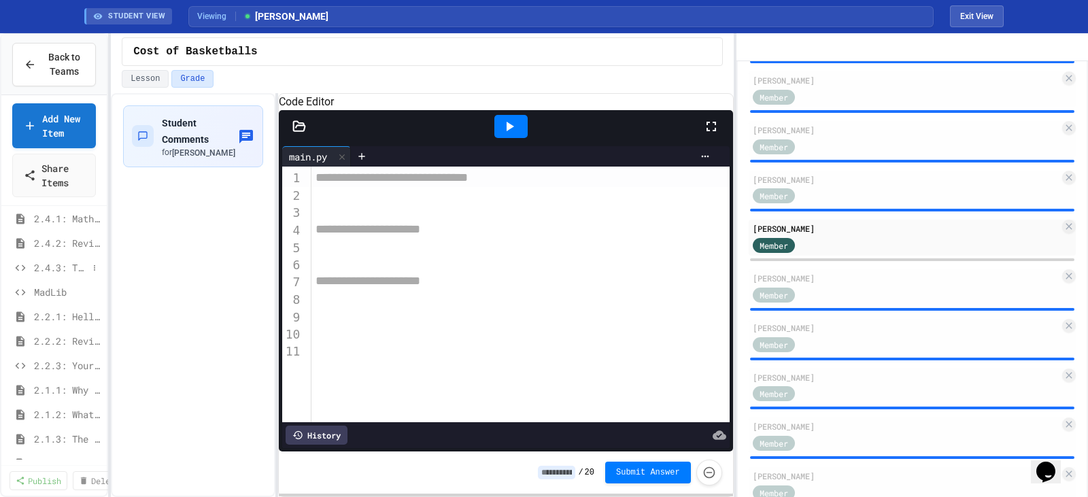
click at [48, 270] on span "2.4.3: The World's Worst [PERSON_NAME] Market" at bounding box center [61, 267] width 54 height 14
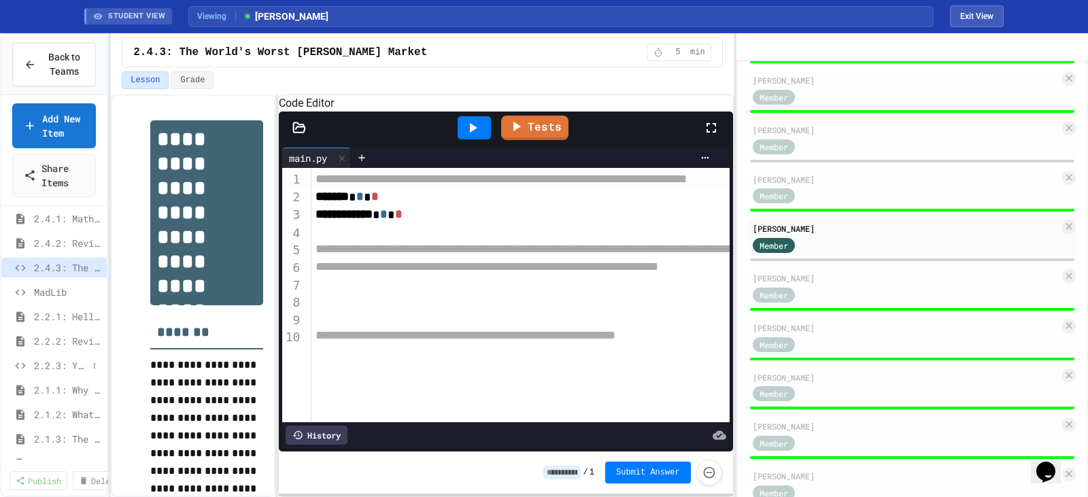
click at [42, 365] on span "2.2.3: Your Name and Favorite Movie" at bounding box center [61, 365] width 54 height 14
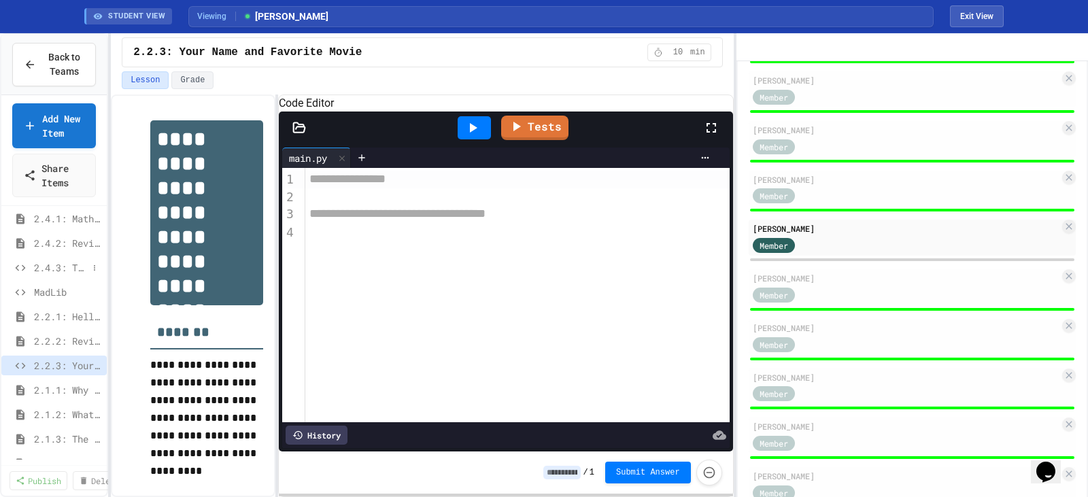
click at [46, 273] on span "2.4.3: The World's Worst [PERSON_NAME] Market" at bounding box center [61, 267] width 54 height 14
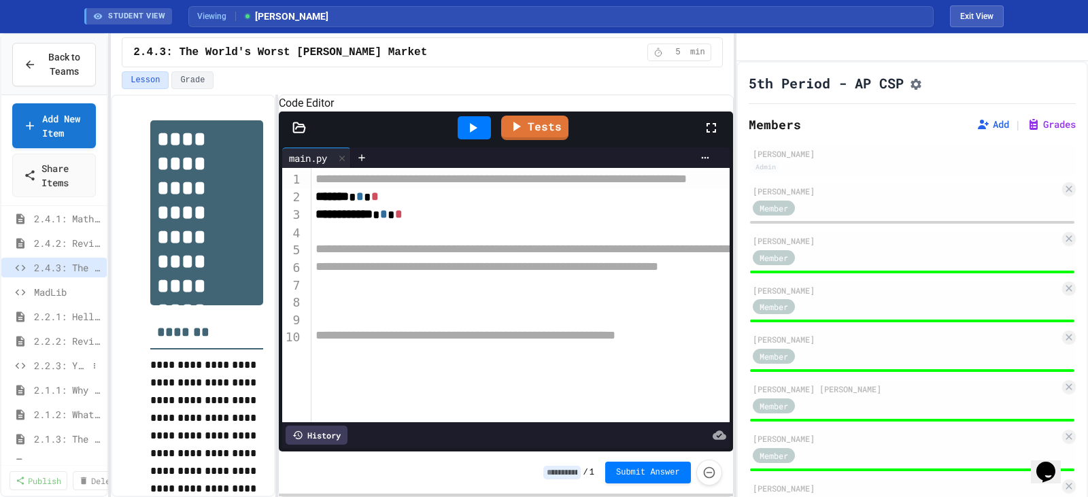
click at [41, 369] on span "2.2.3: Your Name and Favorite Movie" at bounding box center [61, 365] width 54 height 14
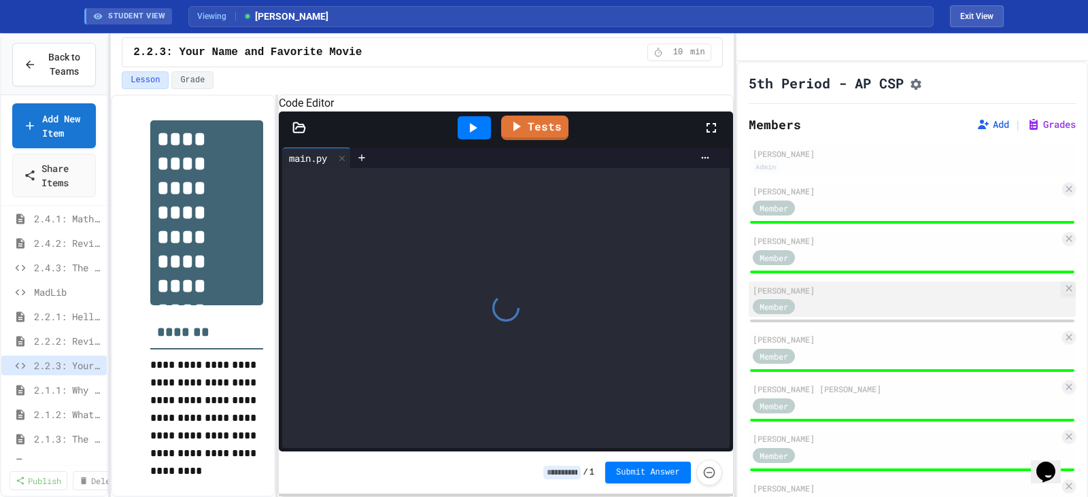
click at [877, 315] on div "Member" at bounding box center [906, 306] width 307 height 17
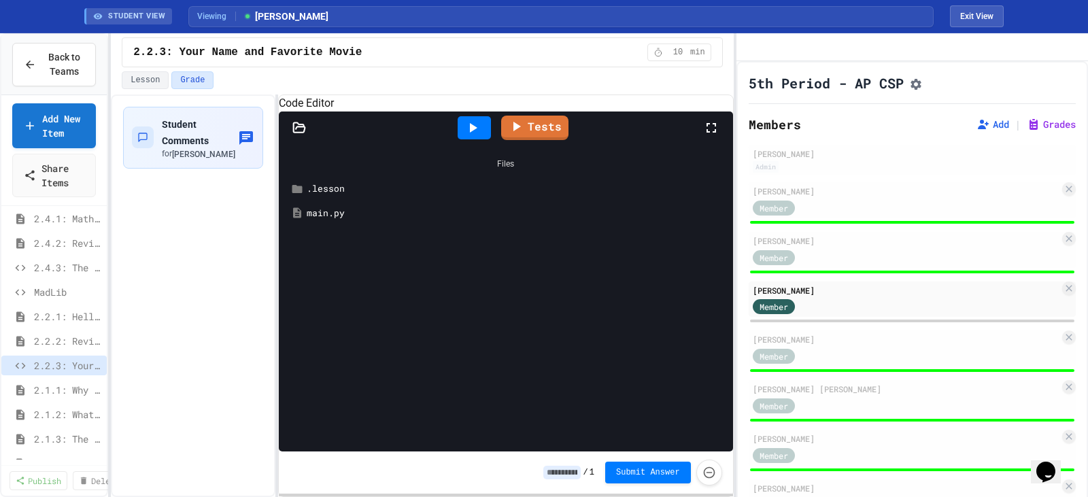
click at [326, 220] on div "main.py" at bounding box center [516, 214] width 418 height 14
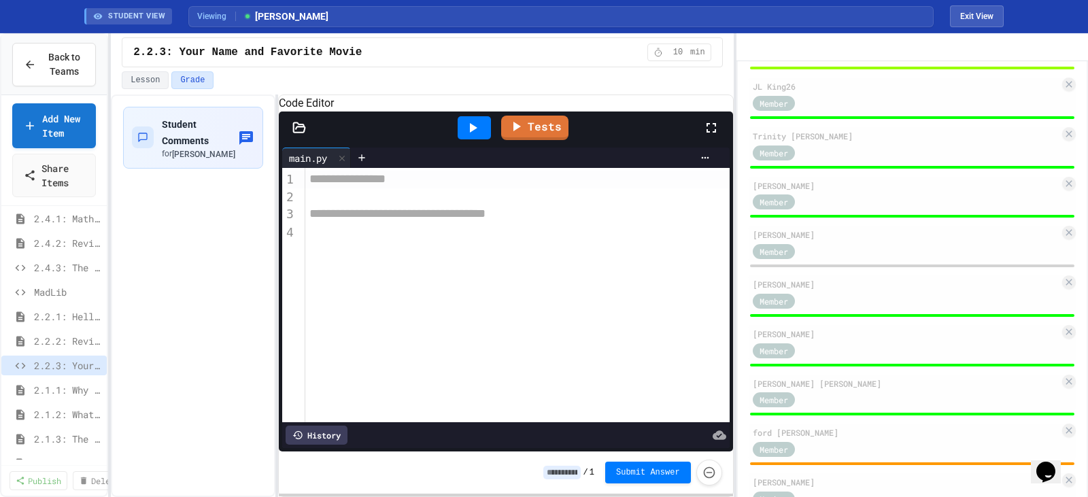
scroll to position [544, 0]
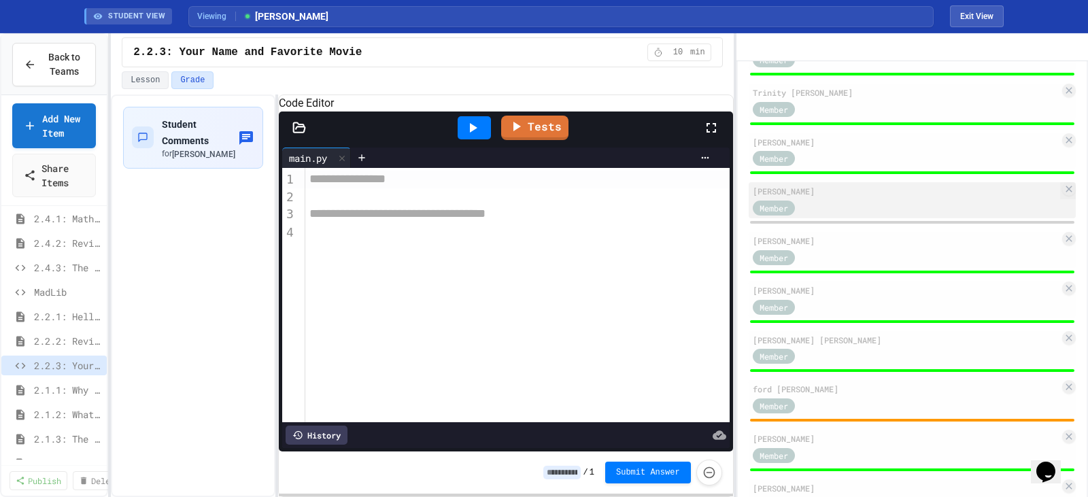
click at [837, 216] on div "Member" at bounding box center [906, 207] width 307 height 17
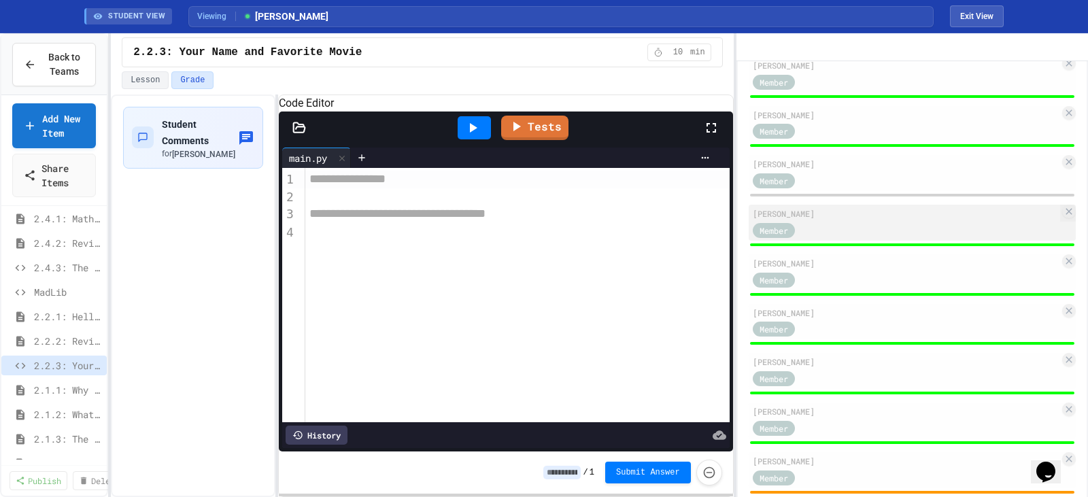
scroll to position [1020, 0]
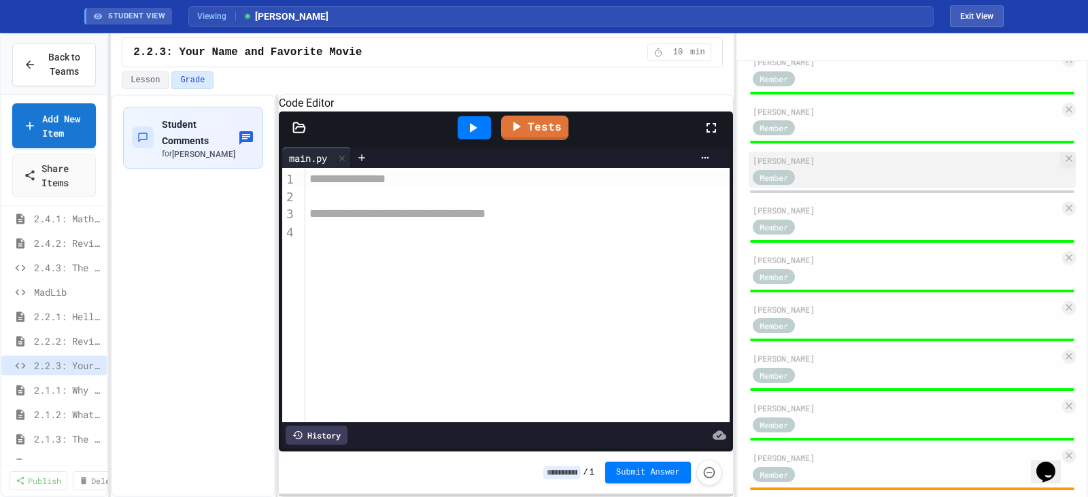
click at [886, 185] on div "Member" at bounding box center [906, 176] width 307 height 17
